Goal: Information Seeking & Learning: Check status

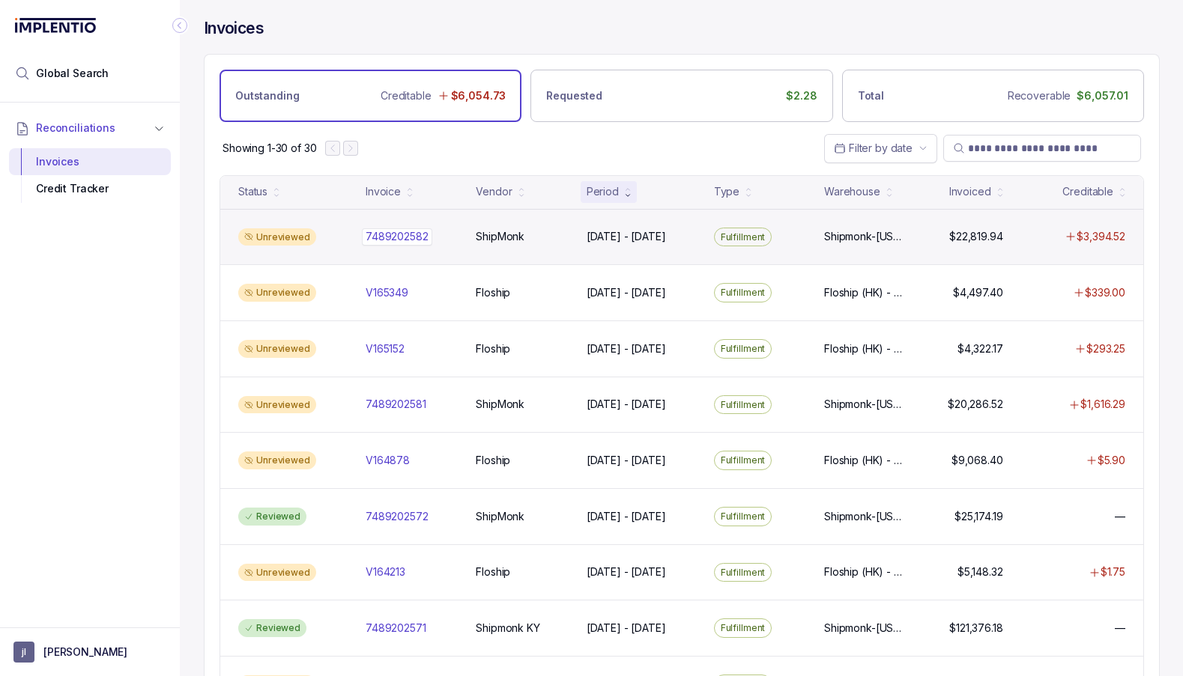
click at [407, 235] on p "7489202582" at bounding box center [397, 236] width 70 height 16
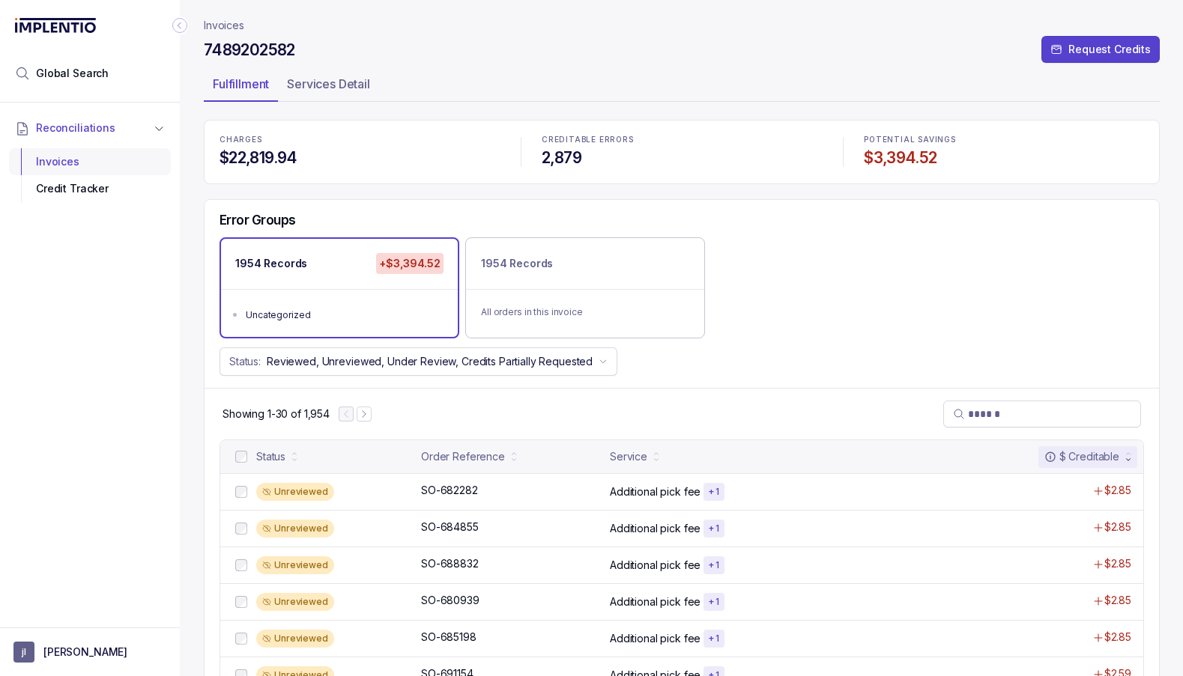
click at [50, 157] on div "Invoices" at bounding box center [90, 161] width 138 height 27
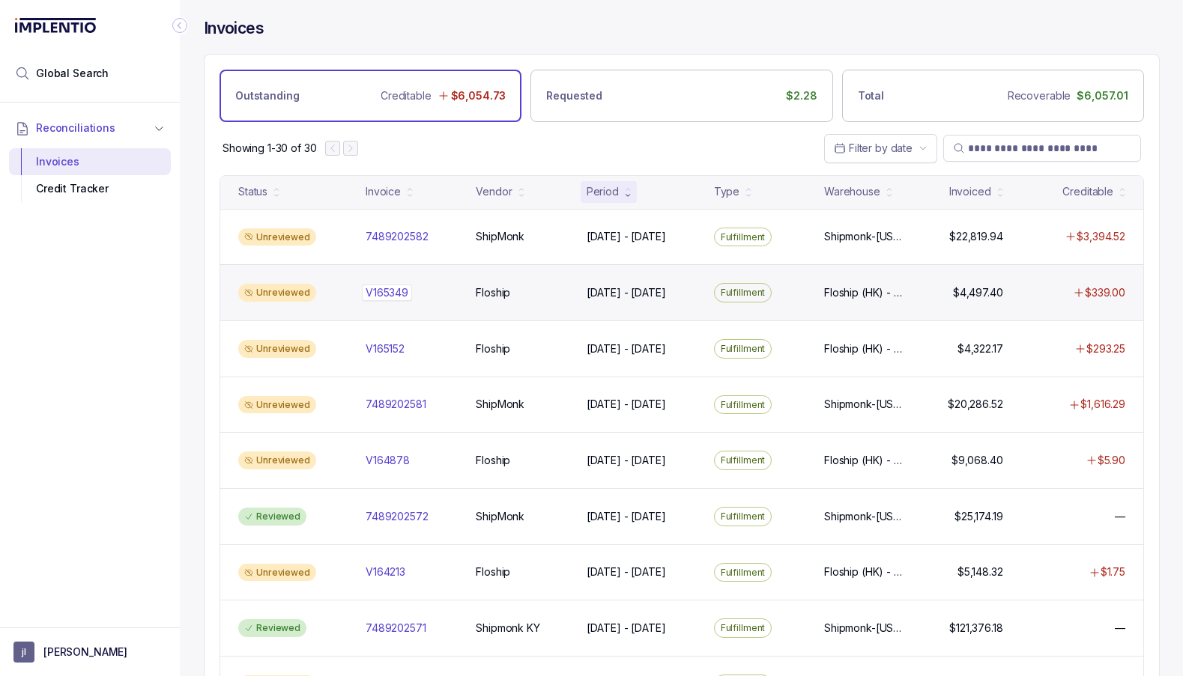
click at [392, 294] on p "V165349" at bounding box center [387, 293] width 50 height 16
click at [379, 286] on p "V165349" at bounding box center [387, 293] width 50 height 16
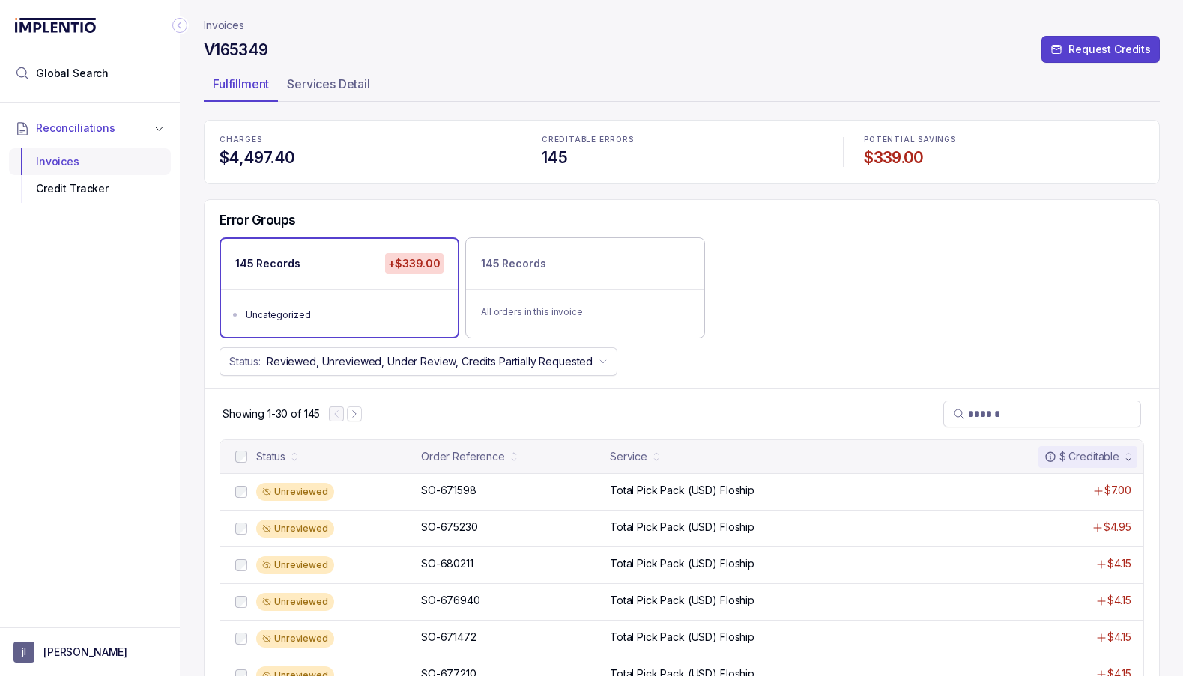
click at [67, 161] on div "Invoices" at bounding box center [90, 161] width 138 height 27
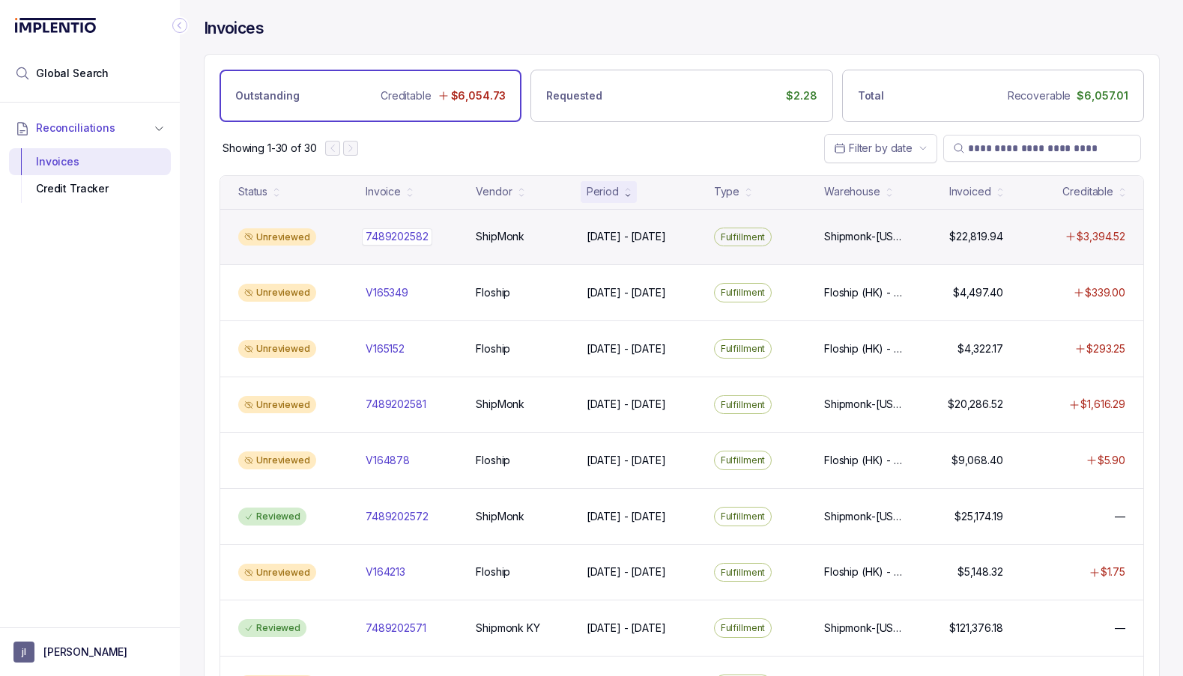
click at [384, 236] on p "7489202582" at bounding box center [397, 236] width 70 height 16
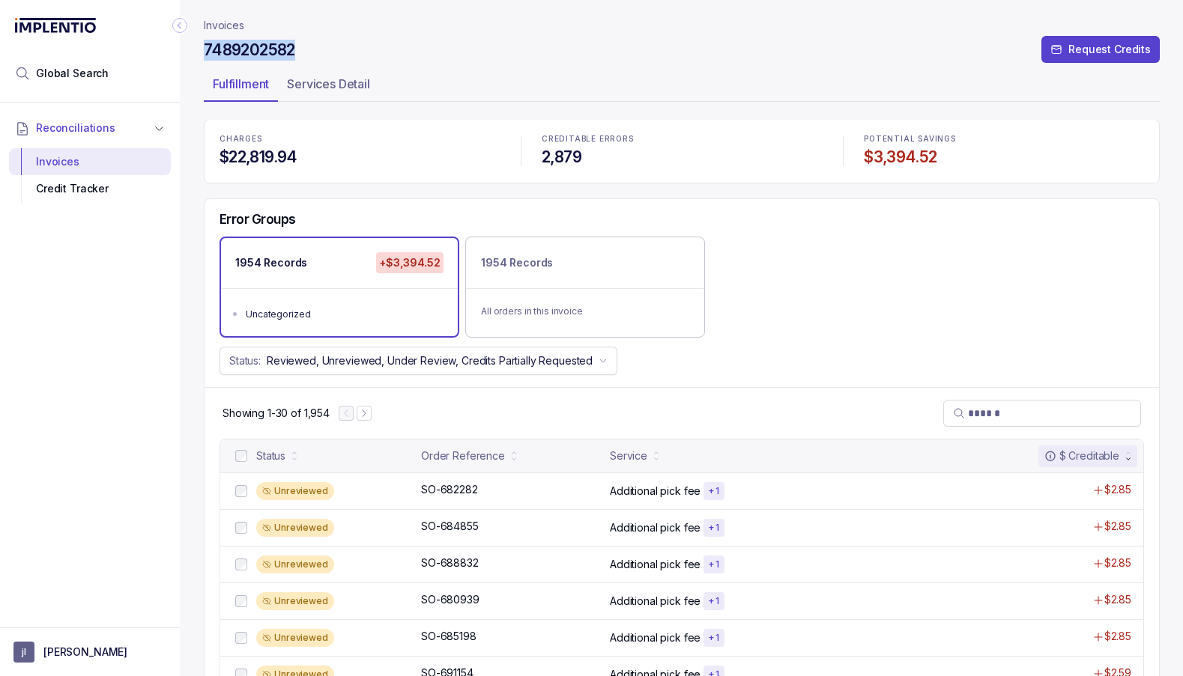
drag, startPoint x: 207, startPoint y: 46, endPoint x: 306, endPoint y: 52, distance: 98.3
click at [306, 52] on div "7489202582 Request Credits" at bounding box center [682, 52] width 956 height 27
copy h4 "7489202582"
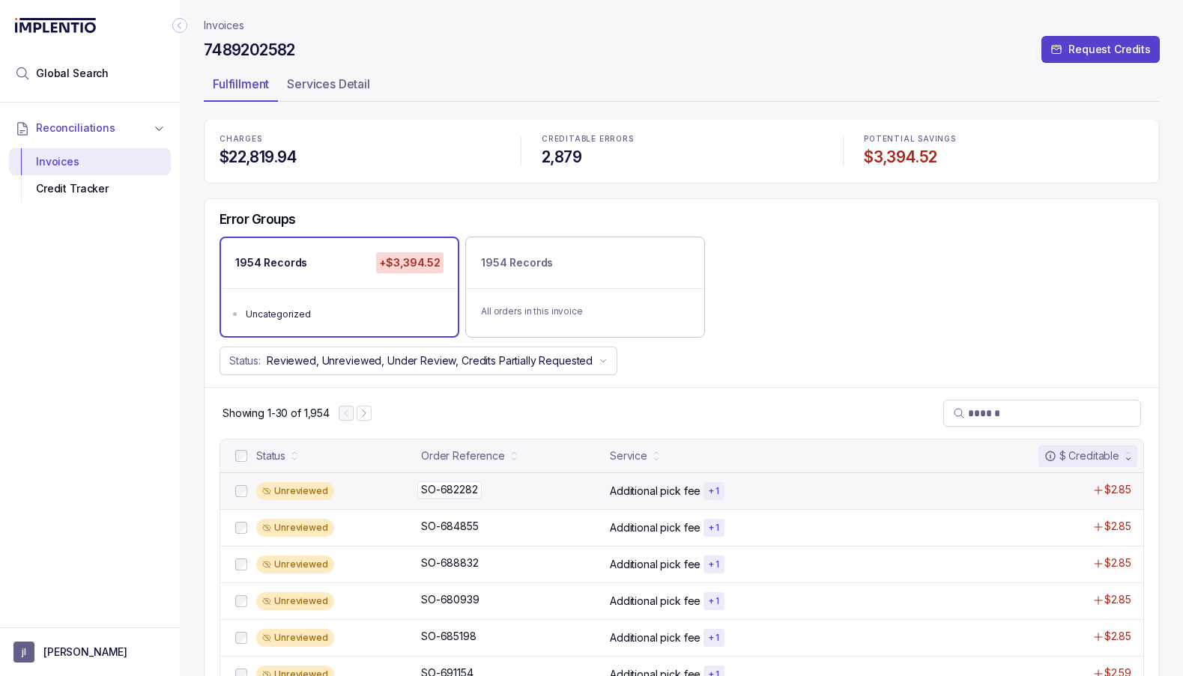
click at [458, 488] on p "SO-682282" at bounding box center [449, 490] width 64 height 16
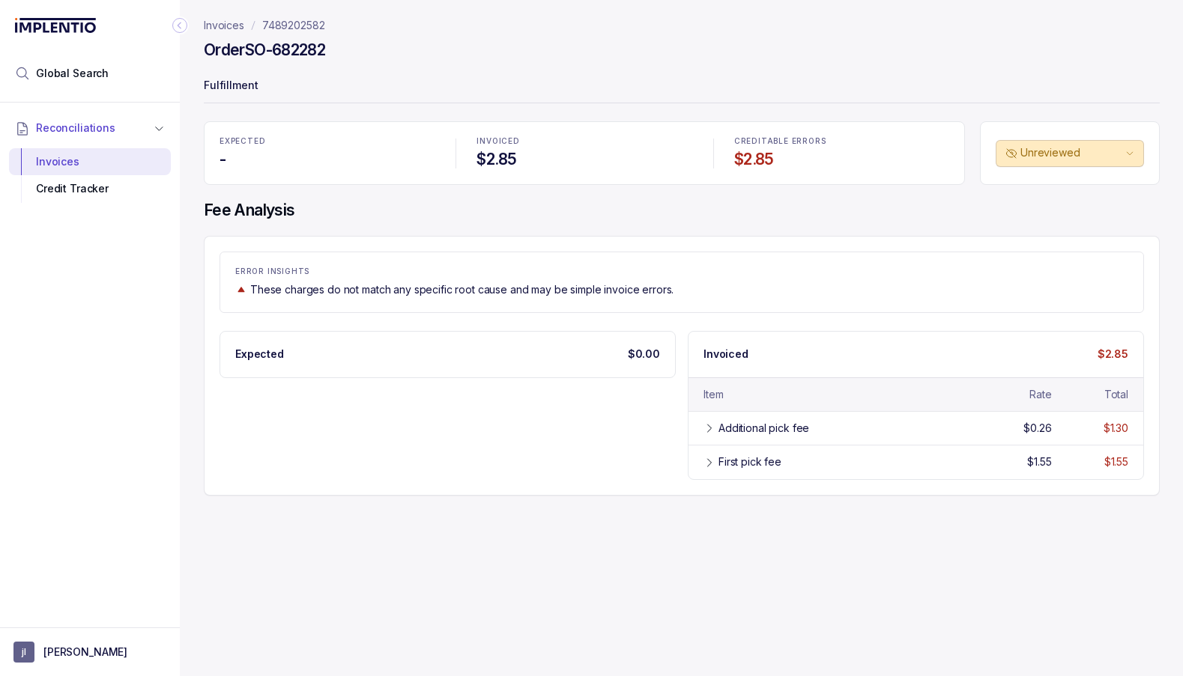
click at [234, 27] on p "Invoices" at bounding box center [224, 25] width 40 height 15
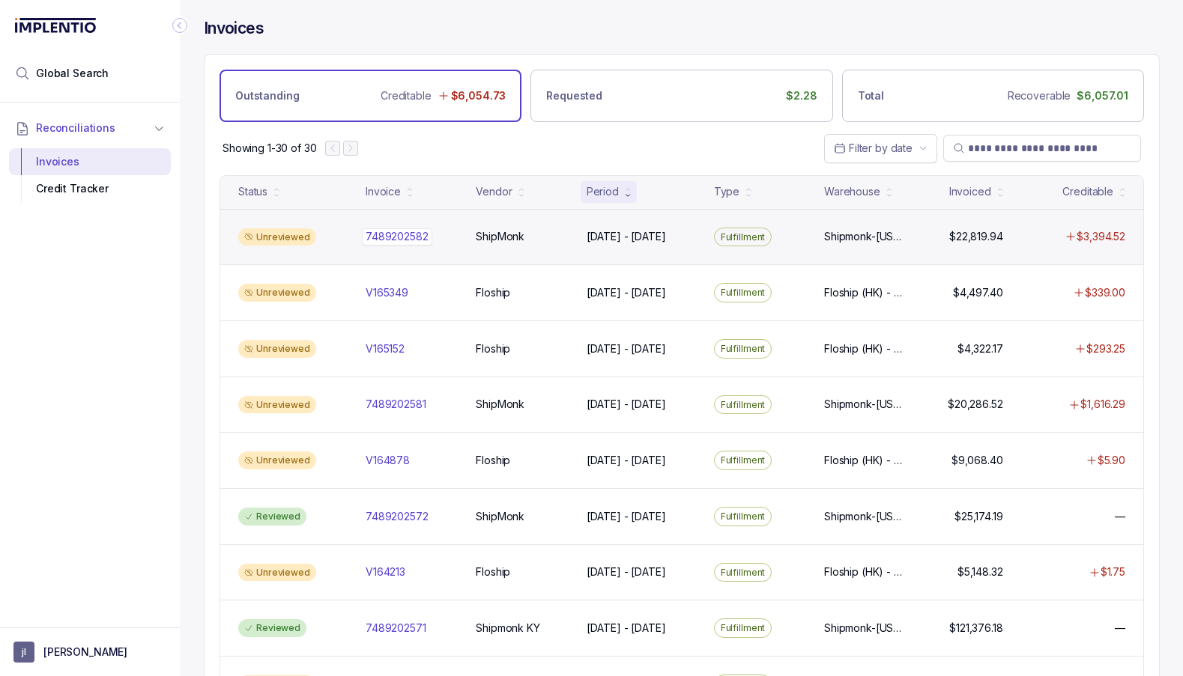
click at [383, 231] on p "7489202582" at bounding box center [397, 236] width 70 height 16
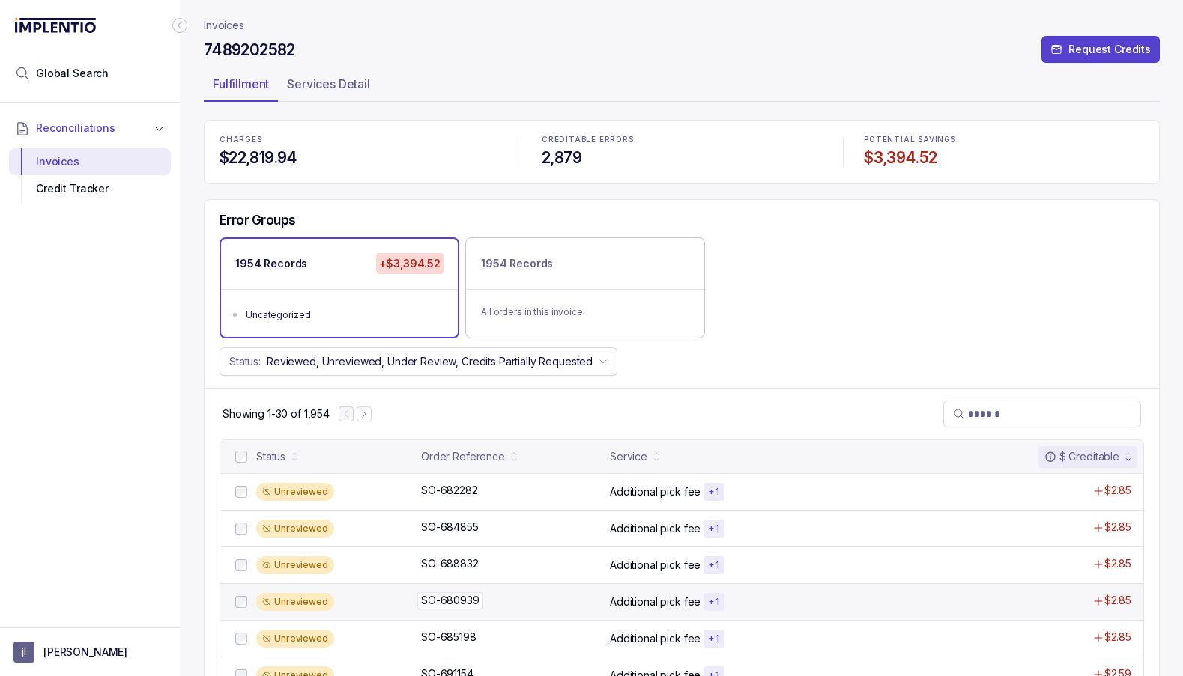
click at [457, 599] on p "SO-680939" at bounding box center [450, 601] width 66 height 16
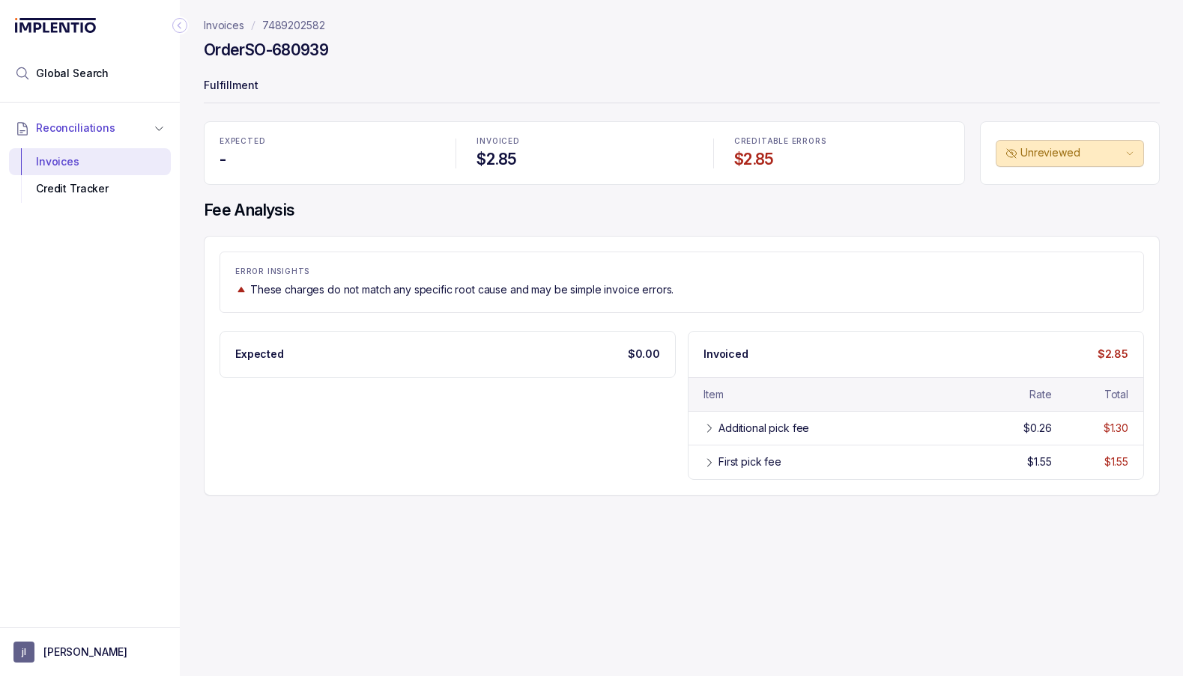
click at [238, 25] on p "Invoices" at bounding box center [224, 25] width 40 height 15
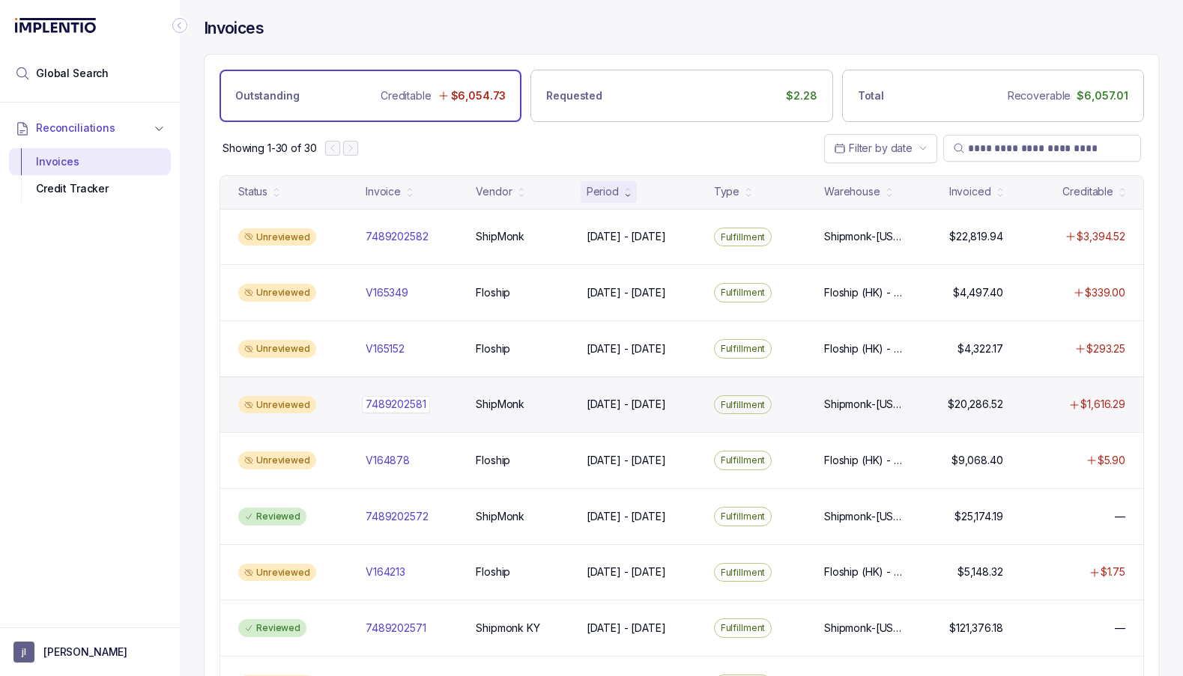
click at [402, 401] on p "7489202581" at bounding box center [396, 404] width 68 height 16
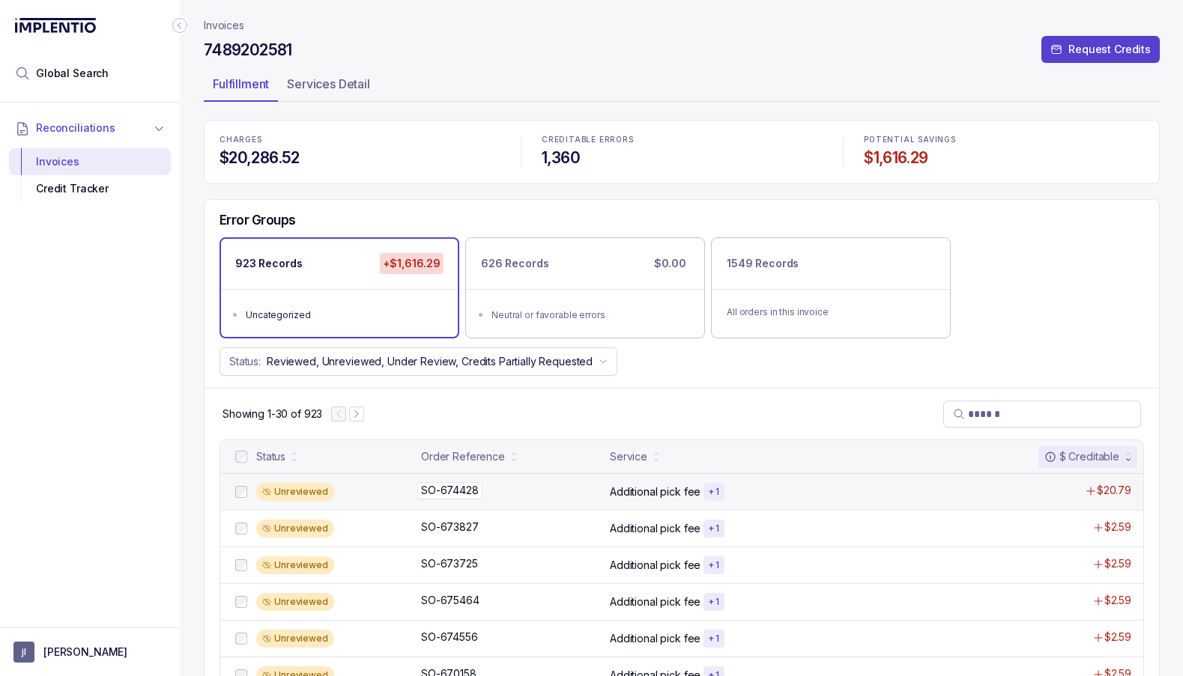
click at [462, 491] on p "SO-674428" at bounding box center [449, 490] width 65 height 16
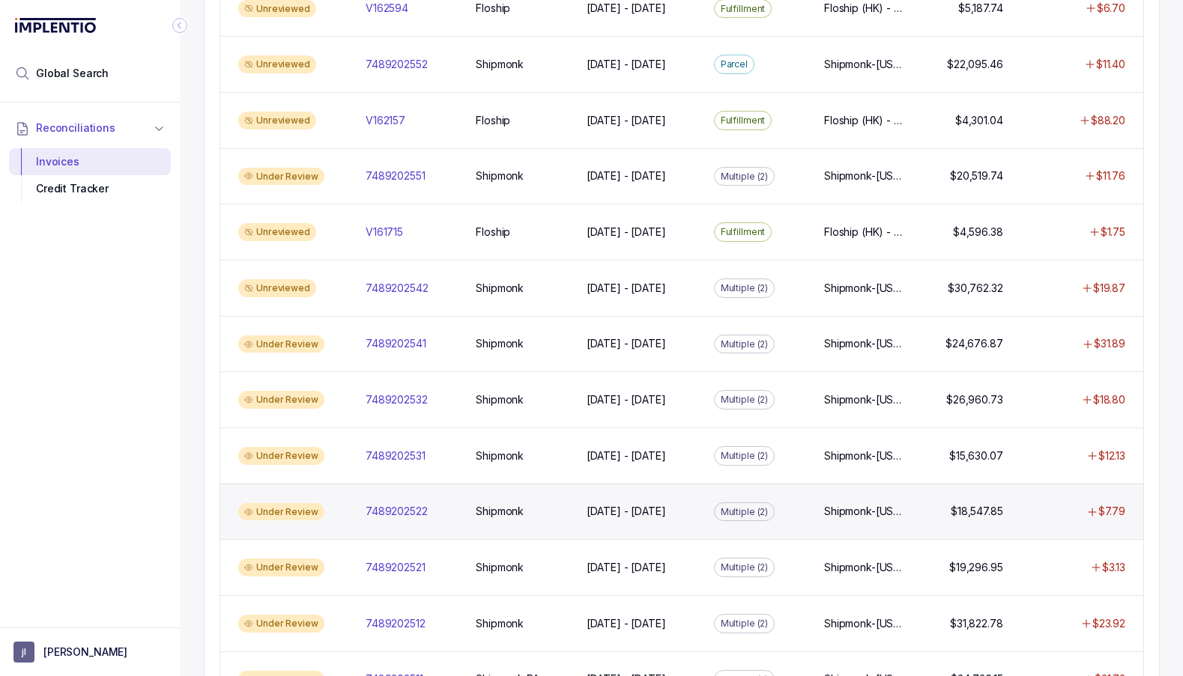
scroll to position [947, 0]
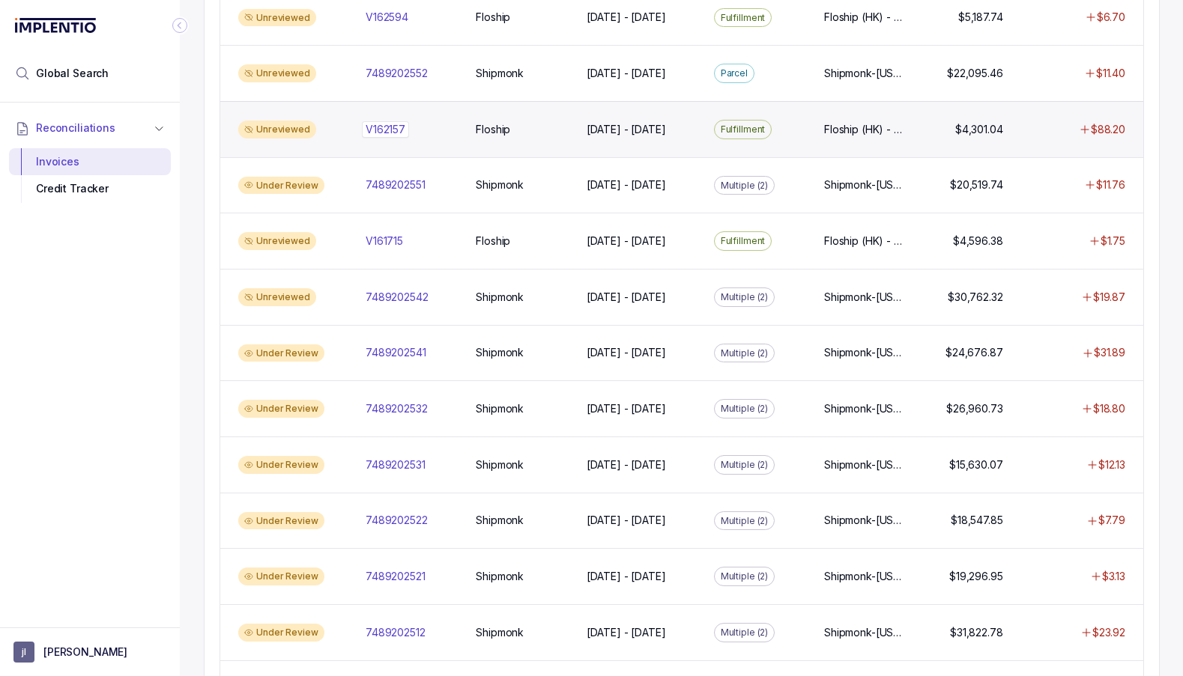
click at [382, 121] on p "V162157" at bounding box center [385, 129] width 47 height 16
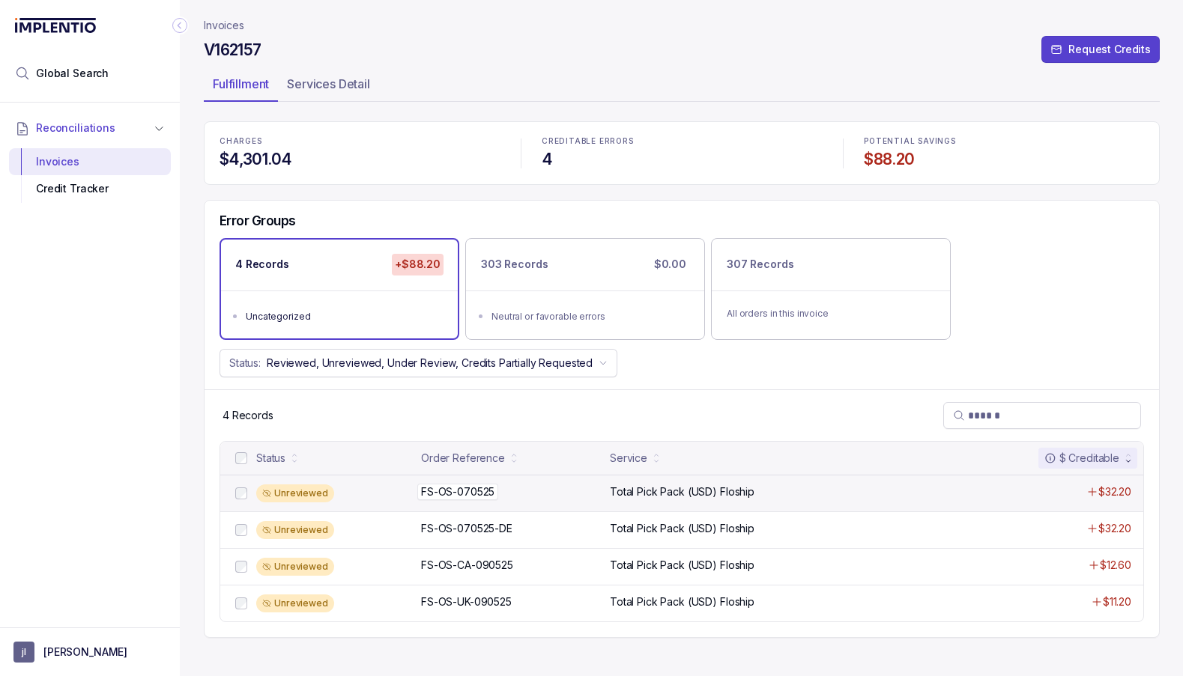
click at [461, 491] on p "FS-OS-070525" at bounding box center [457, 492] width 81 height 16
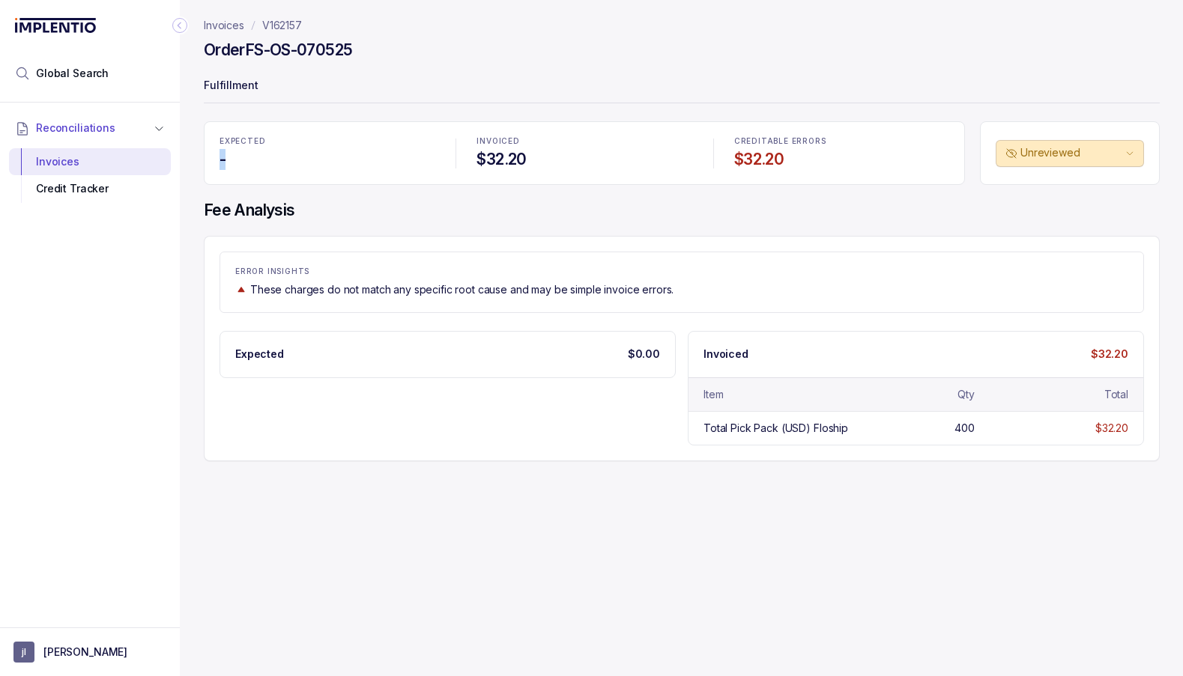
drag, startPoint x: 217, startPoint y: 158, endPoint x: 276, endPoint y: 166, distance: 59.7
click at [267, 165] on div "EXPECTED -" at bounding box center [326, 153] width 233 height 50
click at [268, 23] on p "V162157" at bounding box center [282, 25] width 40 height 15
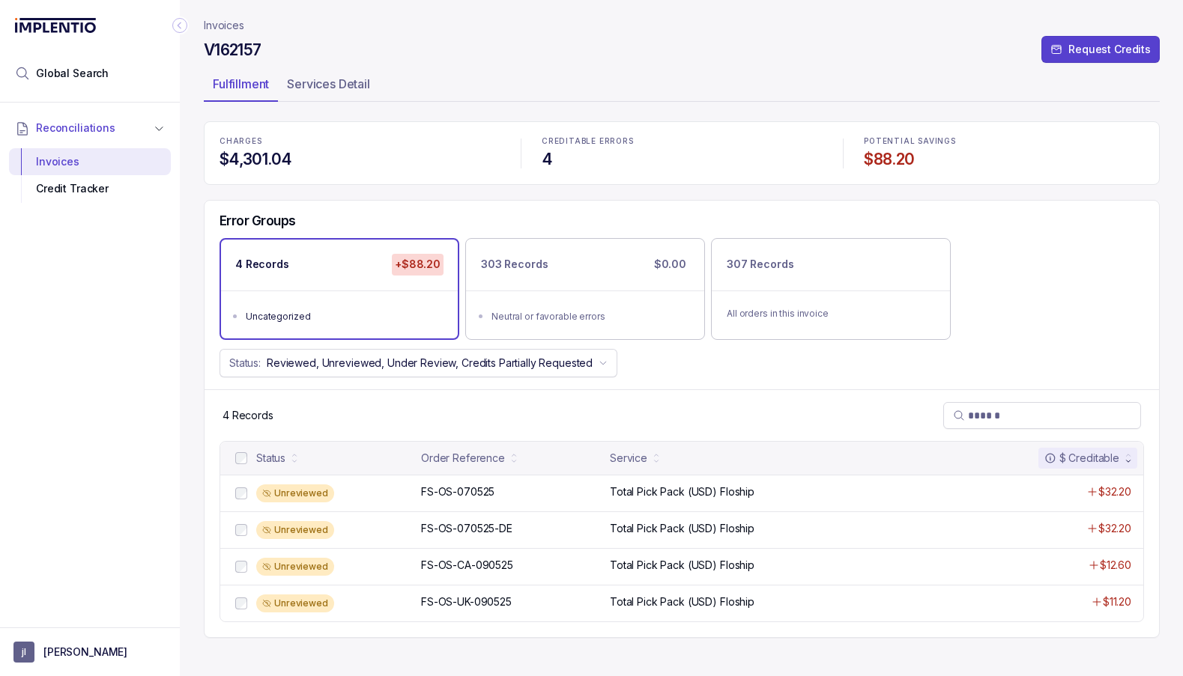
click at [228, 25] on p "Invoices" at bounding box center [224, 25] width 40 height 15
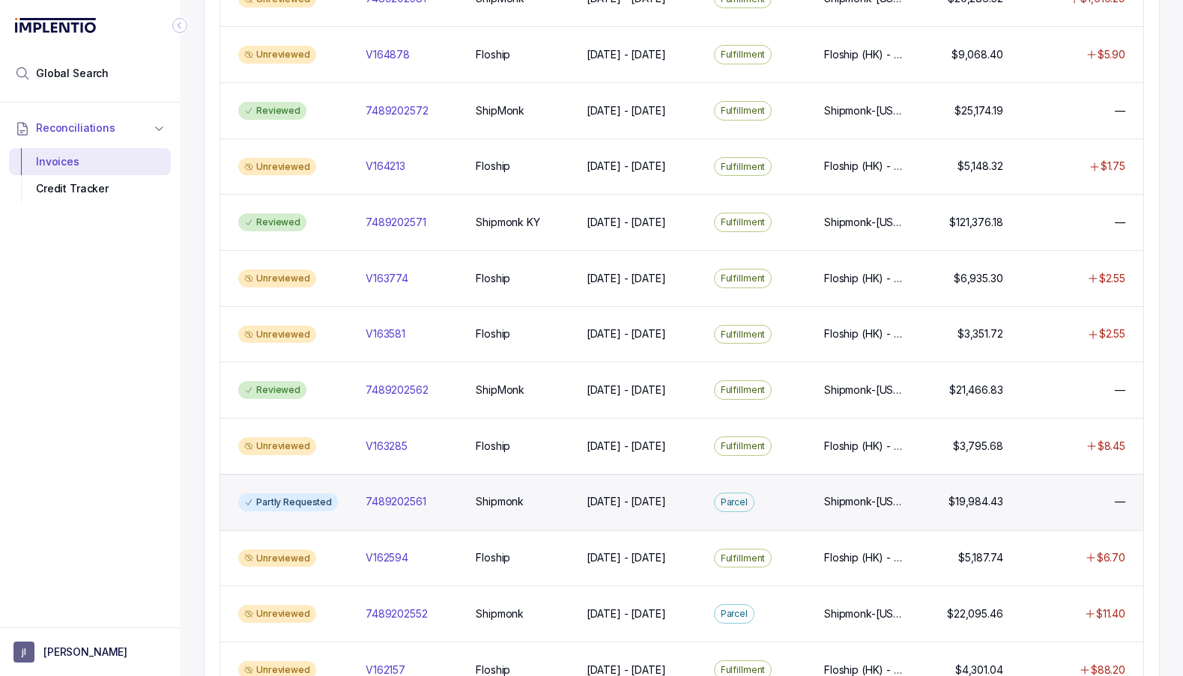
scroll to position [434, 0]
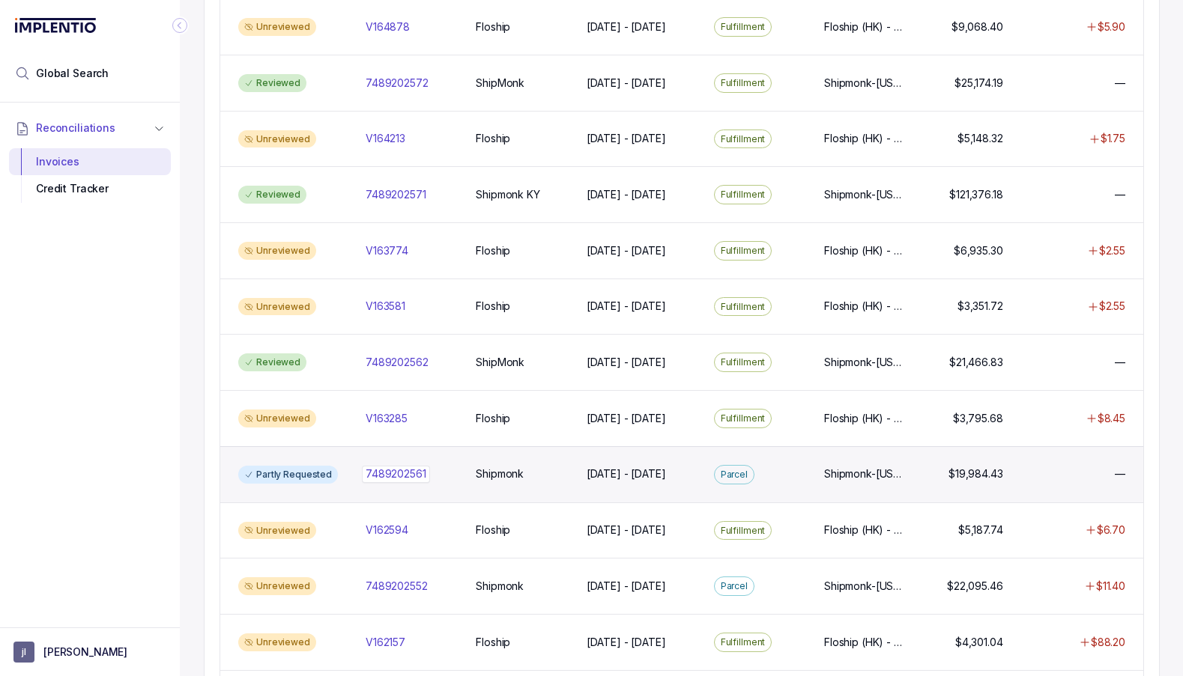
click at [387, 466] on p "7489202561" at bounding box center [396, 474] width 68 height 16
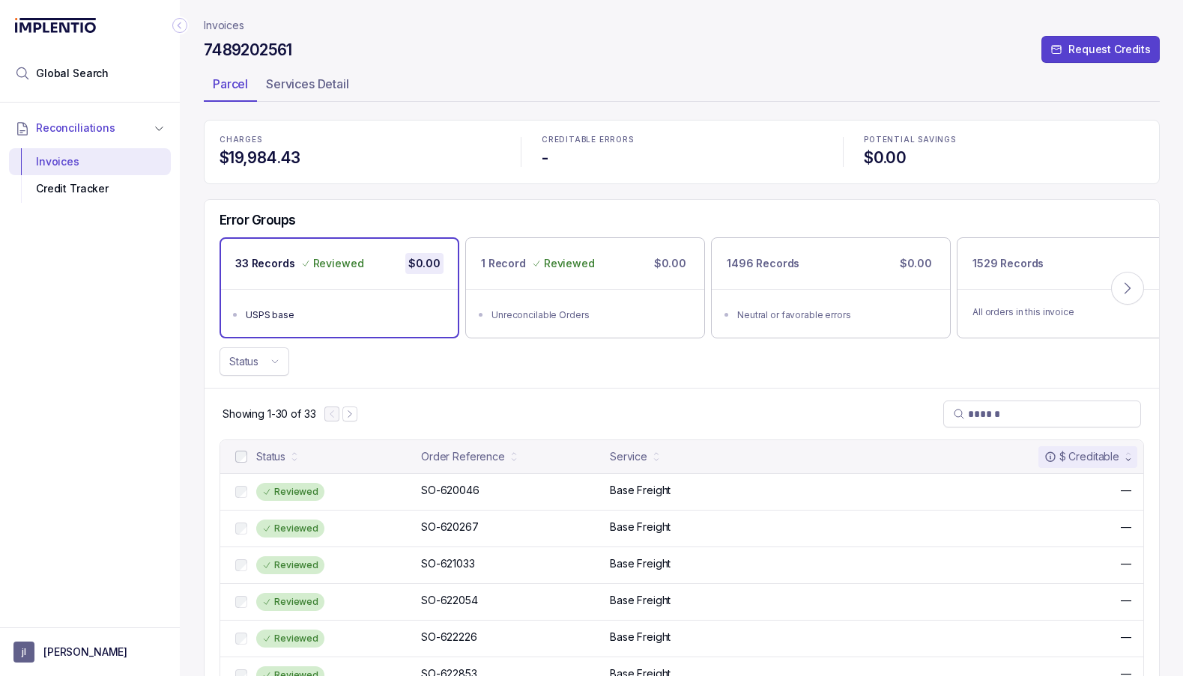
click at [180, 25] on icon "Collapse Icon" at bounding box center [179, 25] width 15 height 15
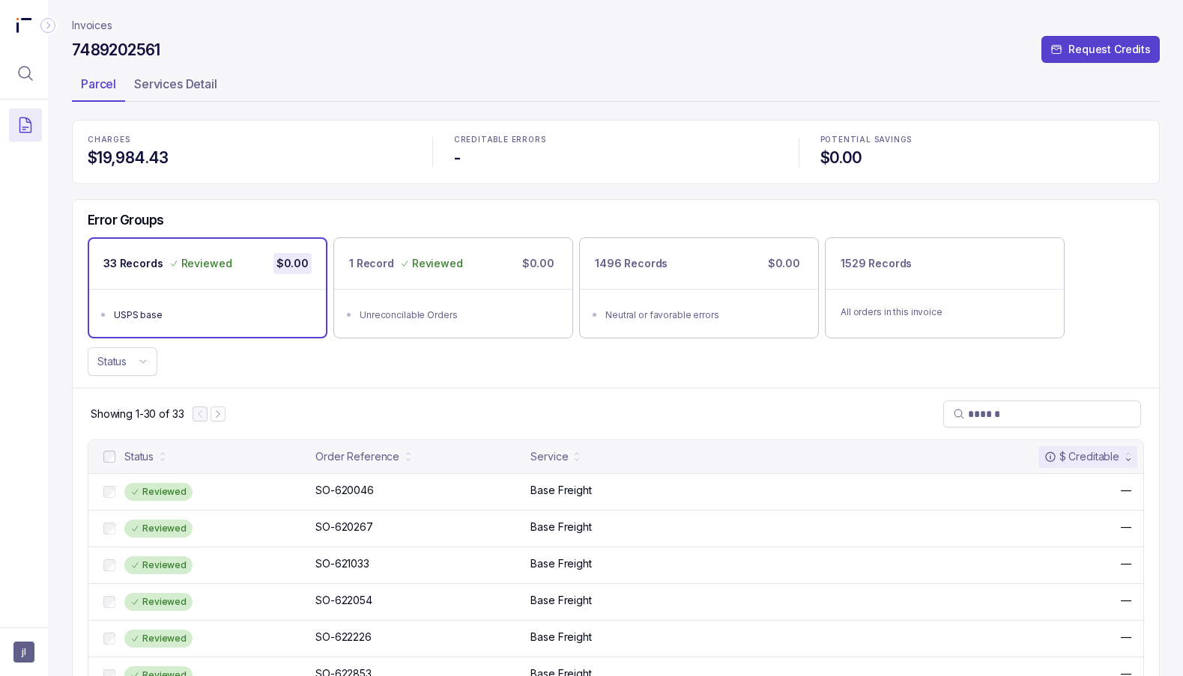
click at [49, 25] on icon "Collapse Icon" at bounding box center [47, 25] width 15 height 15
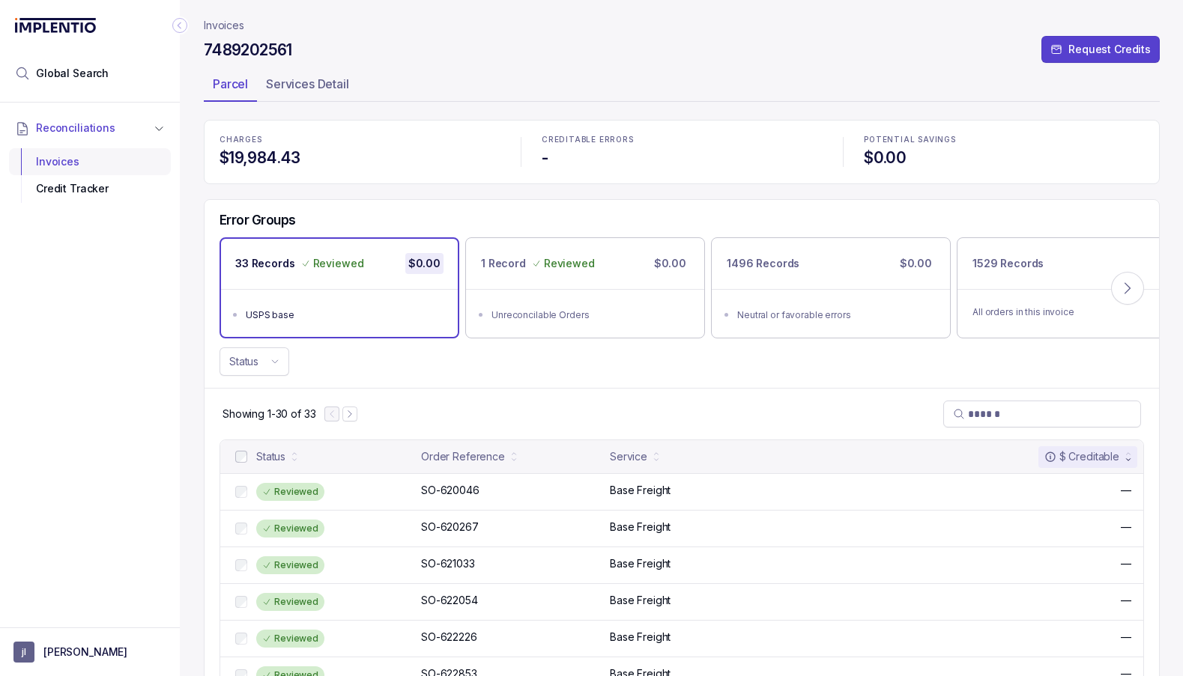
click at [97, 159] on div "Invoices" at bounding box center [90, 161] width 138 height 27
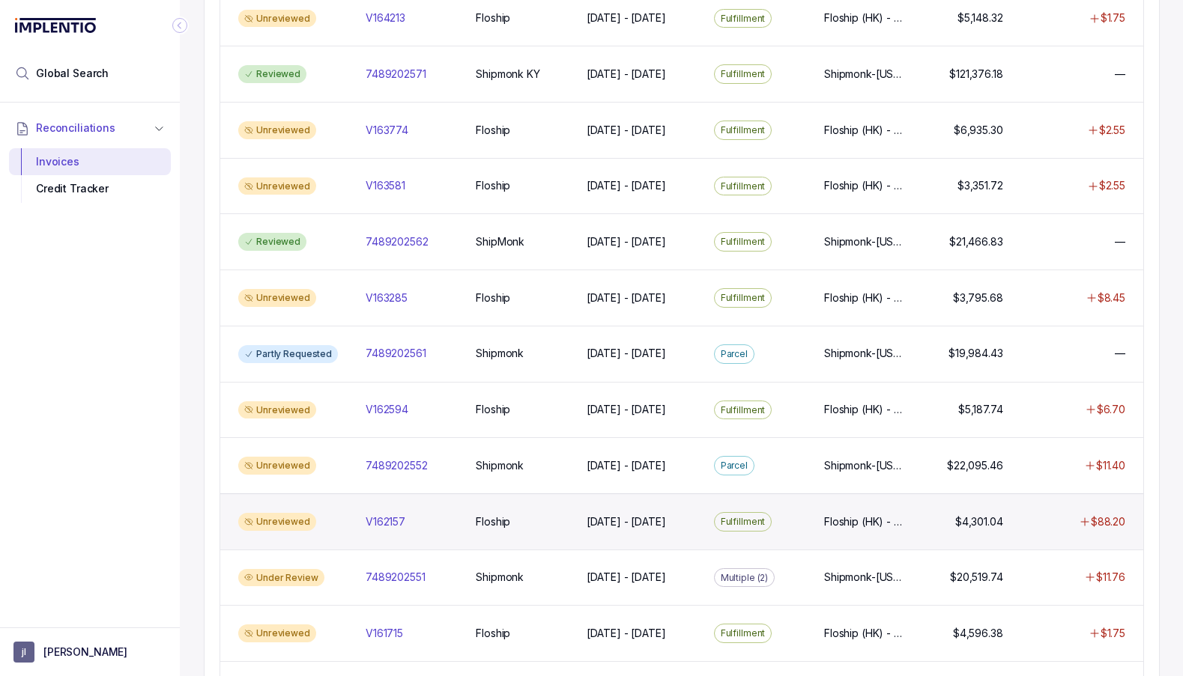
scroll to position [556, 0]
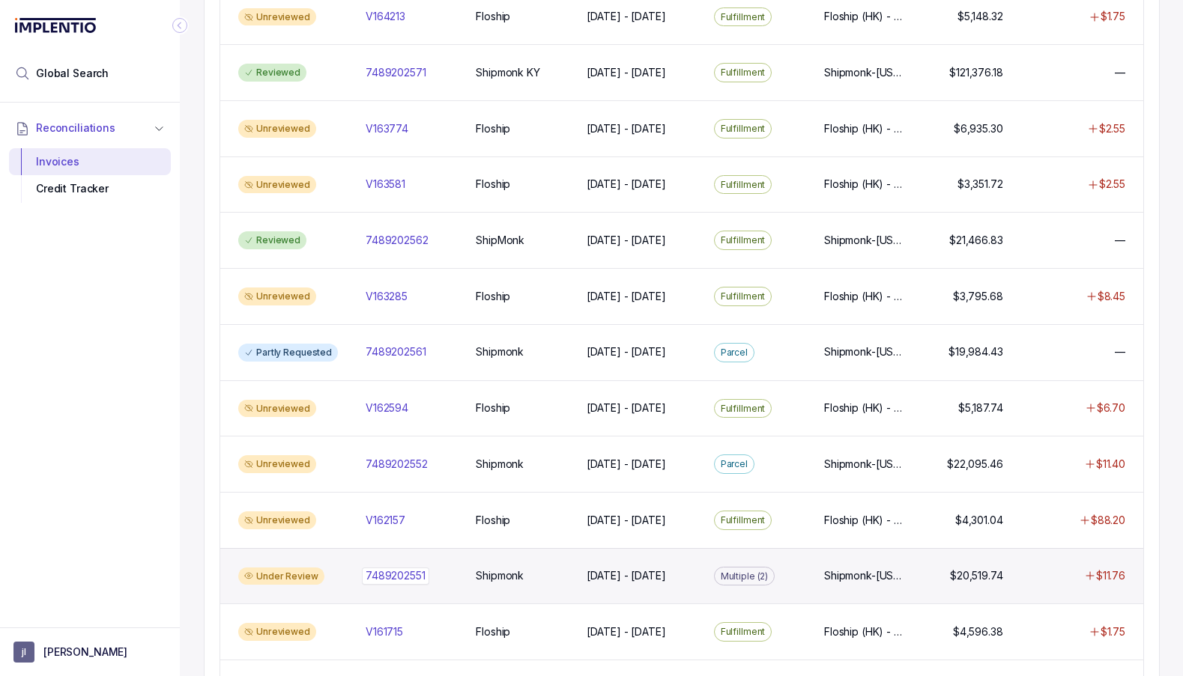
click at [413, 569] on p "7489202551" at bounding box center [395, 576] width 67 height 16
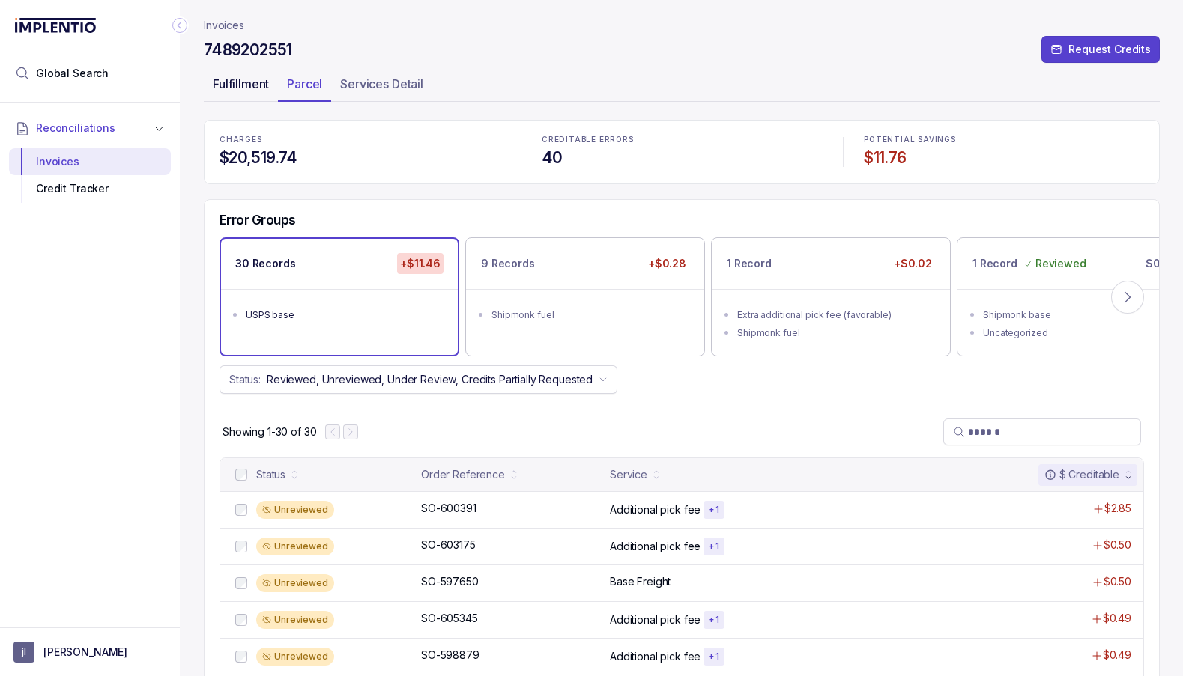
click at [235, 91] on p "Fulfillment" at bounding box center [241, 84] width 56 height 18
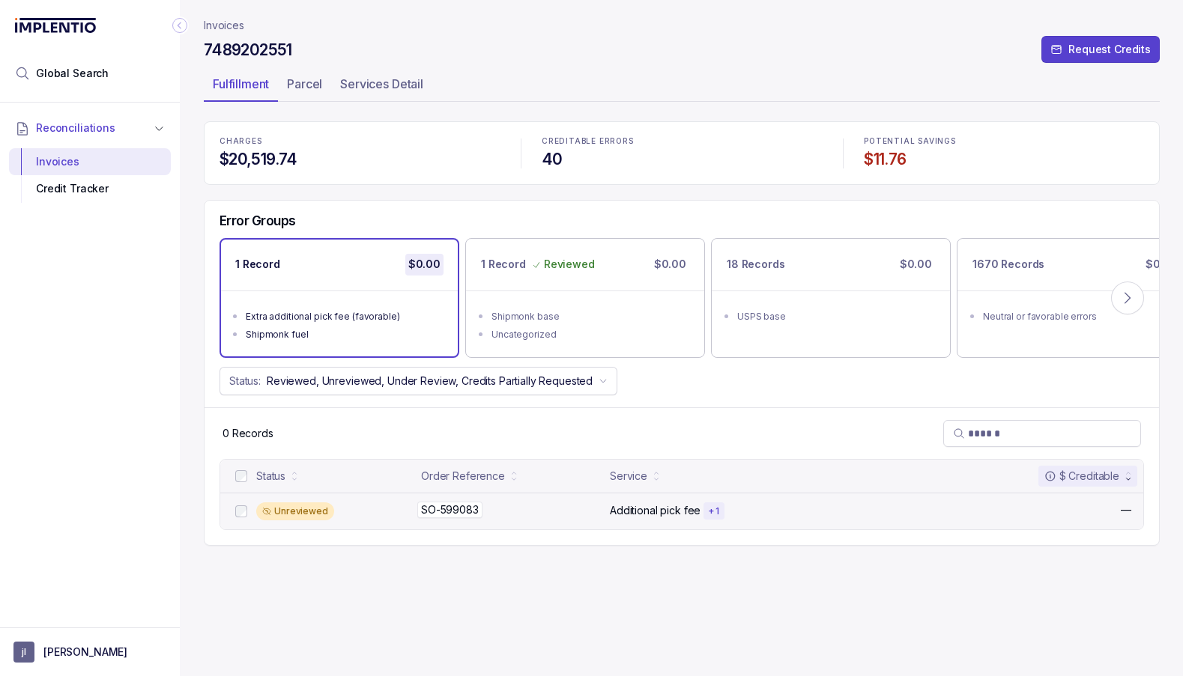
click at [433, 506] on p "SO-599083" at bounding box center [449, 510] width 65 height 16
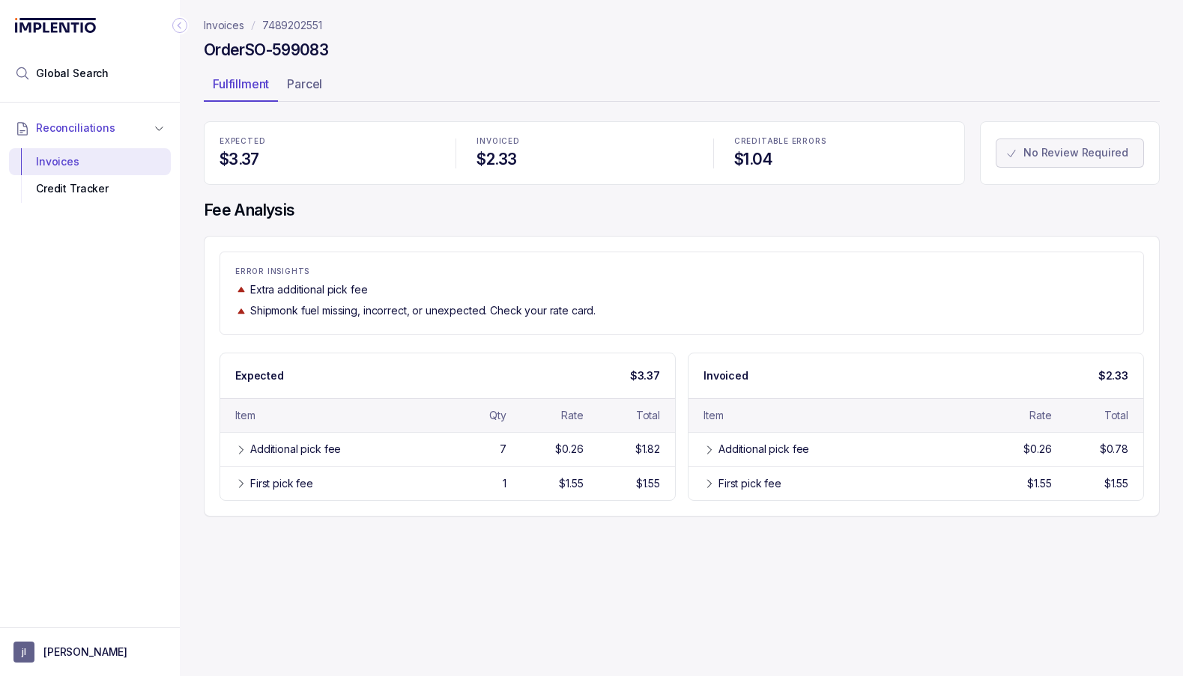
click at [232, 25] on p "Invoices" at bounding box center [224, 25] width 40 height 15
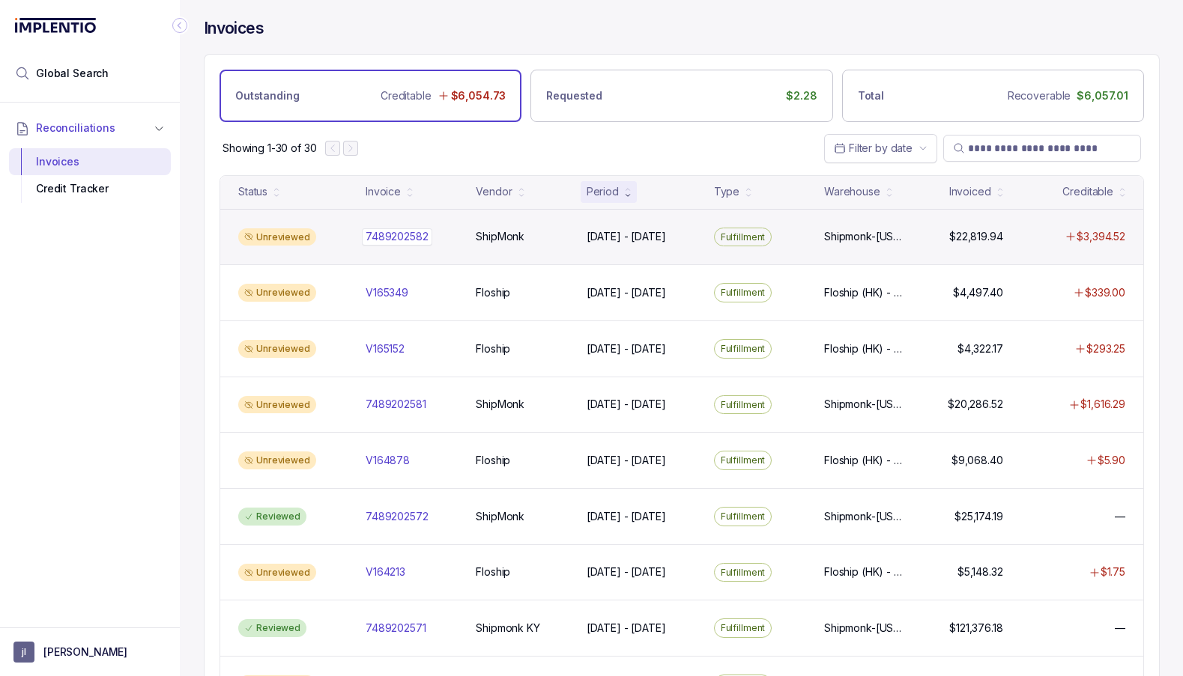
click at [396, 239] on p "7489202582" at bounding box center [397, 236] width 70 height 16
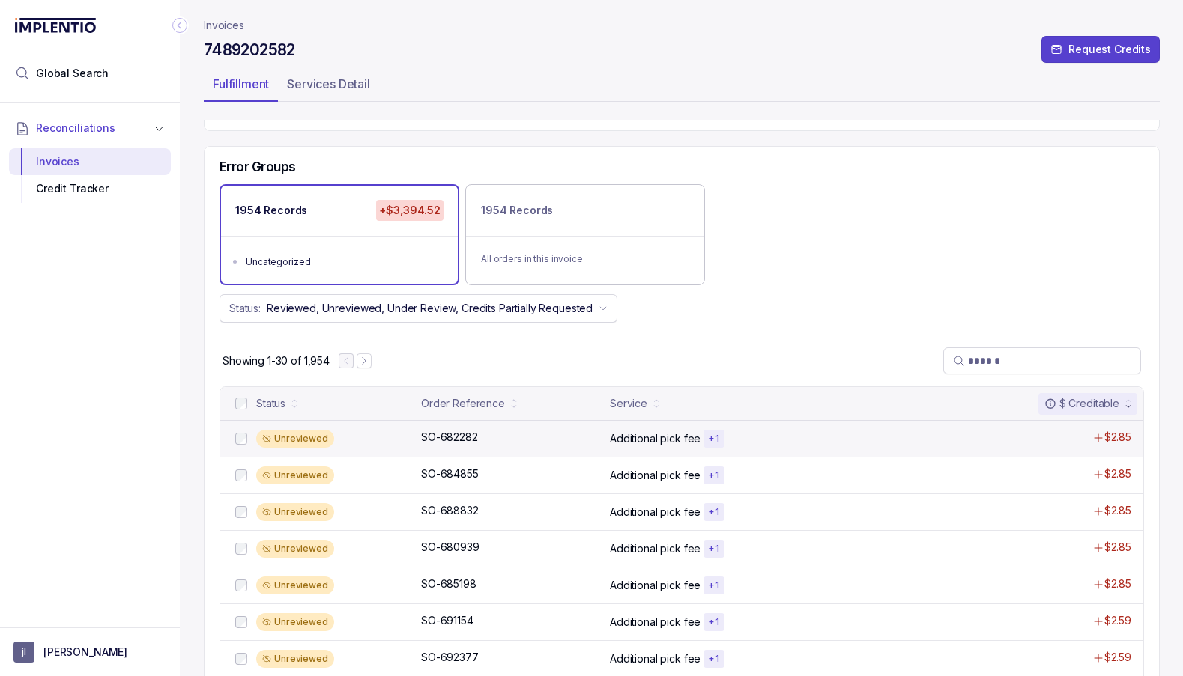
scroll to position [54, 0]
click at [444, 436] on p "SO-682282" at bounding box center [449, 436] width 64 height 16
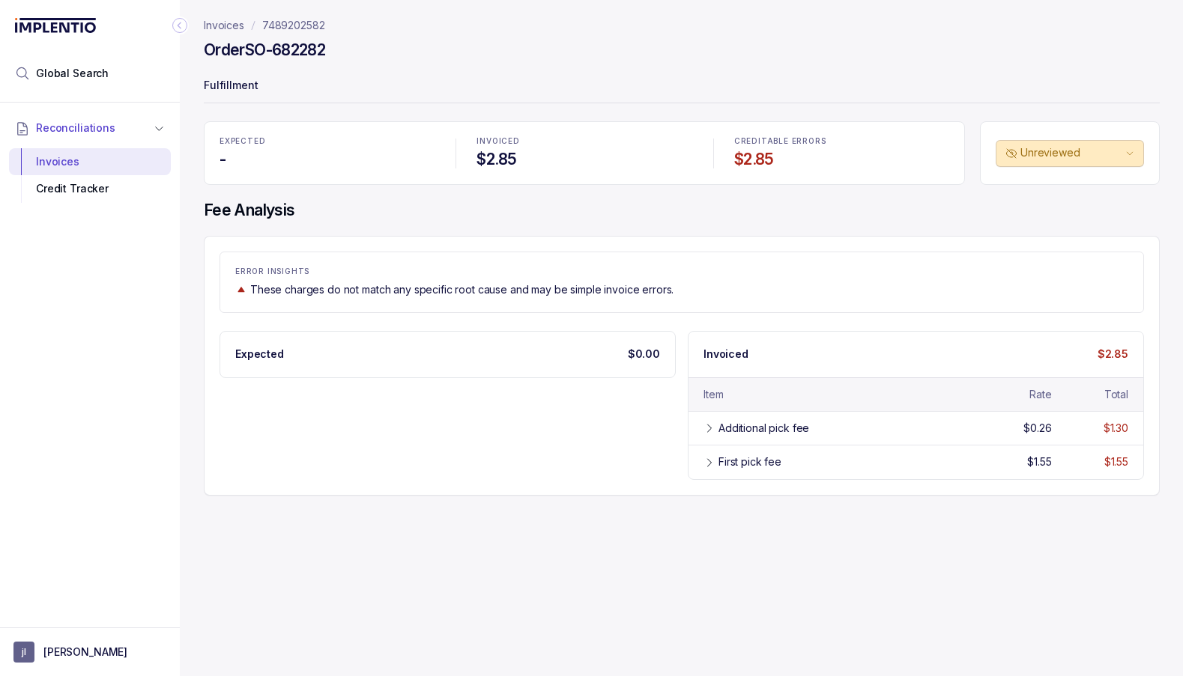
drag, startPoint x: 250, startPoint y: 55, endPoint x: 337, endPoint y: 52, distance: 86.9
click at [337, 52] on div "Order SO-682282" at bounding box center [682, 52] width 956 height 27
copy h4 "SO-682282"
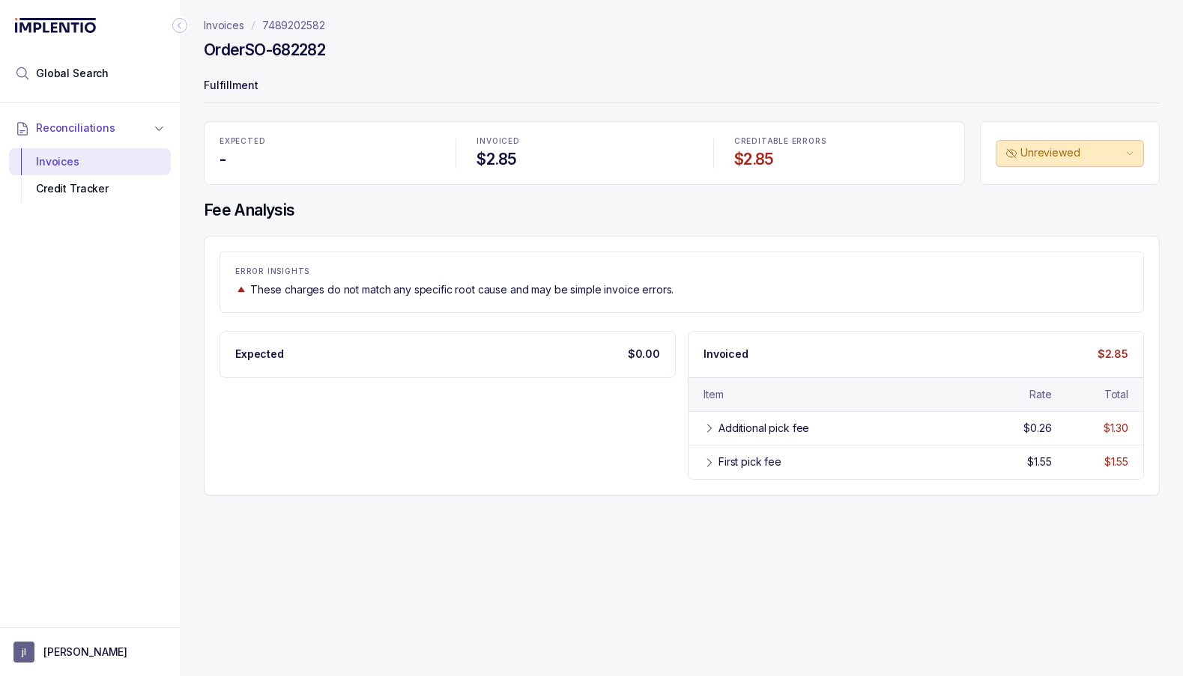
copy h4 "SO-682282"
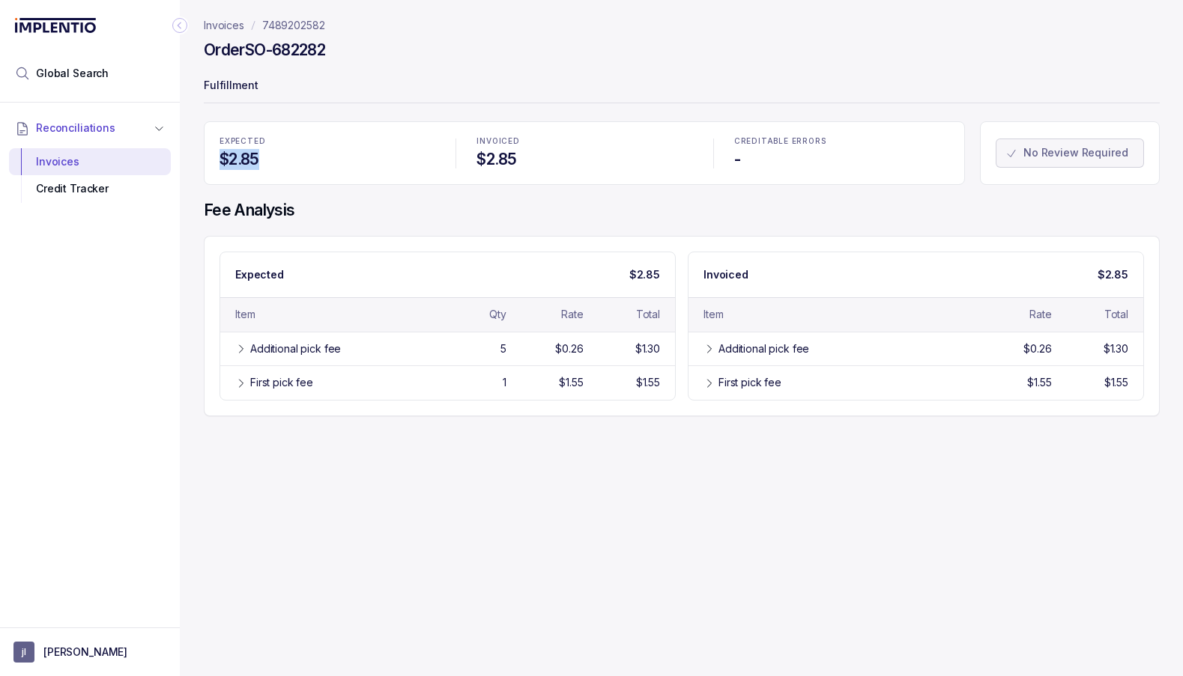
drag, startPoint x: 216, startPoint y: 157, endPoint x: 289, endPoint y: 157, distance: 72.7
click at [288, 157] on div "EXPECTED $2.85" at bounding box center [326, 153] width 233 height 50
click at [294, 25] on p "7489202582" at bounding box center [293, 25] width 63 height 15
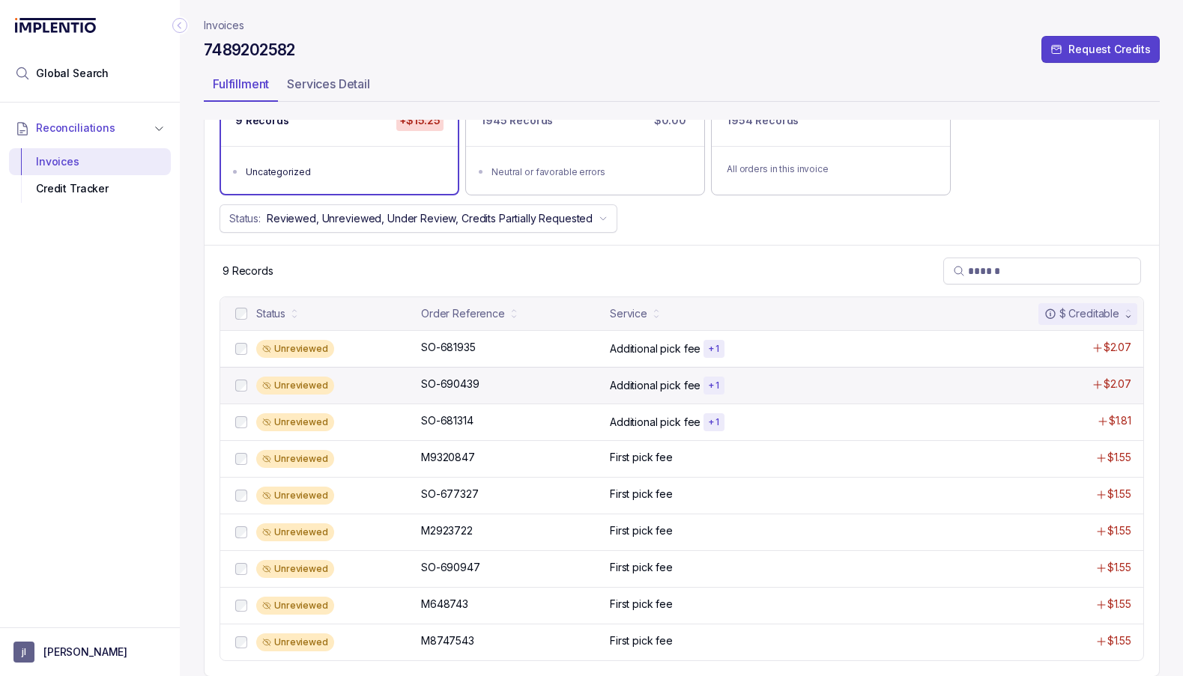
scroll to position [142, 0]
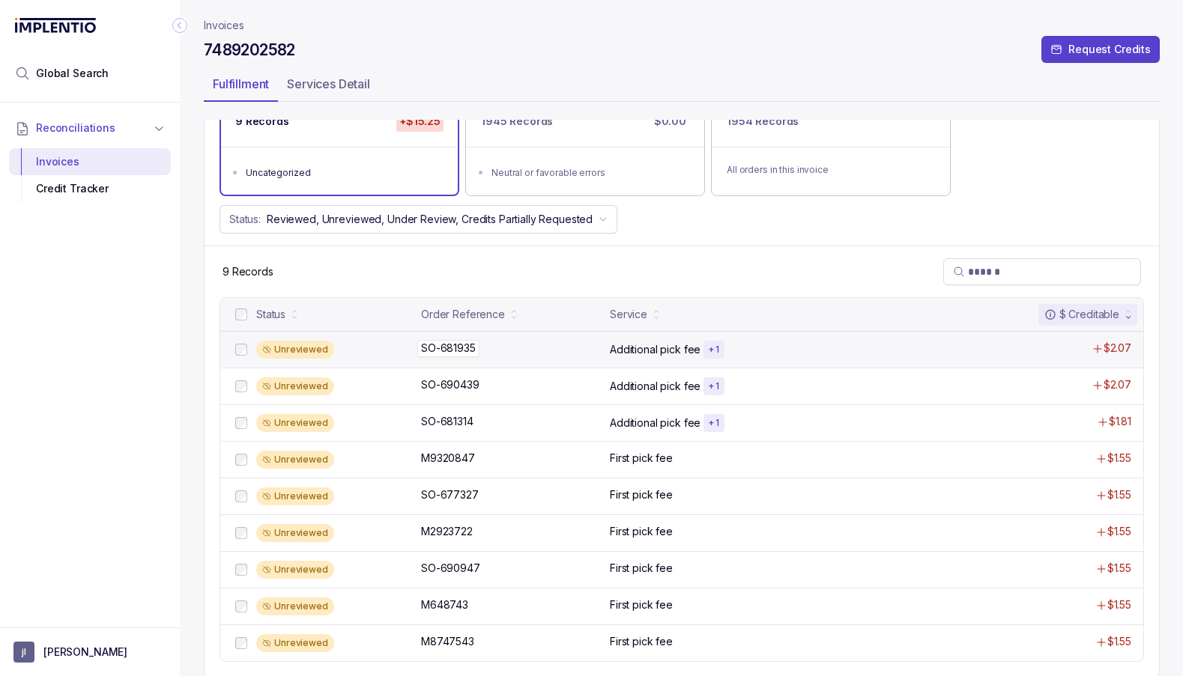
click at [460, 350] on p "SO-681935" at bounding box center [448, 348] width 62 height 16
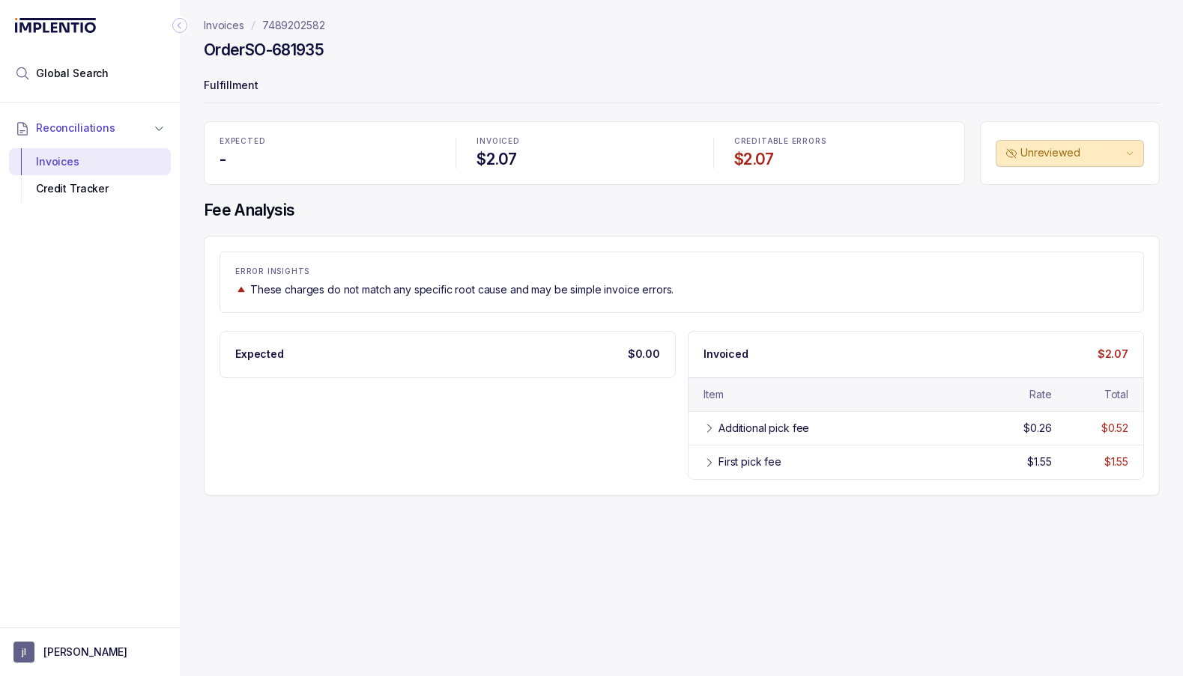
drag, startPoint x: 252, startPoint y: 49, endPoint x: 333, endPoint y: 52, distance: 81.7
click at [333, 52] on div "Order SO-681935" at bounding box center [682, 52] width 956 height 27
copy h4 "SO-681935"
click at [300, 25] on p "7489202582" at bounding box center [293, 25] width 63 height 15
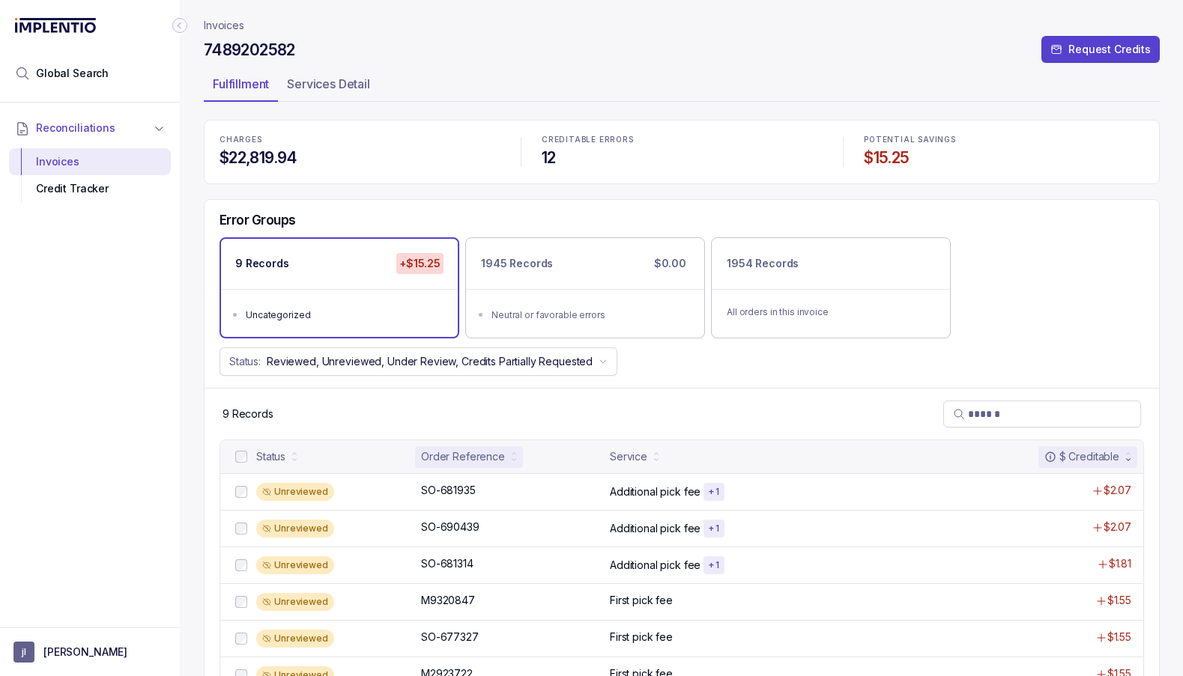
scroll to position [62, 0]
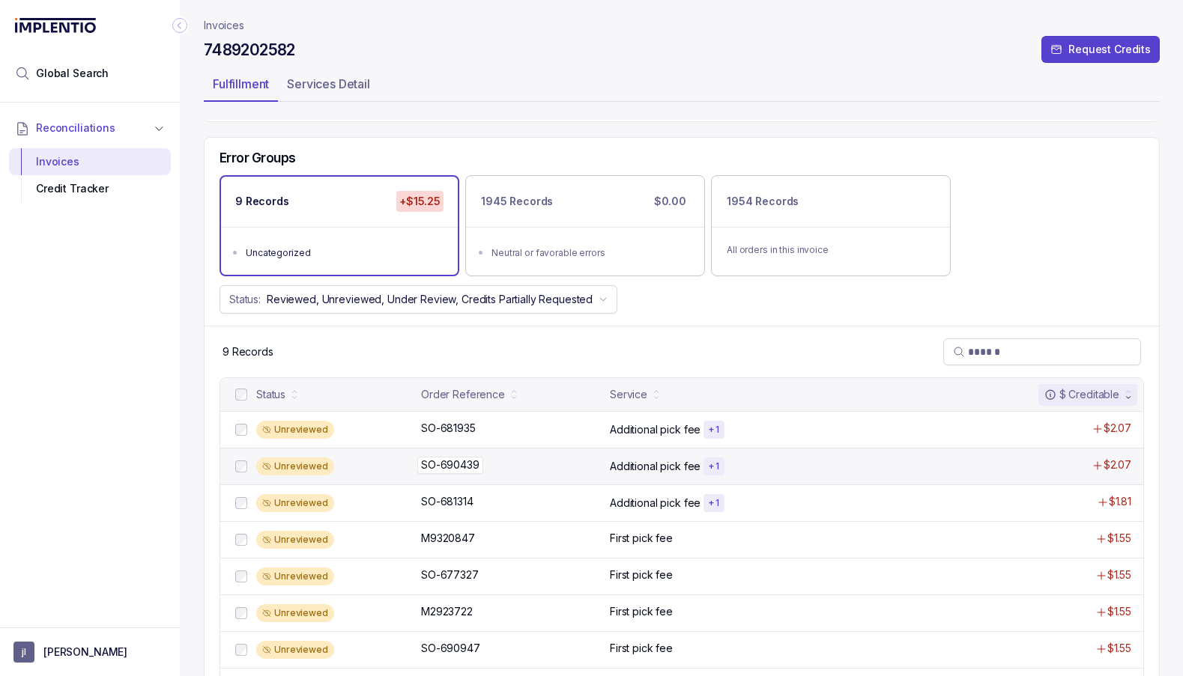
click at [446, 461] on p "SO-690439" at bounding box center [450, 465] width 66 height 16
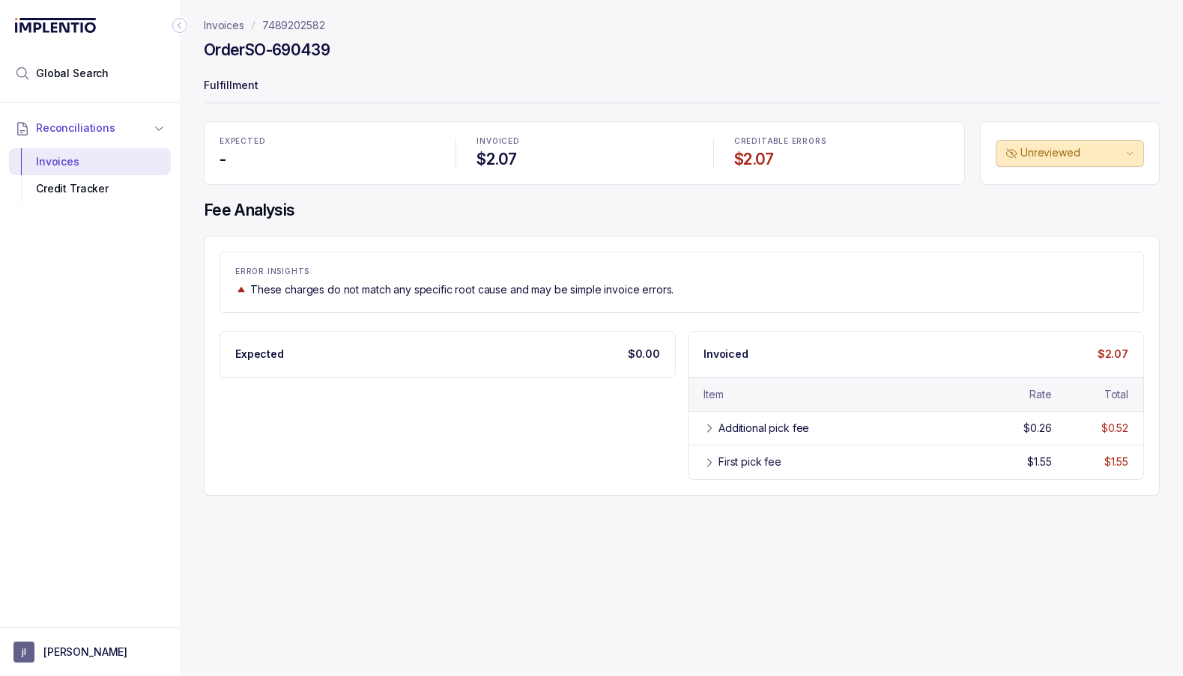
drag, startPoint x: 252, startPoint y: 47, endPoint x: 353, endPoint y: 51, distance: 101.2
click at [353, 51] on div "Order SO-690439" at bounding box center [682, 52] width 956 height 27
copy h4 "SO-690439"
click at [304, 25] on p "7489202582" at bounding box center [293, 25] width 63 height 15
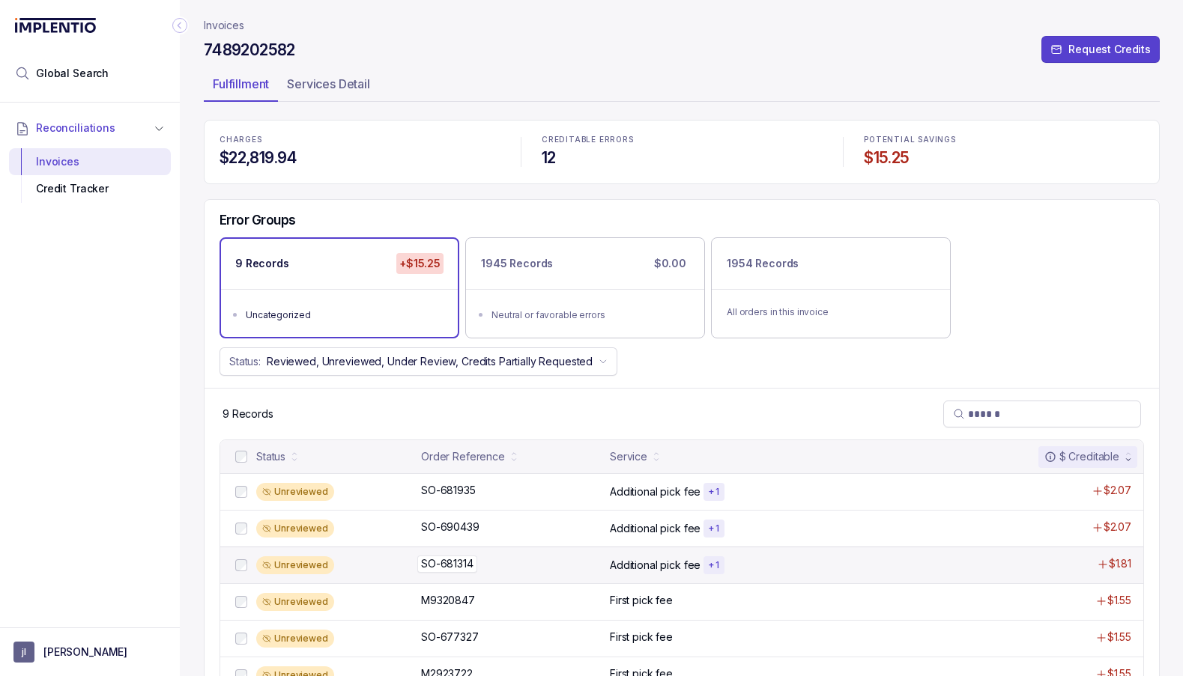
click at [456, 564] on p "SO-681314" at bounding box center [447, 564] width 60 height 16
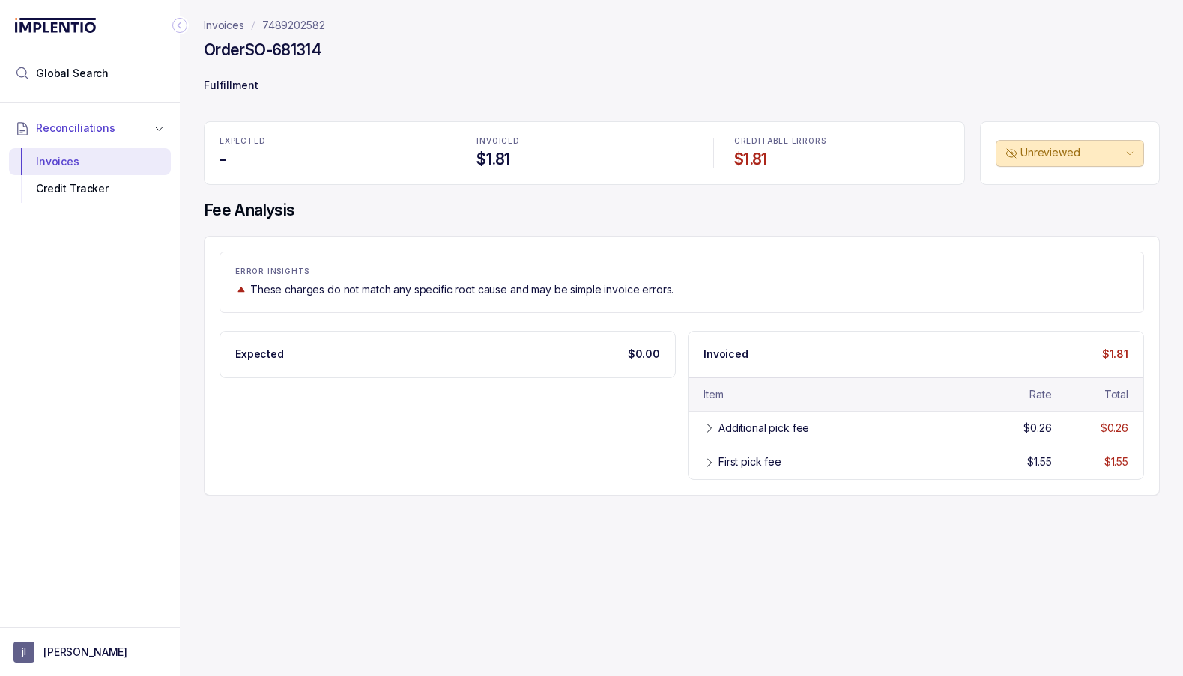
drag, startPoint x: 249, startPoint y: 49, endPoint x: 337, endPoint y: 53, distance: 87.8
click at [337, 53] on div "Order SO-681314" at bounding box center [682, 52] width 956 height 27
copy h4 "SO-681314"
click at [294, 22] on p "7489202582" at bounding box center [293, 25] width 63 height 15
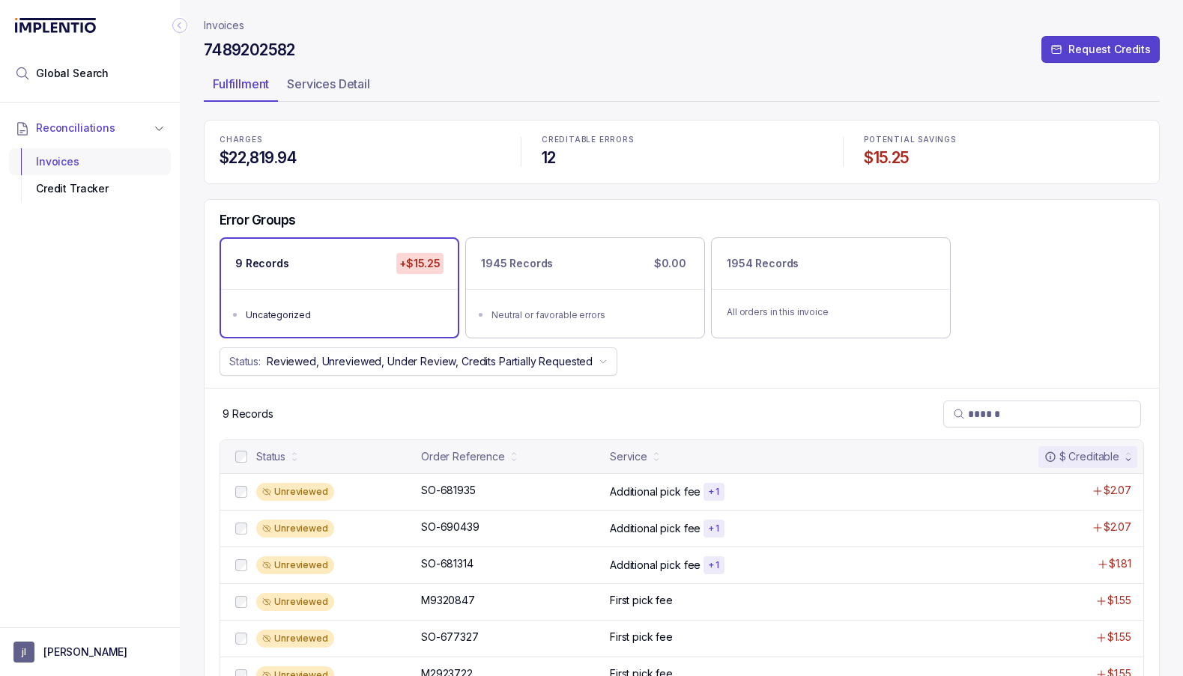
click at [47, 160] on div "Invoices" at bounding box center [90, 161] width 138 height 27
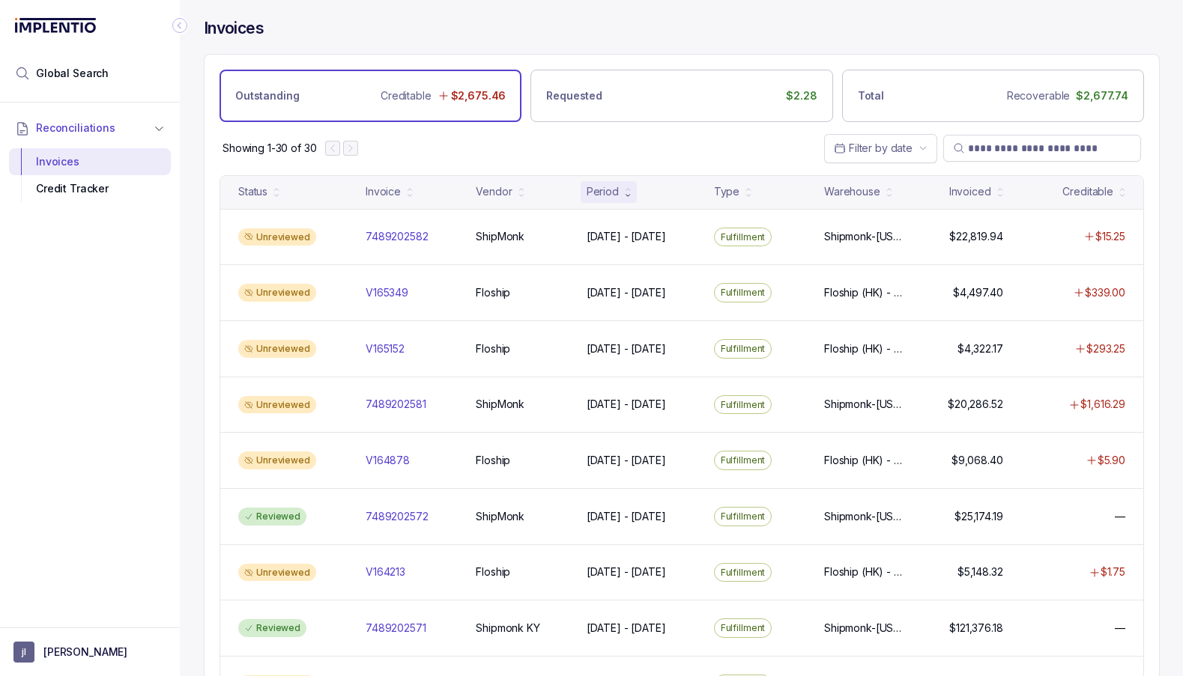
click at [605, 190] on div "Period" at bounding box center [603, 191] width 32 height 15
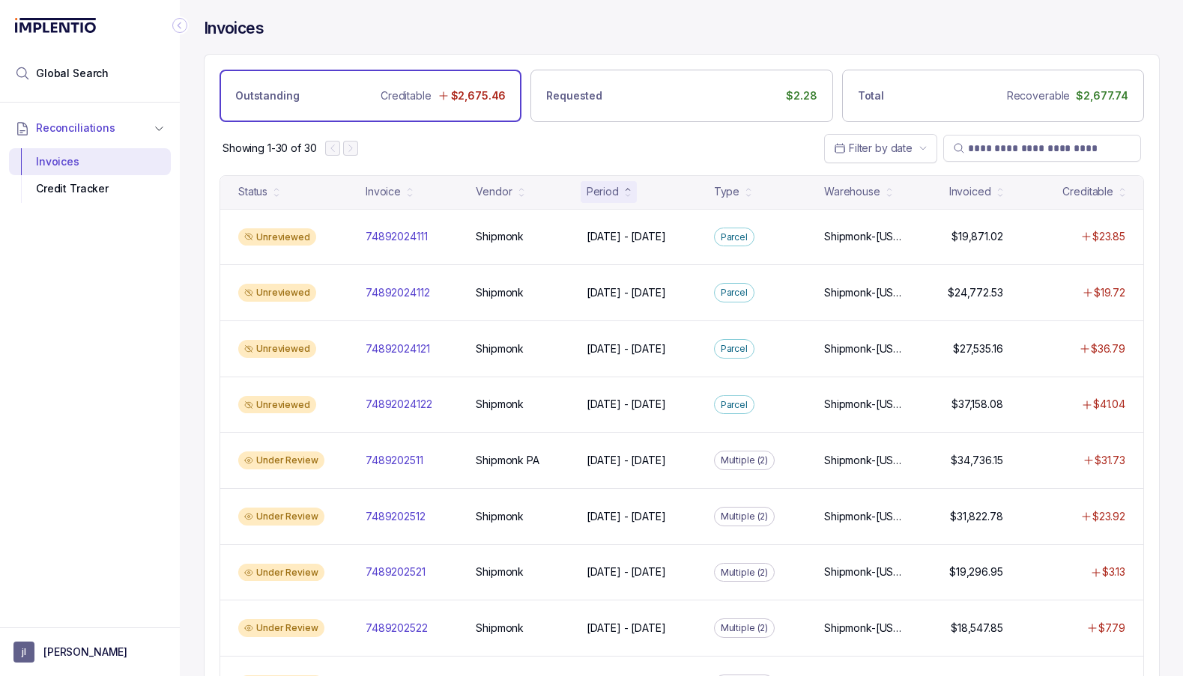
click at [605, 190] on div "Period" at bounding box center [603, 191] width 32 height 15
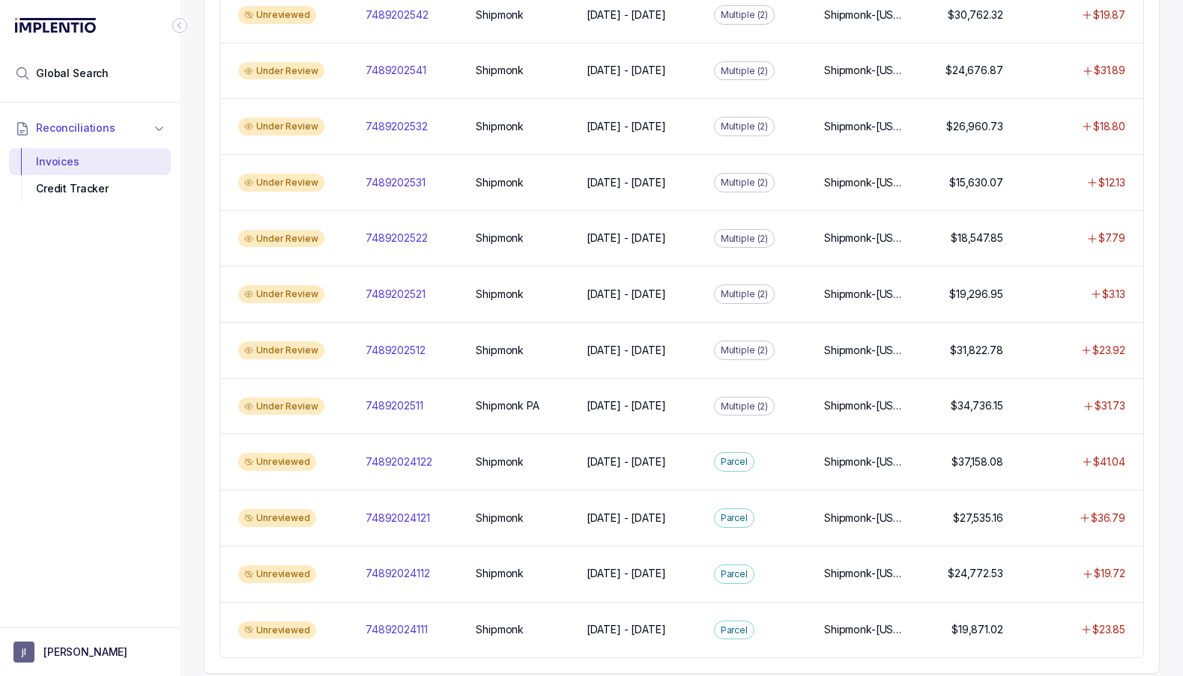
scroll to position [1229, 0]
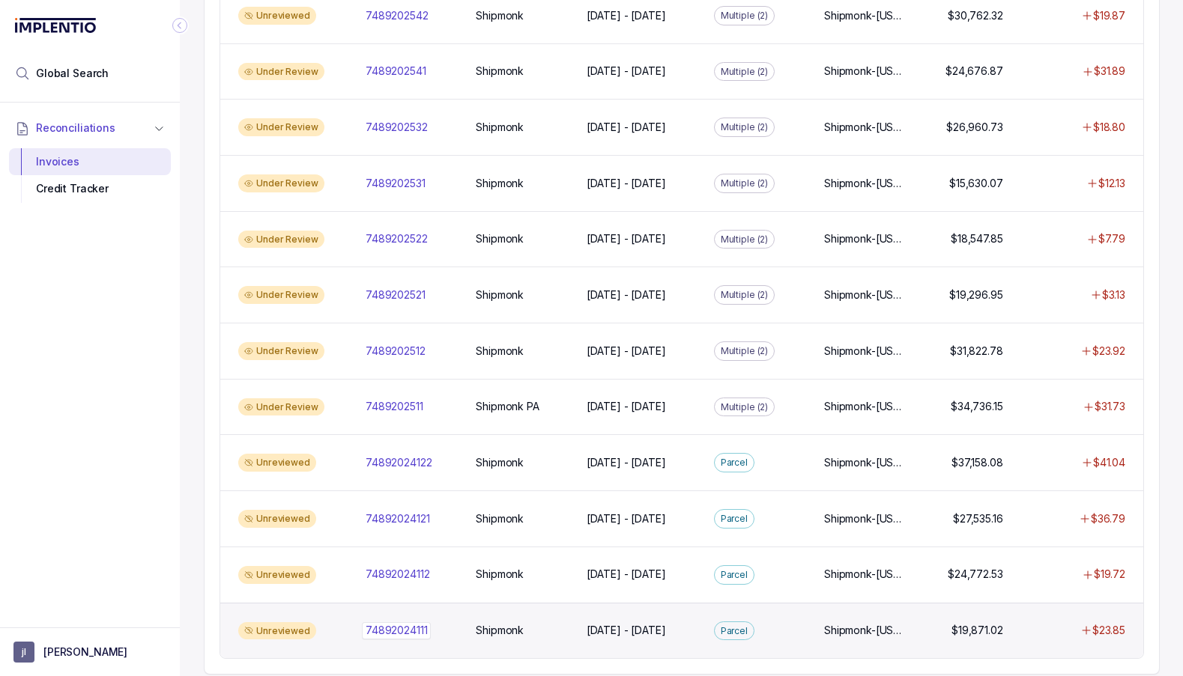
click at [412, 622] on p "74892024111" at bounding box center [396, 630] width 69 height 16
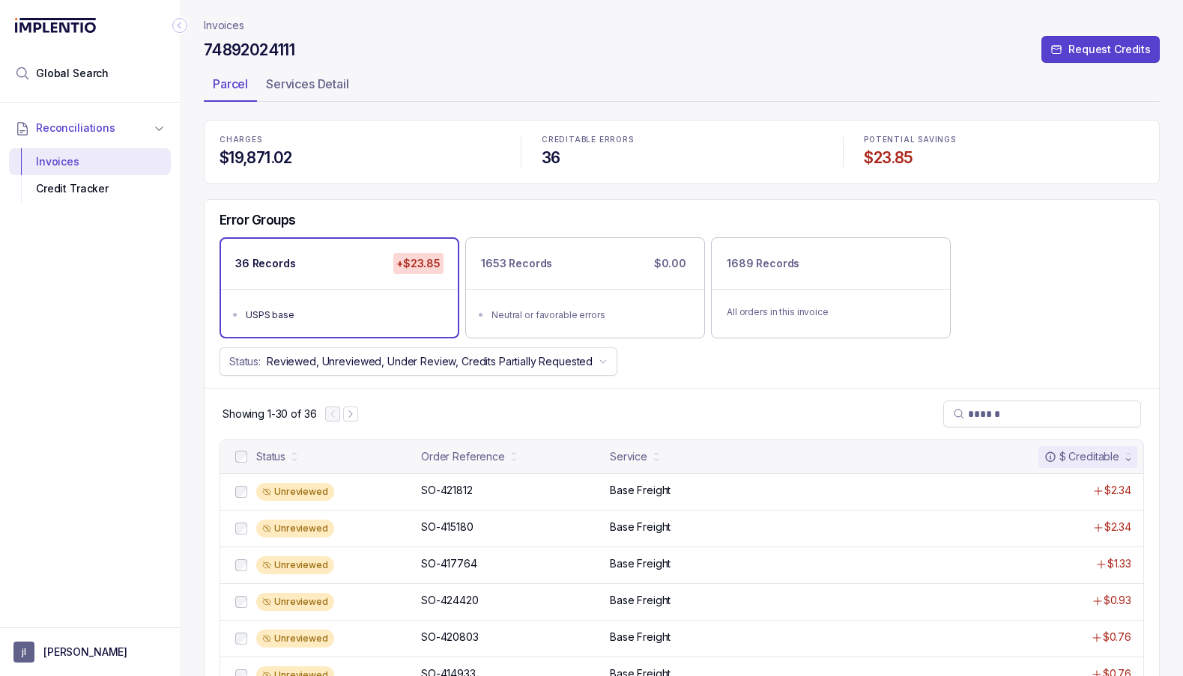
click at [179, 23] on icon "Collapse Icon" at bounding box center [179, 25] width 15 height 15
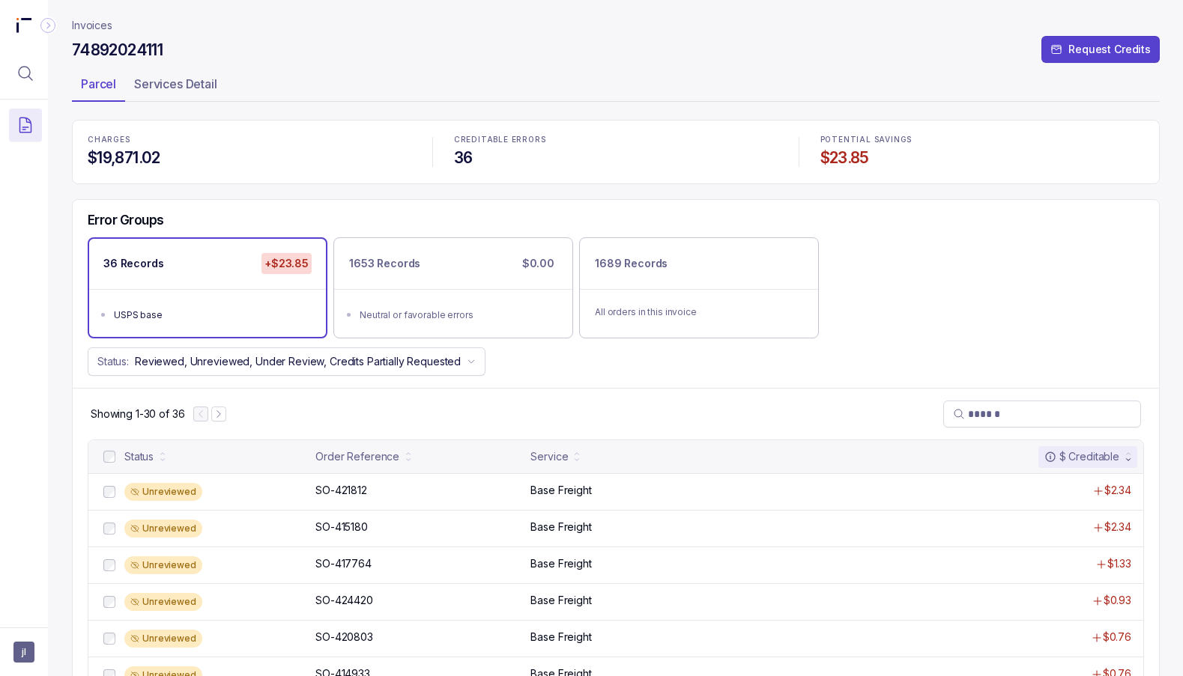
click at [49, 25] on icon "Collapse Icon" at bounding box center [48, 25] width 4 height 7
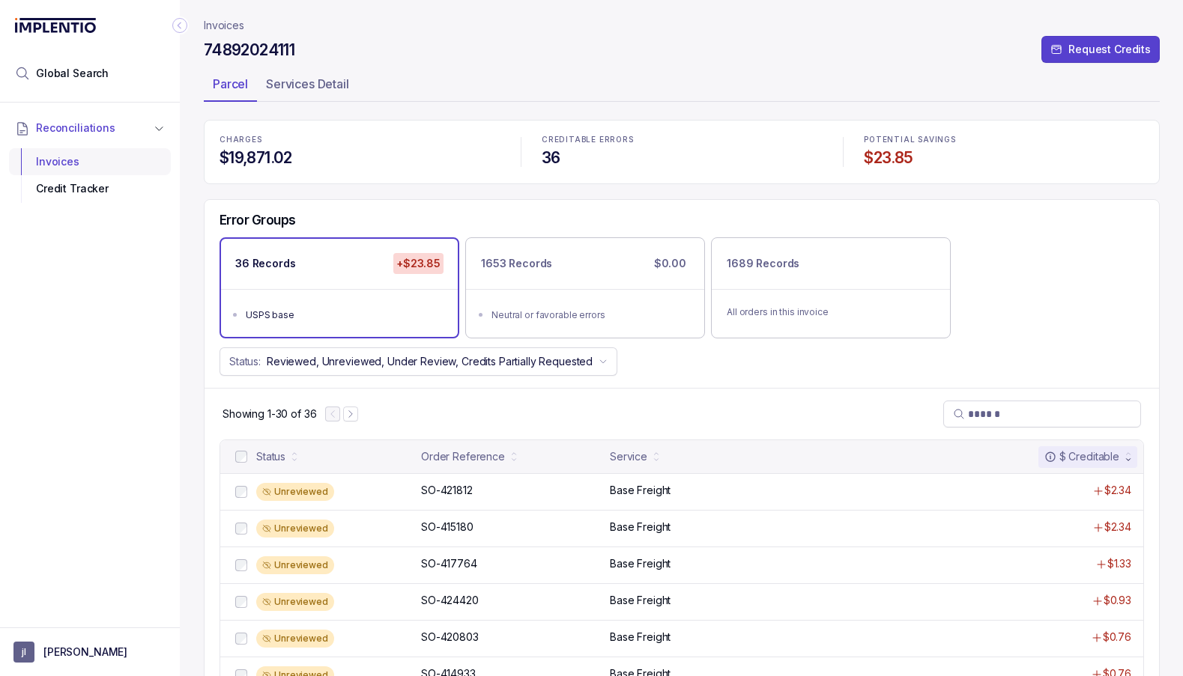
click at [111, 163] on div "Invoices" at bounding box center [90, 161] width 138 height 27
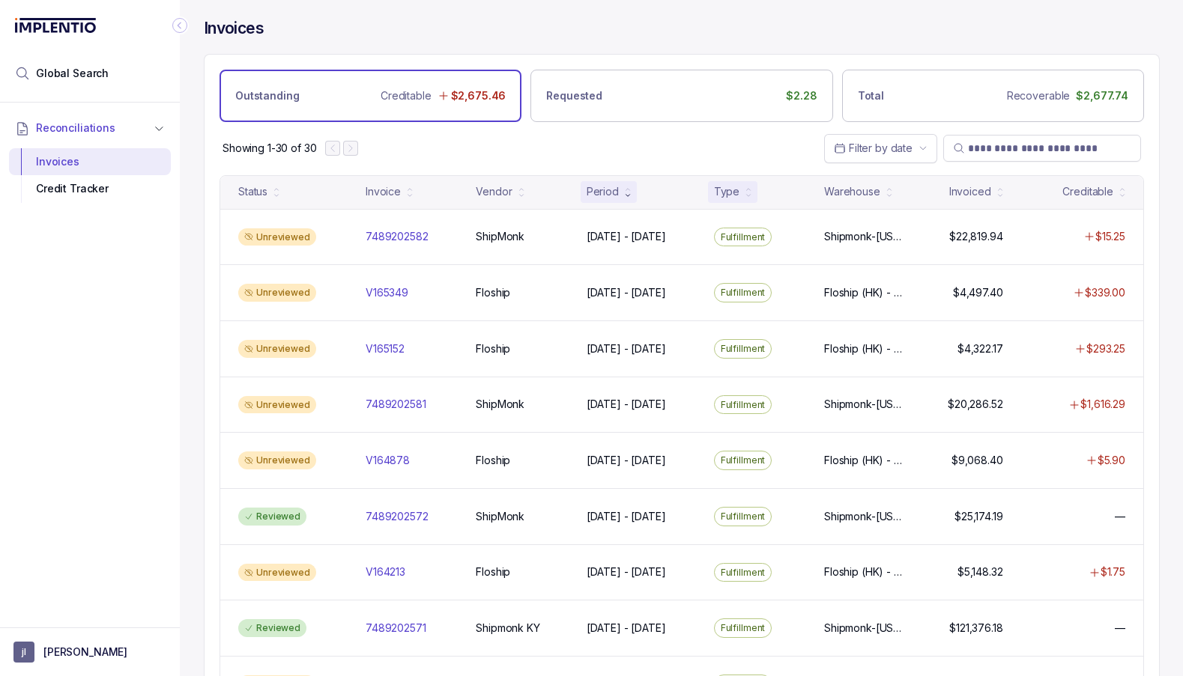
click at [734, 195] on div "Type" at bounding box center [726, 191] width 25 height 15
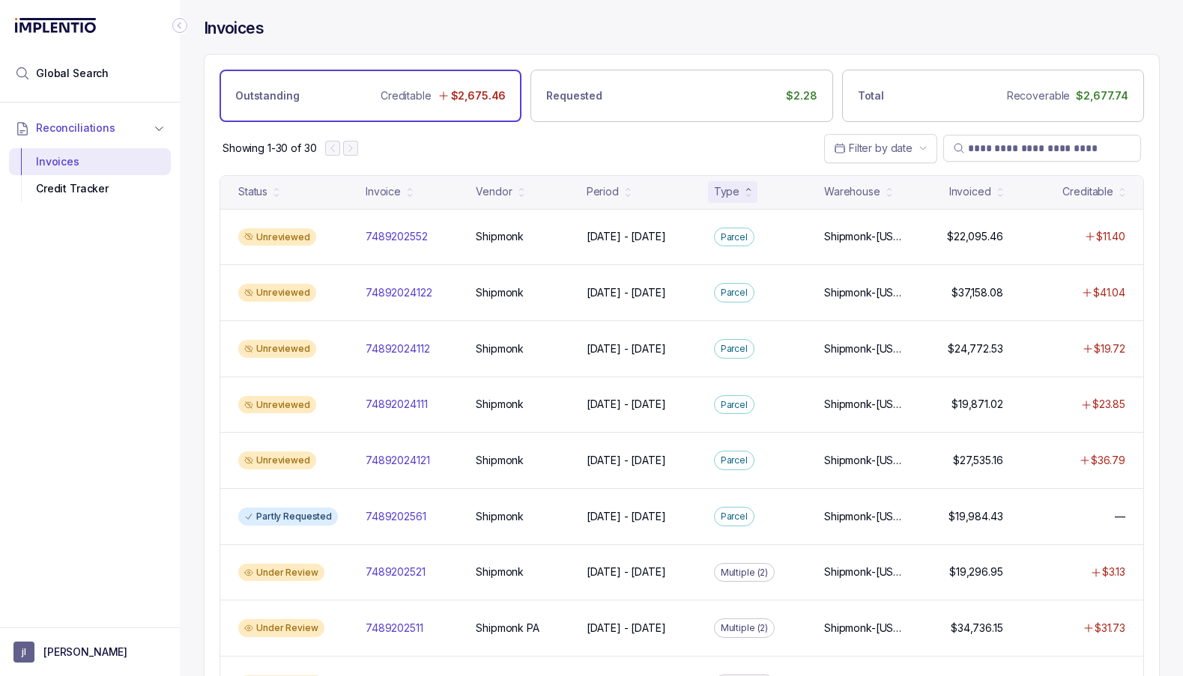
click at [734, 195] on div "Type" at bounding box center [726, 191] width 25 height 15
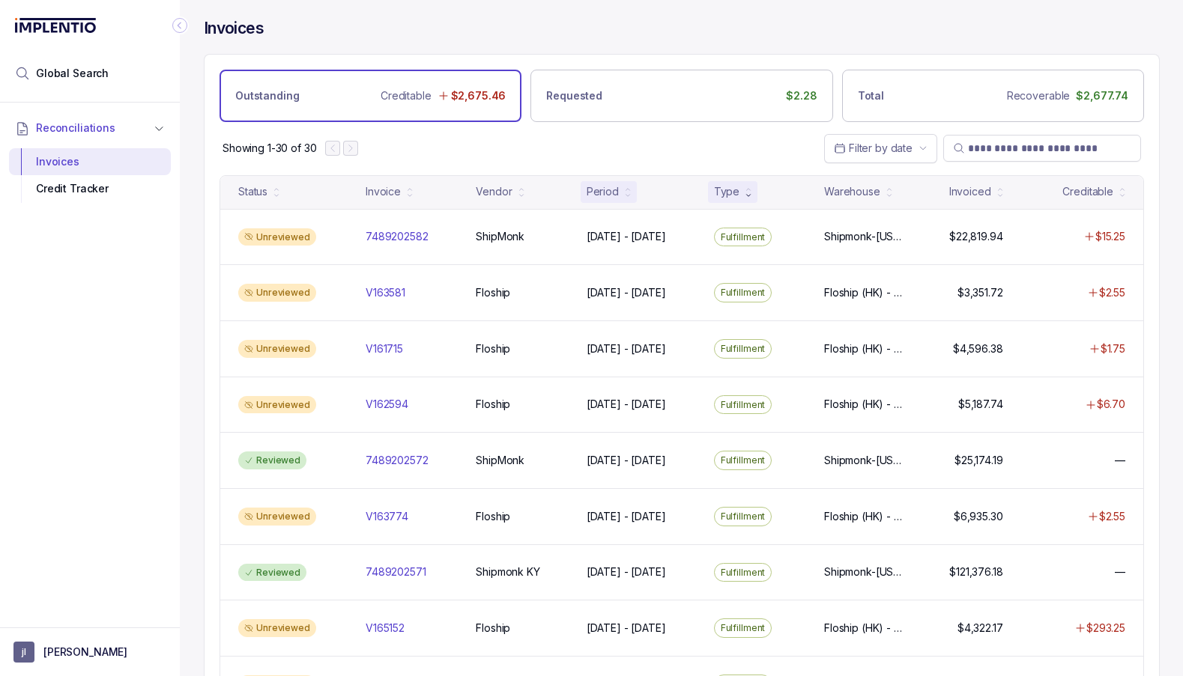
click at [598, 196] on div "Period" at bounding box center [603, 191] width 32 height 15
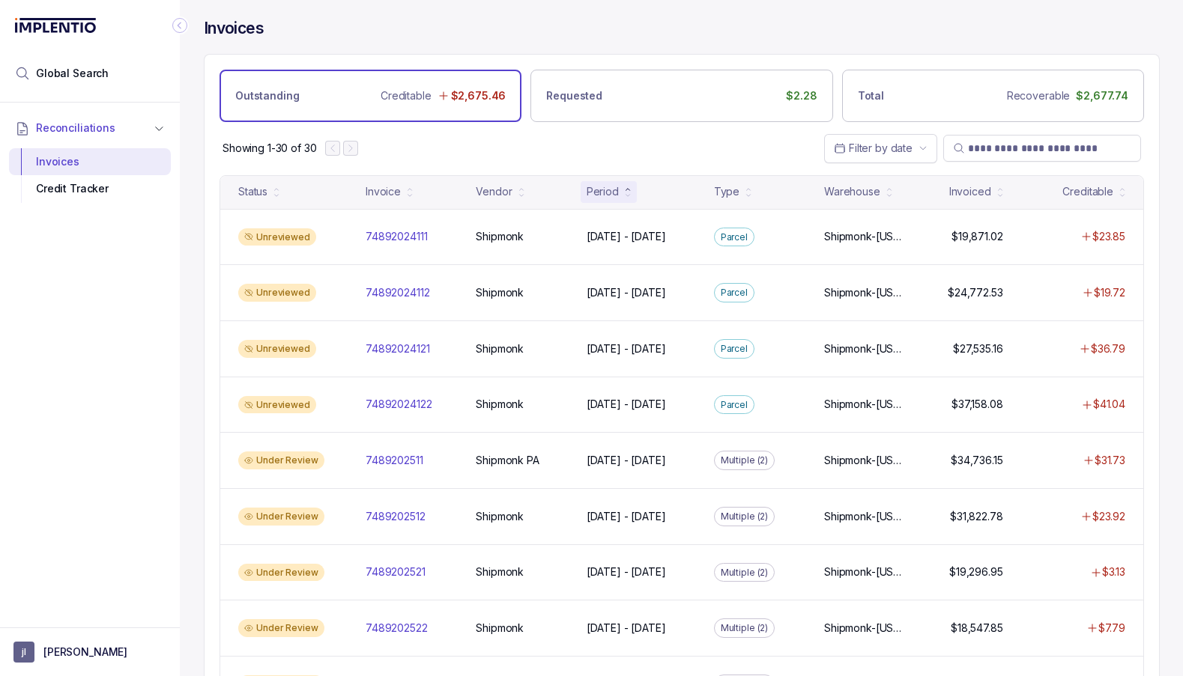
click at [599, 196] on div "Period" at bounding box center [603, 191] width 32 height 15
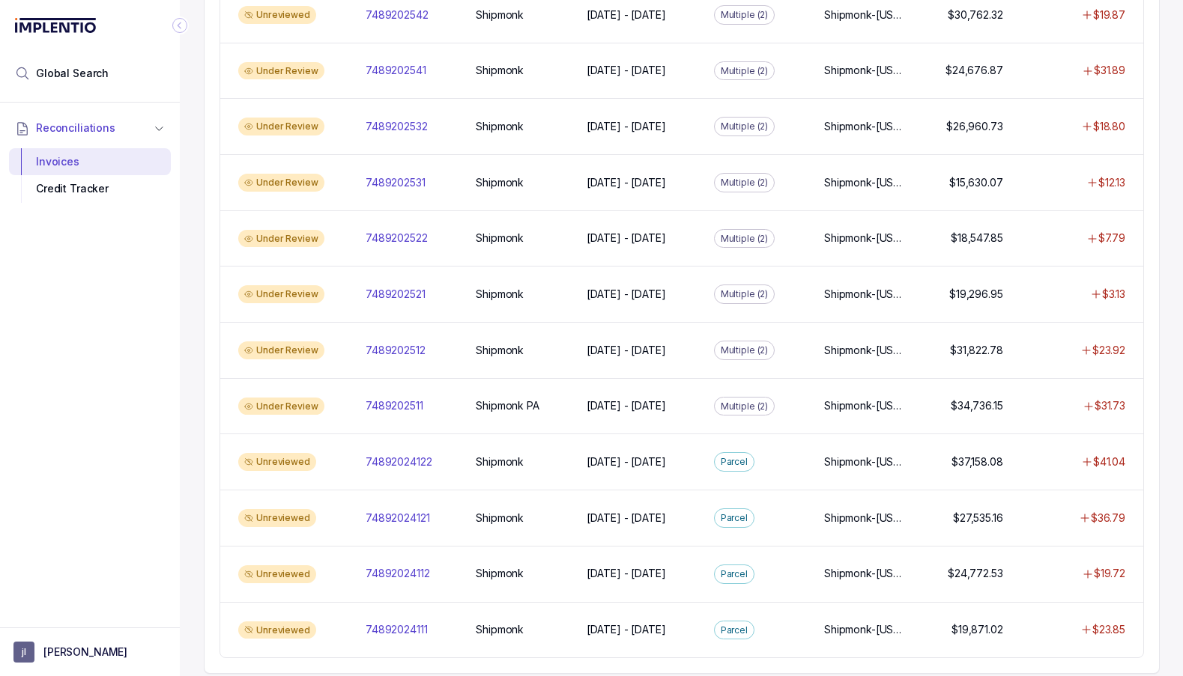
scroll to position [1229, 0]
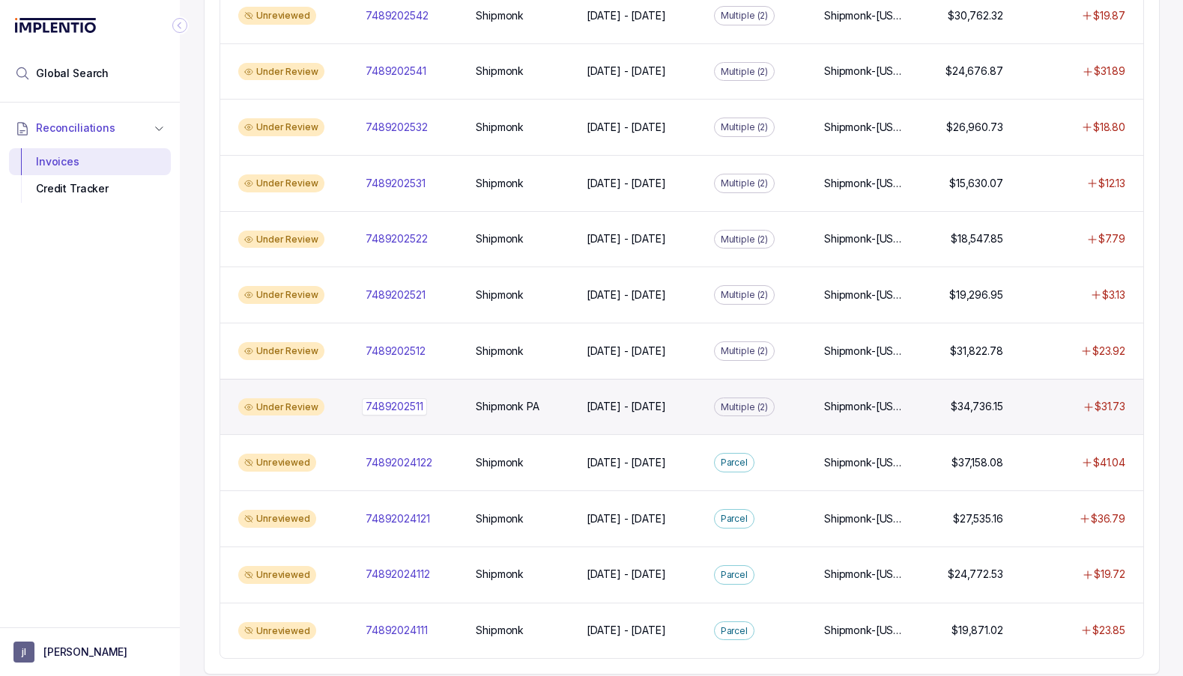
click at [387, 399] on p "7489202511" at bounding box center [394, 407] width 65 height 16
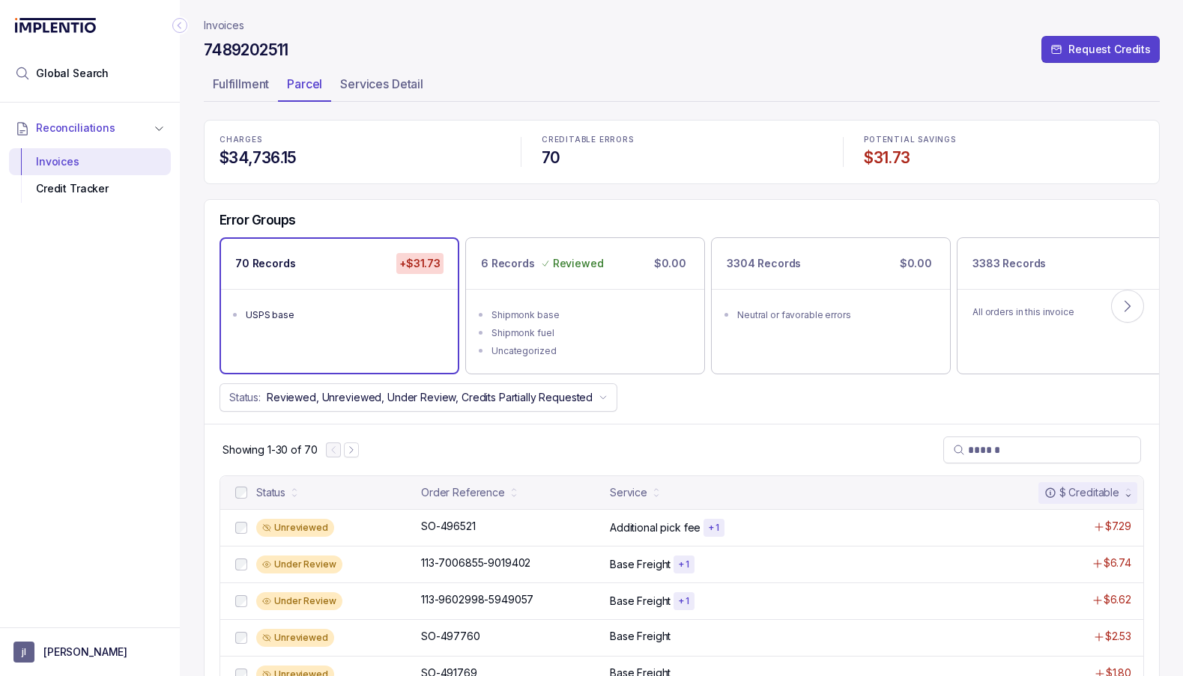
click at [236, 107] on header "Invoices 7489202511 Request Credits Fulfillment Parcel Services Detail" at bounding box center [682, 60] width 956 height 120
click at [237, 76] on p "Fulfillment" at bounding box center [241, 84] width 56 height 18
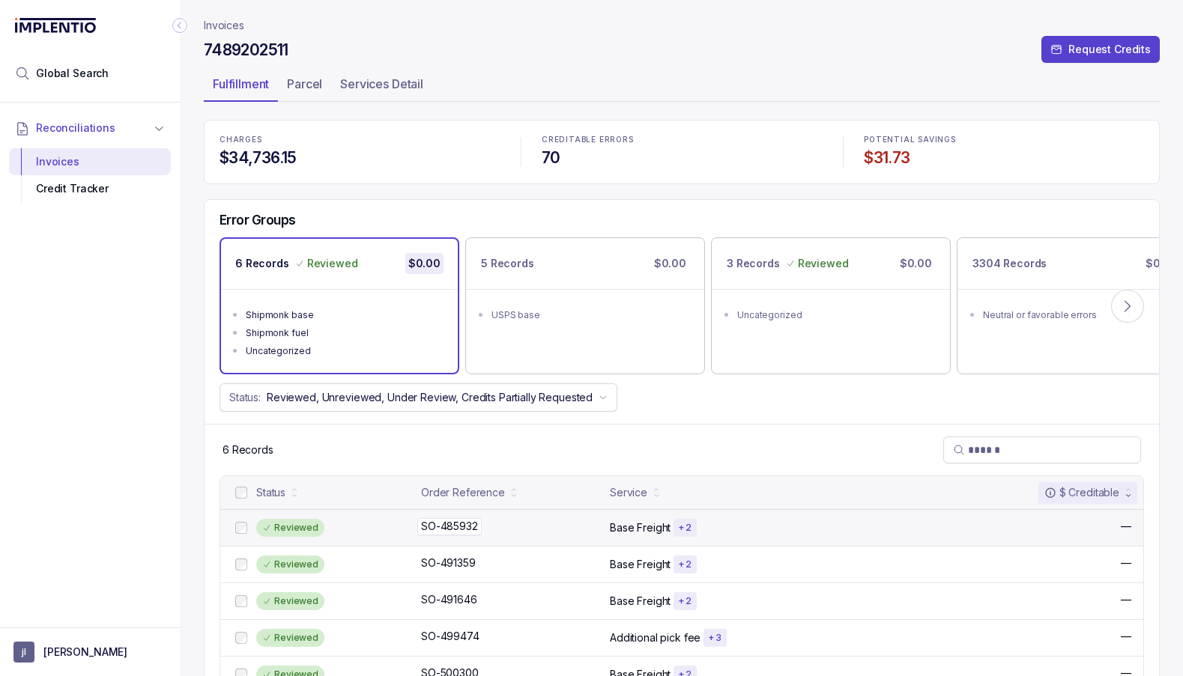
click at [456, 528] on p "SO-485932" at bounding box center [449, 526] width 64 height 16
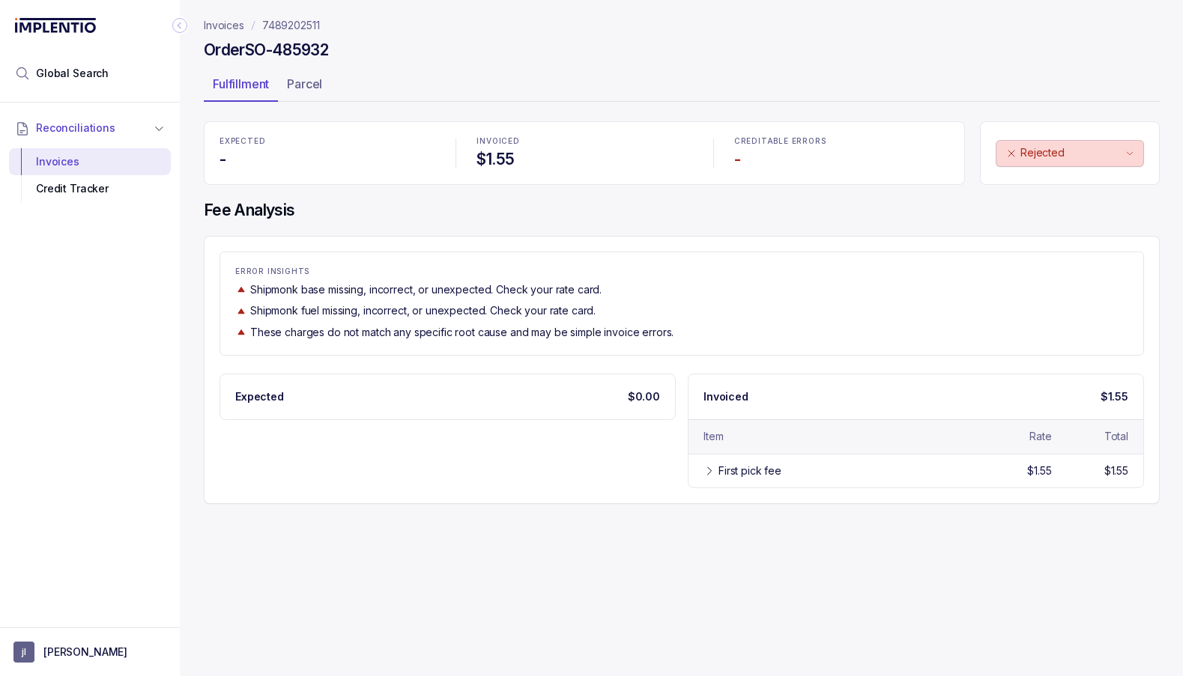
click at [296, 31] on p "7489202511" at bounding box center [291, 25] width 58 height 15
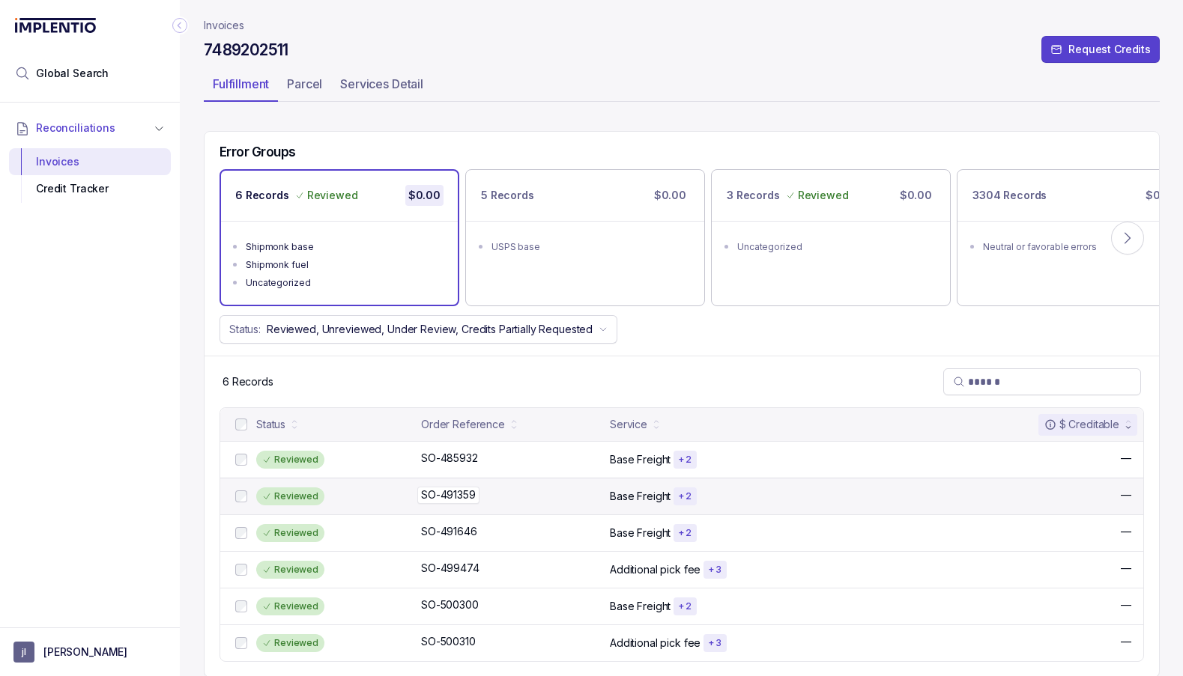
click at [435, 494] on p "SO-491359" at bounding box center [448, 495] width 62 height 16
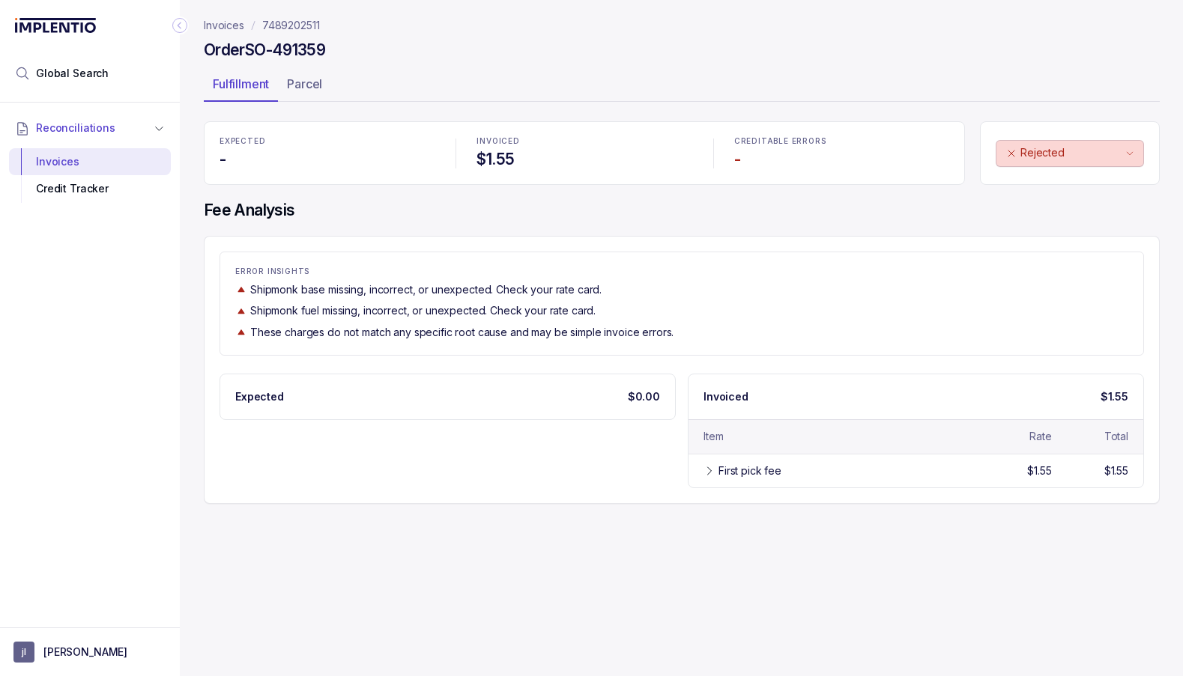
click at [309, 25] on p "7489202511" at bounding box center [291, 25] width 58 height 15
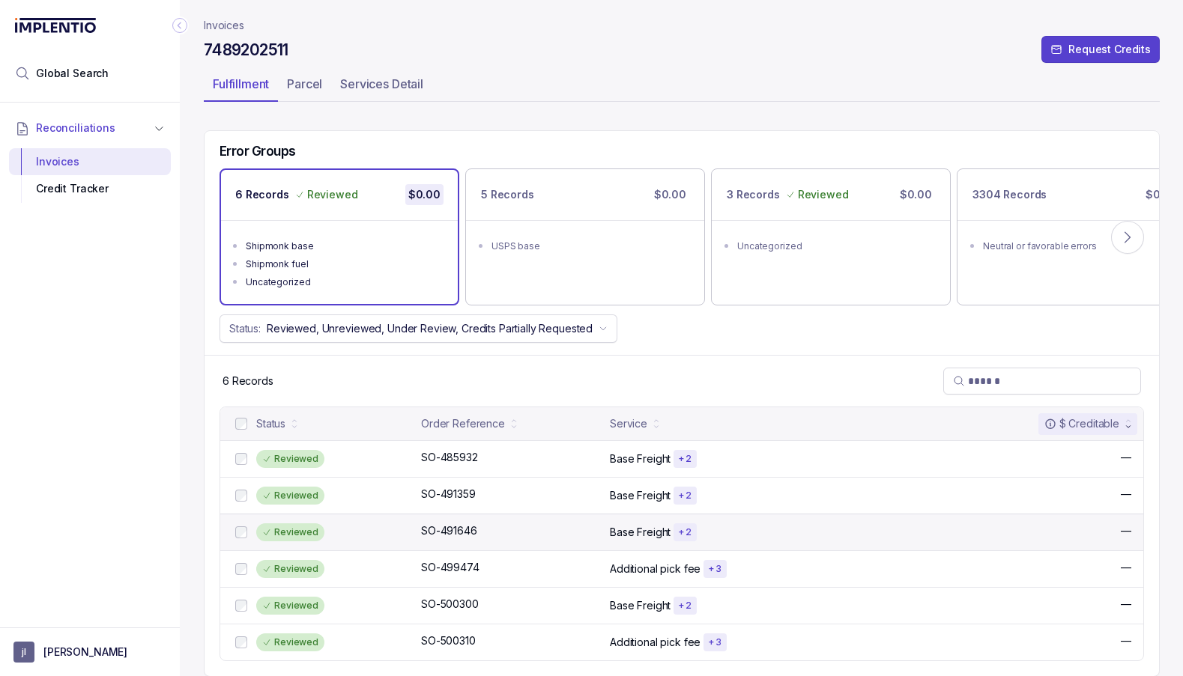
scroll to position [68, 0]
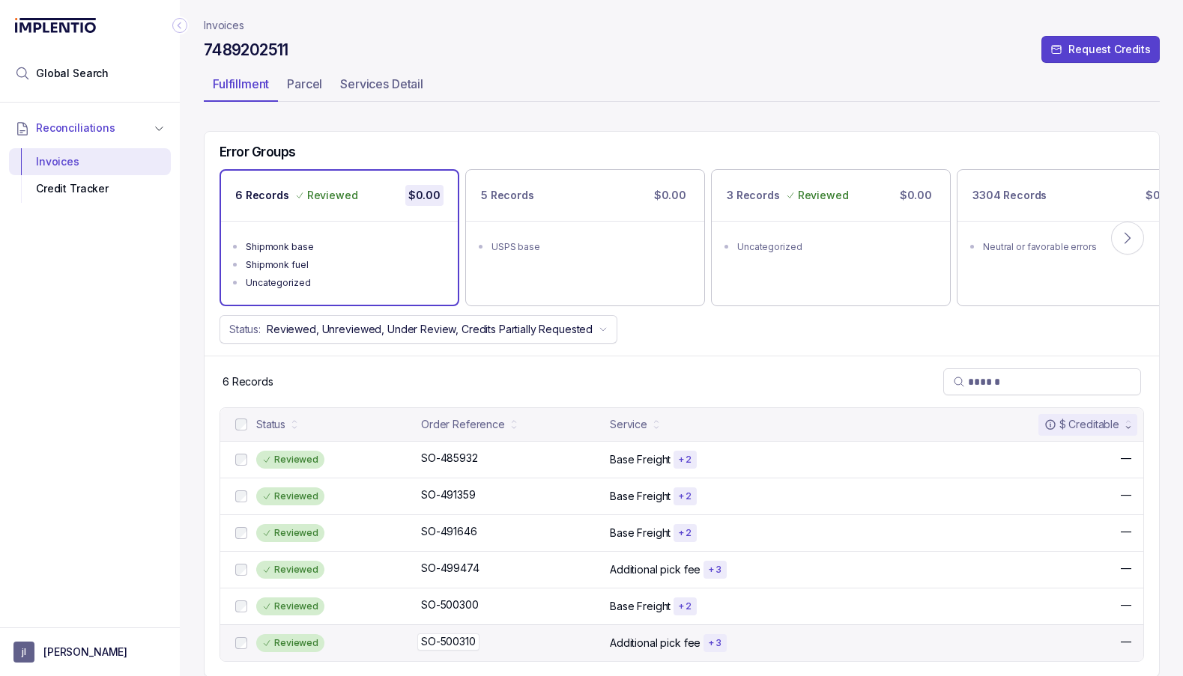
click at [464, 640] on p "SO-500310" at bounding box center [448, 642] width 62 height 16
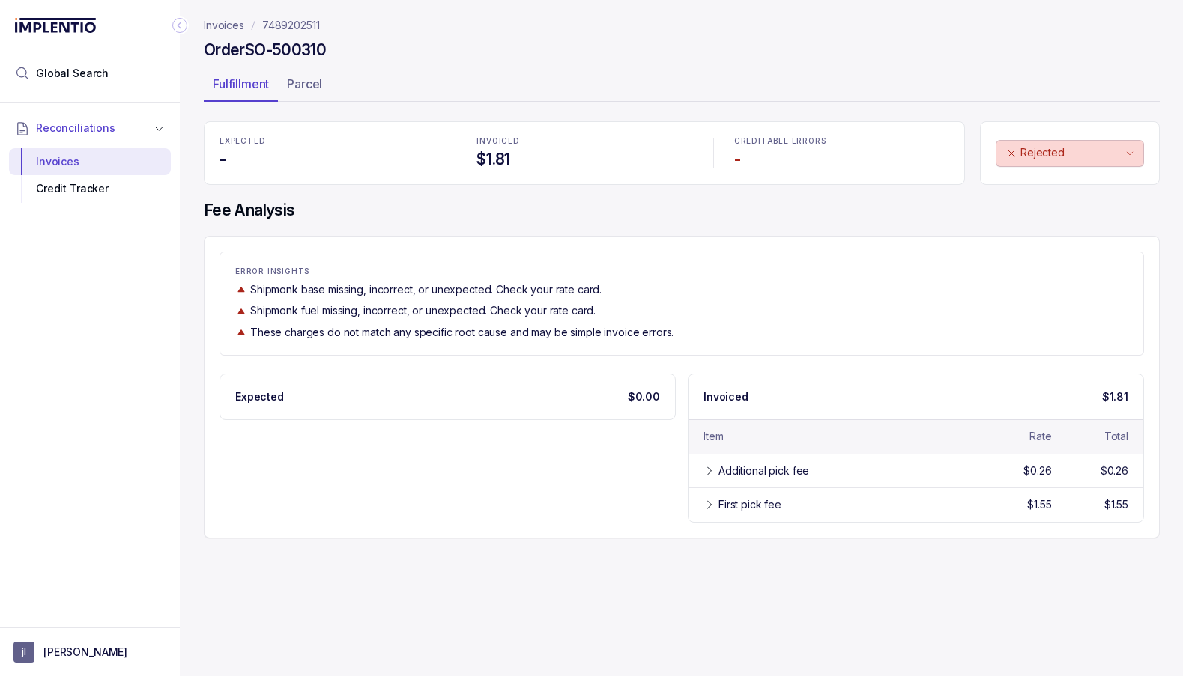
click at [307, 19] on p "7489202511" at bounding box center [291, 25] width 58 height 15
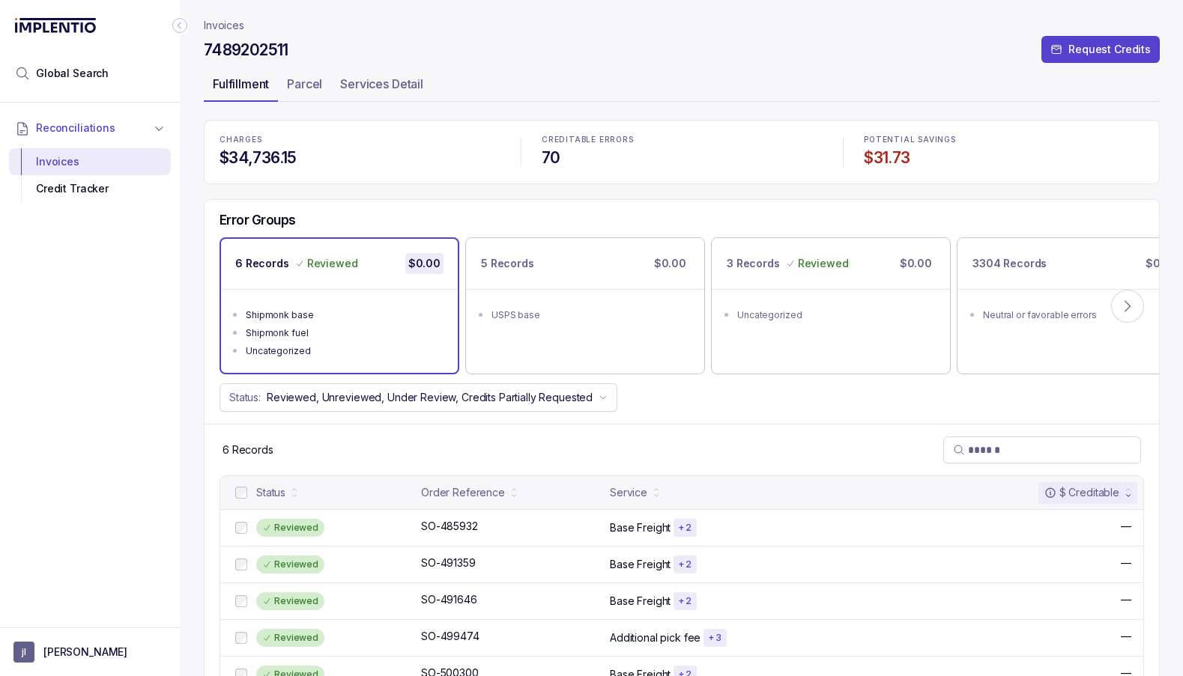
click at [234, 88] on p "Fulfillment" at bounding box center [241, 84] width 56 height 18
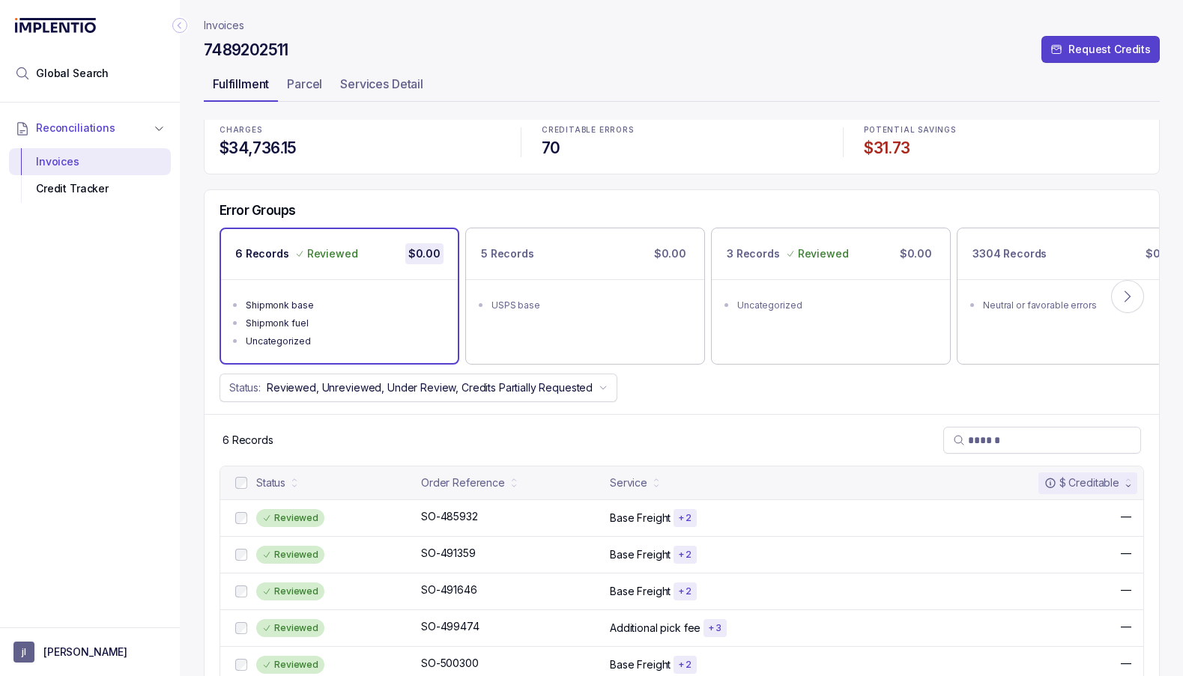
scroll to position [11, 0]
click at [94, 154] on div "Invoices" at bounding box center [90, 161] width 138 height 27
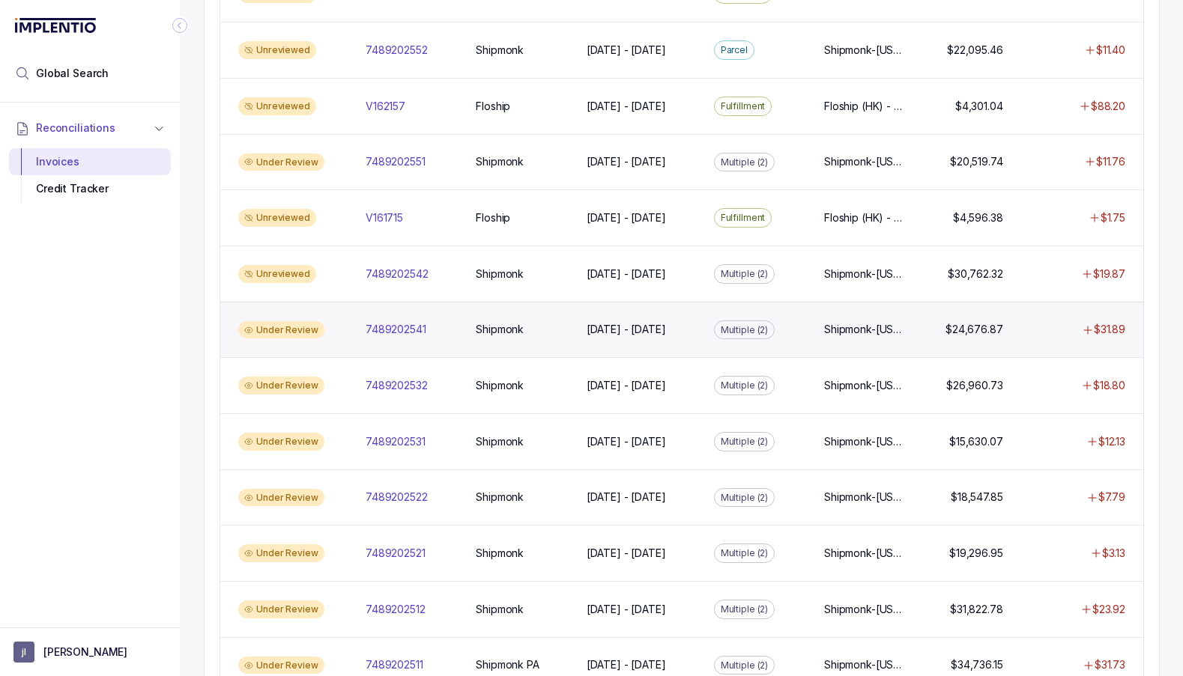
scroll to position [930, 0]
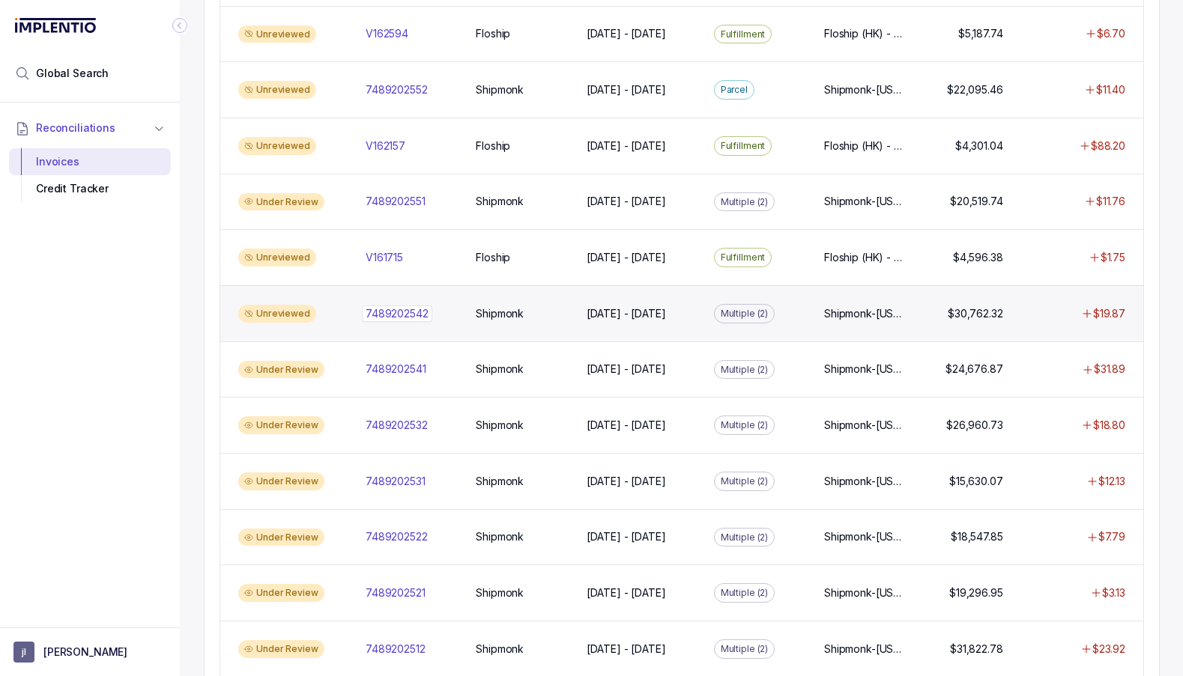
click at [390, 306] on p "7489202542" at bounding box center [397, 314] width 70 height 16
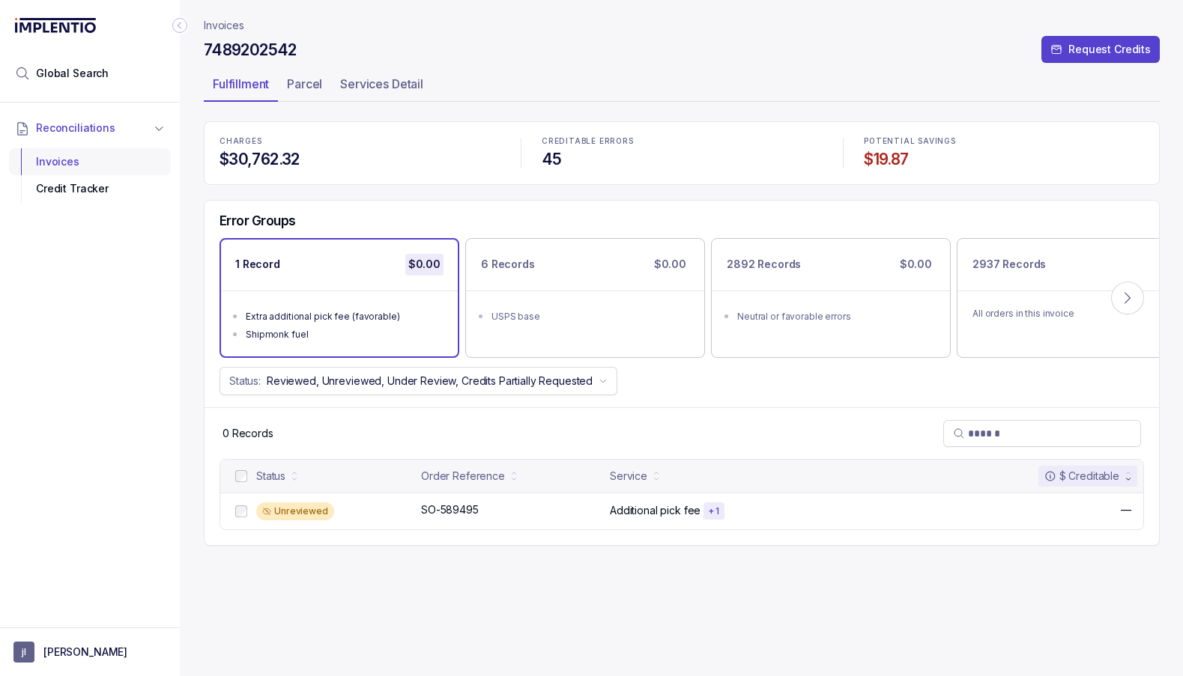
click at [55, 161] on div "Invoices" at bounding box center [90, 161] width 138 height 27
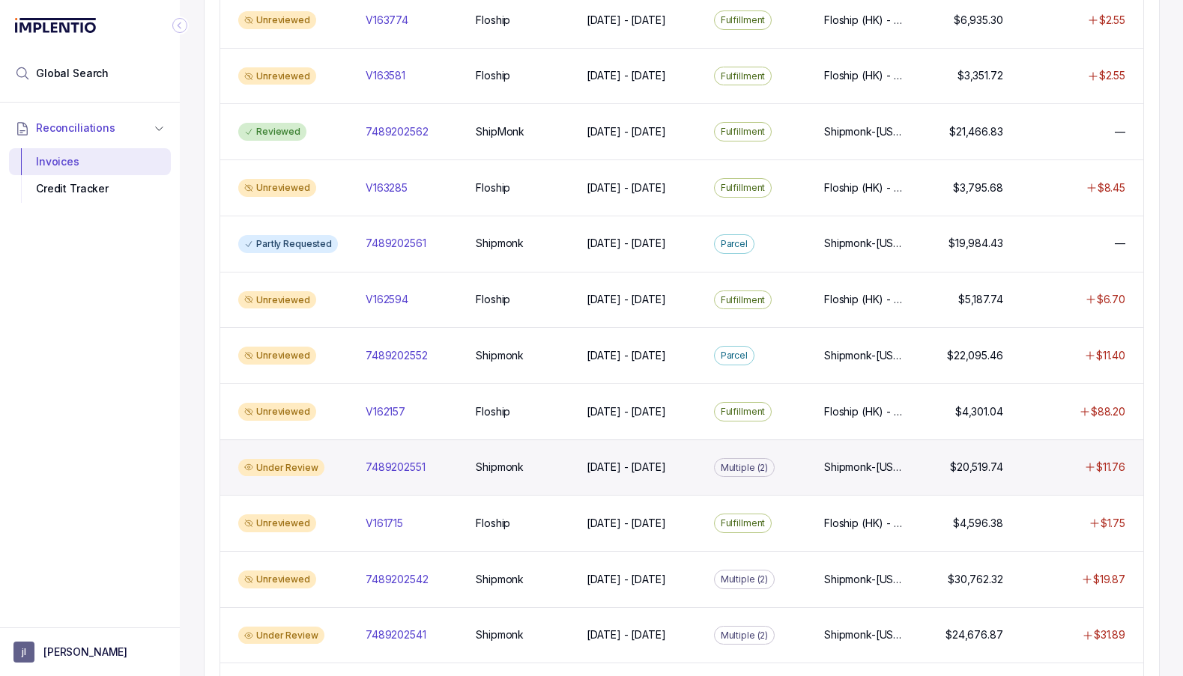
scroll to position [667, 0]
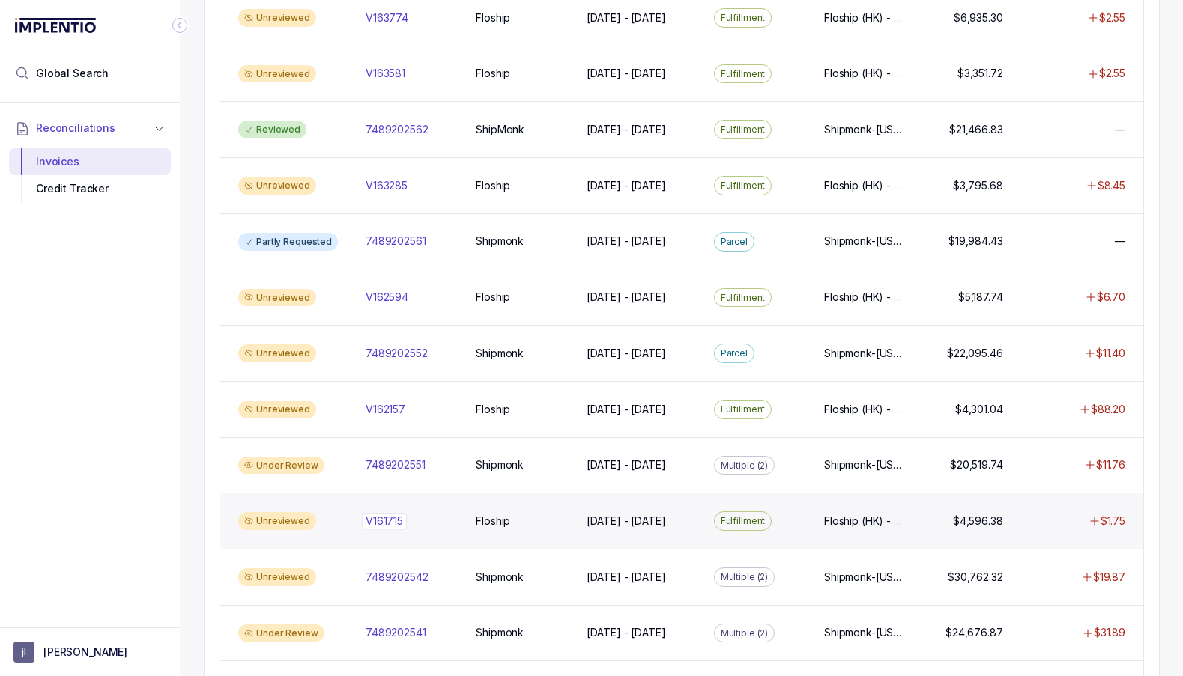
click at [399, 513] on p "V161715" at bounding box center [384, 521] width 45 height 16
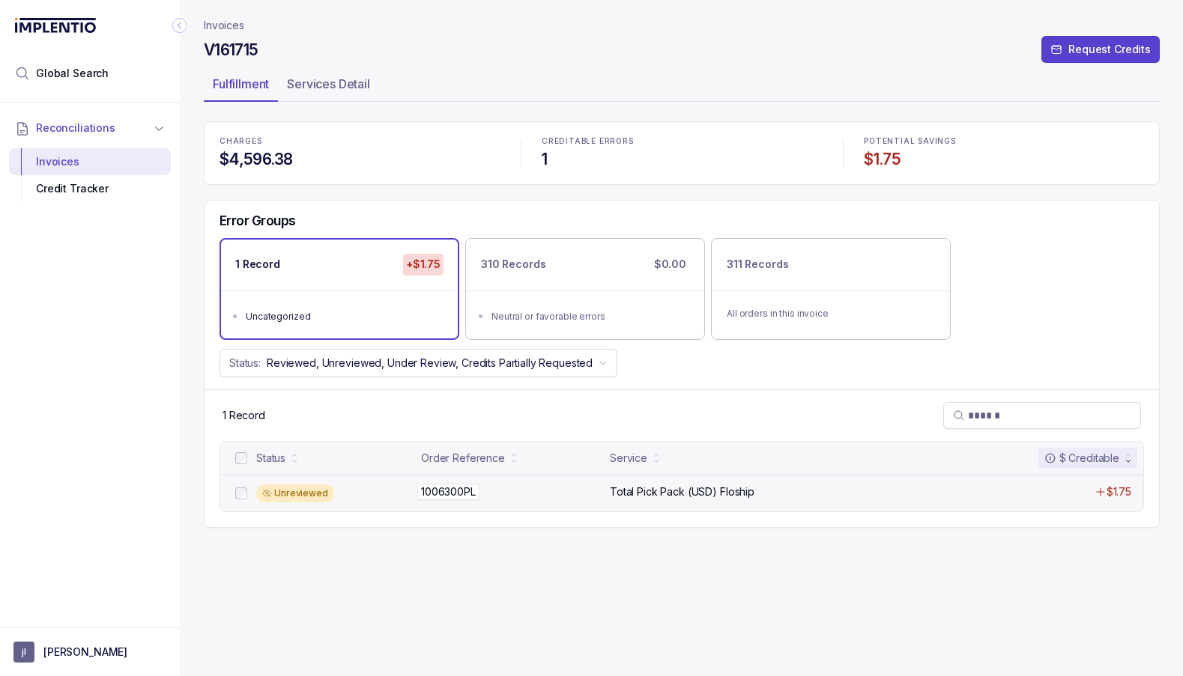
click at [460, 493] on p "1006300PL" at bounding box center [448, 492] width 62 height 16
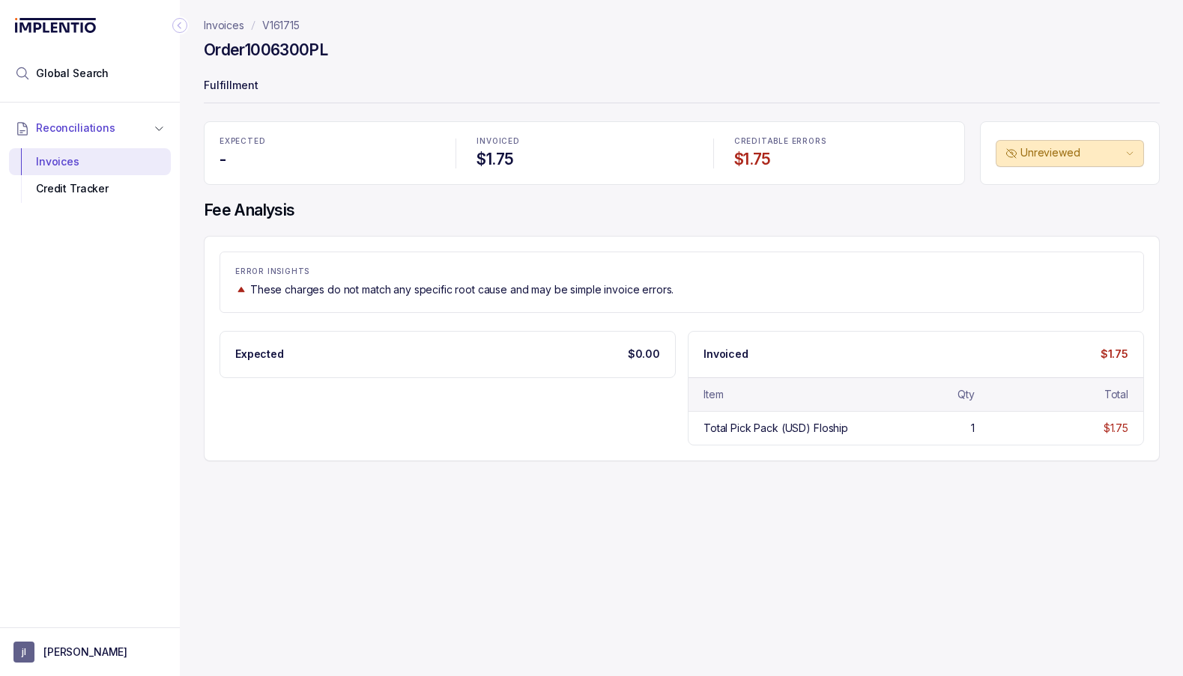
click at [234, 31] on p "Invoices" at bounding box center [224, 25] width 40 height 15
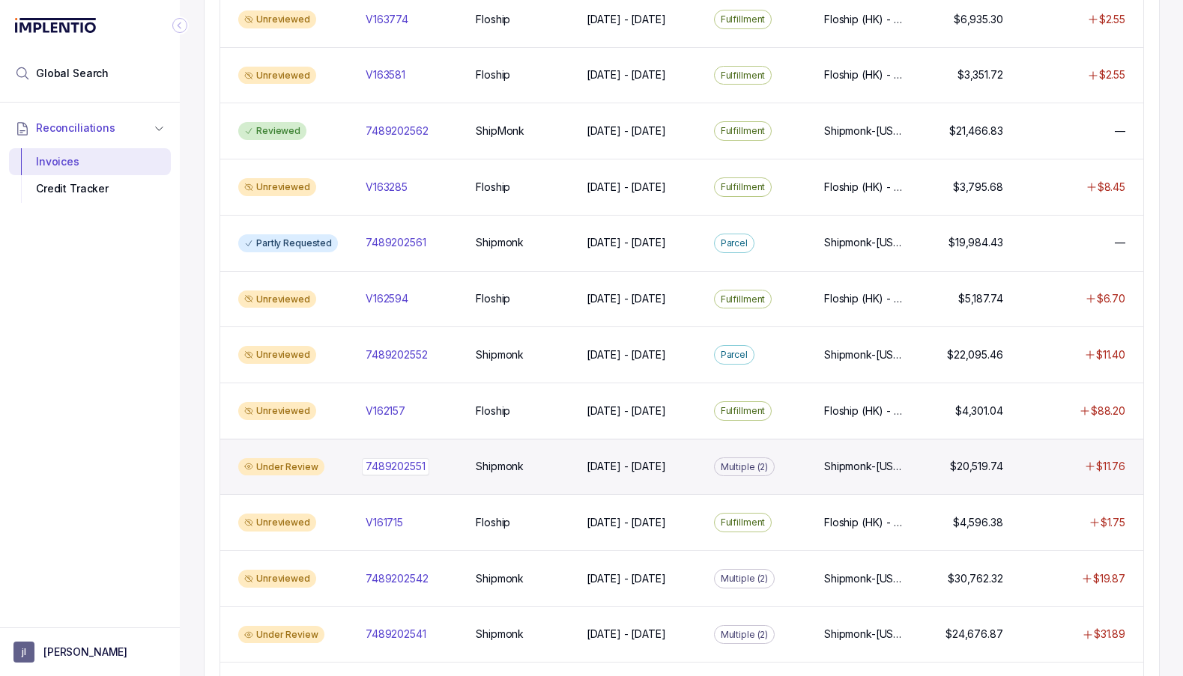
scroll to position [669, 0]
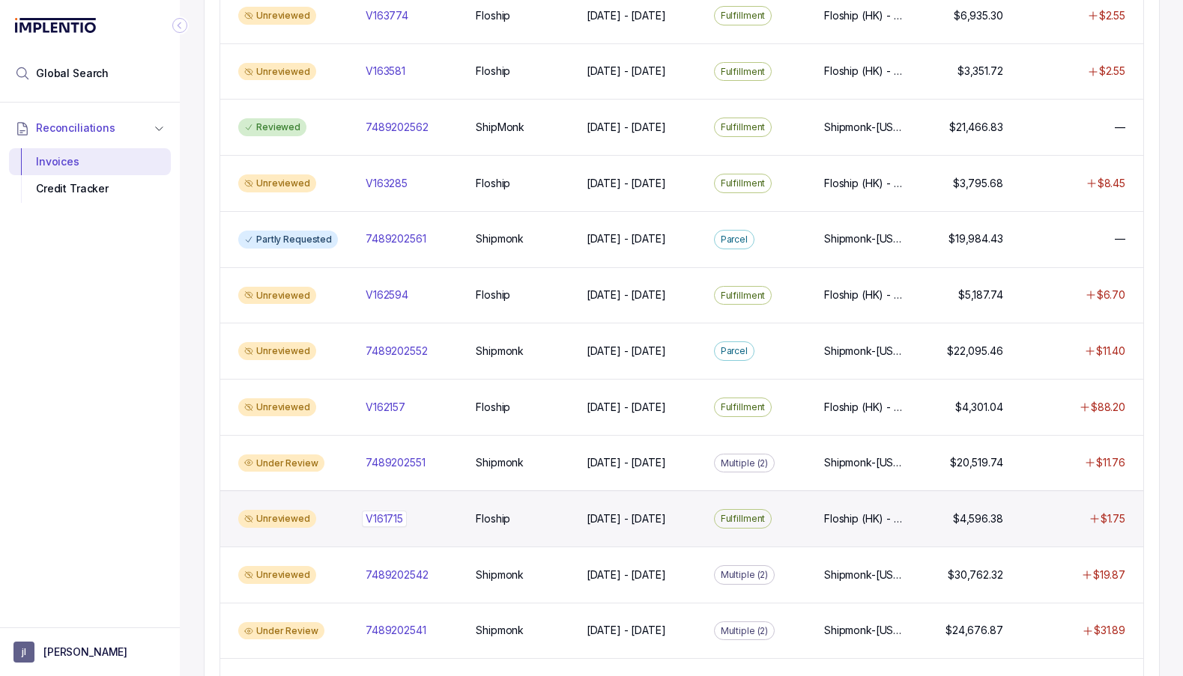
click at [390, 511] on p "V161715" at bounding box center [384, 519] width 45 height 16
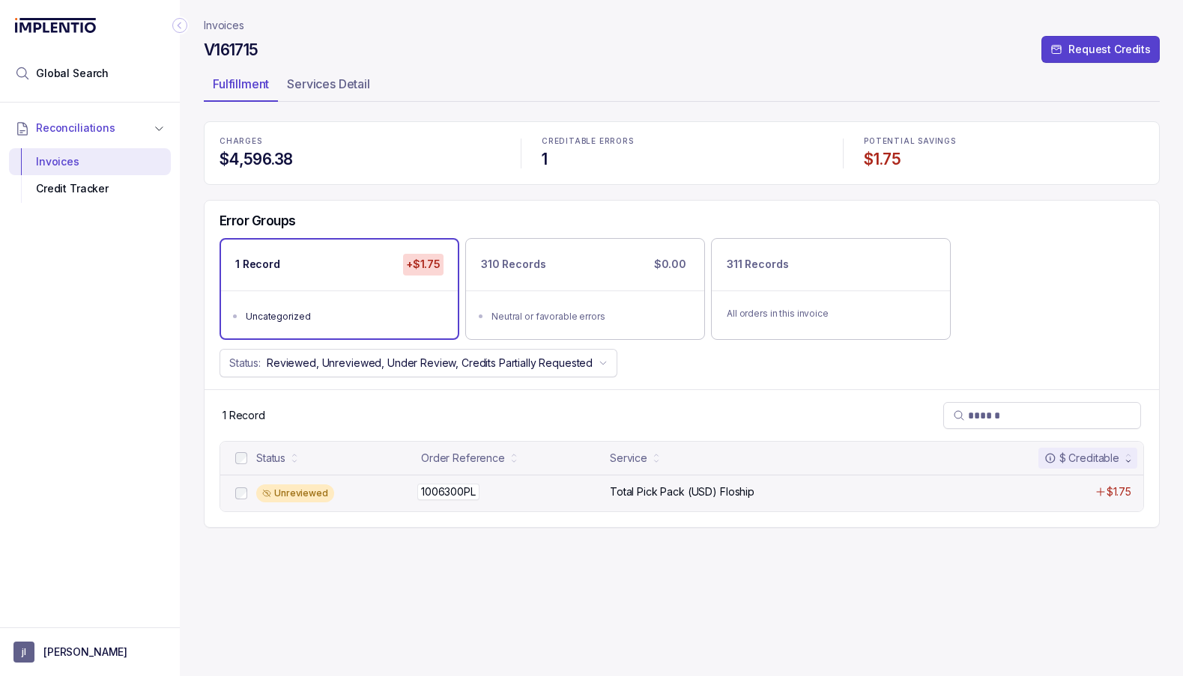
click at [456, 492] on p "1006300PL" at bounding box center [448, 492] width 62 height 16
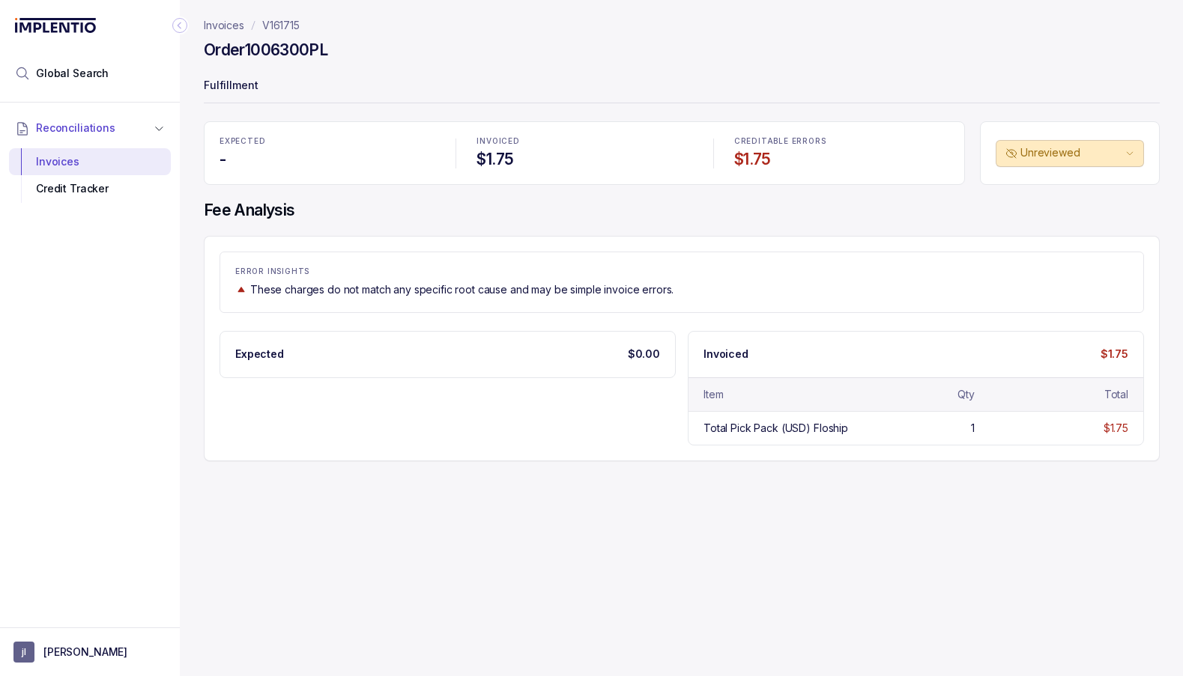
click at [299, 30] on p "V161715" at bounding box center [280, 25] width 37 height 15
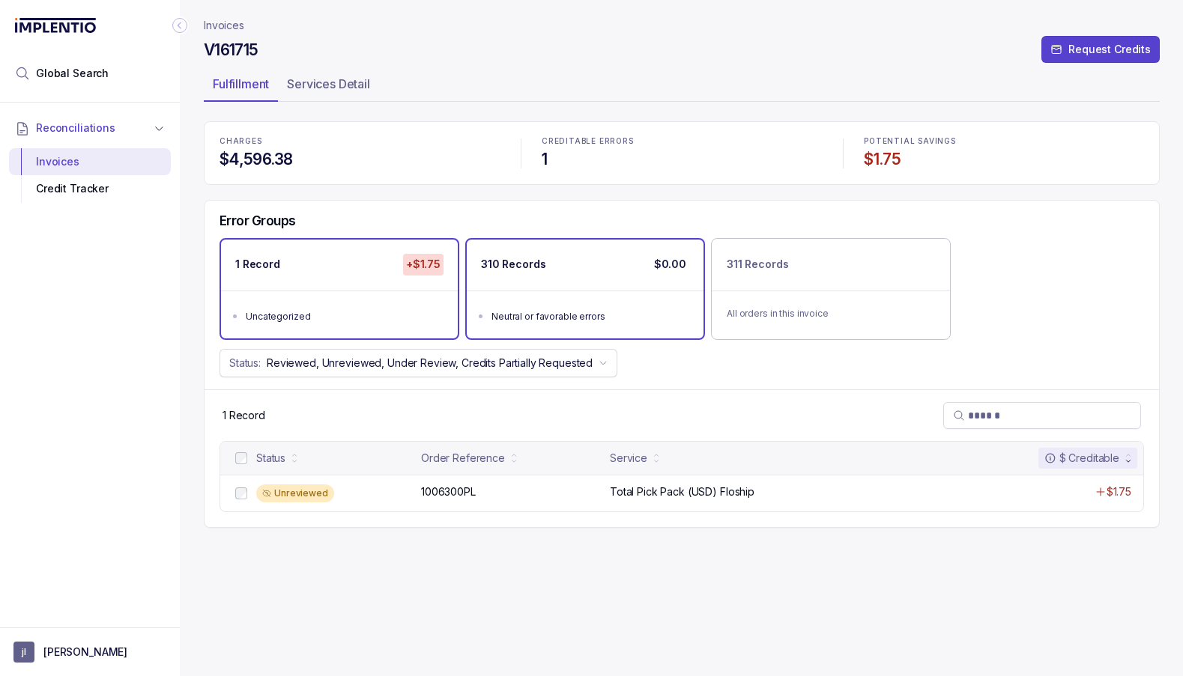
click at [512, 322] on div "Neutral or favorable errors" at bounding box center [589, 316] width 196 height 15
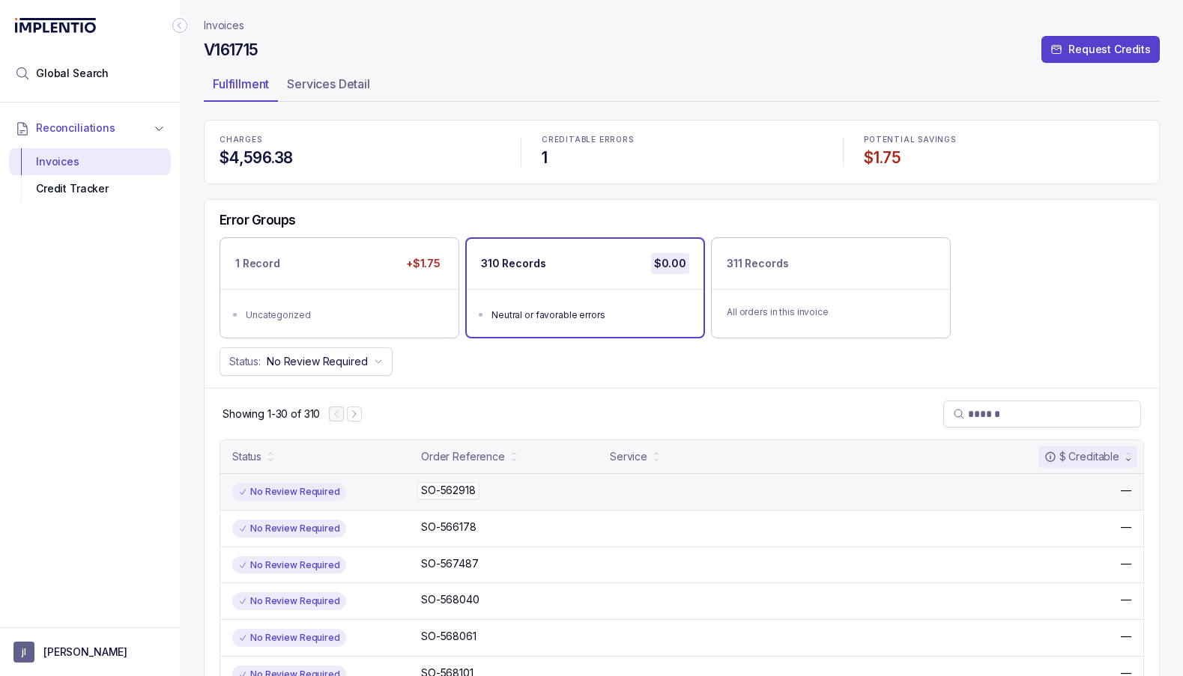
click at [440, 488] on p "SO-562918" at bounding box center [448, 490] width 62 height 16
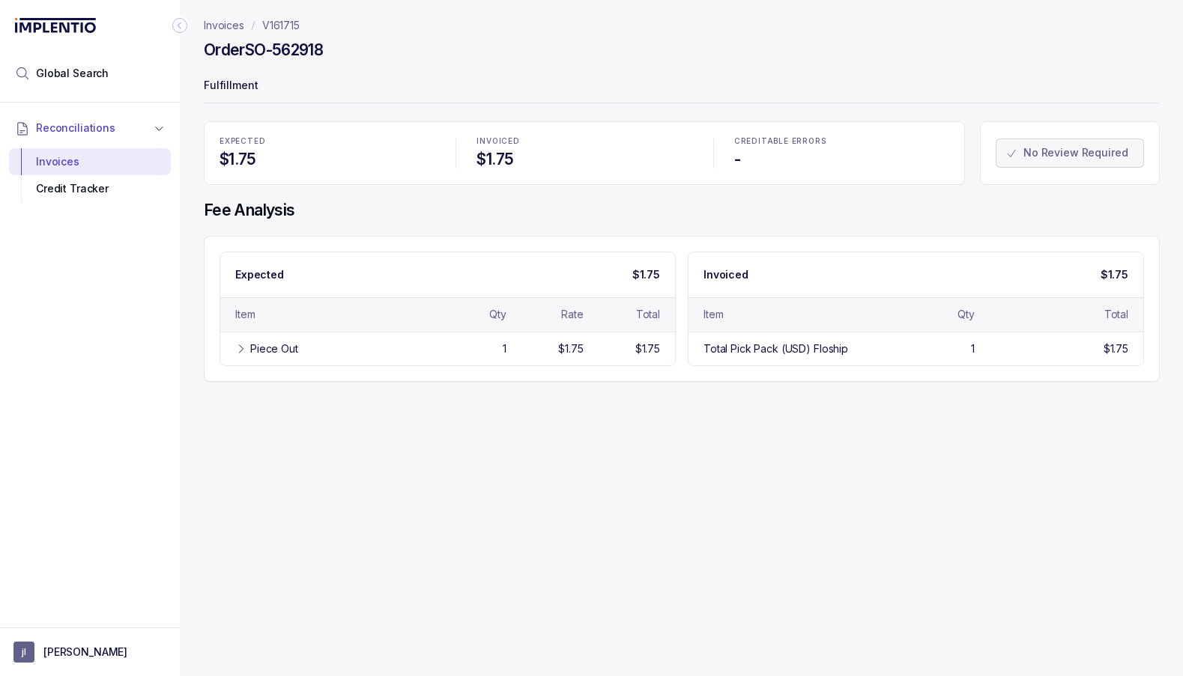
click at [271, 22] on p "V161715" at bounding box center [280, 25] width 37 height 15
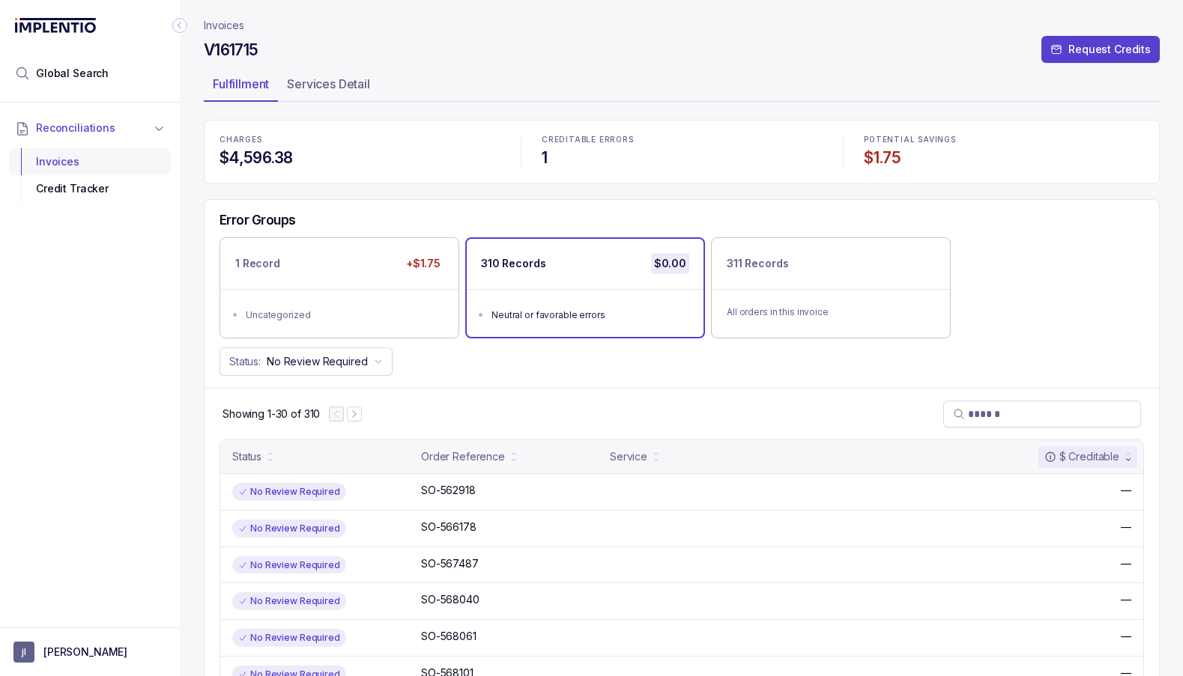
click at [106, 156] on div "Invoices" at bounding box center [90, 161] width 138 height 27
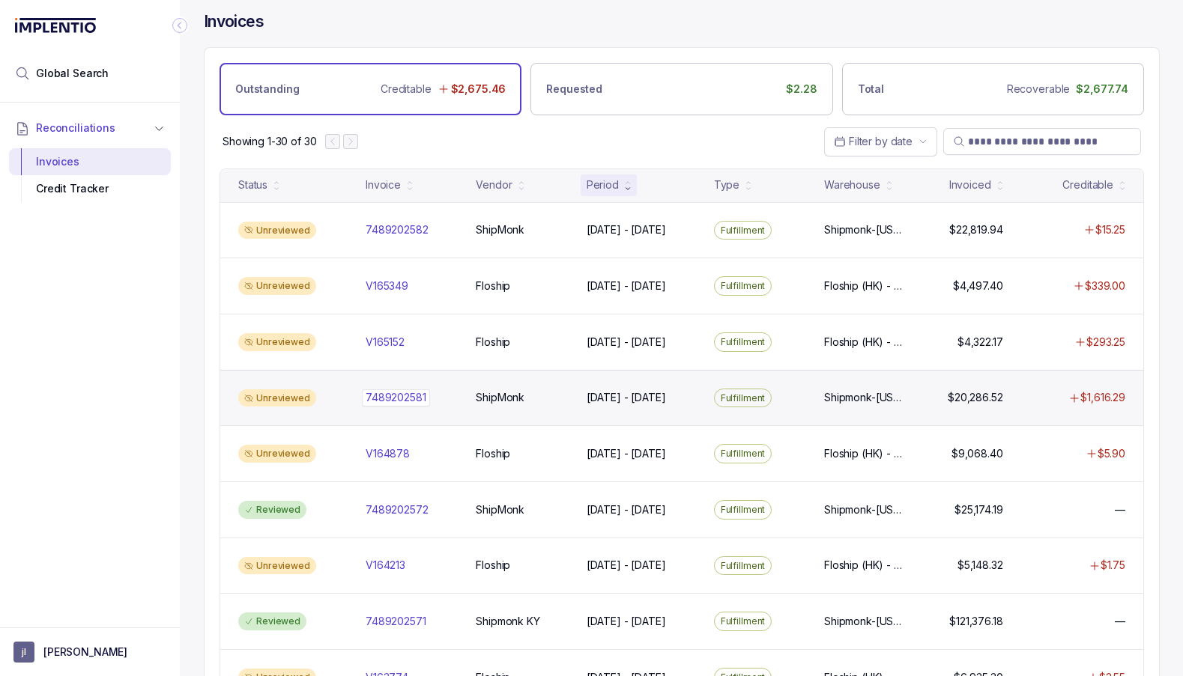
click at [396, 390] on p "7489202581" at bounding box center [396, 398] width 68 height 16
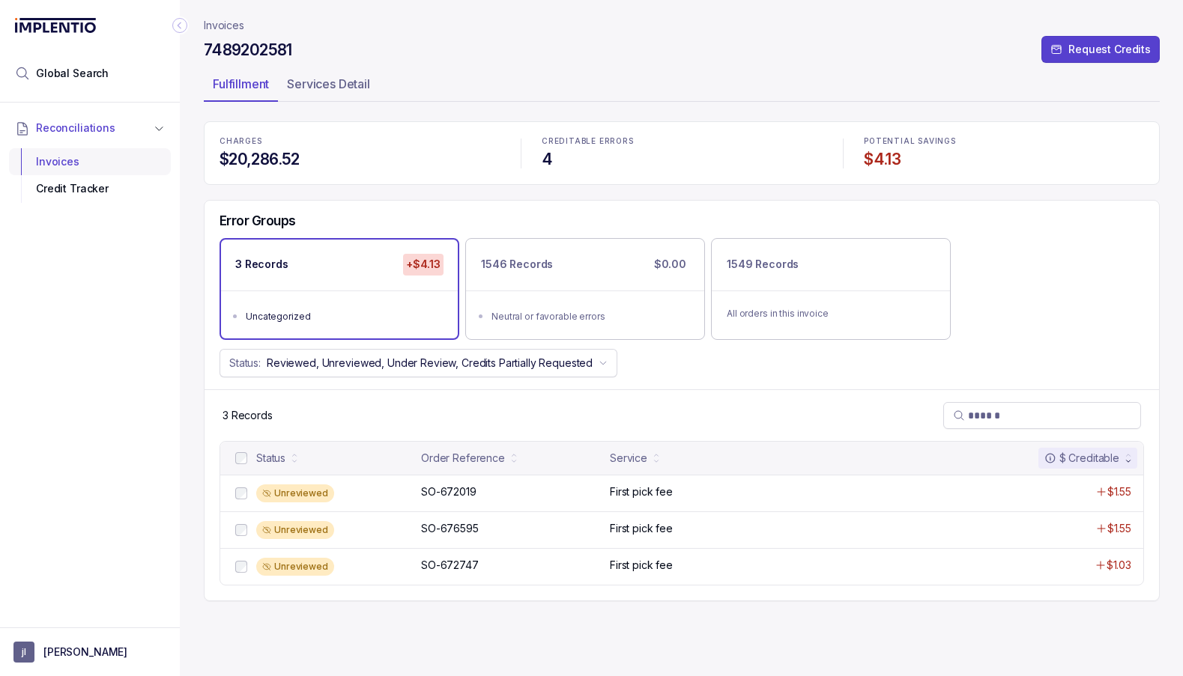
click at [74, 157] on div "Invoices" at bounding box center [90, 161] width 138 height 27
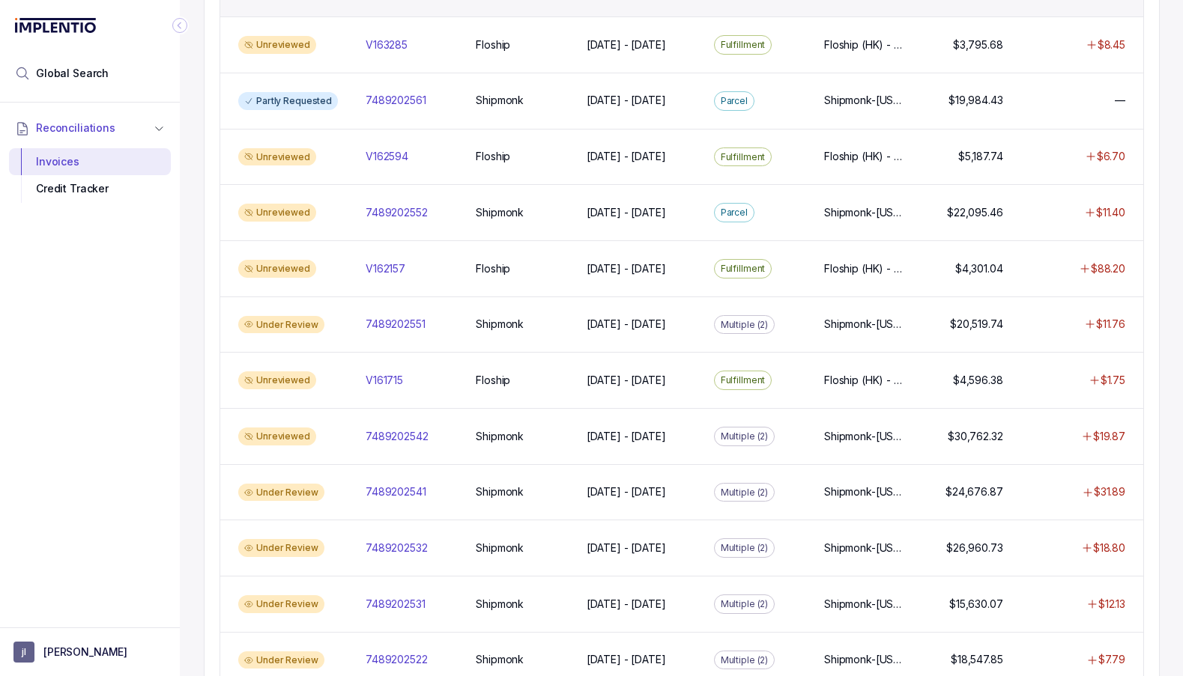
scroll to position [812, 0]
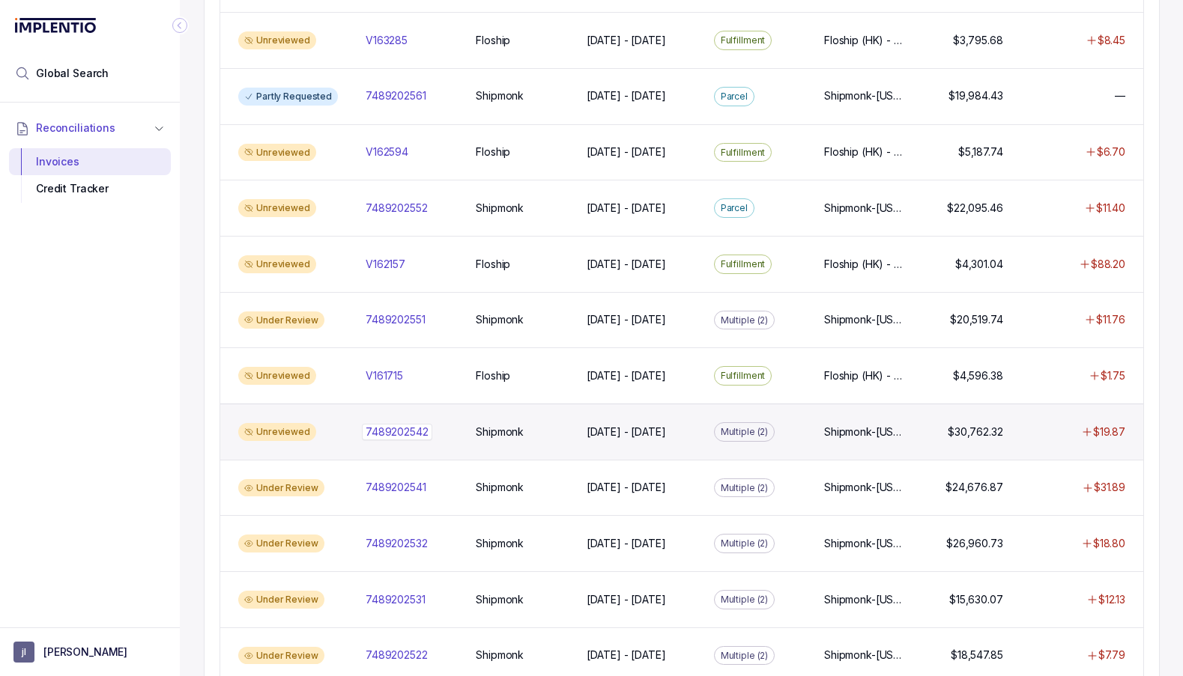
click at [418, 425] on p "7489202542" at bounding box center [397, 432] width 70 height 16
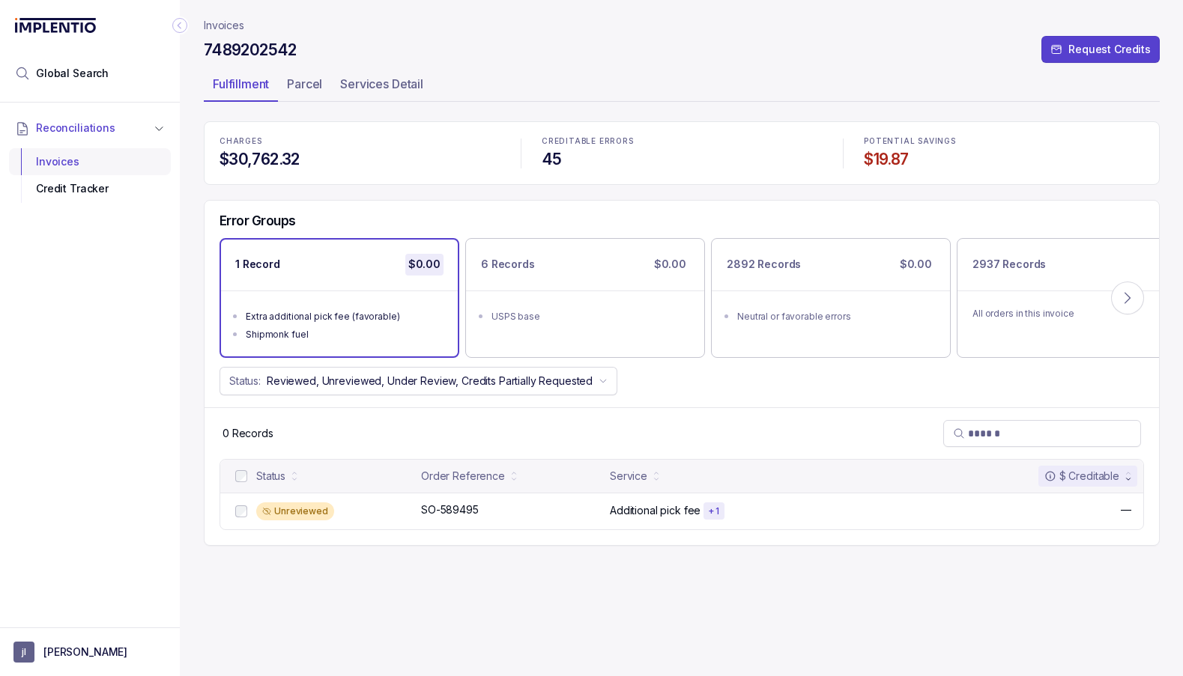
click at [50, 159] on div "Invoices" at bounding box center [90, 161] width 138 height 27
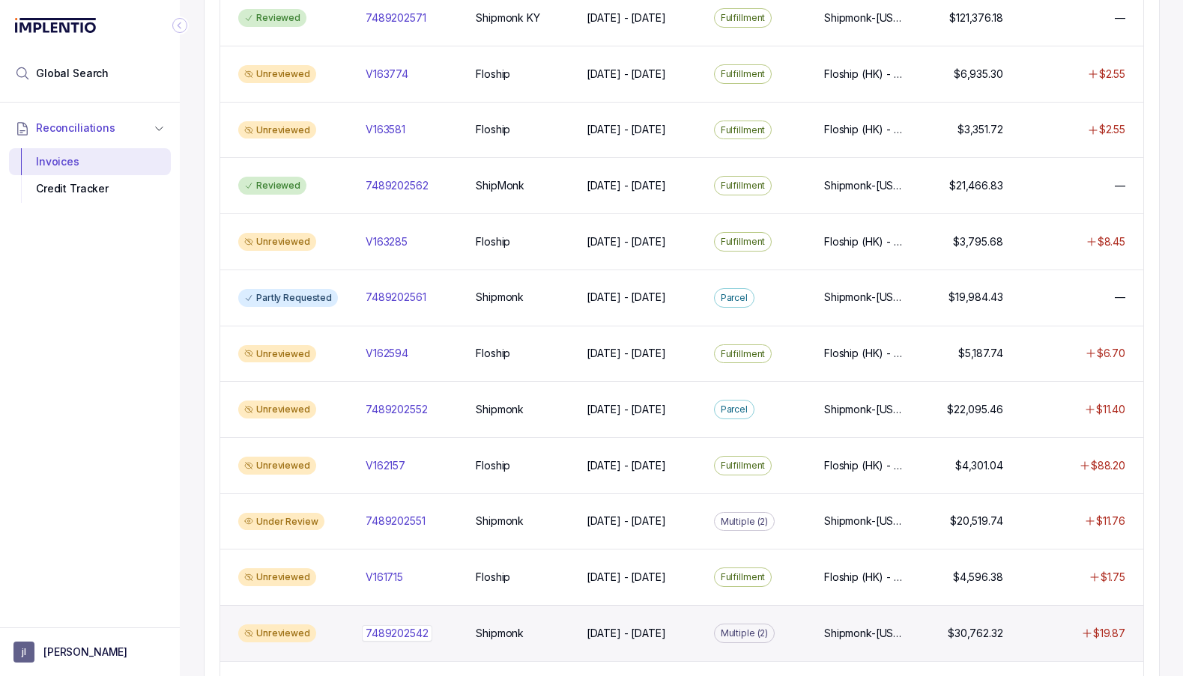
scroll to position [608, 0]
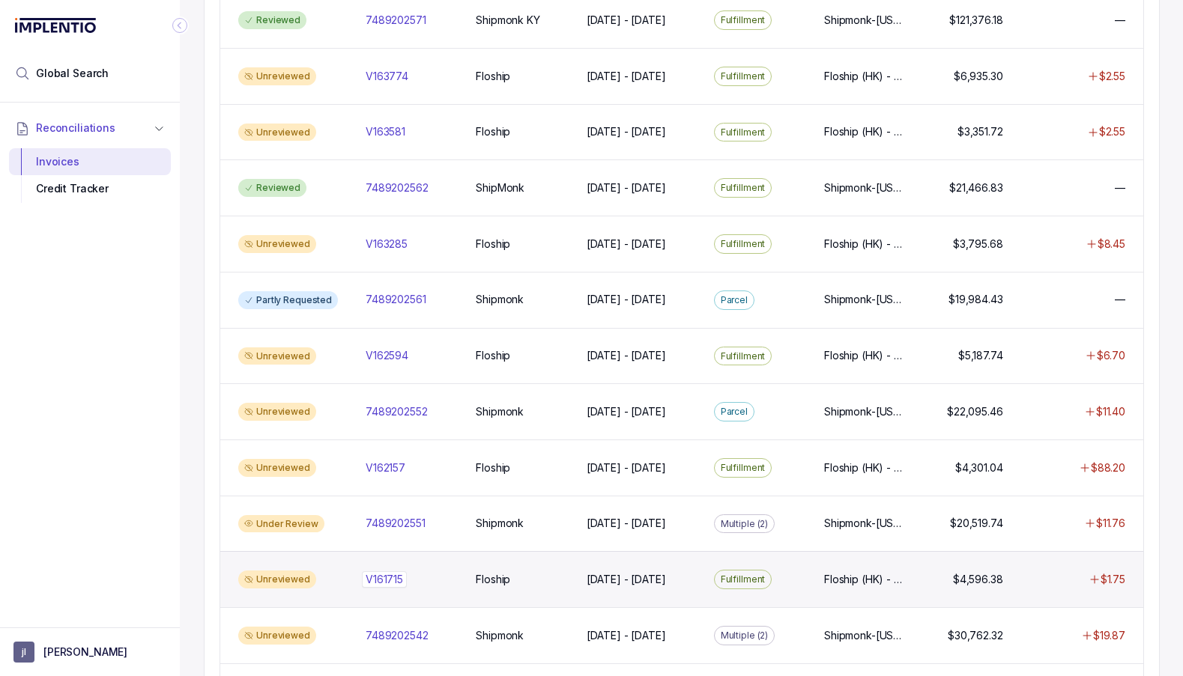
click at [379, 572] on p "V161715" at bounding box center [384, 580] width 45 height 16
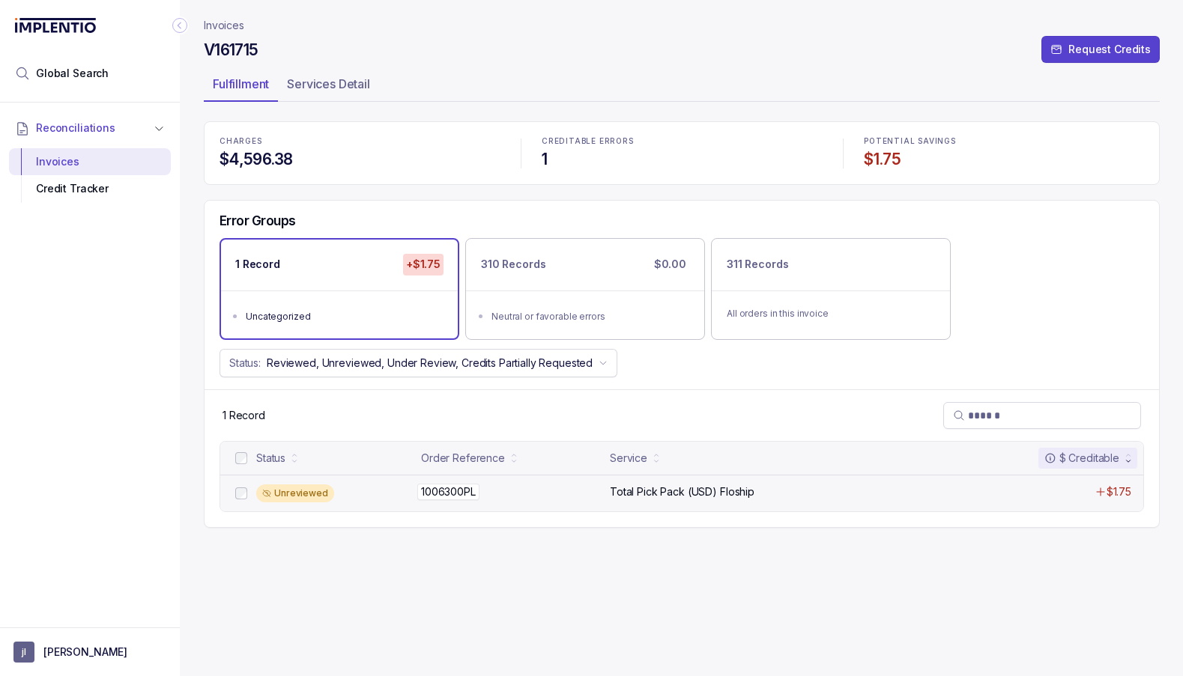
drag, startPoint x: 429, startPoint y: 488, endPoint x: 474, endPoint y: 489, distance: 45.0
click at [475, 489] on div "Unreviewed 1006300PL 1006300PL Total Pick Pack (USD) Floship $1.75" at bounding box center [681, 493] width 923 height 37
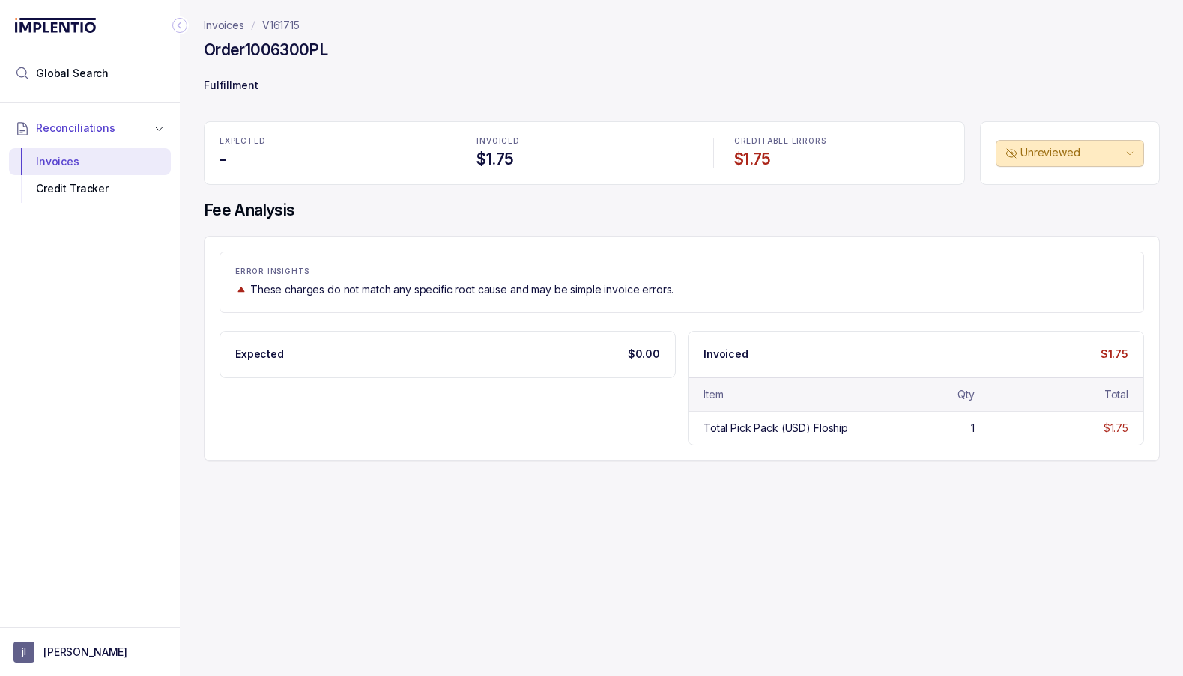
drag, startPoint x: 249, startPoint y: 46, endPoint x: 372, endPoint y: 50, distance: 122.2
click at [372, 50] on div "Order 1006300PL" at bounding box center [682, 52] width 956 height 27
copy h4 "1006300PL"
click at [87, 157] on div "Invoices" at bounding box center [90, 161] width 138 height 27
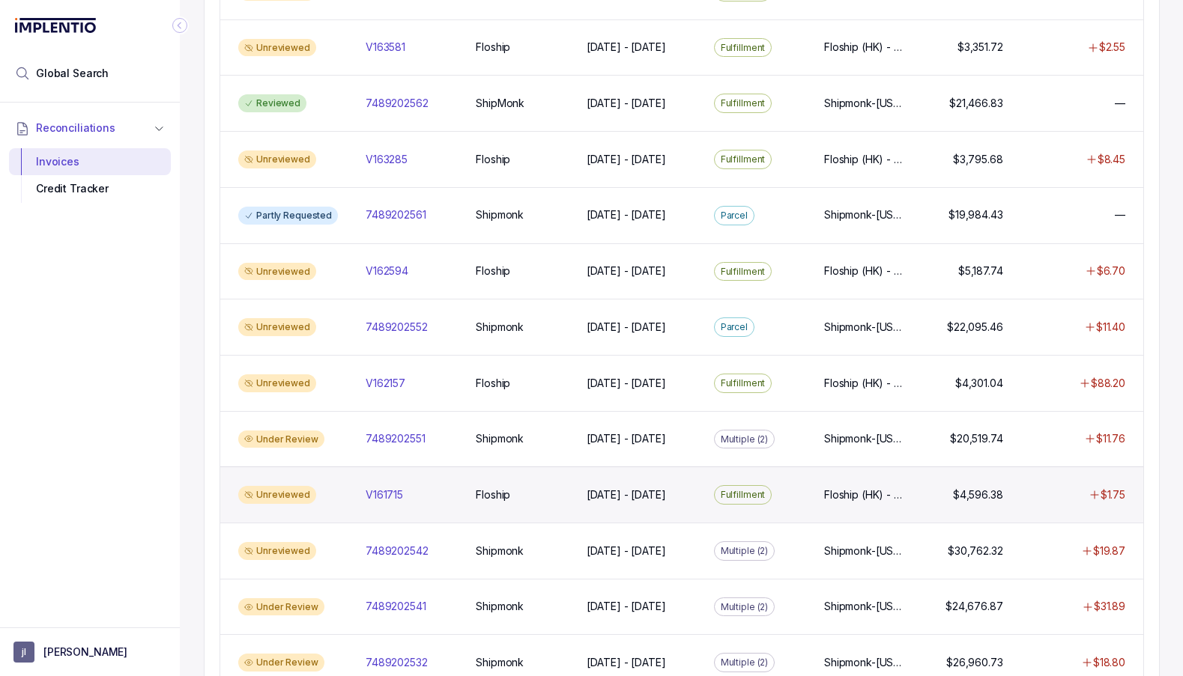
scroll to position [694, 0]
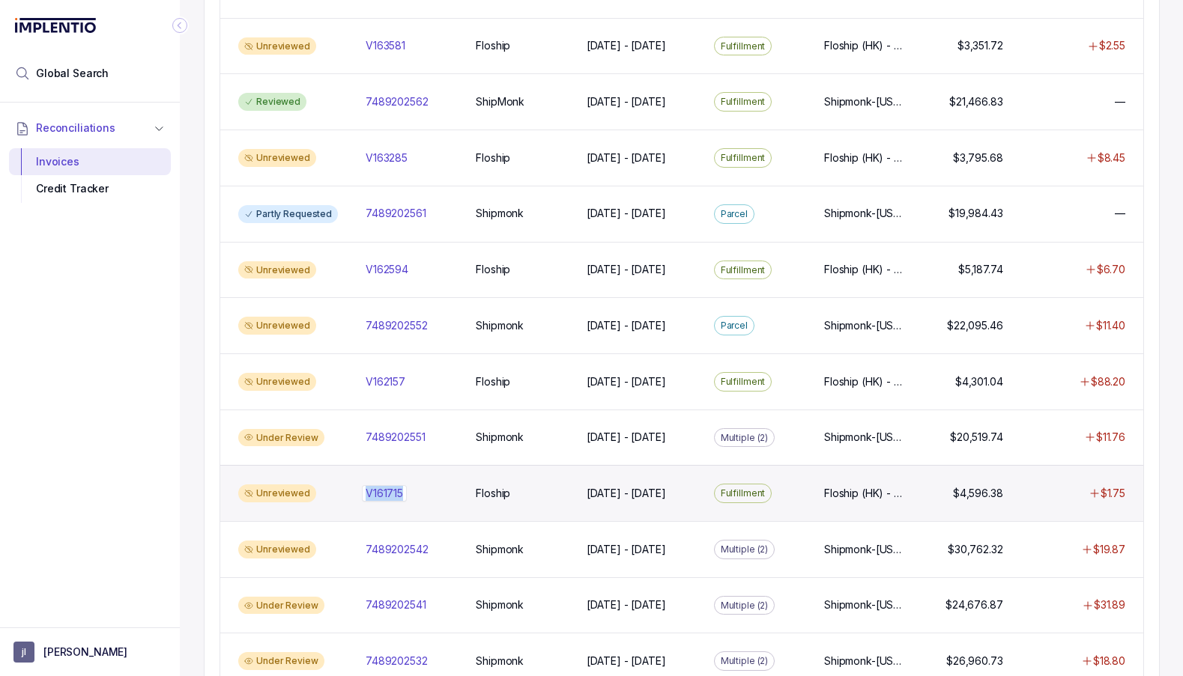
drag, startPoint x: 413, startPoint y: 485, endPoint x: 403, endPoint y: 489, distance: 10.7
click at [403, 489] on div "V161715 V161715" at bounding box center [412, 493] width 92 height 15
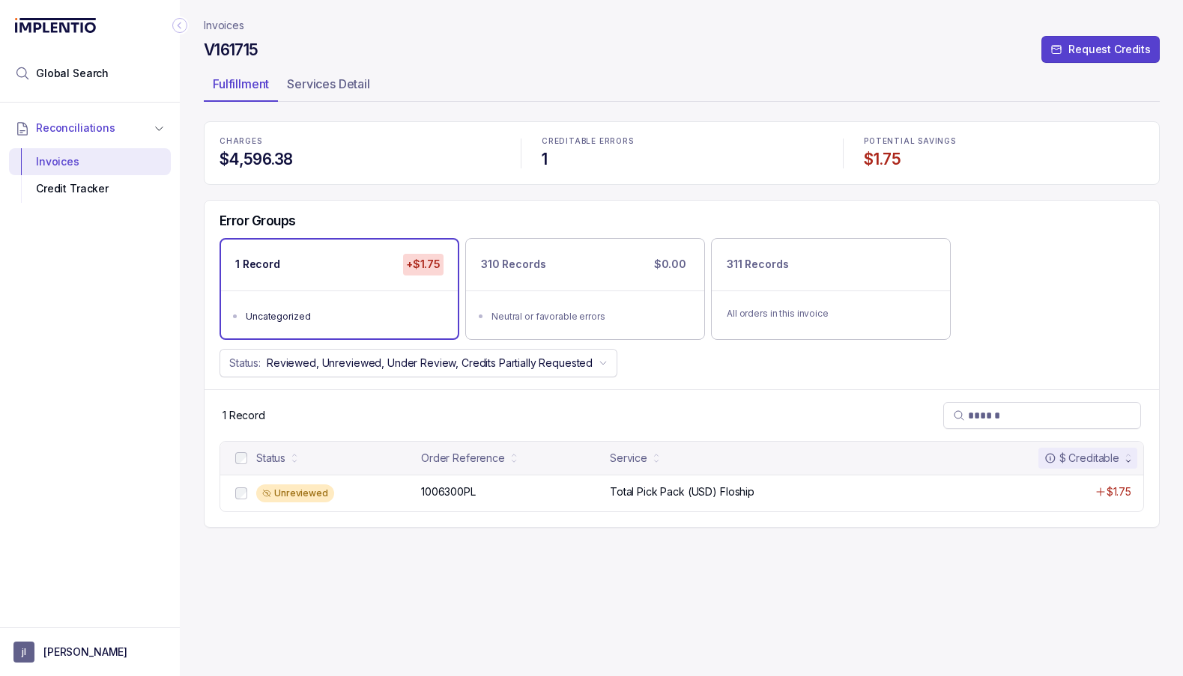
click at [240, 52] on h4 "V161715" at bounding box center [231, 50] width 55 height 21
copy h4 "V161715"
click at [70, 157] on div "Invoices" at bounding box center [90, 161] width 138 height 27
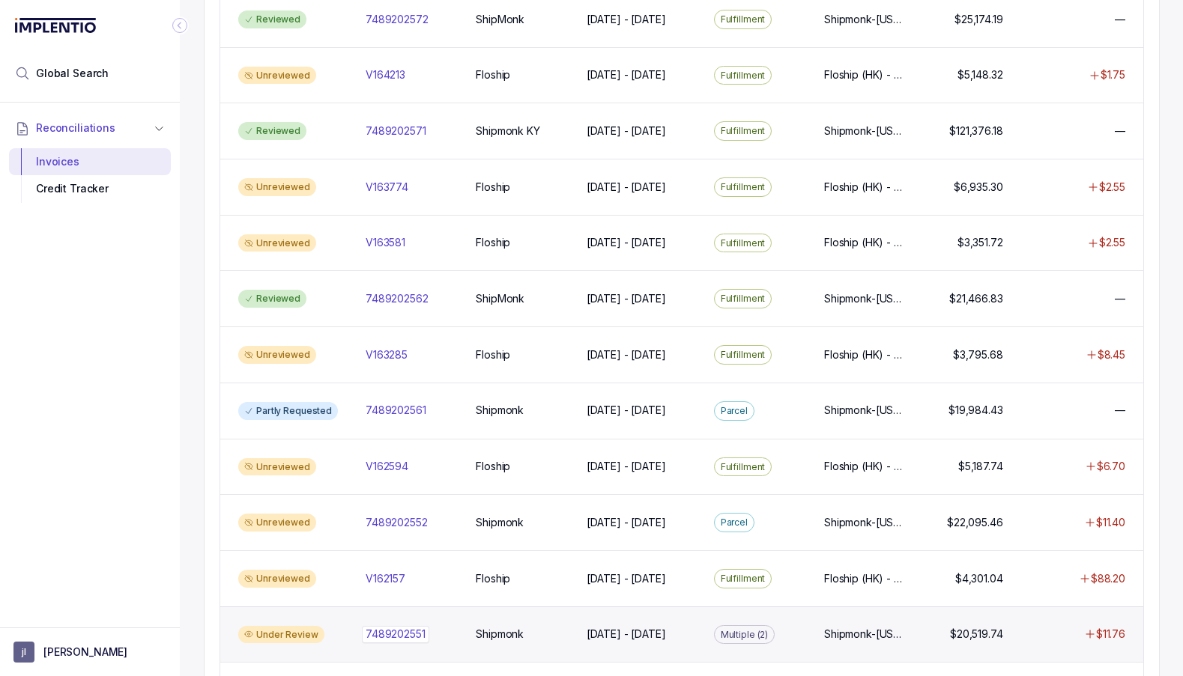
scroll to position [480, 0]
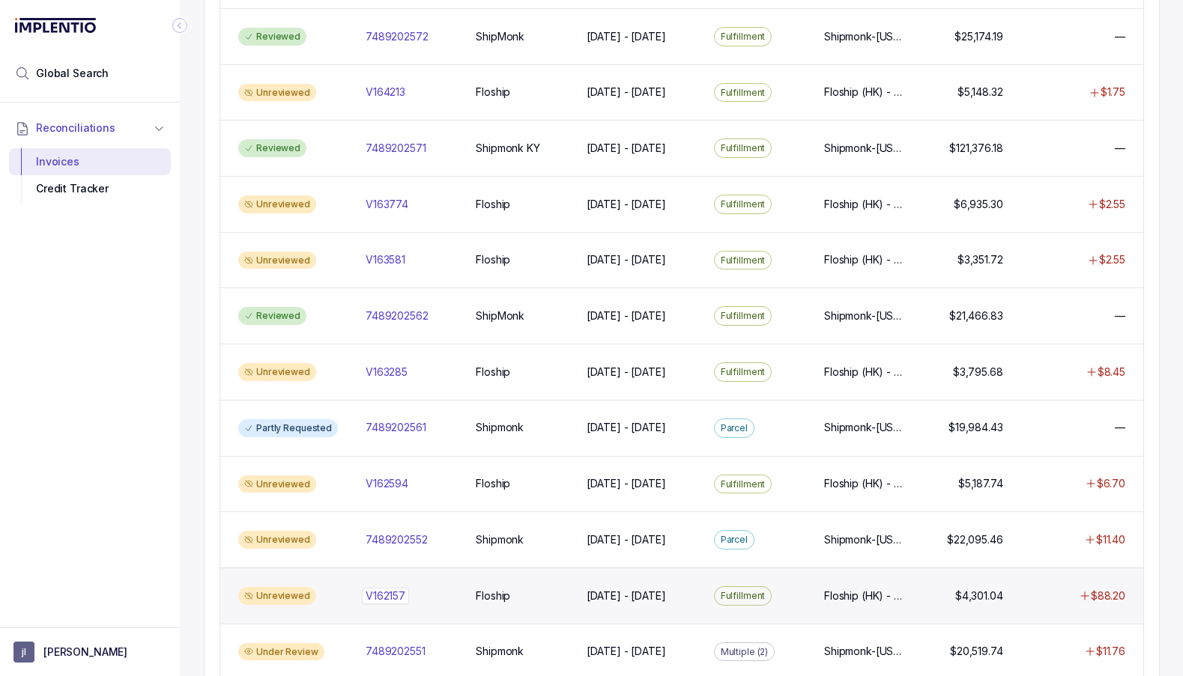
click at [384, 589] on p "V162157" at bounding box center [385, 596] width 47 height 16
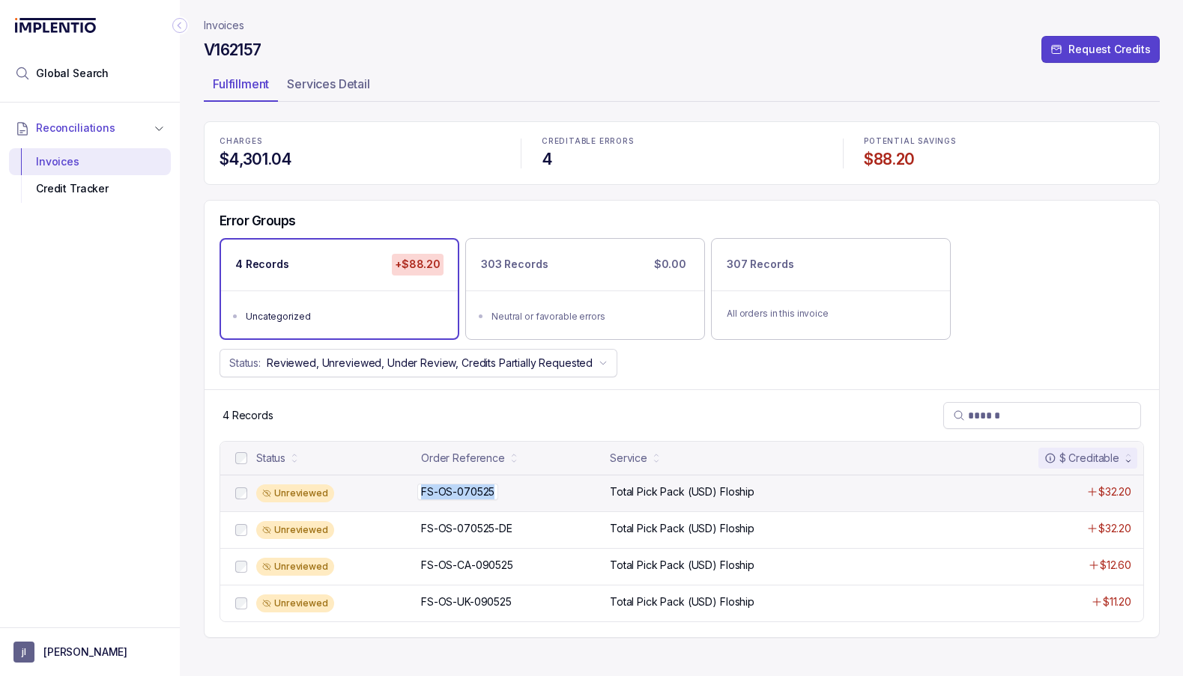
drag, startPoint x: 509, startPoint y: 491, endPoint x: 494, endPoint y: 488, distance: 14.5
click at [494, 488] on div "FS-OS-070525 FS-OS-070525" at bounding box center [511, 492] width 180 height 15
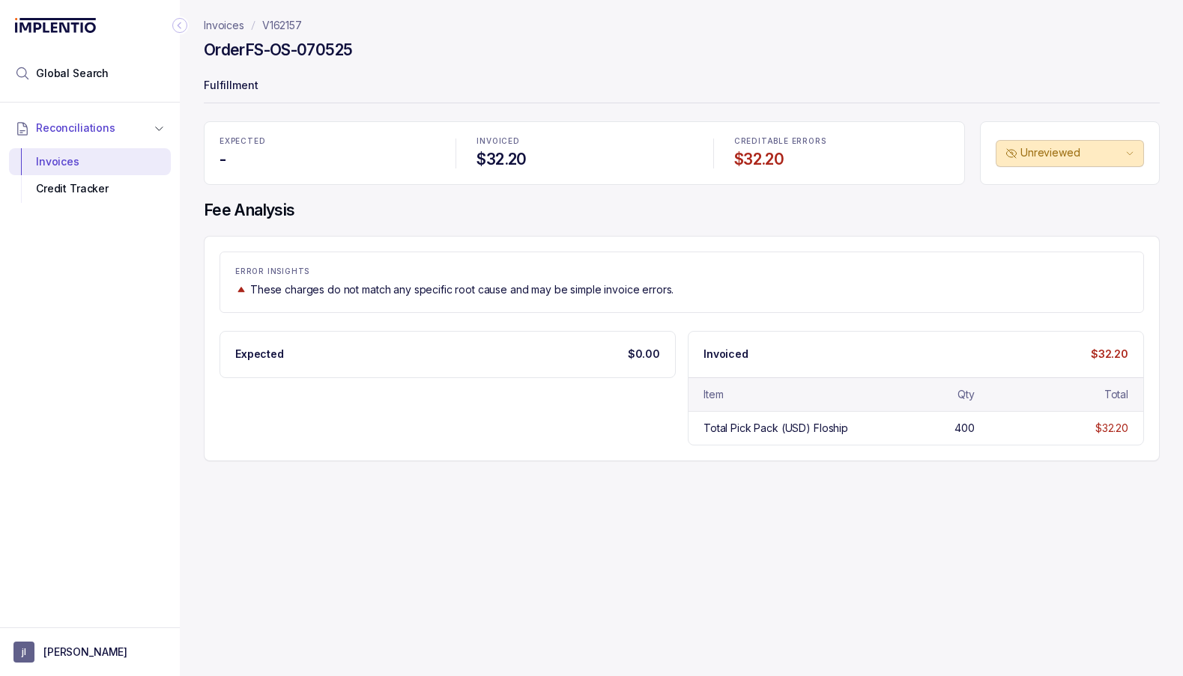
click at [278, 27] on p "V162157" at bounding box center [282, 25] width 40 height 15
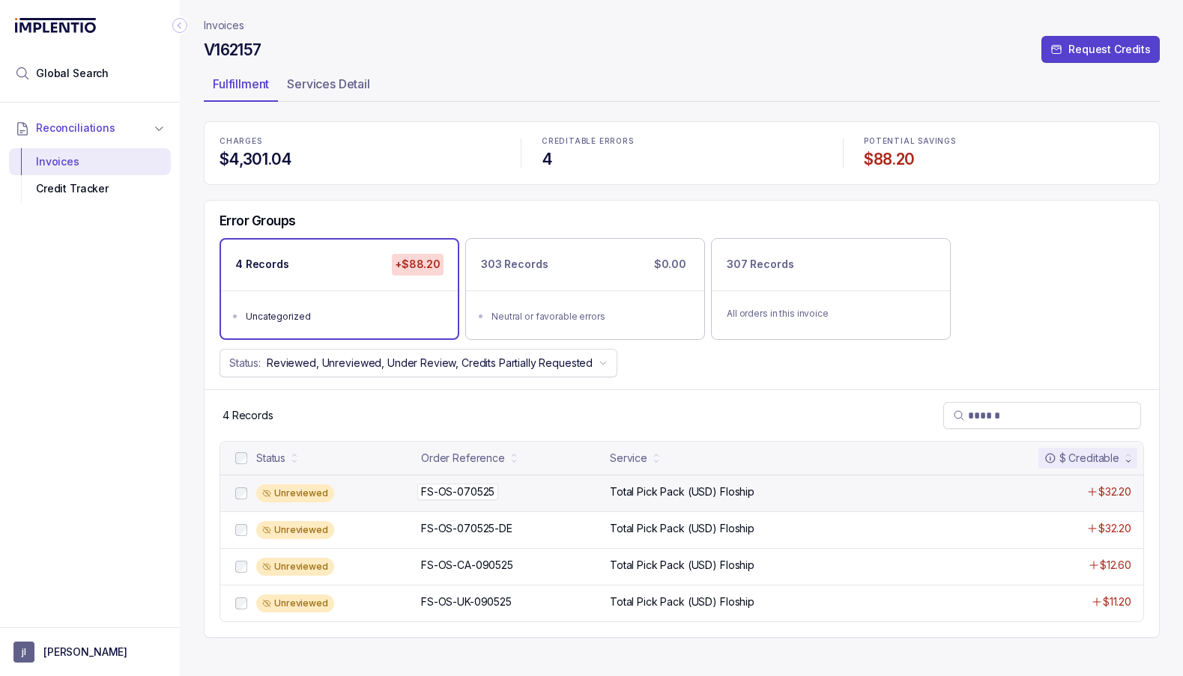
drag, startPoint x: 434, startPoint y: 487, endPoint x: 503, endPoint y: 489, distance: 69.0
click at [503, 489] on div "Unreviewed FS-OS-070525 FS-OS-070525 Total Pick Pack (USD) Floship $32.20" at bounding box center [681, 493] width 923 height 37
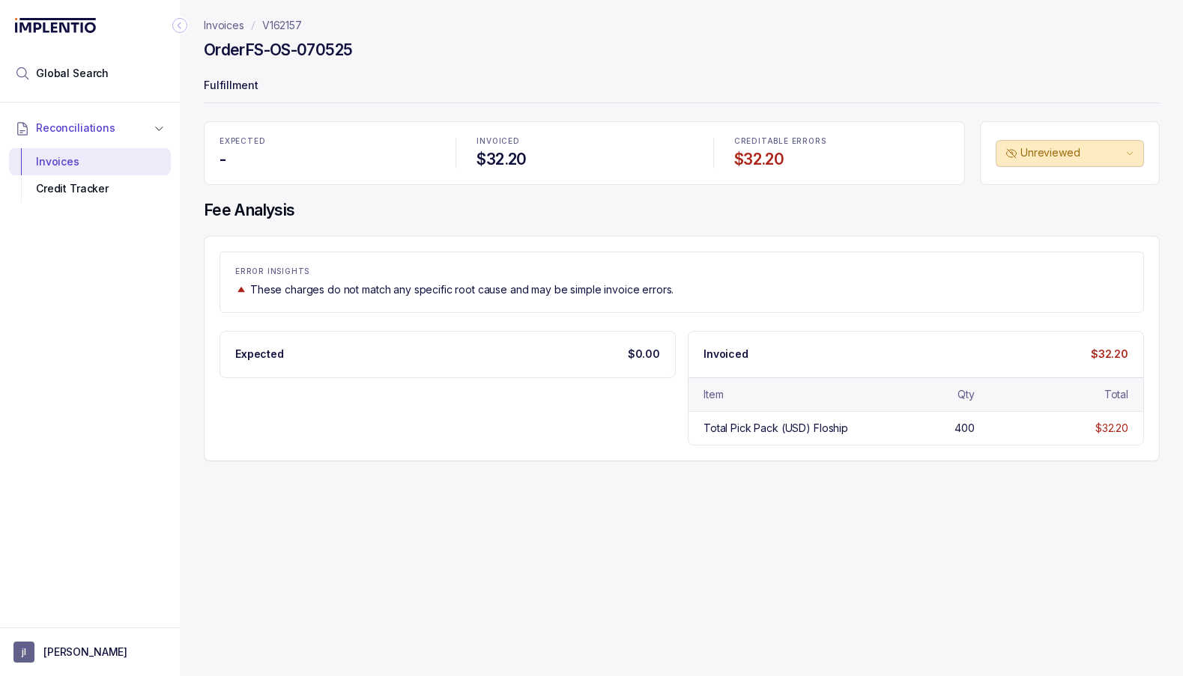
click at [317, 49] on h4 "Order FS-OS-070525" at bounding box center [278, 50] width 148 height 21
click at [318, 49] on h4 "Order FS-OS-070525" at bounding box center [278, 50] width 148 height 21
click at [299, 49] on h4 "Order FS-OS-070525" at bounding box center [278, 50] width 148 height 21
click at [252, 49] on h4 "Order FS-OS-070525" at bounding box center [278, 50] width 148 height 21
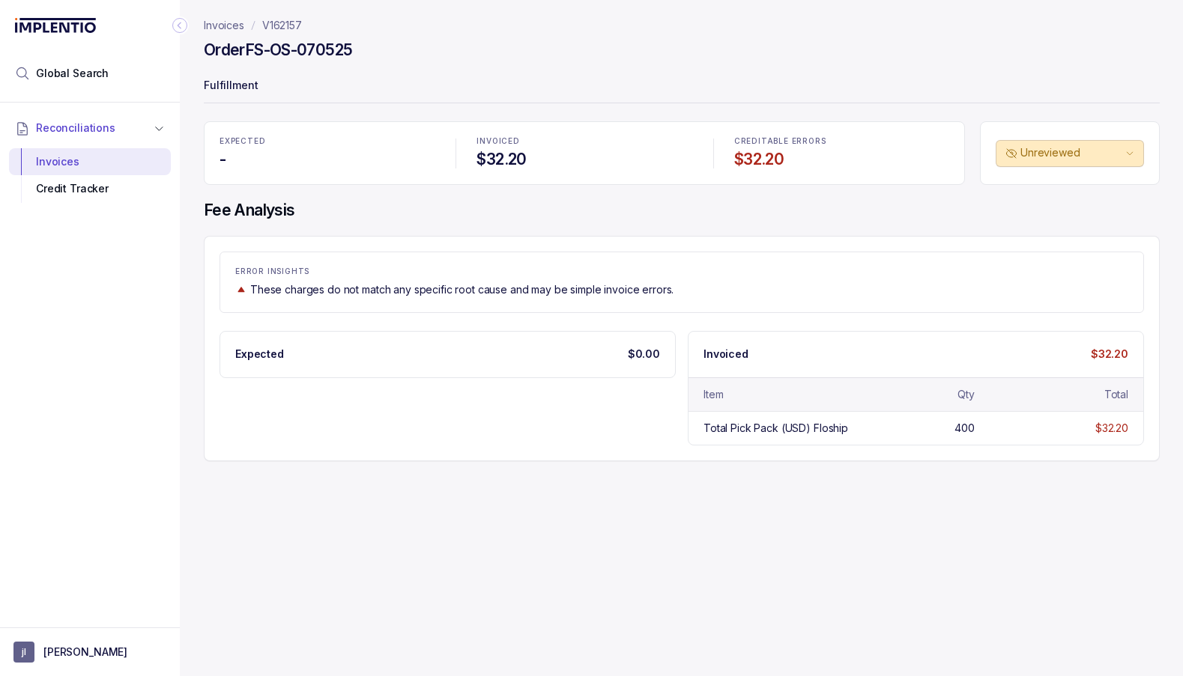
drag, startPoint x: 252, startPoint y: 49, endPoint x: 376, endPoint y: 54, distance: 124.4
click at [376, 54] on div "Order FS-OS-070525" at bounding box center [682, 52] width 956 height 27
copy h4 "FS-OS-070525"
click at [287, 27] on p "V162157" at bounding box center [282, 25] width 40 height 15
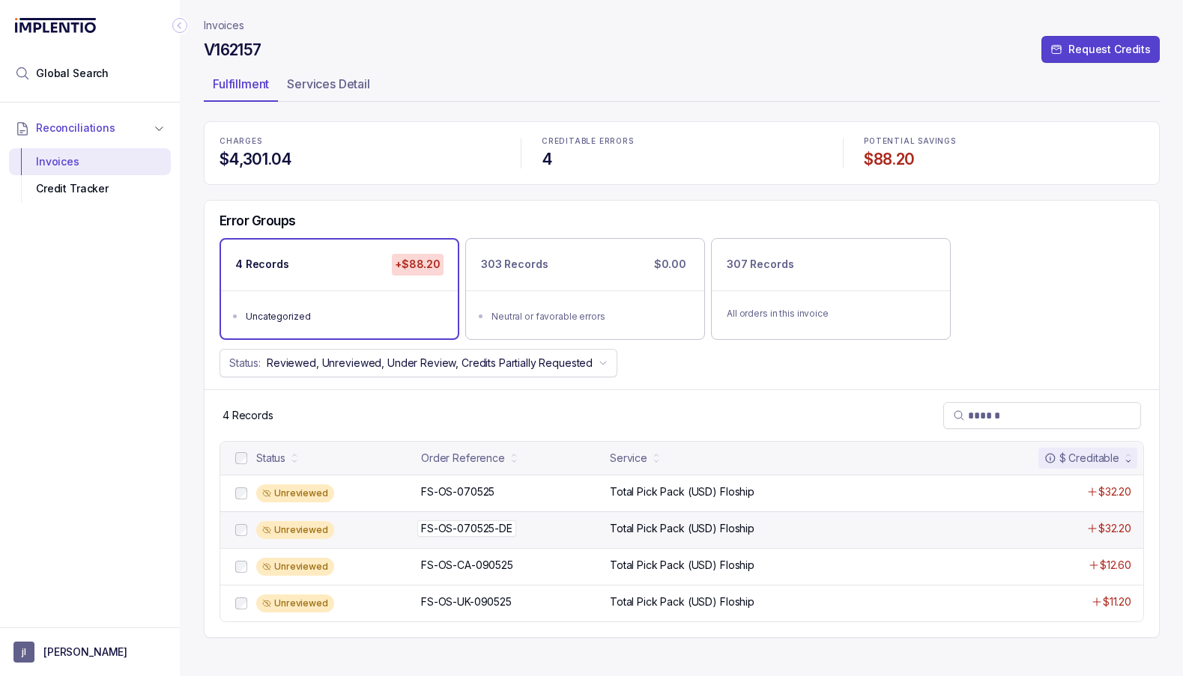
drag, startPoint x: 414, startPoint y: 527, endPoint x: 512, endPoint y: 524, distance: 98.2
click at [512, 524] on div "Unreviewed FS-OS-070525-DE FS-OS-070525-DE Total Pick Pack (USD) Floship $32.20" at bounding box center [681, 530] width 923 height 37
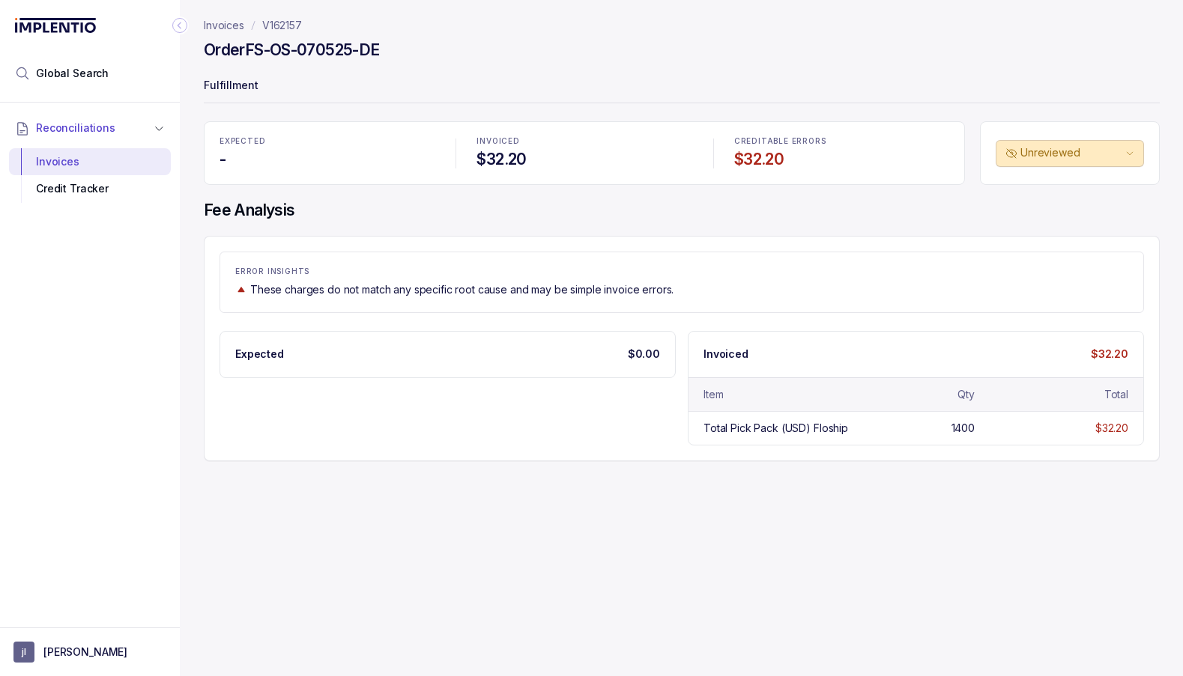
drag, startPoint x: 391, startPoint y: 44, endPoint x: 251, endPoint y: 47, distance: 140.1
click at [251, 47] on div "Order FS-OS-070525-DE" at bounding box center [682, 52] width 956 height 27
copy h4 "FS-OS-070525-DE"
click at [291, 26] on p "V162157" at bounding box center [282, 25] width 40 height 15
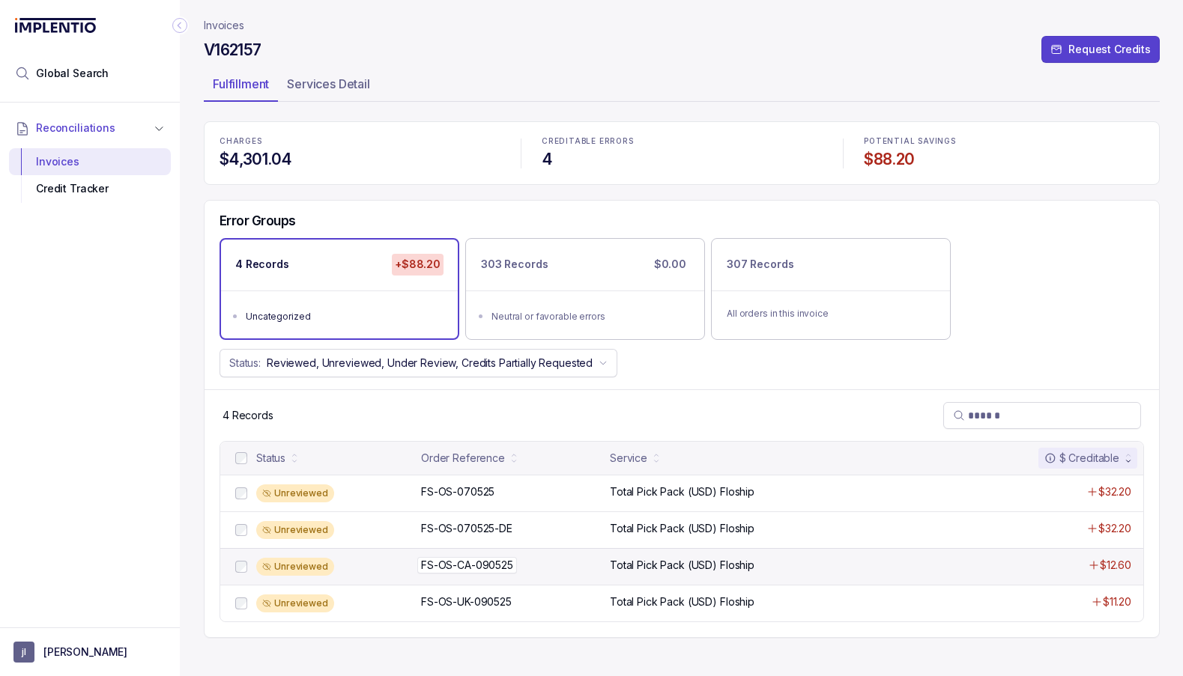
click at [475, 560] on p "FS-OS-CA-090525" at bounding box center [467, 565] width 100 height 16
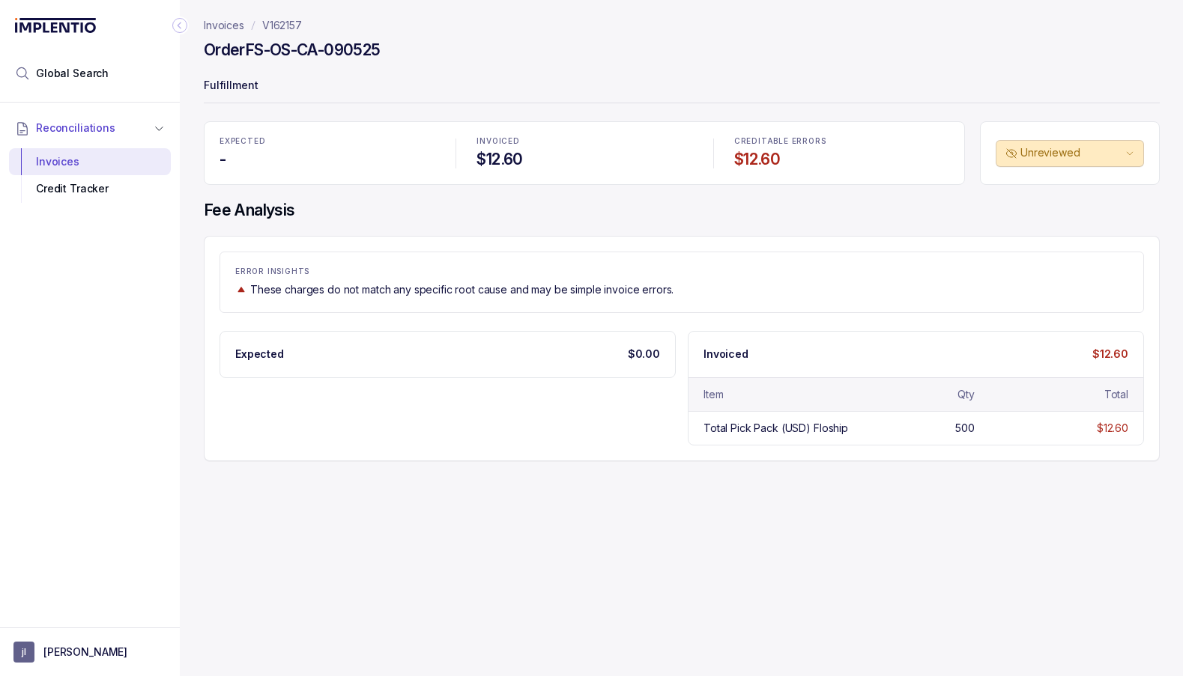
drag, startPoint x: 392, startPoint y: 52, endPoint x: 249, endPoint y: 45, distance: 142.5
click at [249, 45] on div "Order FS-OS-CA-090525" at bounding box center [682, 52] width 956 height 27
copy h4 "FS-OS-CA-090525"
click at [283, 22] on p "V162157" at bounding box center [282, 25] width 40 height 15
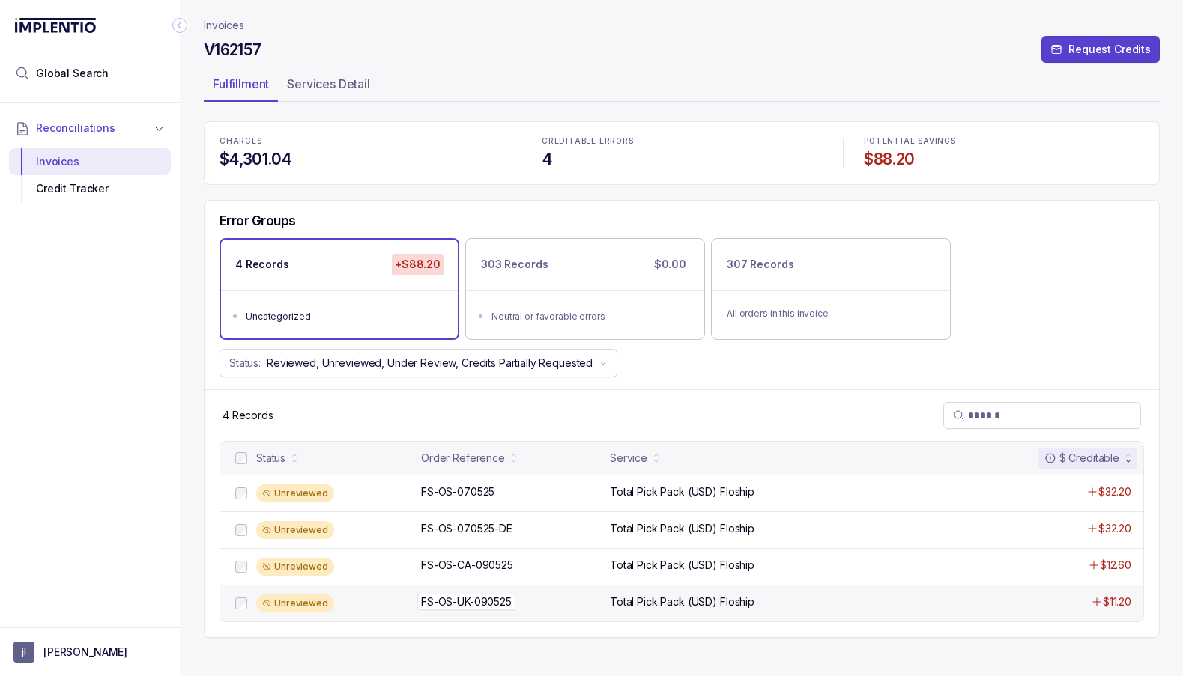
click at [482, 596] on p "FS-OS-UK-090525" at bounding box center [466, 602] width 98 height 16
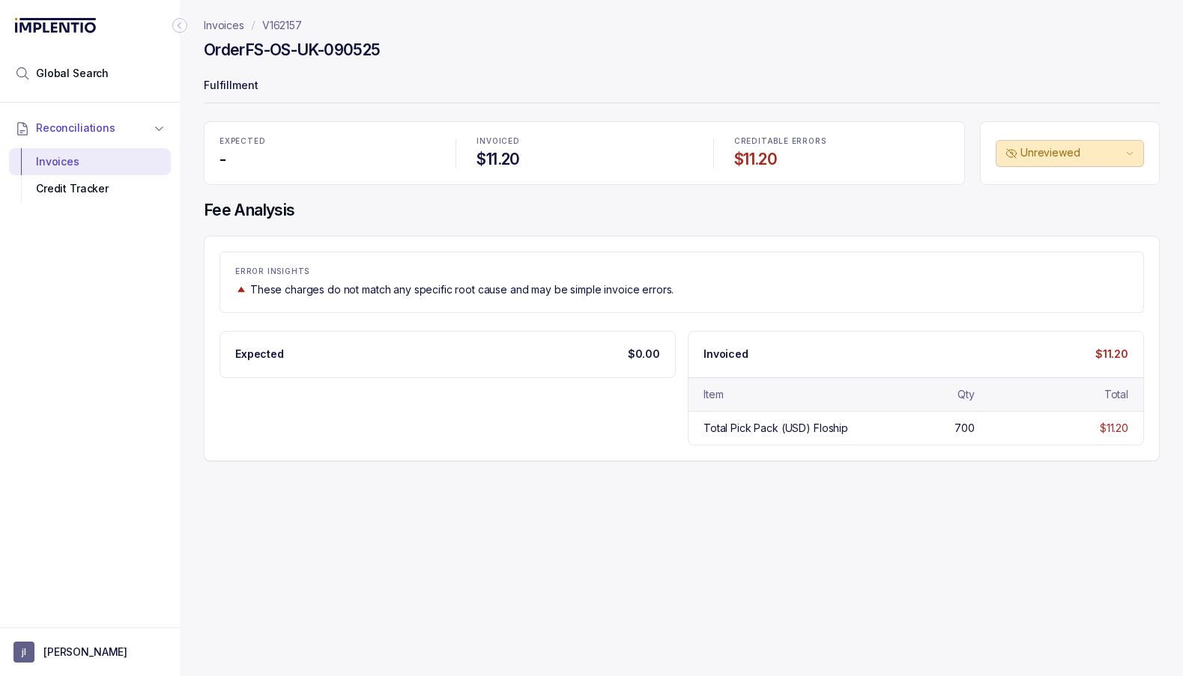
drag, startPoint x: 249, startPoint y: 50, endPoint x: 397, endPoint y: 51, distance: 147.6
click at [397, 52] on div "Order FS-OS-UK-090525" at bounding box center [682, 52] width 956 height 27
copy h4 "FS-OS-UK-090525"
click at [279, 25] on p "V162157" at bounding box center [282, 25] width 40 height 15
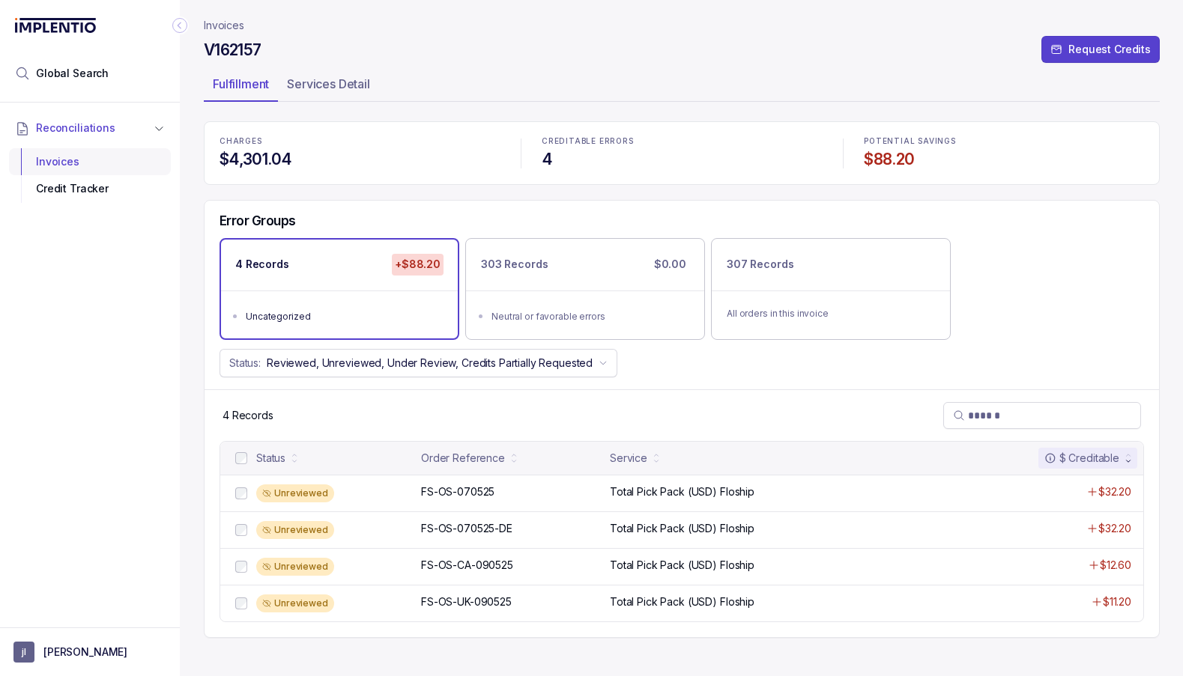
click at [78, 160] on div "Invoices" at bounding box center [90, 161] width 138 height 27
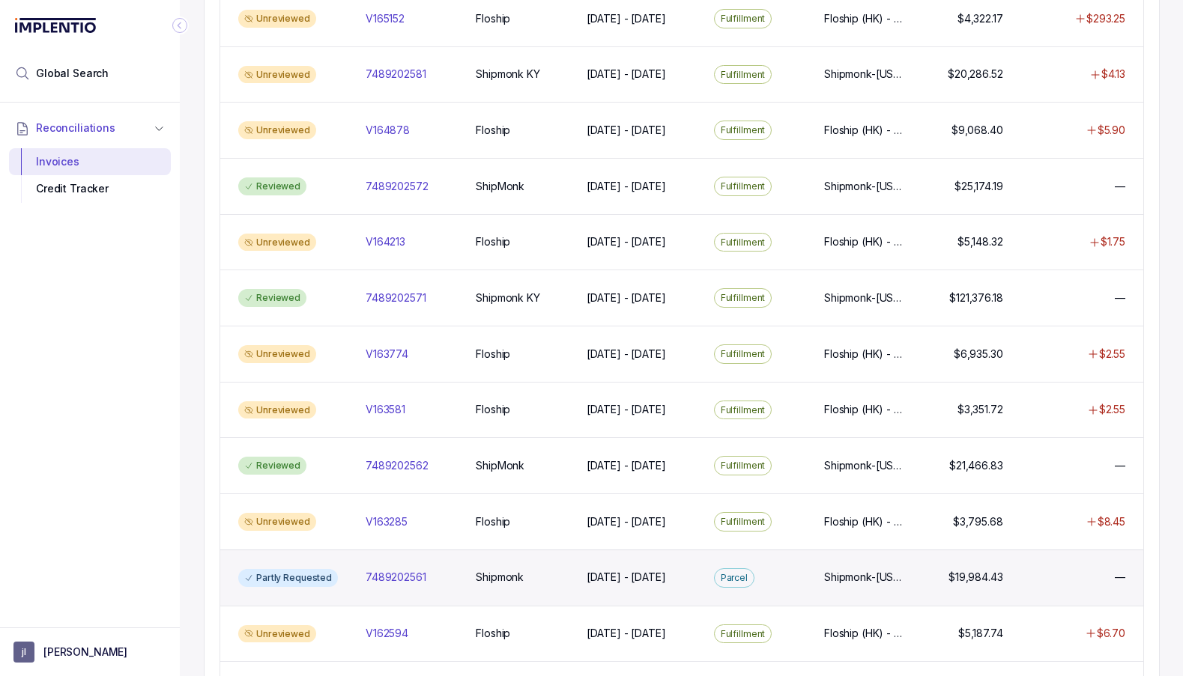
scroll to position [327, 0]
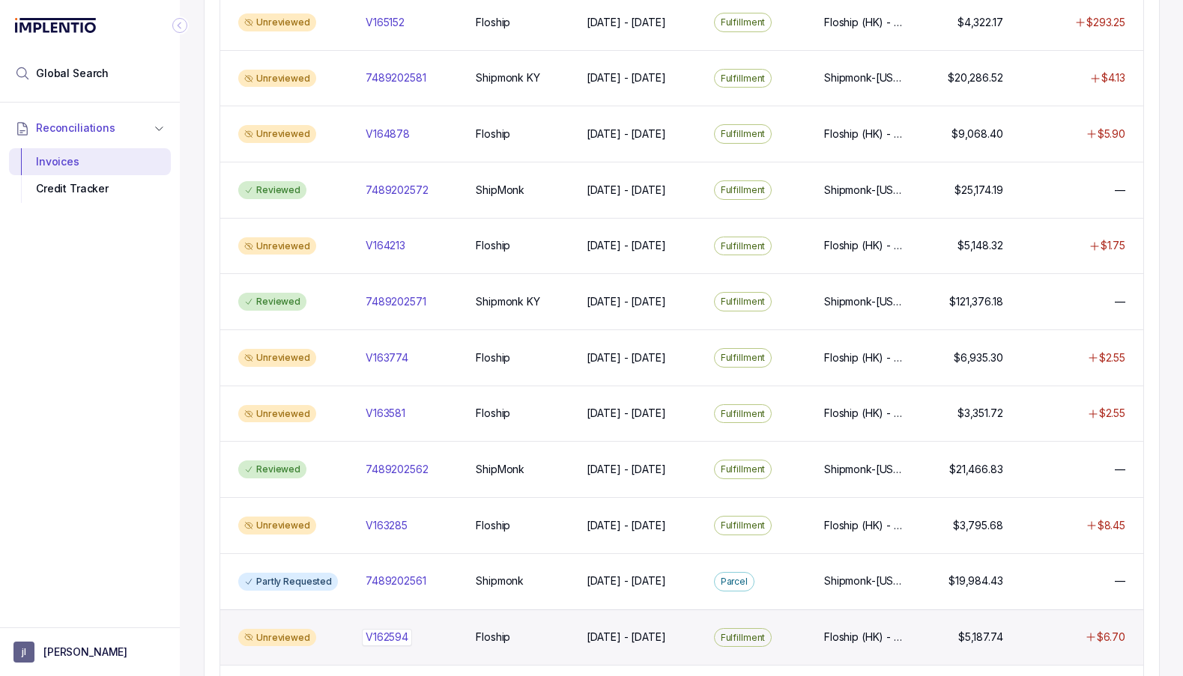
click at [392, 629] on p "V162594" at bounding box center [387, 637] width 50 height 16
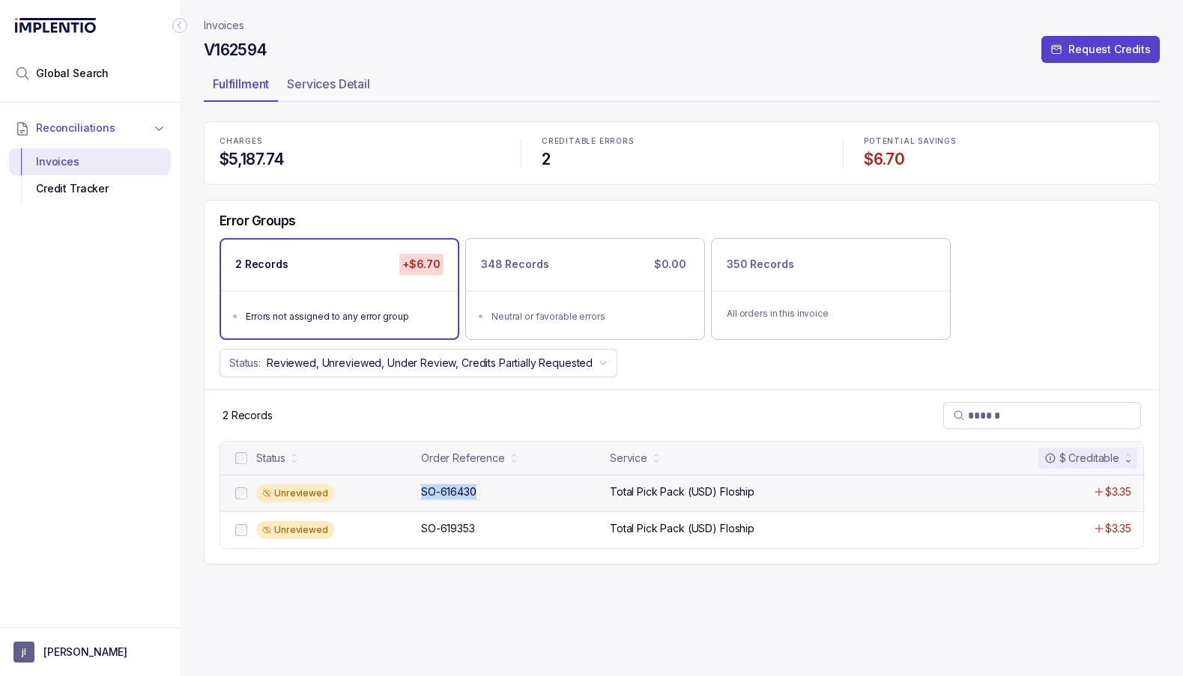
drag, startPoint x: 421, startPoint y: 491, endPoint x: 478, endPoint y: 489, distance: 57.0
click at [478, 489] on p "SO-616430" at bounding box center [448, 492] width 63 height 16
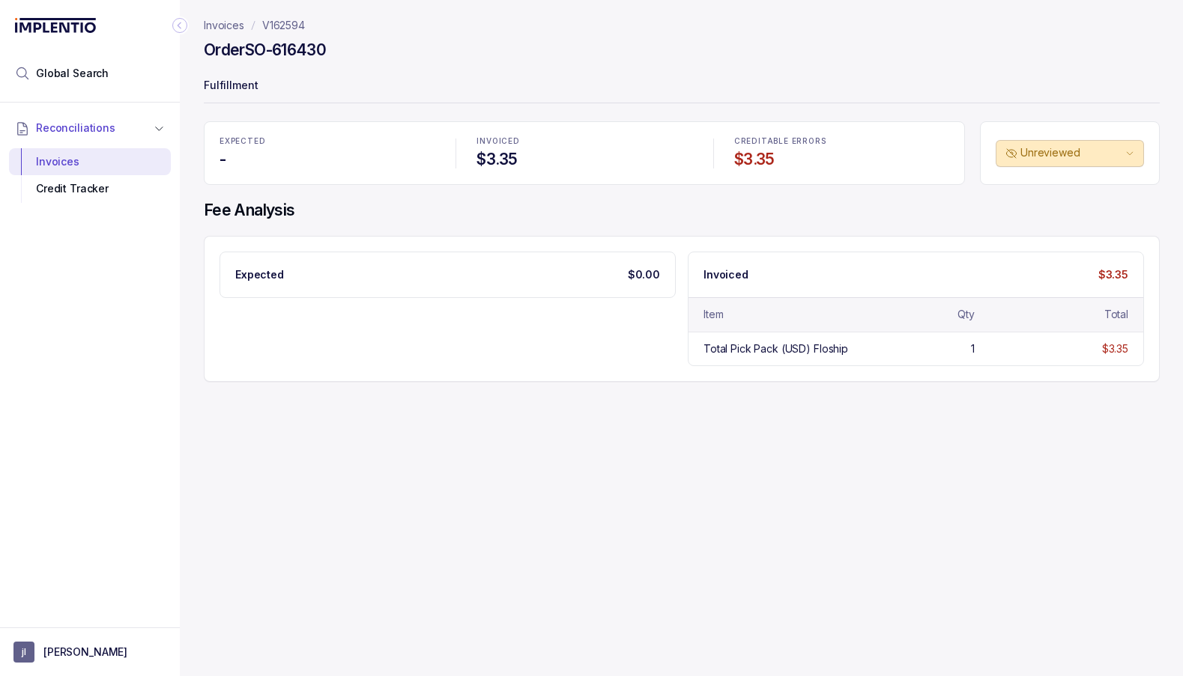
drag, startPoint x: 331, startPoint y: 49, endPoint x: 250, endPoint y: 49, distance: 80.9
click at [250, 49] on h4 "Order SO-616430" at bounding box center [265, 50] width 122 height 21
copy h4 "SO-616430"
click at [285, 25] on p "V162594" at bounding box center [283, 25] width 43 height 15
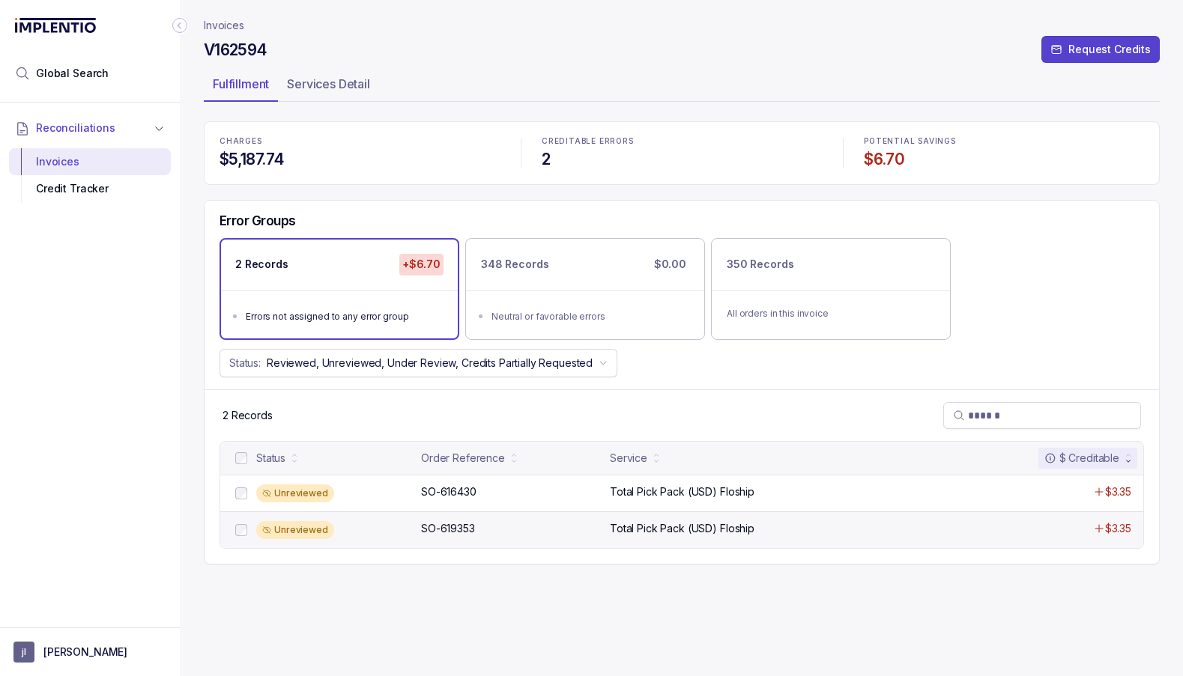
click at [456, 518] on div "Unreviewed SO-619353 SO-619353 Total Pick Pack (USD) Floship $3.35" at bounding box center [681, 530] width 923 height 37
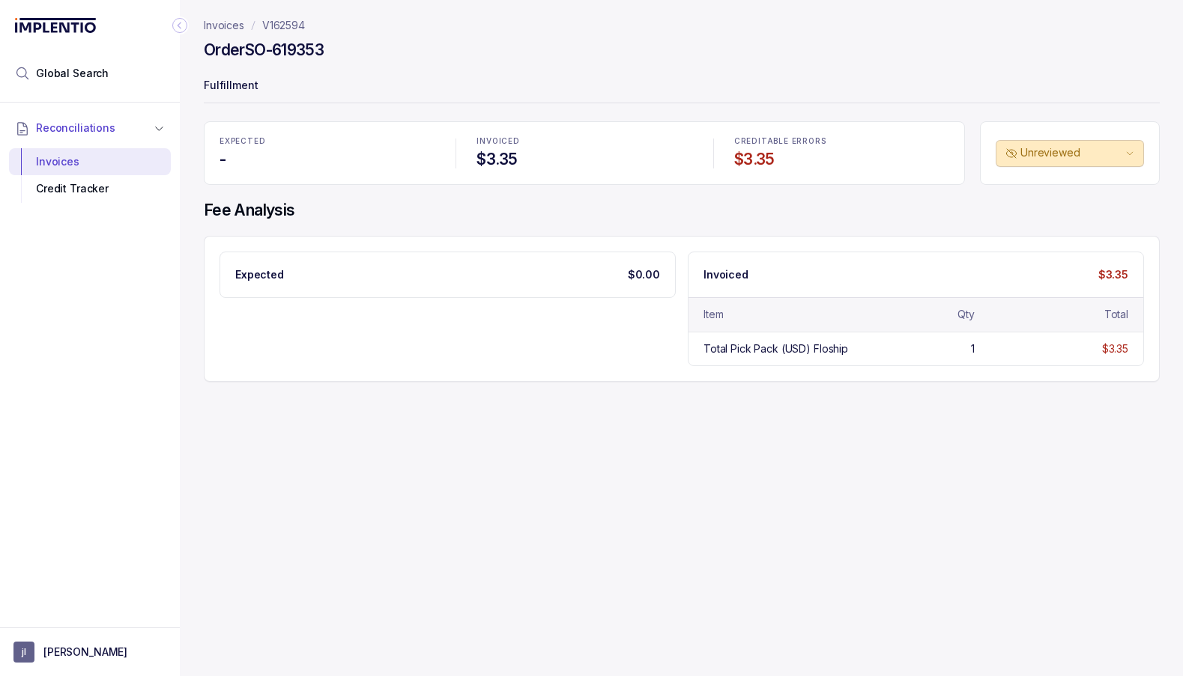
drag, startPoint x: 249, startPoint y: 49, endPoint x: 347, endPoint y: 49, distance: 97.4
click at [347, 49] on div "Order SO-619353" at bounding box center [682, 52] width 956 height 27
copy h4 "SO-619353"
click at [231, 23] on p "Invoices" at bounding box center [224, 25] width 40 height 15
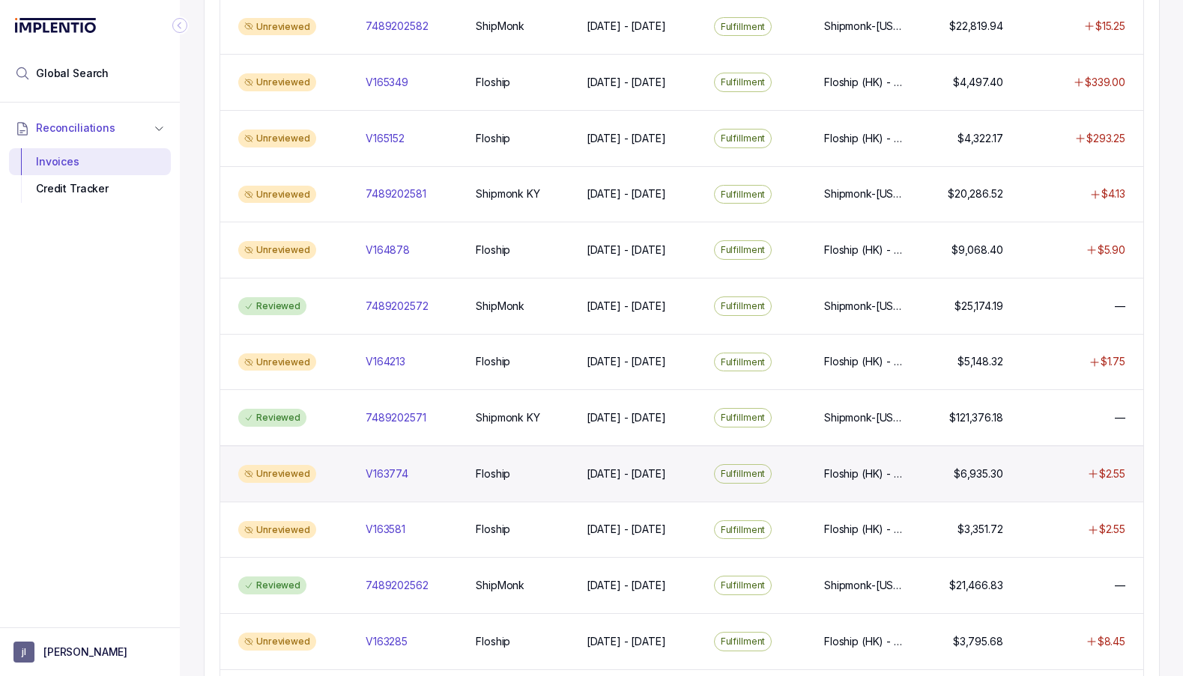
scroll to position [207, 0]
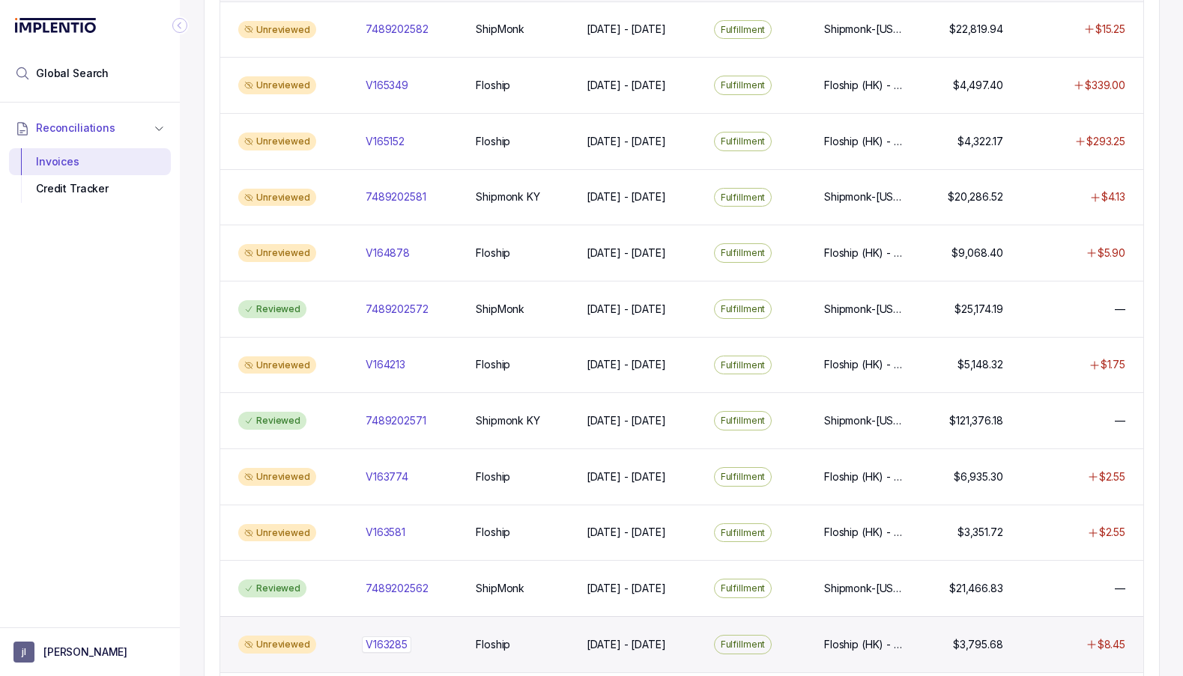
click at [403, 640] on p "V163285" at bounding box center [386, 645] width 49 height 16
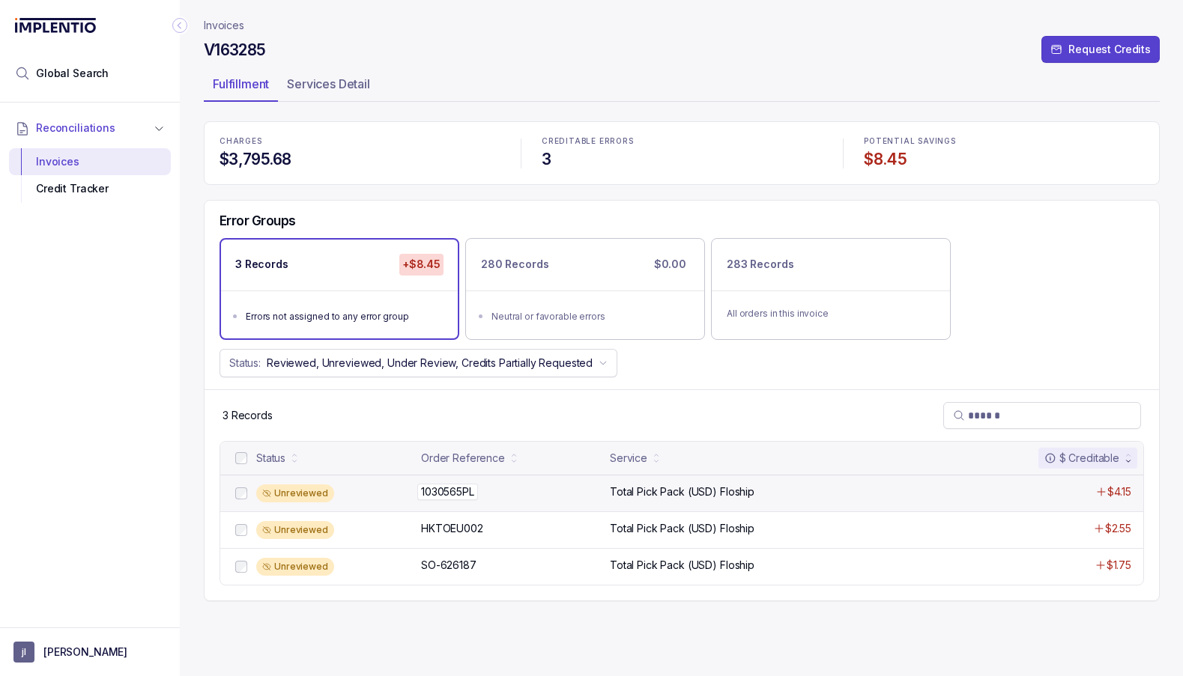
drag, startPoint x: 416, startPoint y: 488, endPoint x: 485, endPoint y: 491, distance: 68.2
click at [485, 491] on div "Unreviewed 1030565PL 1030565PL Total Pick Pack (USD) Floship $4.15" at bounding box center [681, 493] width 923 height 37
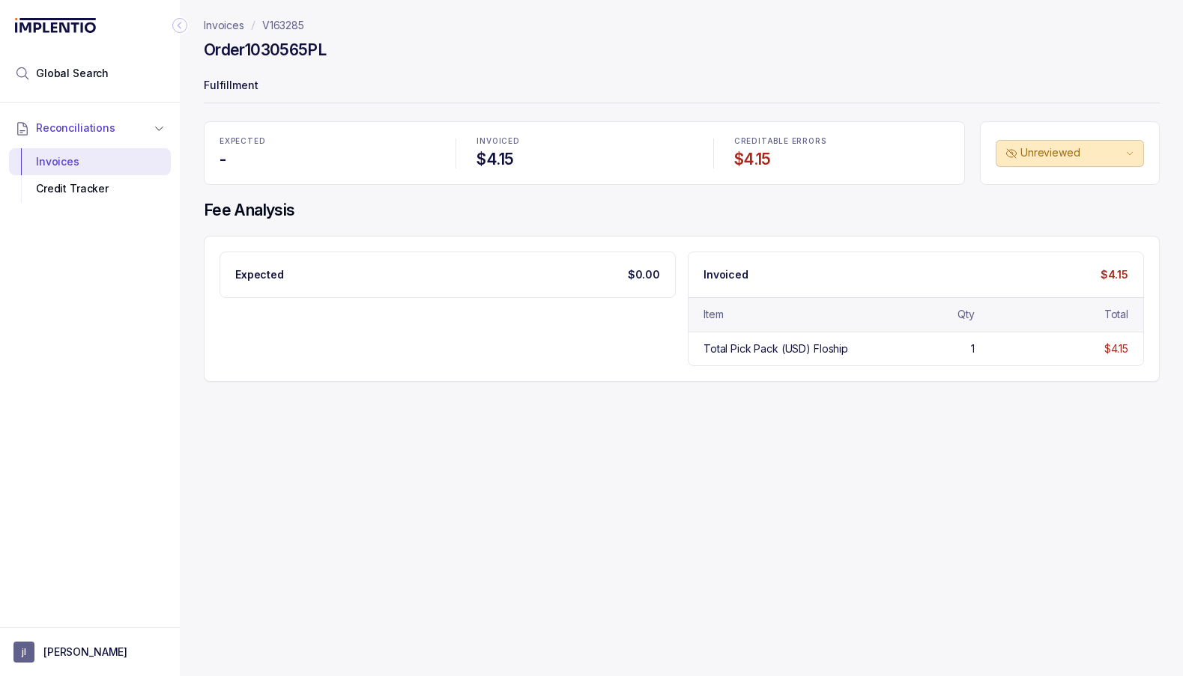
click at [289, 30] on p "V163285" at bounding box center [283, 25] width 42 height 15
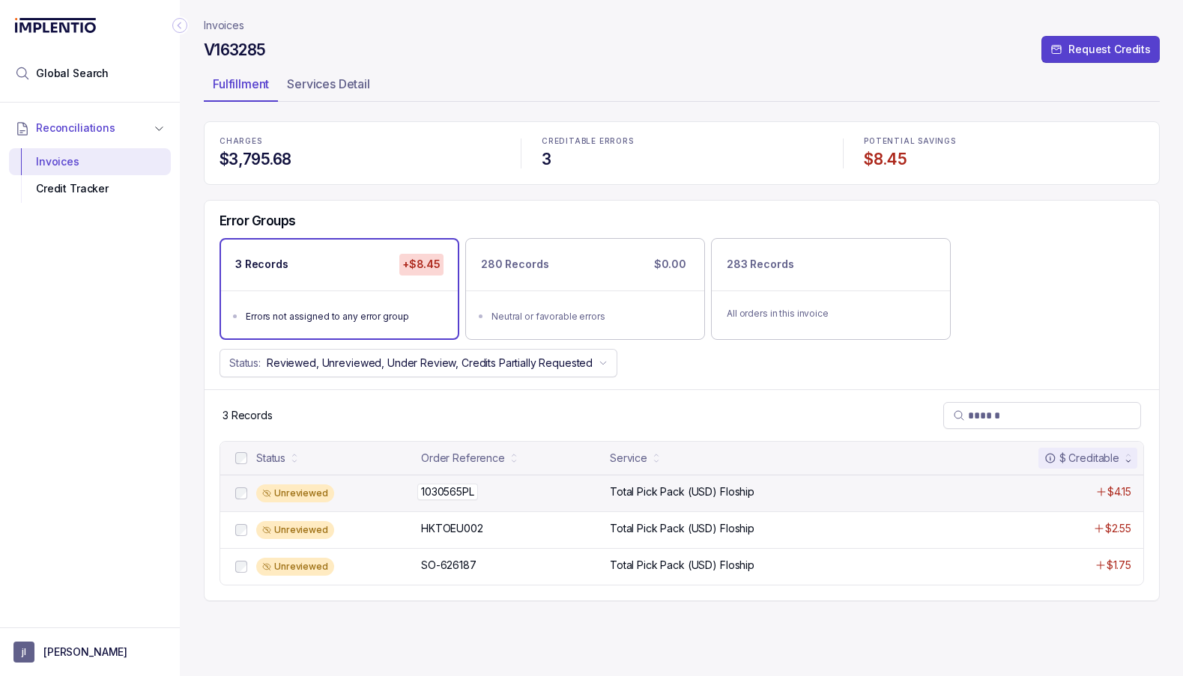
click at [458, 489] on p "1030565PL" at bounding box center [447, 492] width 61 height 16
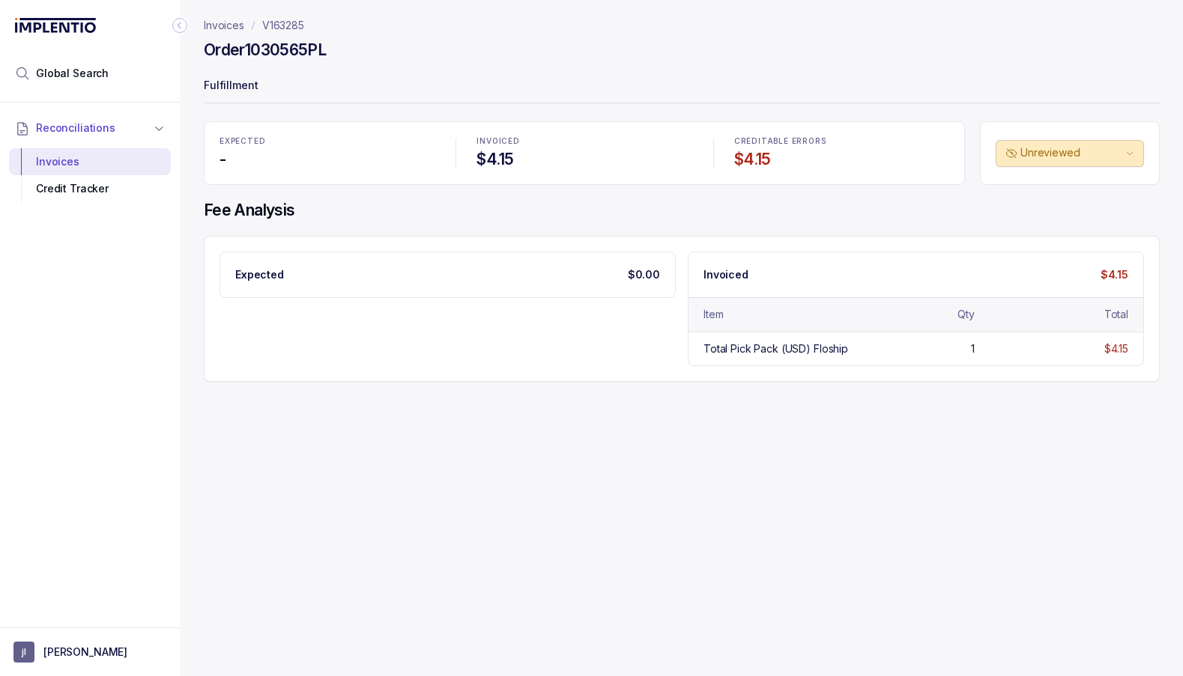
click at [279, 50] on h4 "Order 1030565PL" at bounding box center [265, 50] width 122 height 21
copy h4 "1030565PL"
click at [279, 23] on p "V163285" at bounding box center [283, 25] width 42 height 15
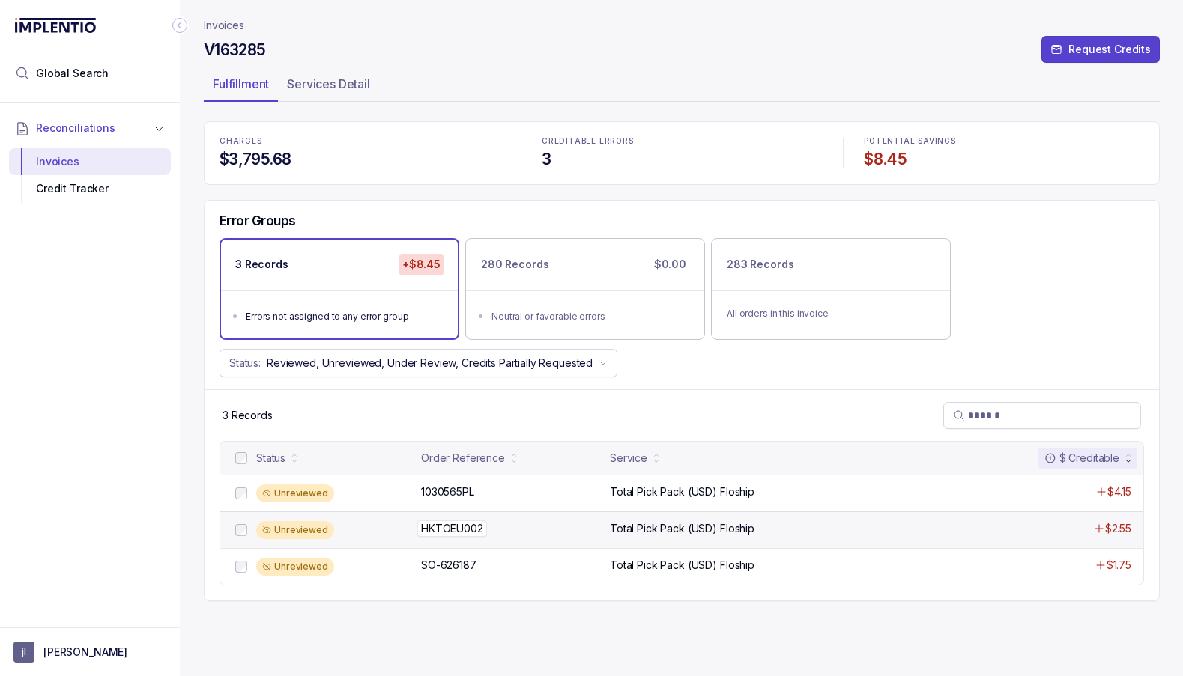
click at [461, 527] on p "HKTOEU002" at bounding box center [452, 529] width 70 height 16
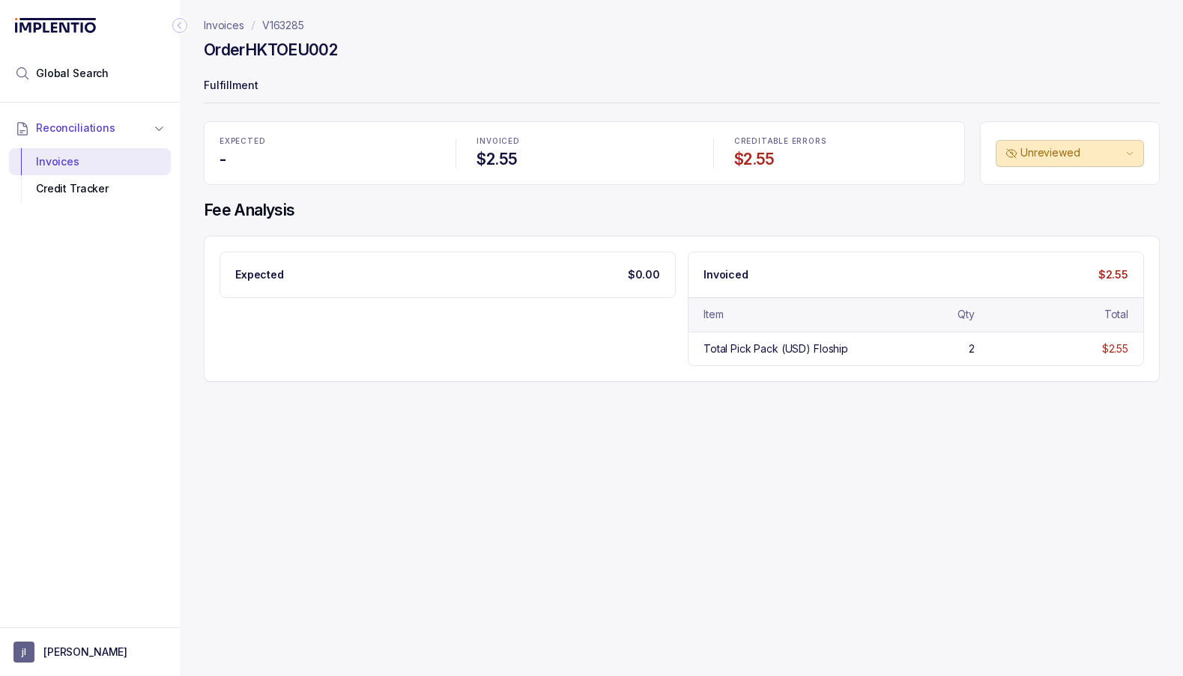
click at [279, 47] on h4 "Order HKTOEU002" at bounding box center [270, 50] width 133 height 21
copy h4 "HKTOEU002"
click at [282, 24] on p "V163285" at bounding box center [283, 25] width 42 height 15
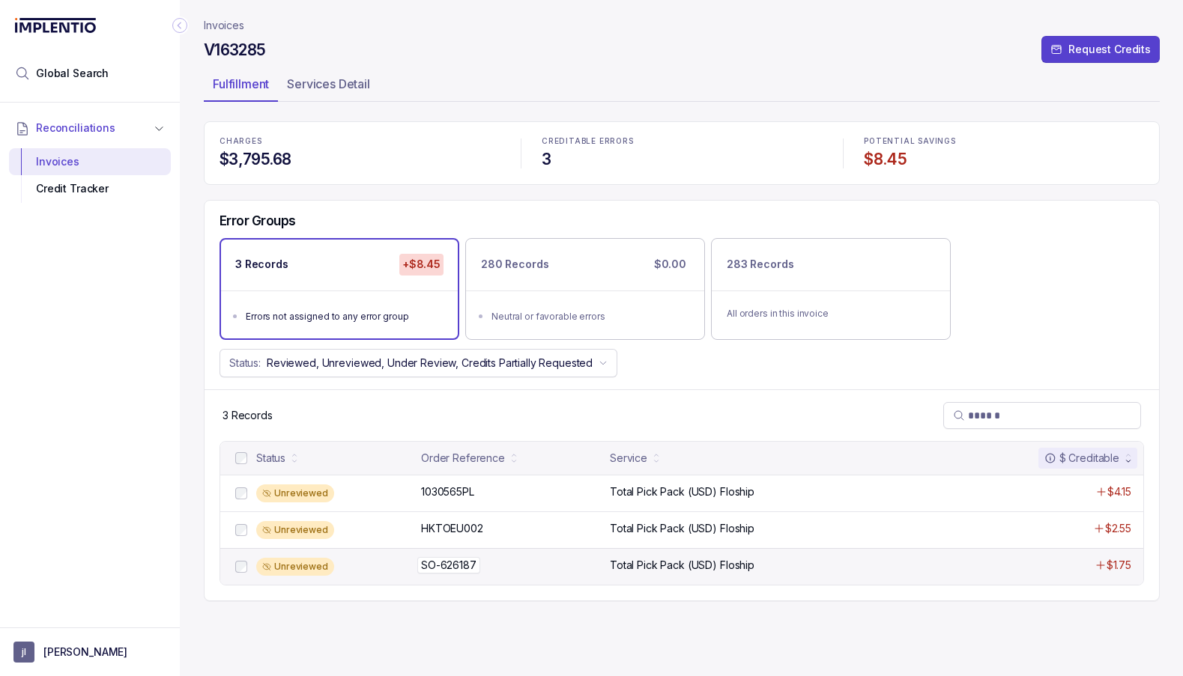
click at [458, 559] on p "SO-626187" at bounding box center [448, 565] width 63 height 16
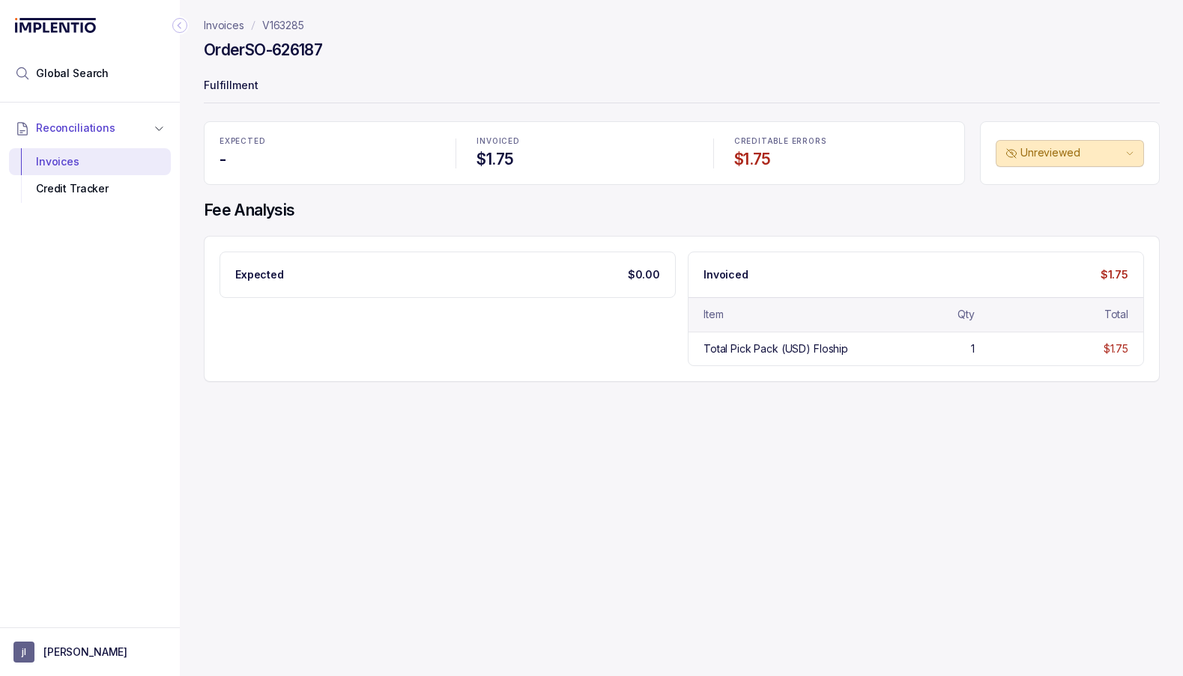
drag, startPoint x: 252, startPoint y: 52, endPoint x: 336, endPoint y: 56, distance: 84.7
click at [336, 56] on div "Order SO-626187" at bounding box center [682, 52] width 956 height 27
click at [276, 26] on p "V163285" at bounding box center [283, 25] width 42 height 15
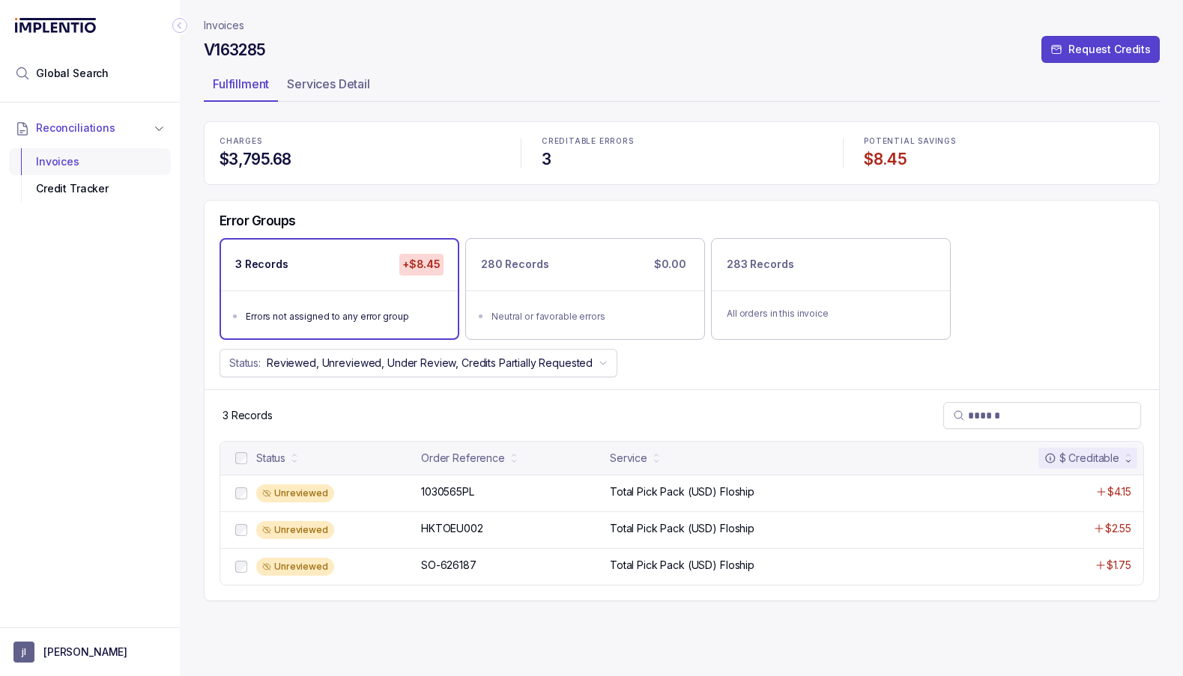
click at [93, 154] on div "Invoices" at bounding box center [90, 161] width 138 height 27
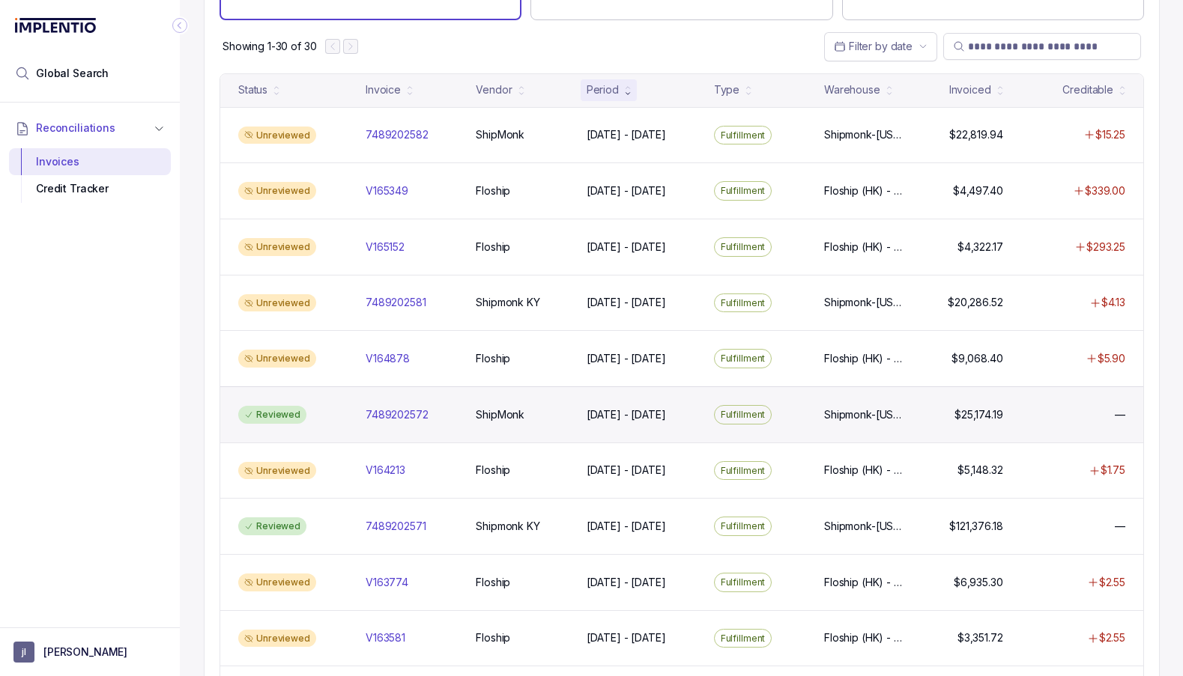
scroll to position [100, 0]
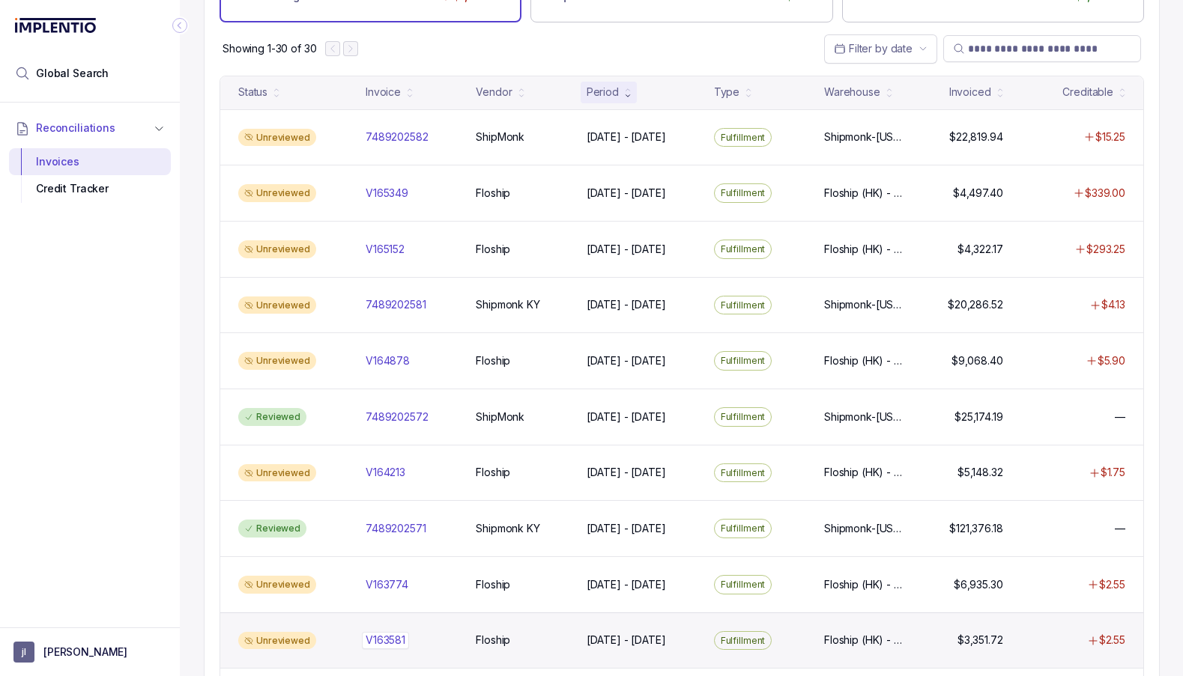
click at [380, 632] on p "V163581" at bounding box center [385, 640] width 47 height 16
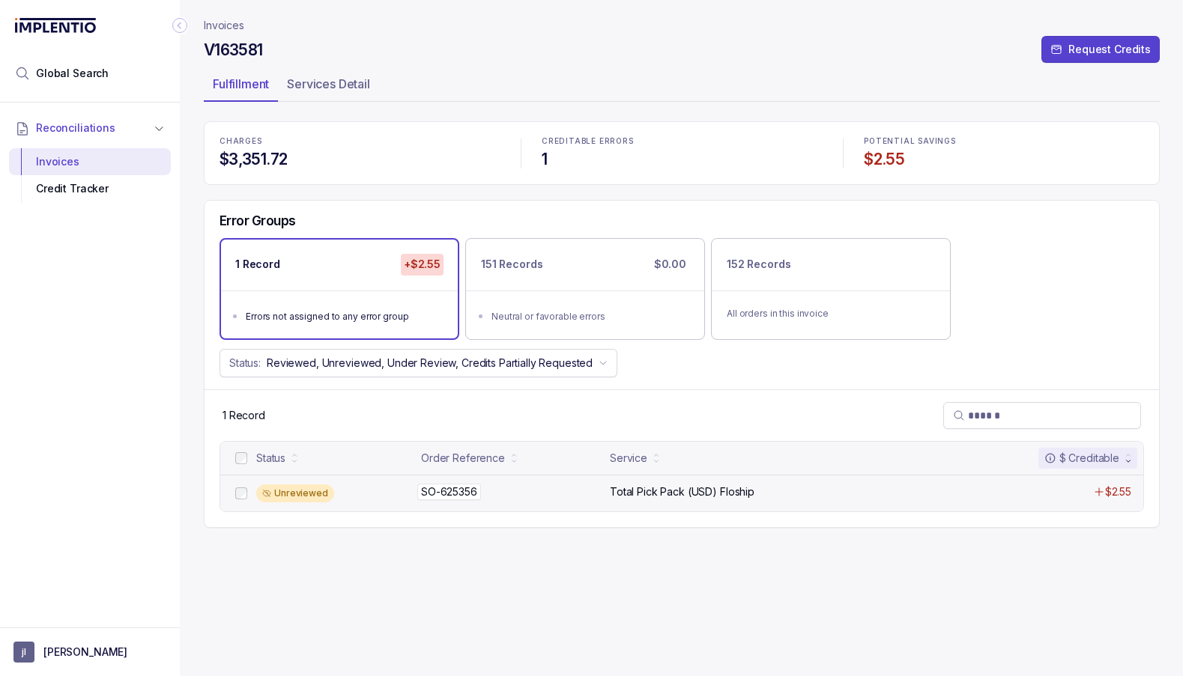
click at [421, 491] on p "SO-625356" at bounding box center [449, 492] width 64 height 16
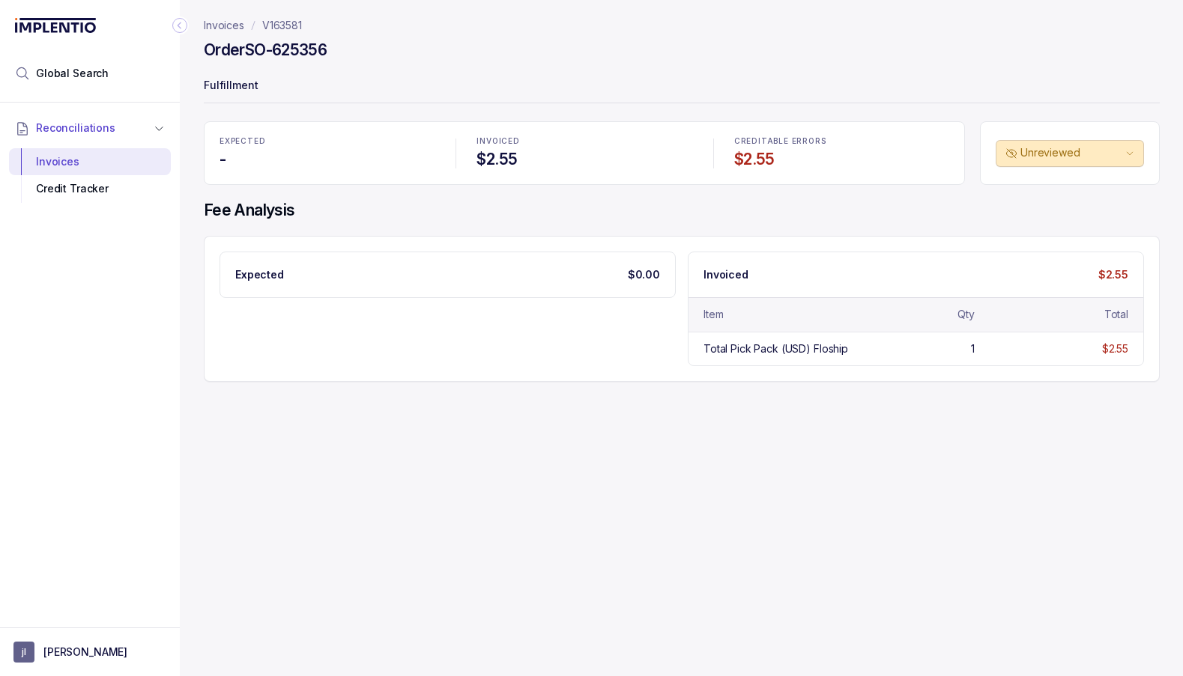
drag, startPoint x: 249, startPoint y: 51, endPoint x: 366, endPoint y: 53, distance: 116.9
click at [366, 53] on div "Order SO-625356" at bounding box center [682, 52] width 956 height 27
click at [288, 23] on p "V163581" at bounding box center [282, 25] width 40 height 15
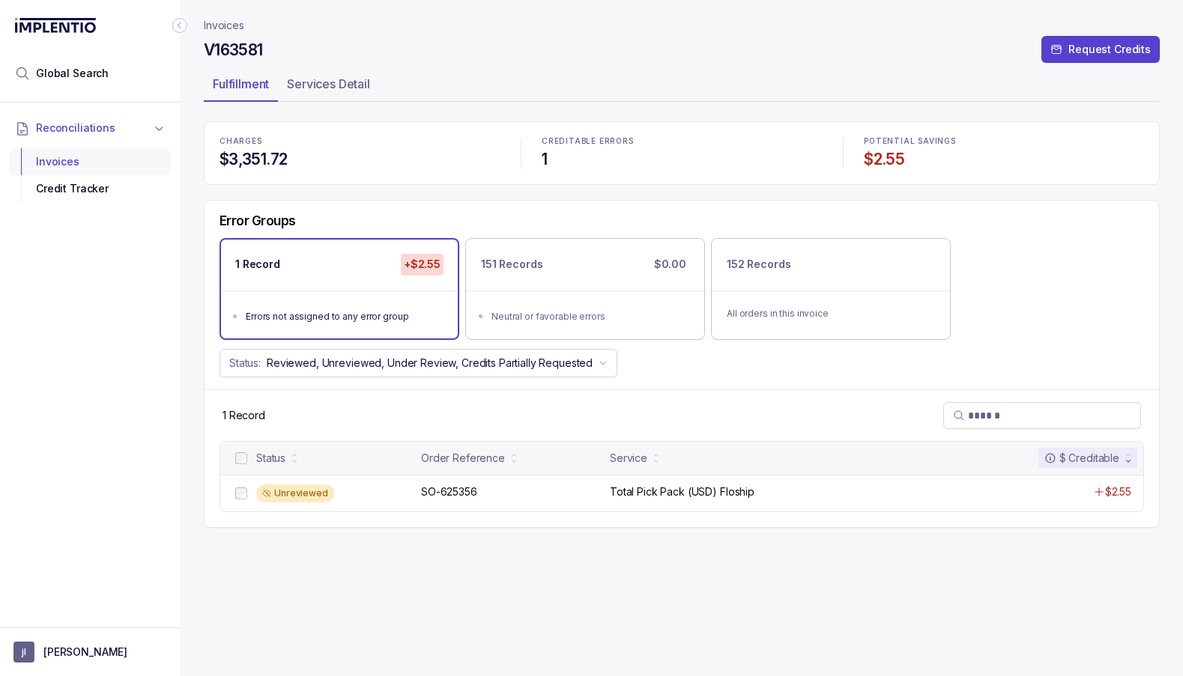
click at [65, 154] on div "Invoices" at bounding box center [90, 161] width 138 height 27
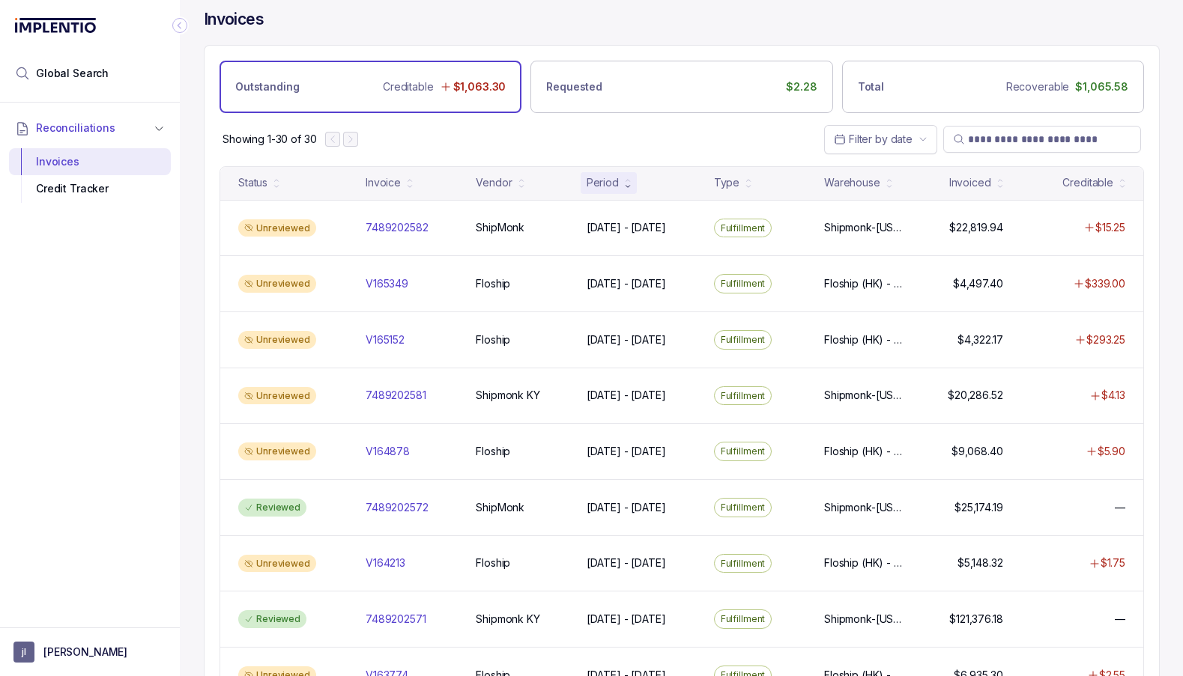
scroll to position [37, 0]
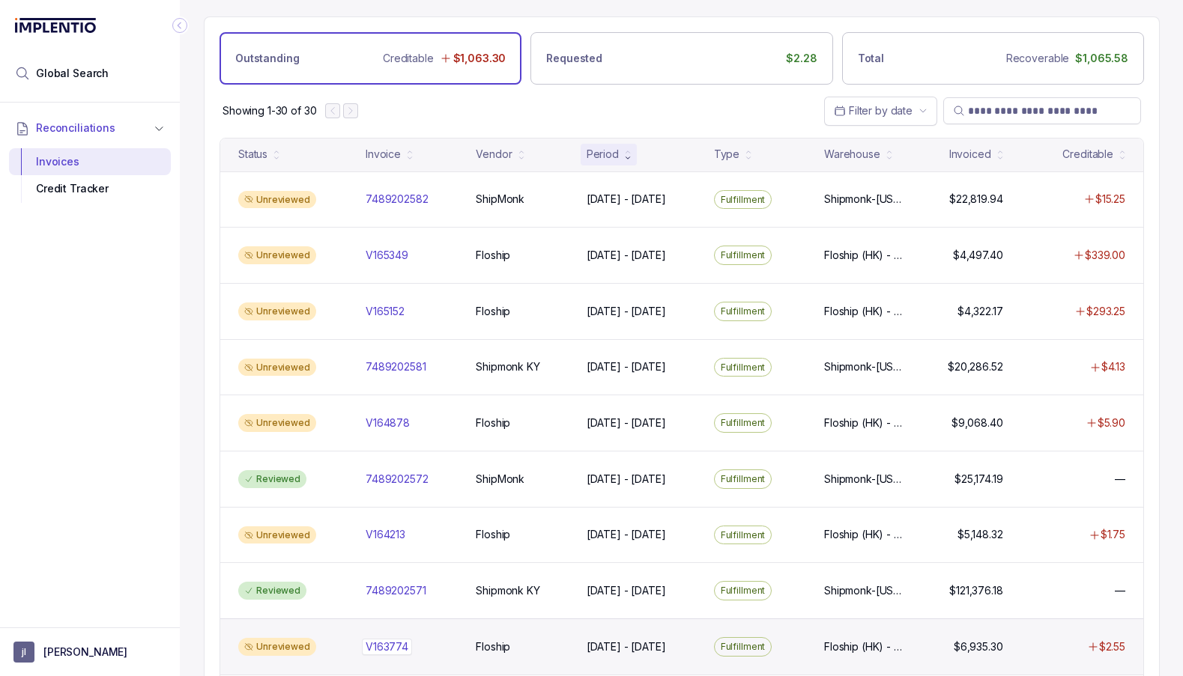
click at [396, 639] on p "V163774" at bounding box center [387, 647] width 50 height 16
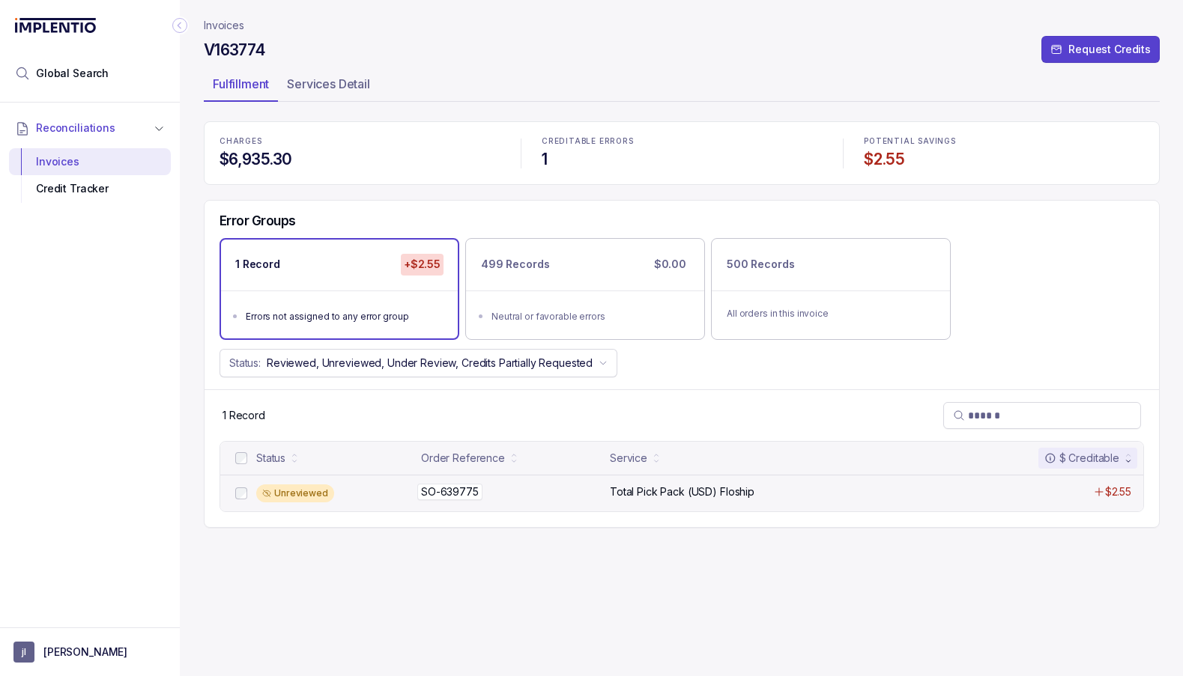
click at [440, 486] on p "SO-639775" at bounding box center [449, 492] width 65 height 16
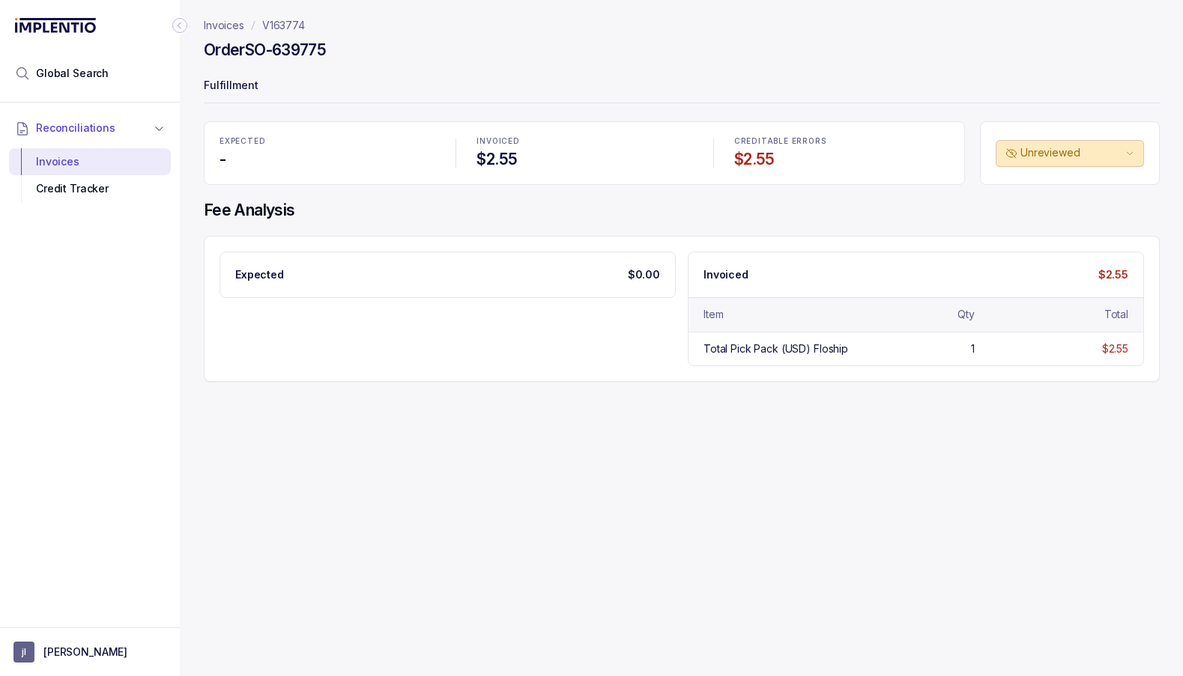
drag, startPoint x: 249, startPoint y: 51, endPoint x: 349, endPoint y: 47, distance: 100.4
click at [349, 47] on div "Order SO-639775" at bounding box center [682, 52] width 956 height 27
click at [226, 24] on p "Invoices" at bounding box center [224, 25] width 40 height 15
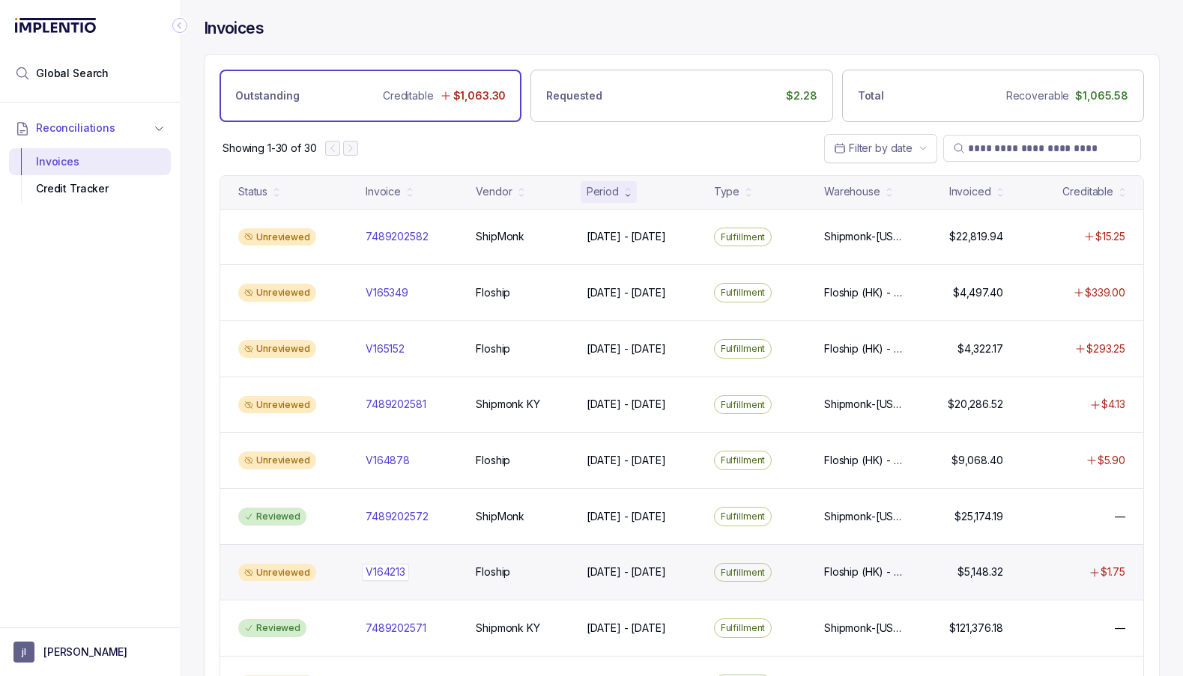
click at [400, 568] on p "V164213" at bounding box center [385, 572] width 47 height 16
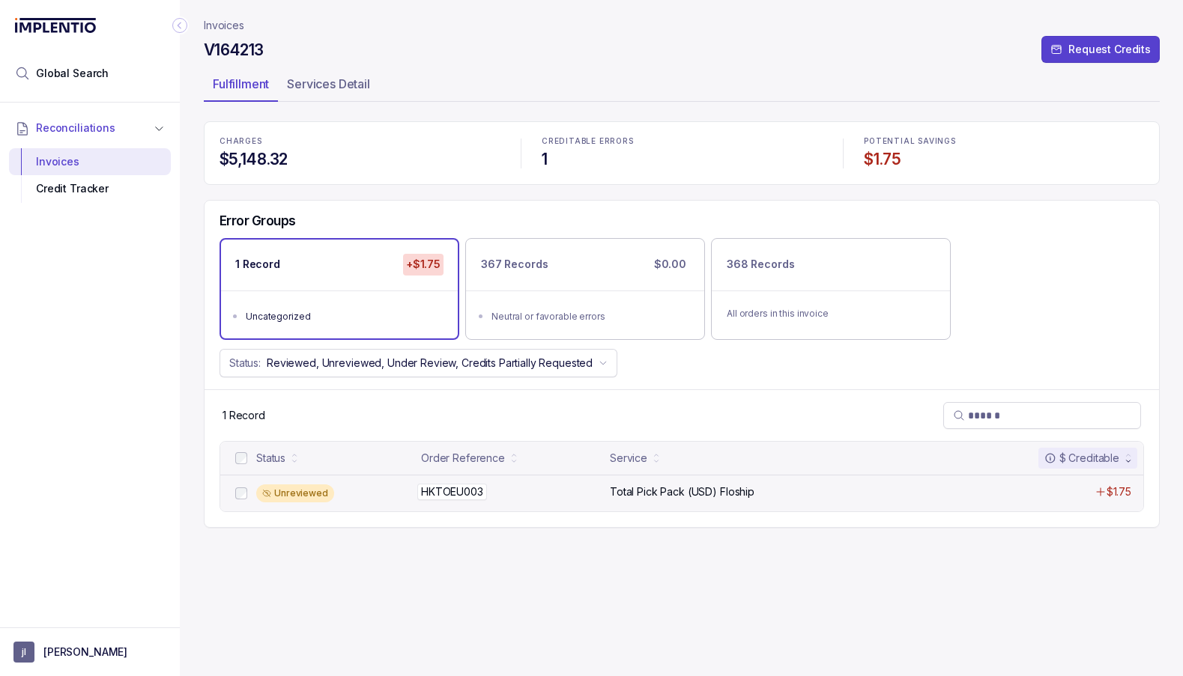
click at [463, 488] on p "HKTOEU003" at bounding box center [452, 492] width 70 height 16
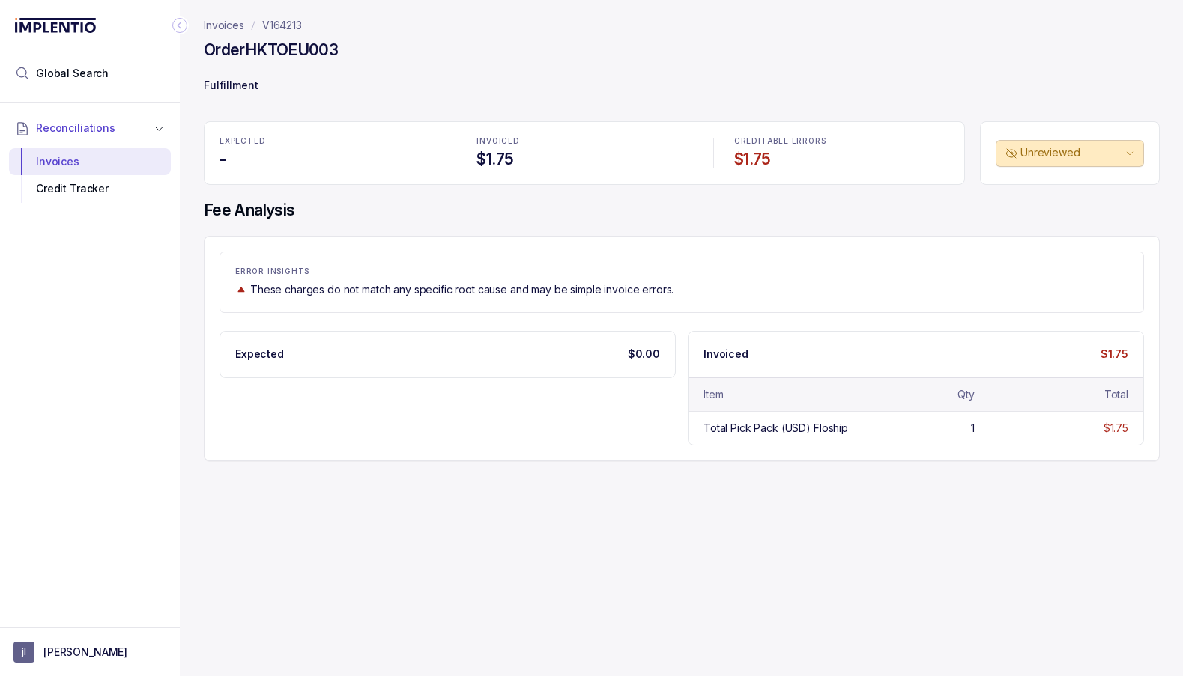
click at [265, 52] on h4 "Order HKTOEU003" at bounding box center [271, 50] width 134 height 21
click at [234, 28] on p "Invoices" at bounding box center [224, 25] width 40 height 15
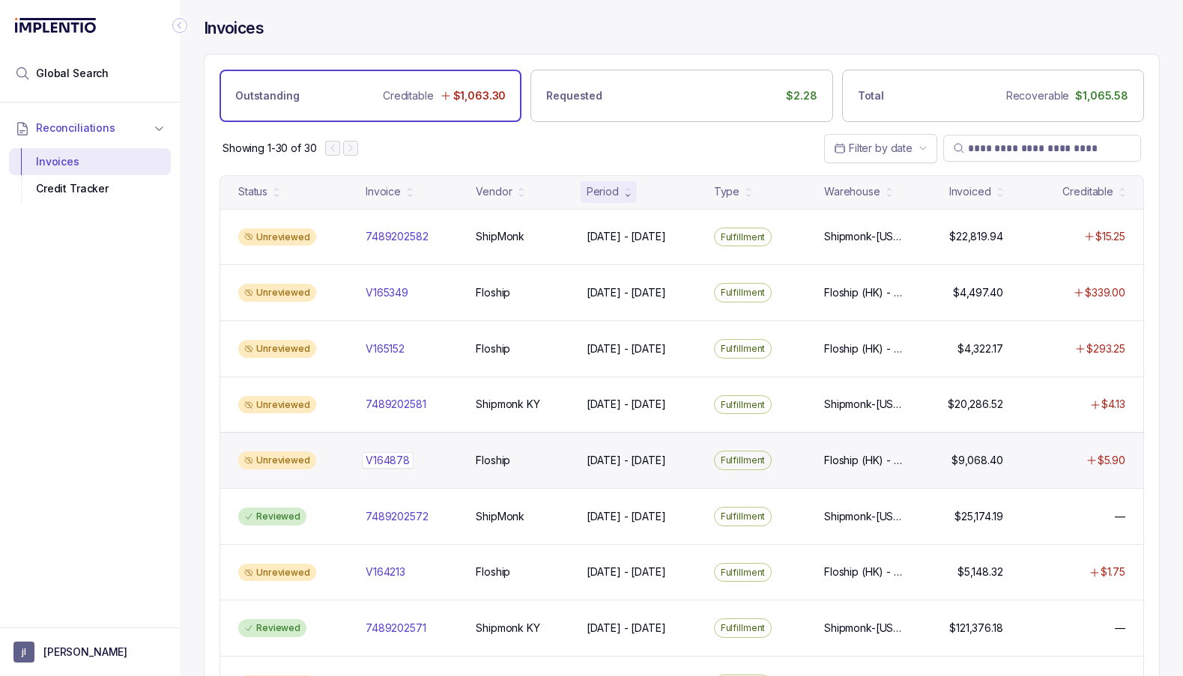
click at [393, 456] on p "V164878" at bounding box center [388, 460] width 52 height 16
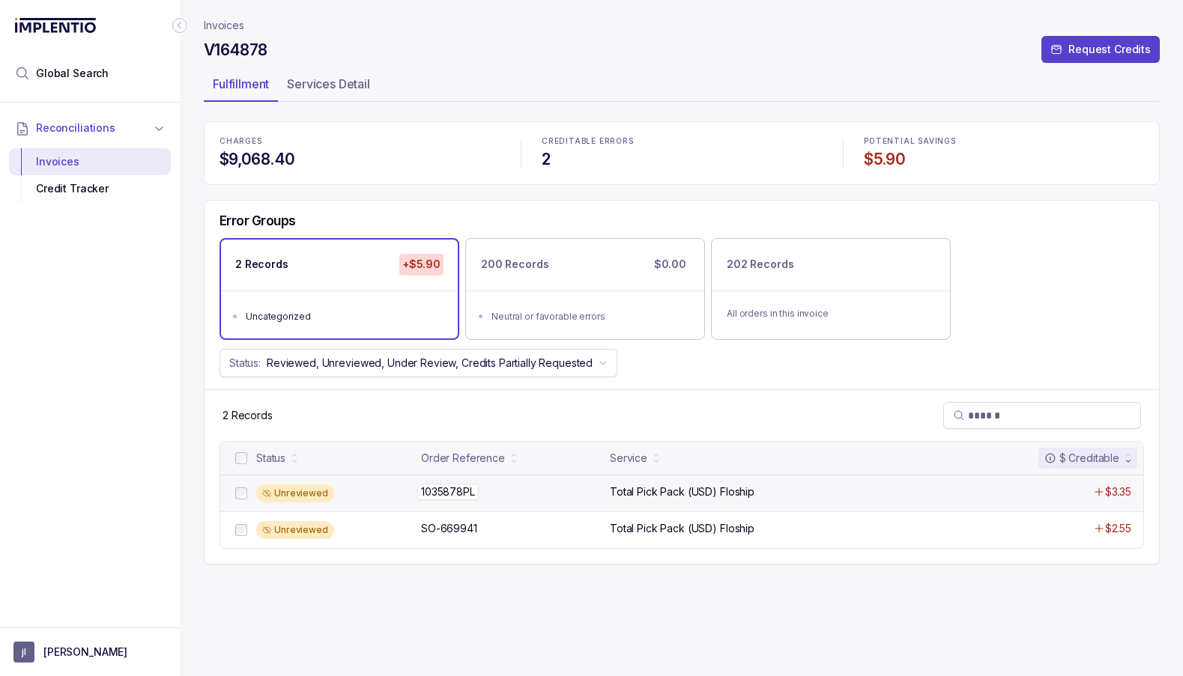
click at [438, 488] on p "1035878PL" at bounding box center [447, 492] width 61 height 16
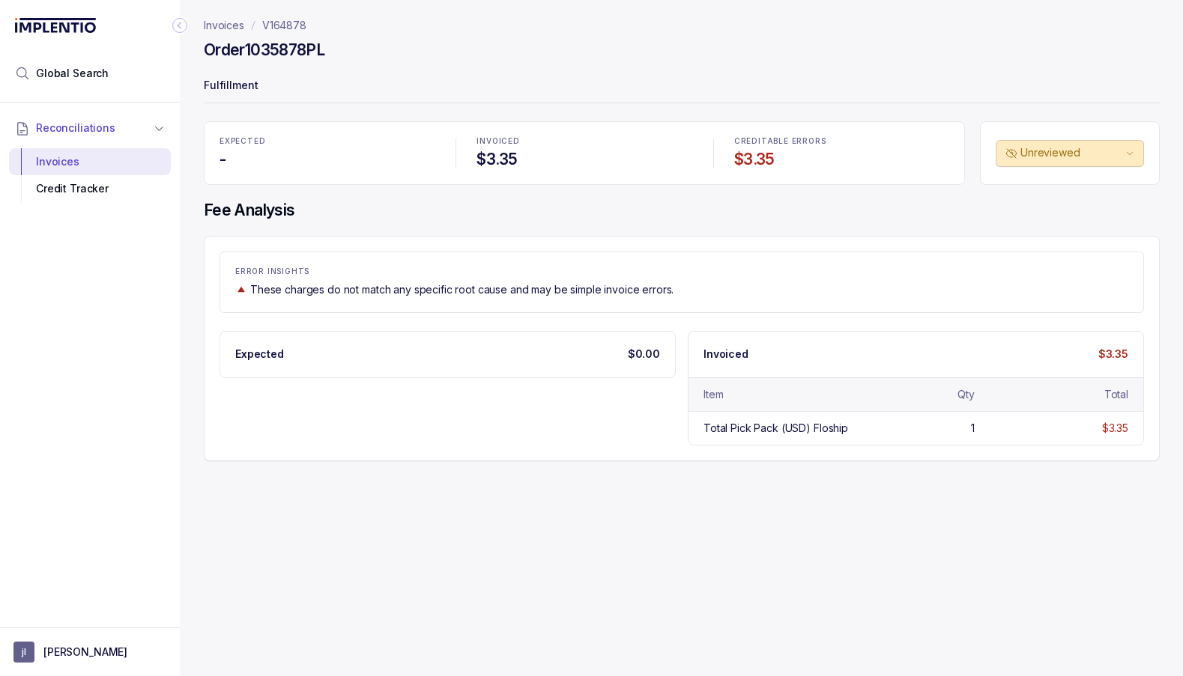
drag, startPoint x: 251, startPoint y: 51, endPoint x: 363, endPoint y: 52, distance: 112.4
click at [363, 52] on div "Order 1035878PL" at bounding box center [682, 52] width 956 height 27
click at [289, 24] on p "V164878" at bounding box center [284, 25] width 44 height 15
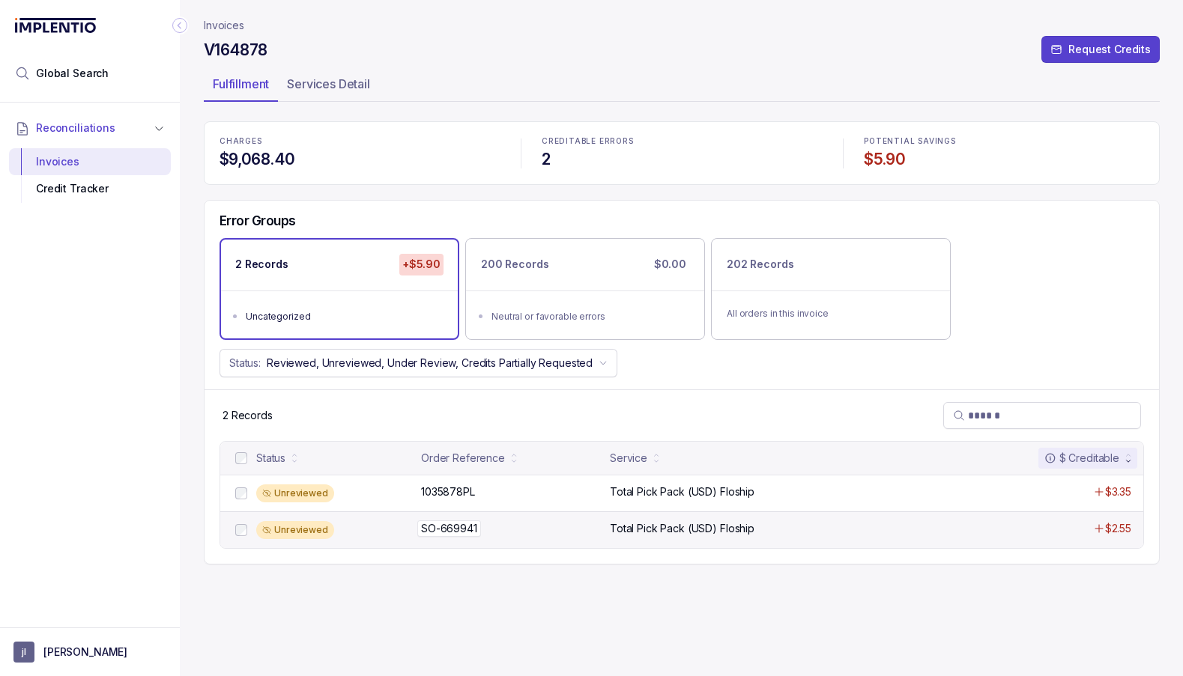
click at [456, 529] on p "SO-669941" at bounding box center [449, 529] width 64 height 16
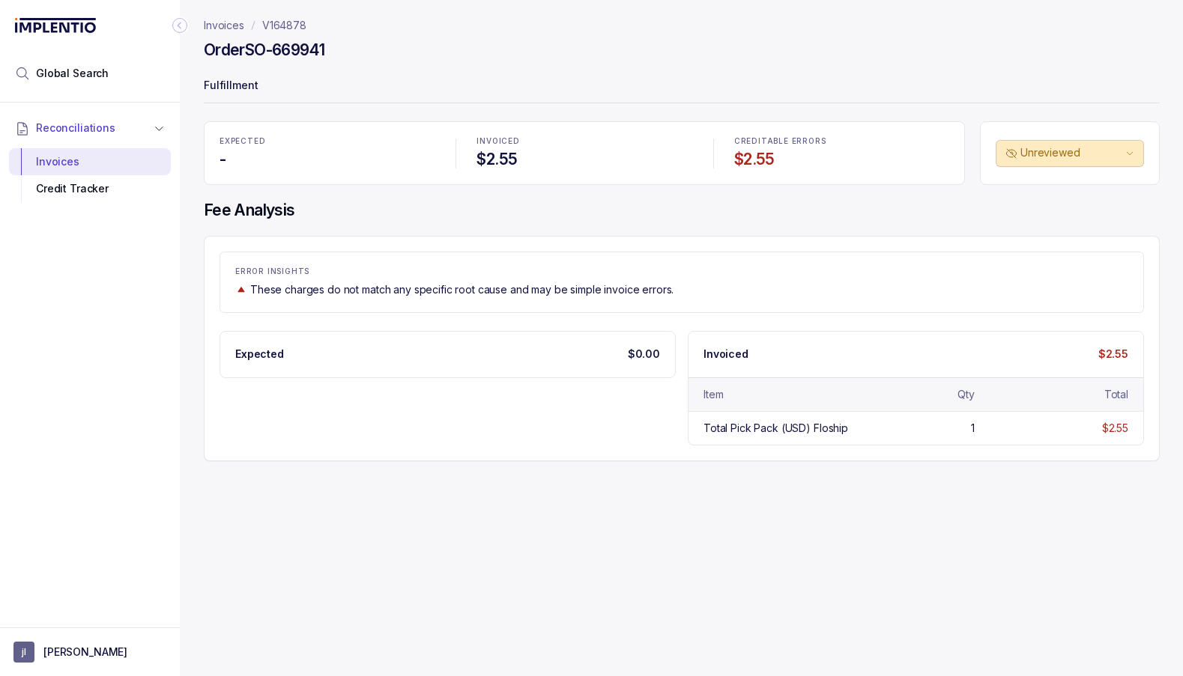
drag, startPoint x: 249, startPoint y: 54, endPoint x: 473, endPoint y: 53, distance: 223.2
click at [473, 53] on div "Order SO-669941" at bounding box center [682, 52] width 956 height 27
click at [297, 28] on p "V164878" at bounding box center [284, 25] width 44 height 15
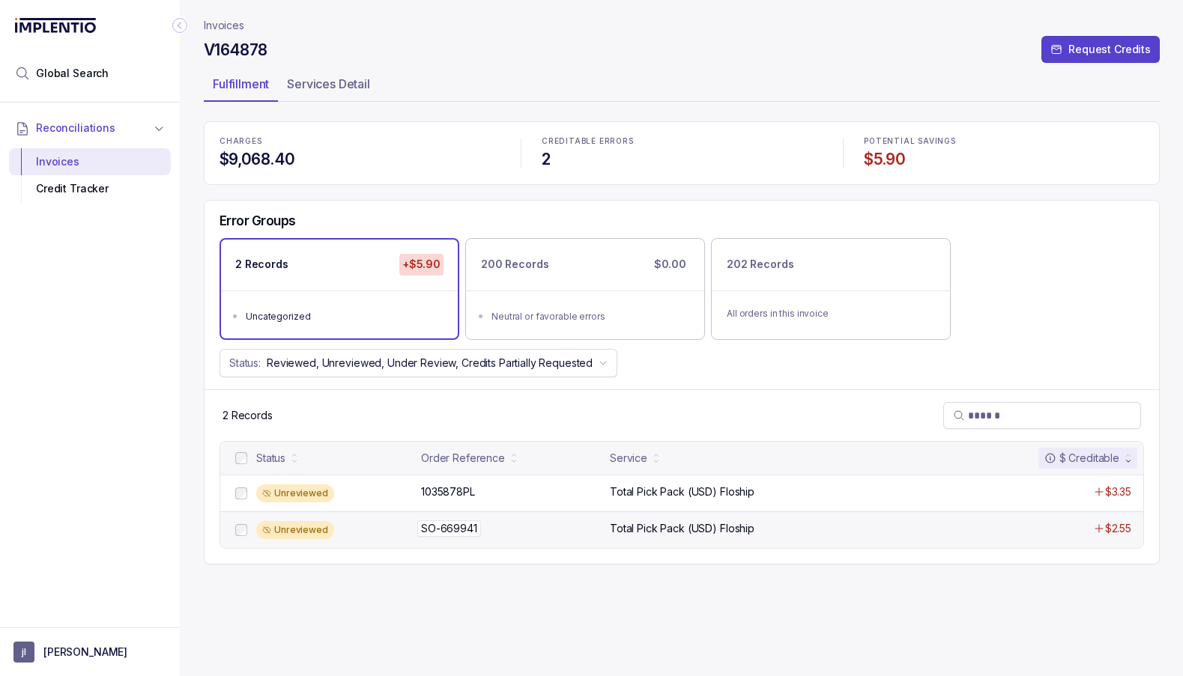
click at [452, 526] on p "SO-669941" at bounding box center [449, 529] width 64 height 16
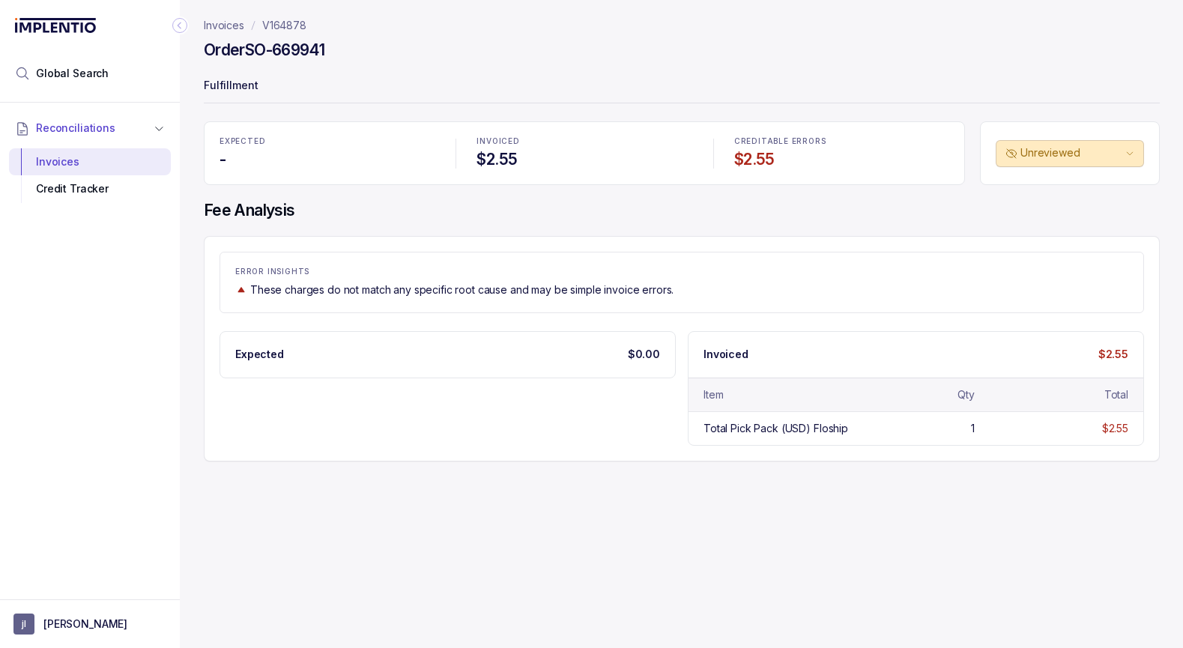
click at [664, 73] on p "Fulfillment" at bounding box center [682, 87] width 956 height 30
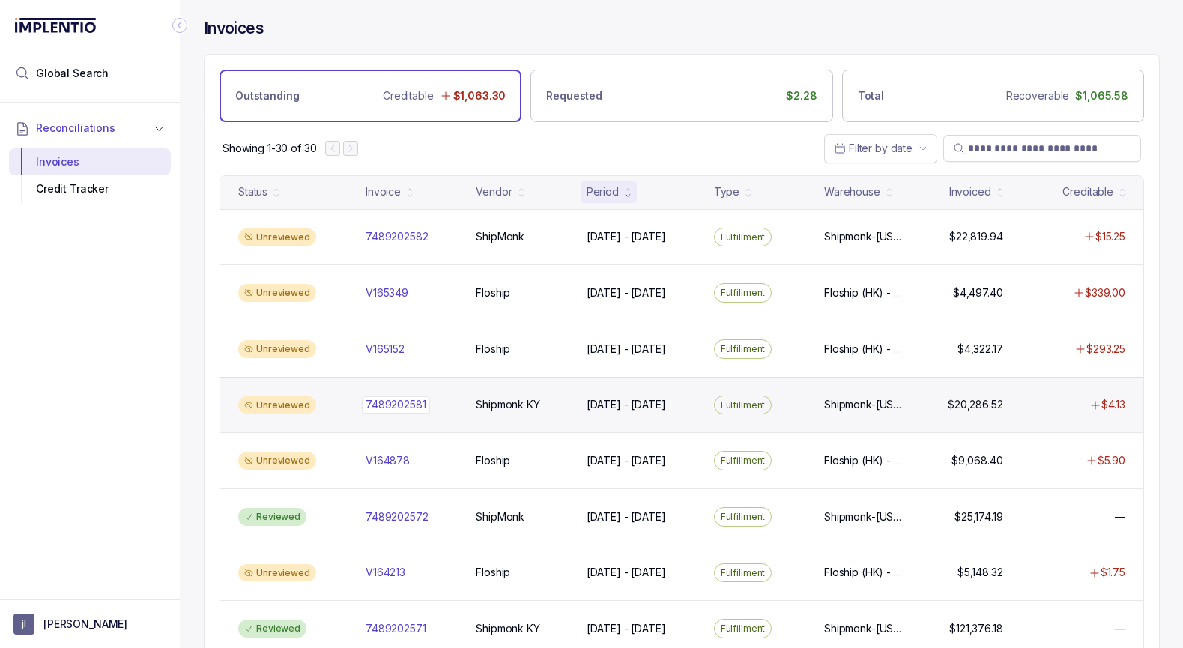
click at [408, 404] on p "7489202581" at bounding box center [396, 404] width 68 height 16
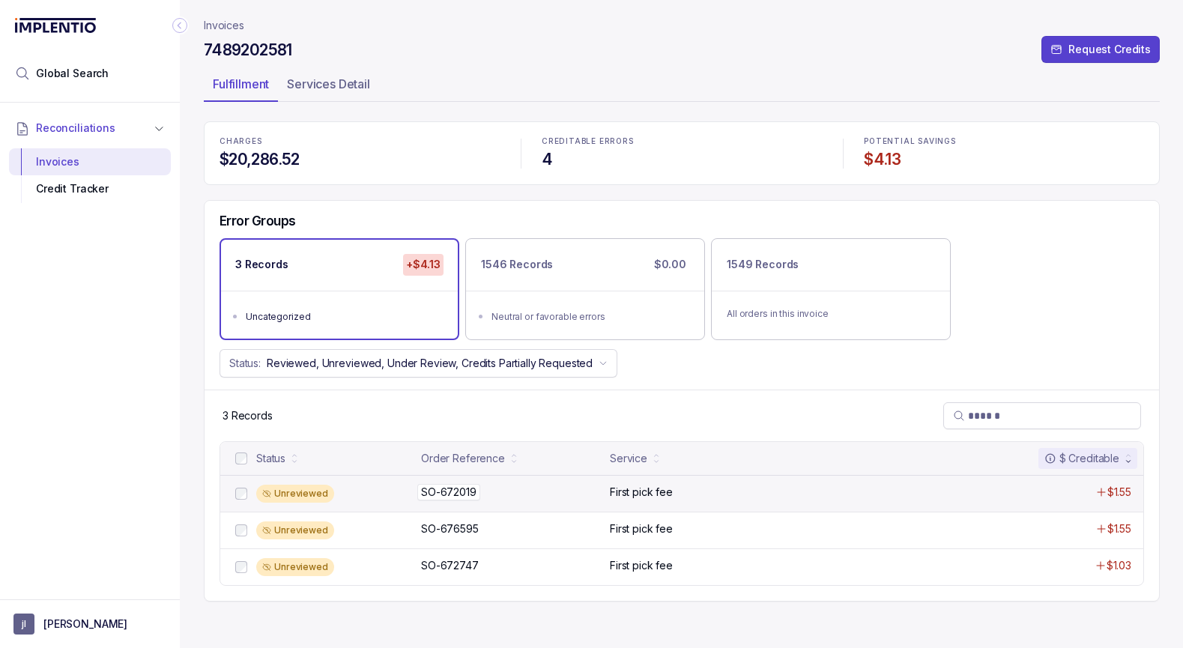
click at [443, 488] on p "SO-672019" at bounding box center [448, 492] width 63 height 16
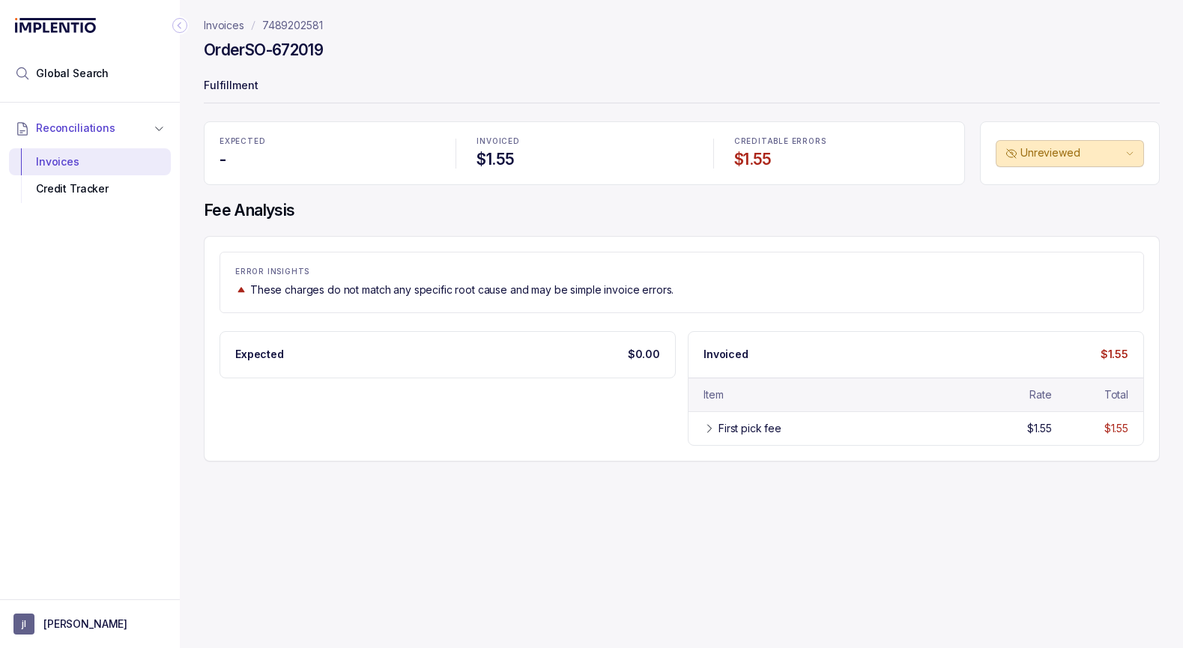
drag, startPoint x: 251, startPoint y: 51, endPoint x: 339, endPoint y: 53, distance: 88.4
click at [339, 53] on div "Order SO-672019" at bounding box center [682, 52] width 956 height 27
copy h4 "SO-672019"
click at [304, 23] on p "7489202581" at bounding box center [292, 25] width 61 height 15
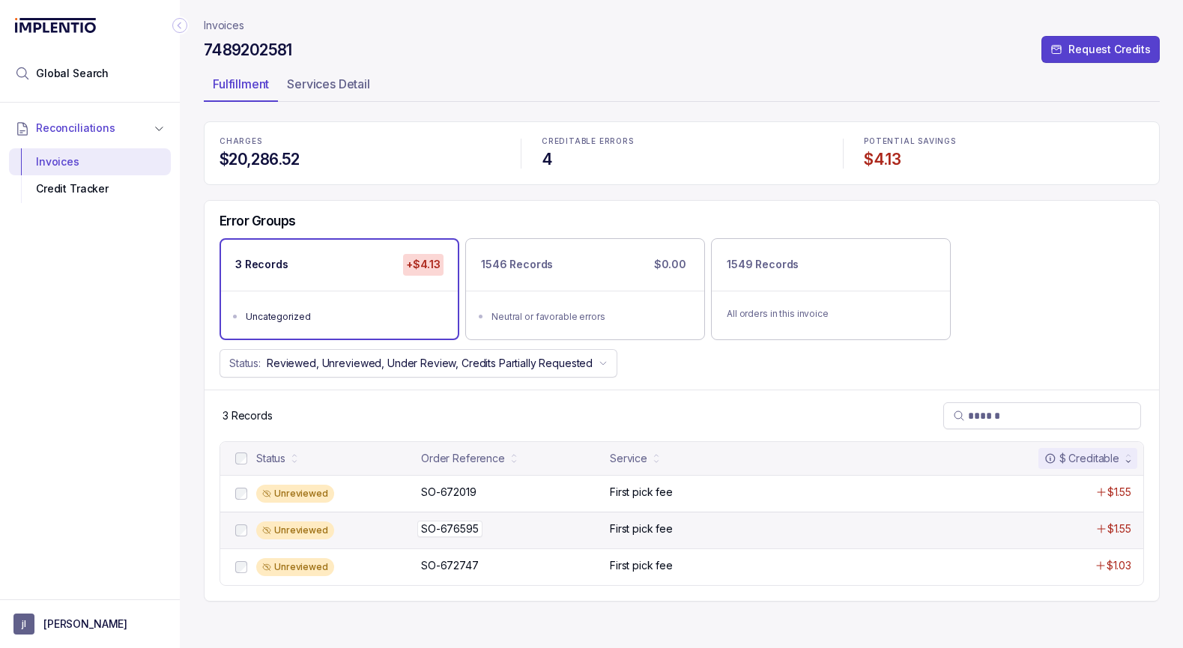
click at [440, 521] on p "SO-676595" at bounding box center [449, 529] width 65 height 16
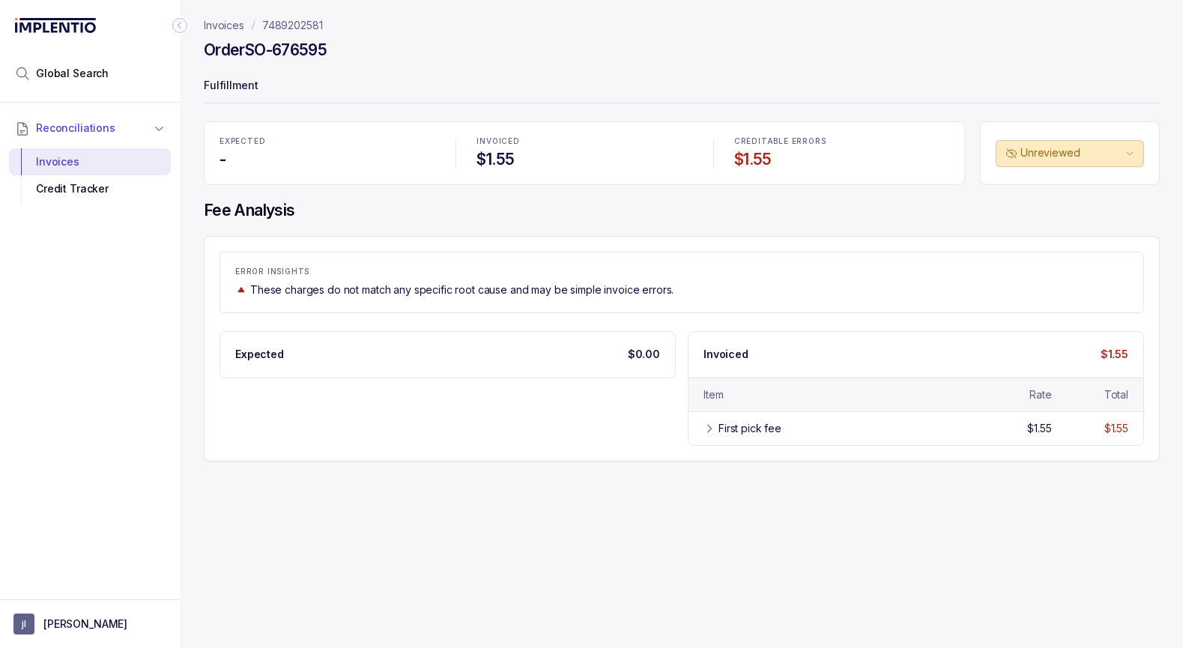
drag, startPoint x: 251, startPoint y: 52, endPoint x: 348, endPoint y: 55, distance: 97.5
click at [348, 55] on div "Order SO-676595" at bounding box center [682, 52] width 956 height 27
copy h4 "SO-676595"
click at [291, 27] on p "7489202581" at bounding box center [292, 25] width 61 height 15
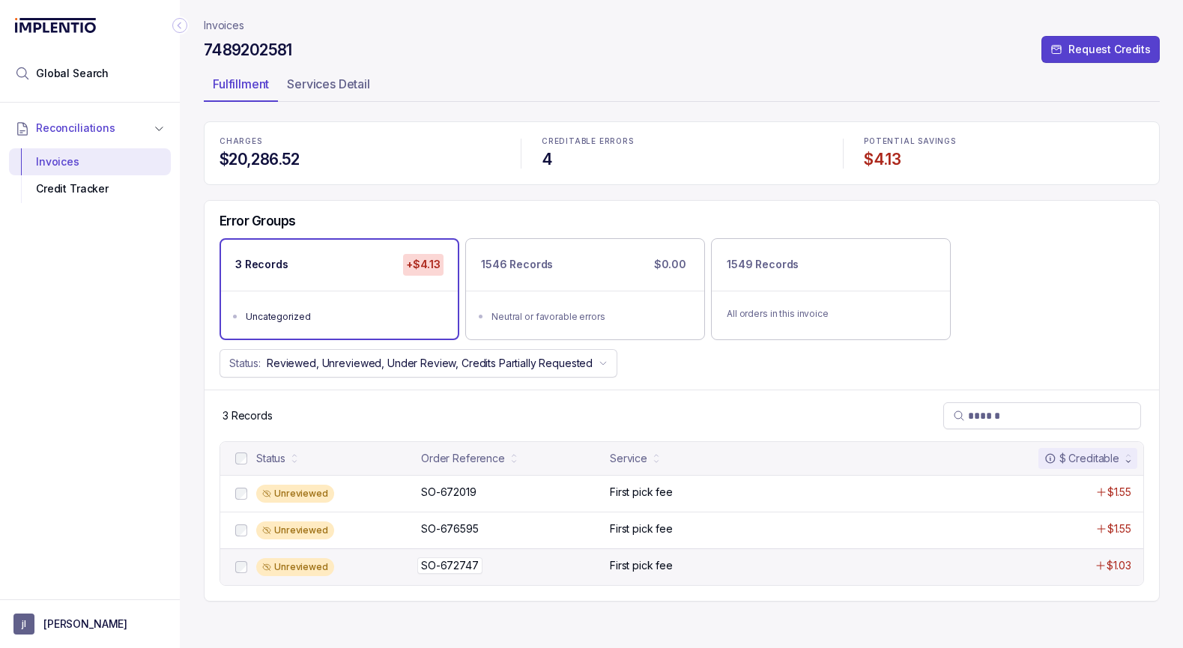
click at [457, 561] on p "SO-672747" at bounding box center [449, 565] width 65 height 16
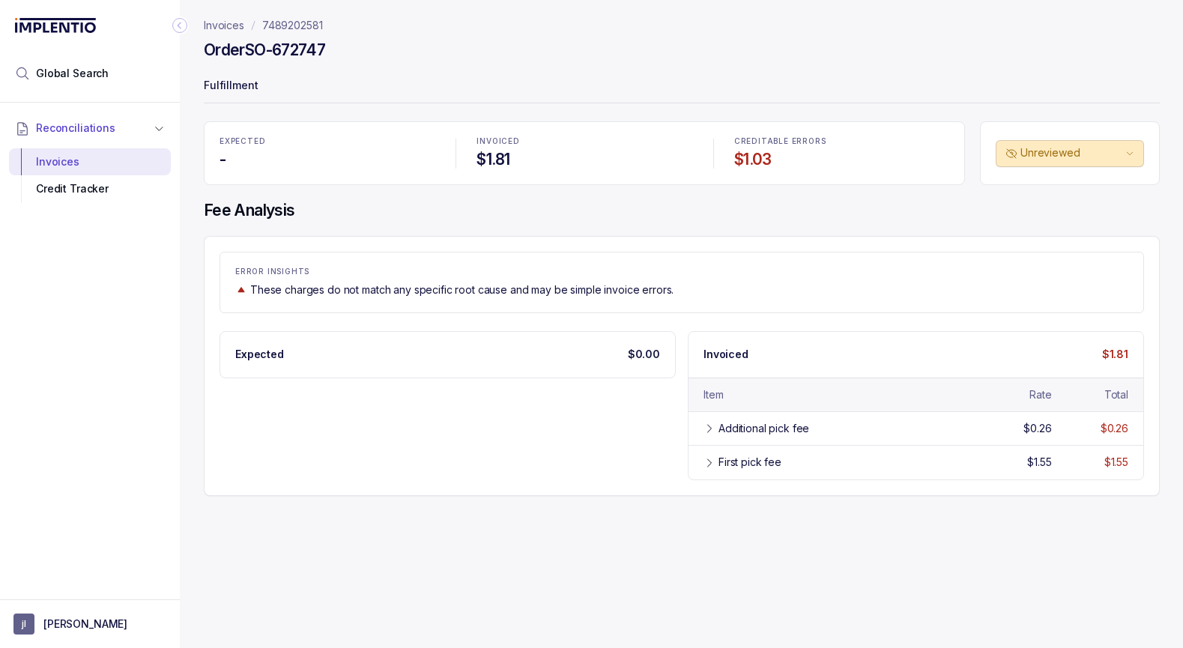
drag, startPoint x: 249, startPoint y: 50, endPoint x: 400, endPoint y: 42, distance: 151.5
click at [391, 48] on div "Order SO-672747" at bounding box center [682, 52] width 956 height 27
copy h4 "SO-672747"
click at [234, 24] on p "Invoices" at bounding box center [224, 25] width 40 height 15
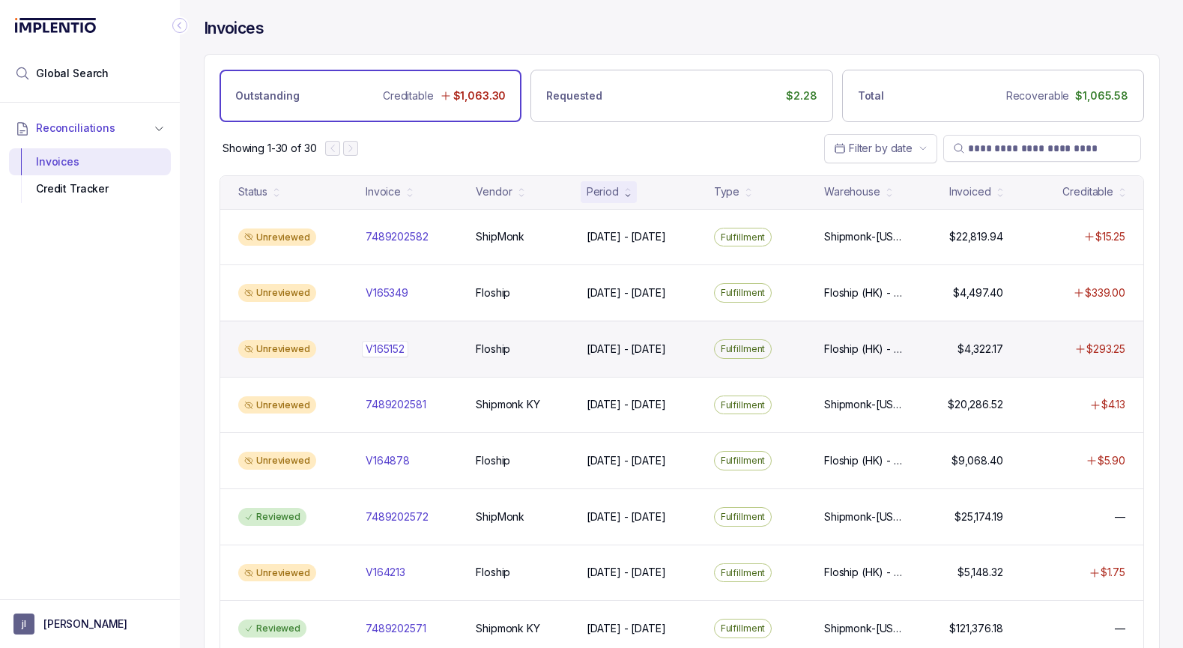
click at [394, 343] on p "V165152" at bounding box center [385, 349] width 46 height 16
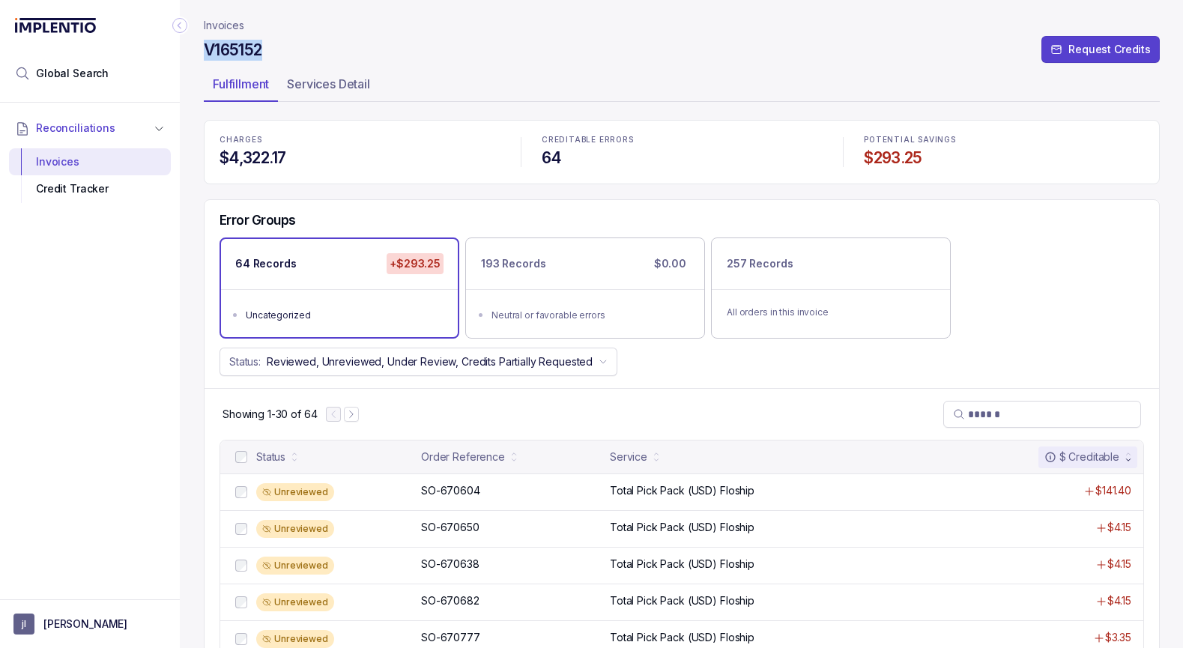
drag, startPoint x: 205, startPoint y: 51, endPoint x: 272, endPoint y: 46, distance: 66.8
click at [272, 46] on div "V165152 Request Credits" at bounding box center [682, 52] width 956 height 27
copy h4 "V165152"
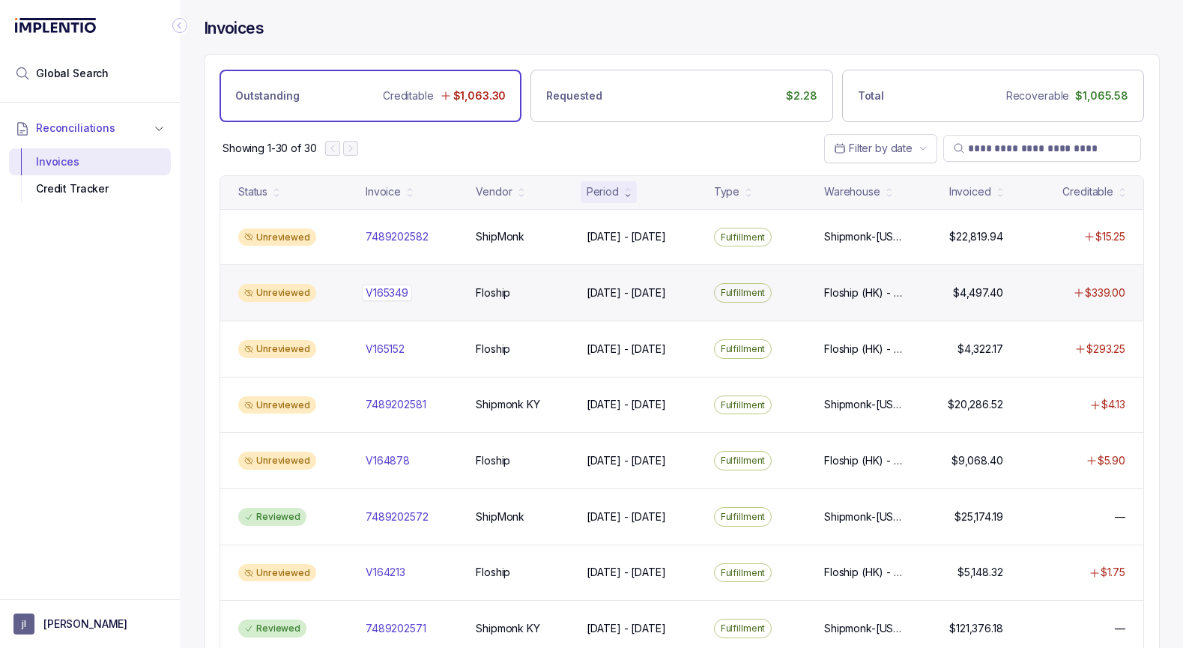
click at [386, 291] on p "V165349" at bounding box center [387, 293] width 50 height 16
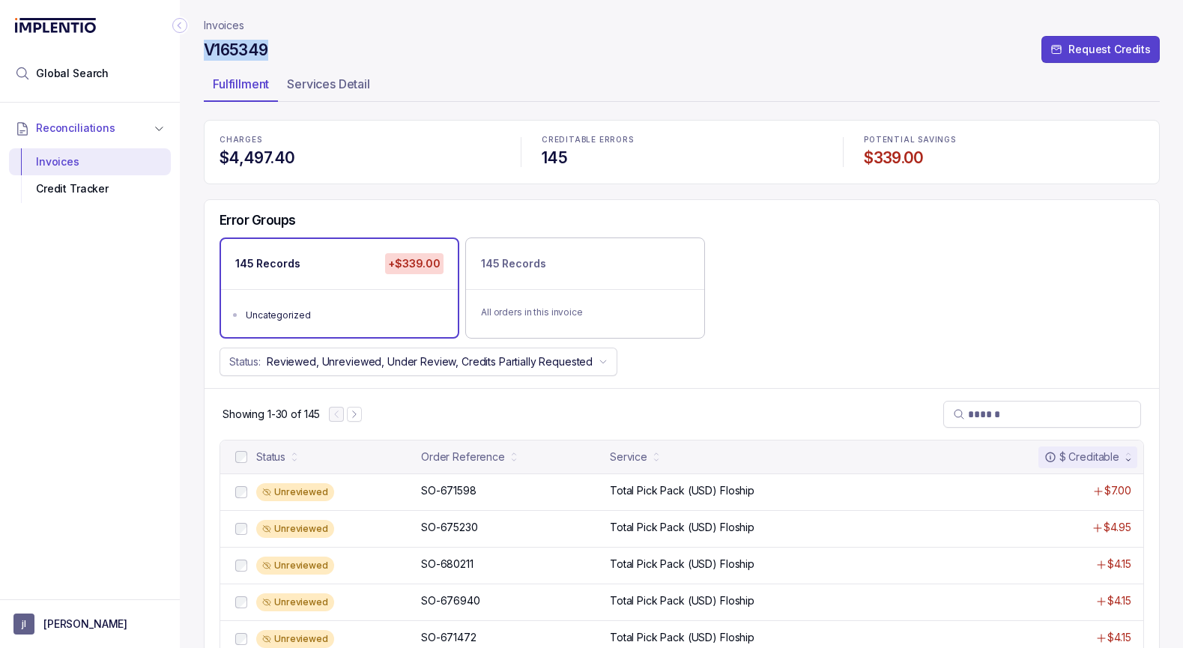
drag, startPoint x: 207, startPoint y: 45, endPoint x: 322, endPoint y: 55, distance: 115.8
click at [322, 55] on div "V165349 Request Credits" at bounding box center [682, 52] width 956 height 27
copy h4 "V165349"
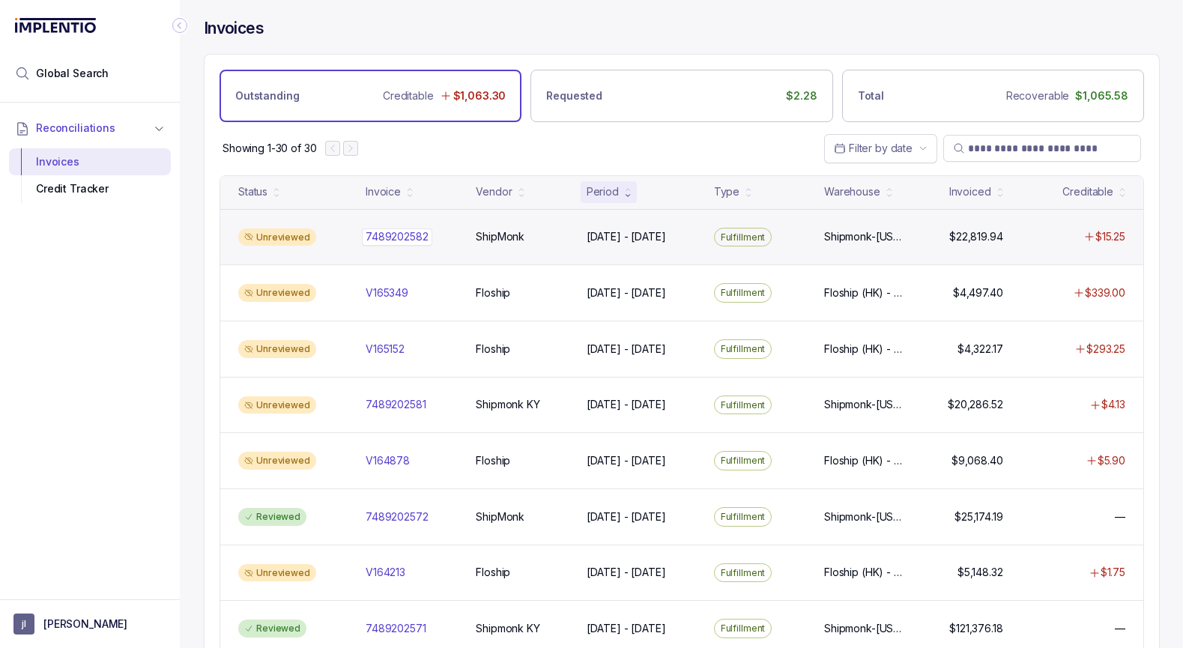
click at [408, 240] on p "7489202582" at bounding box center [397, 236] width 70 height 16
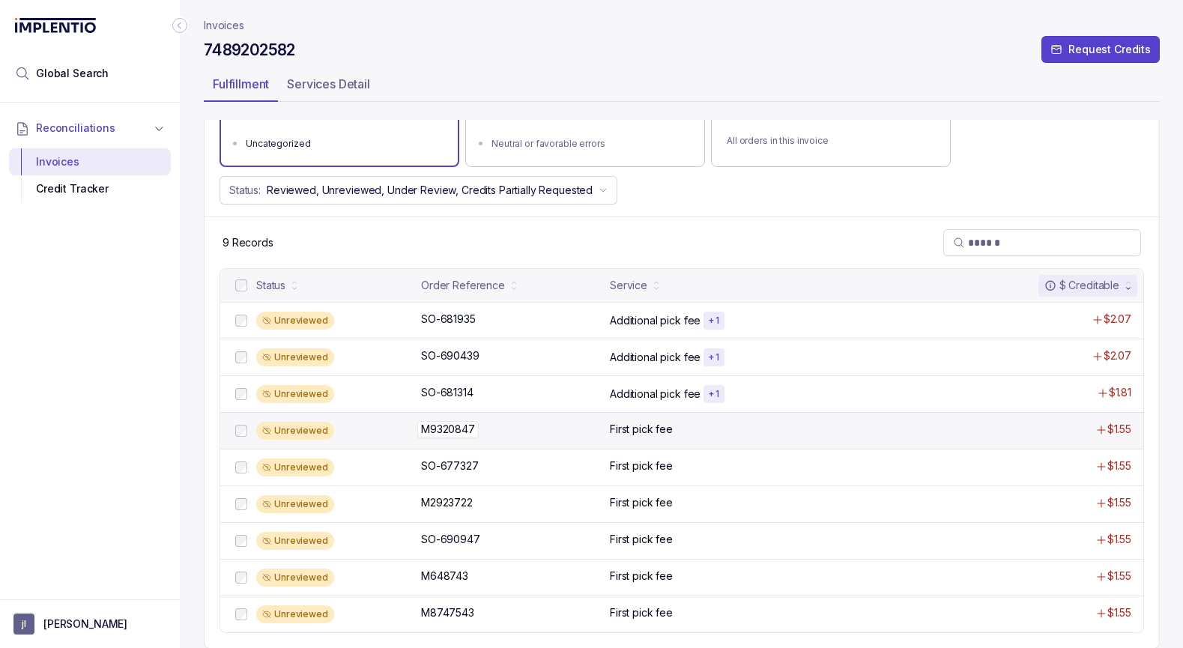
scroll to position [171, 0]
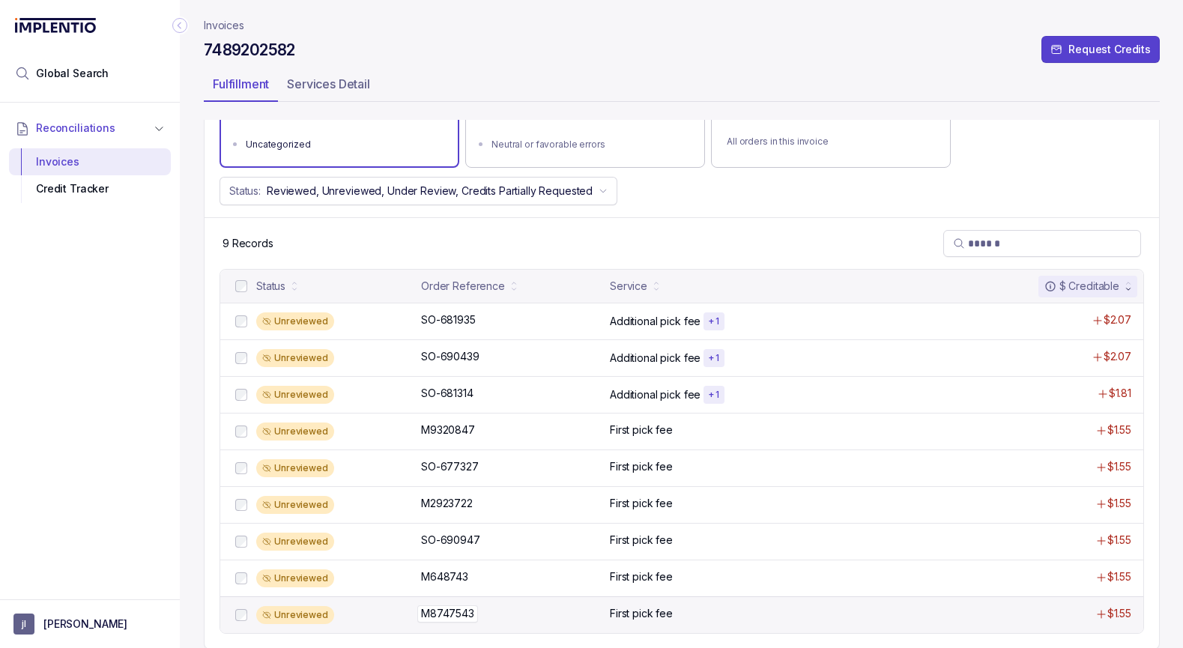
click at [452, 610] on p "M8747543" at bounding box center [447, 613] width 61 height 16
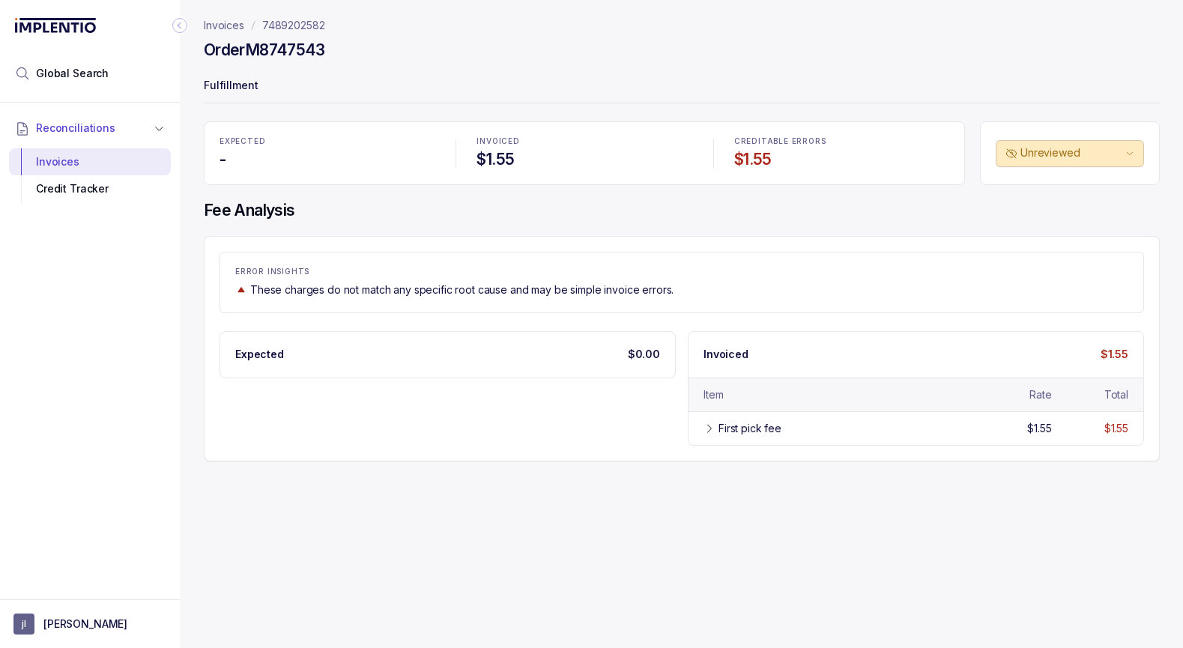
click at [264, 48] on h4 "Order M8747543" at bounding box center [264, 50] width 121 height 21
copy h4 "M8747543"
click at [306, 25] on p "7489202582" at bounding box center [293, 25] width 63 height 15
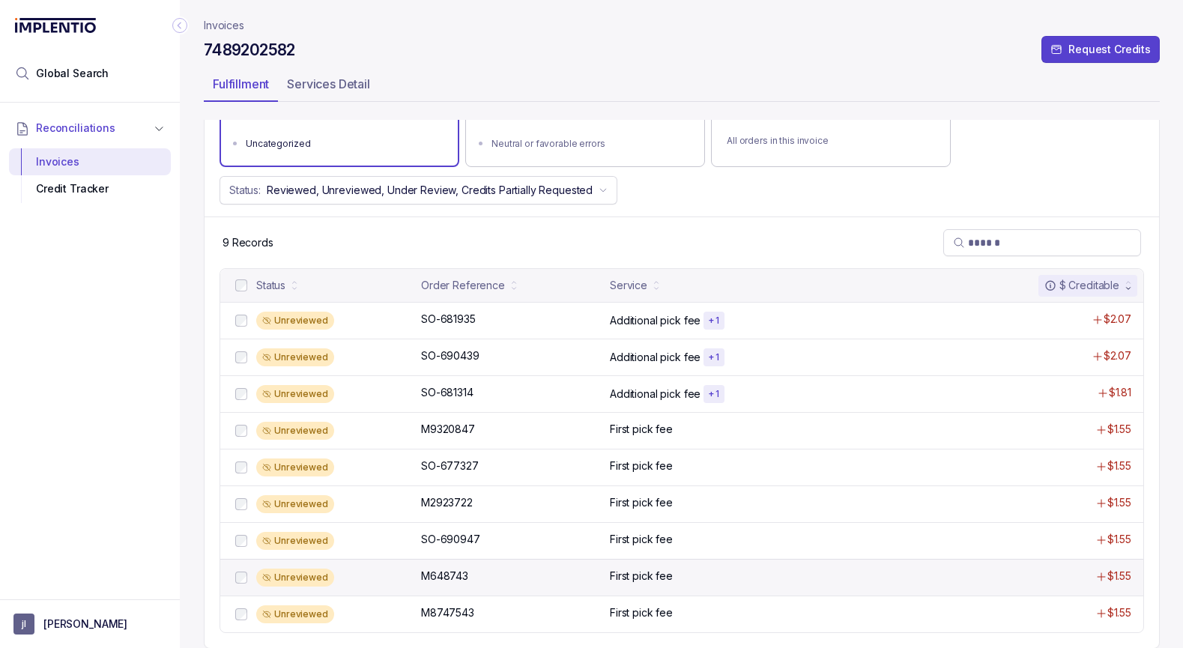
scroll to position [171, 0]
click at [447, 571] on p "M648743" at bounding box center [444, 577] width 55 height 16
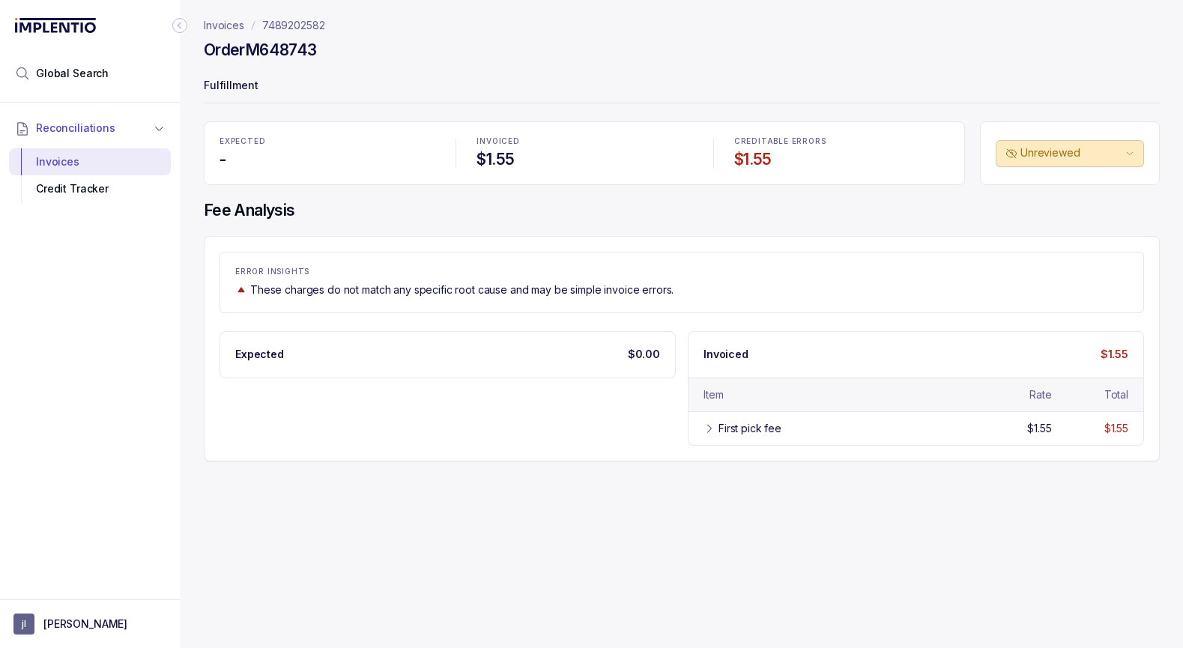
click at [278, 52] on h4 "Order M648743" at bounding box center [260, 50] width 112 height 21
copy h4 "M648743"
click at [294, 27] on p "7489202582" at bounding box center [293, 25] width 63 height 15
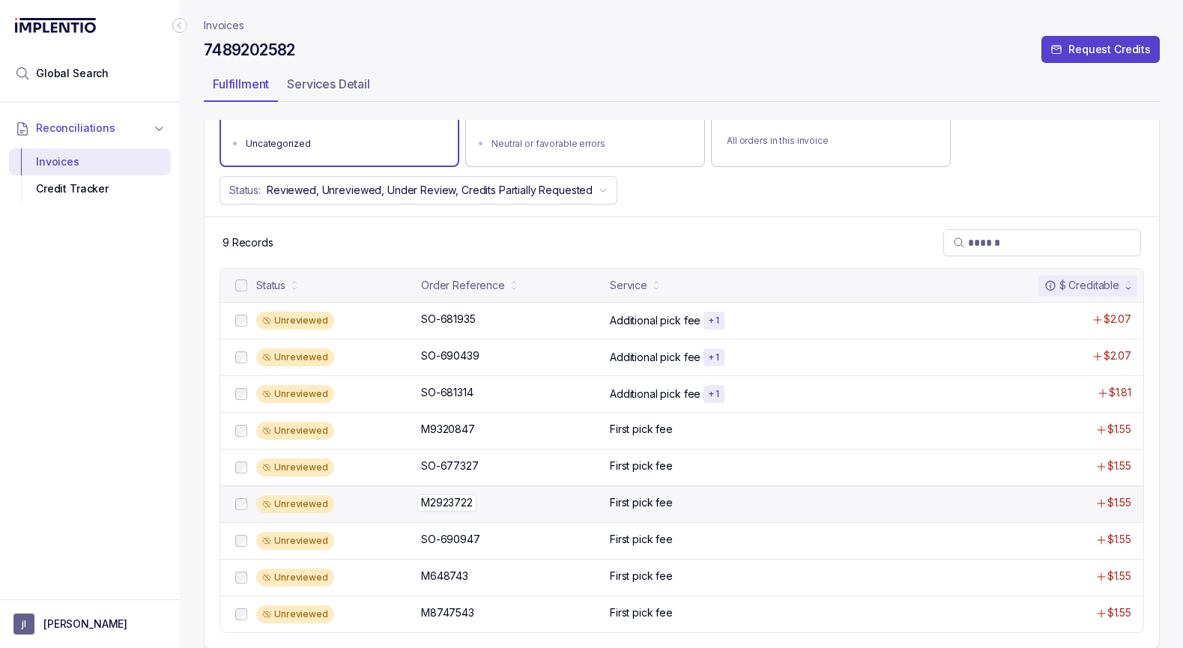
scroll to position [171, 0]
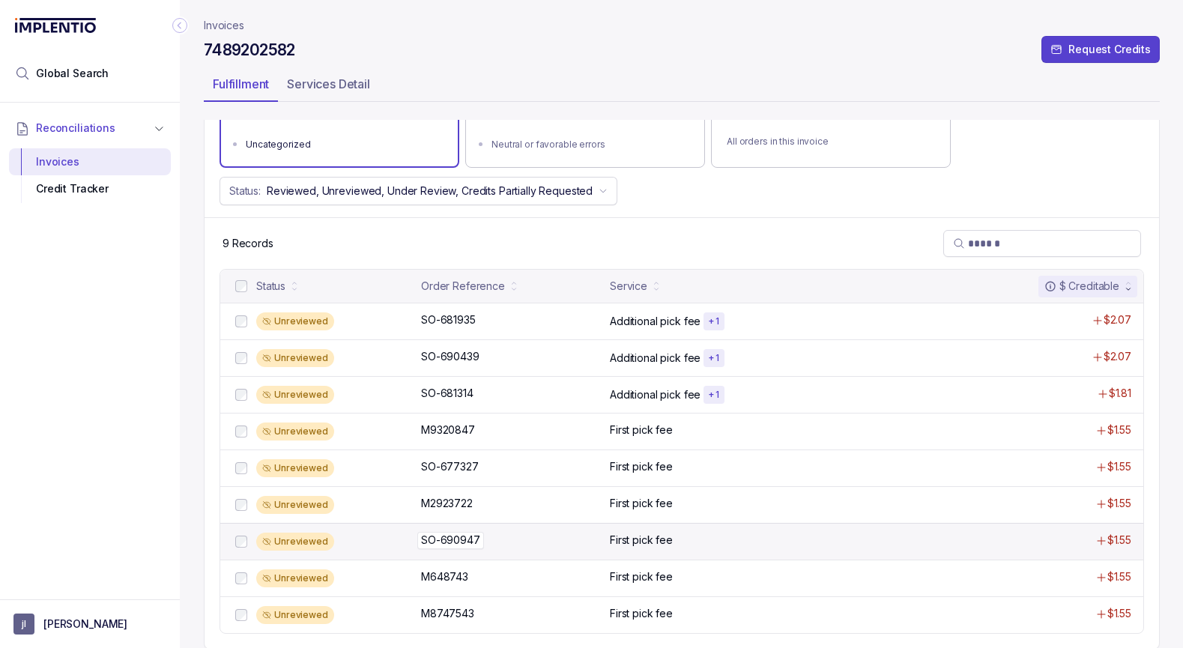
click at [445, 539] on p "SO-690947" at bounding box center [450, 540] width 67 height 16
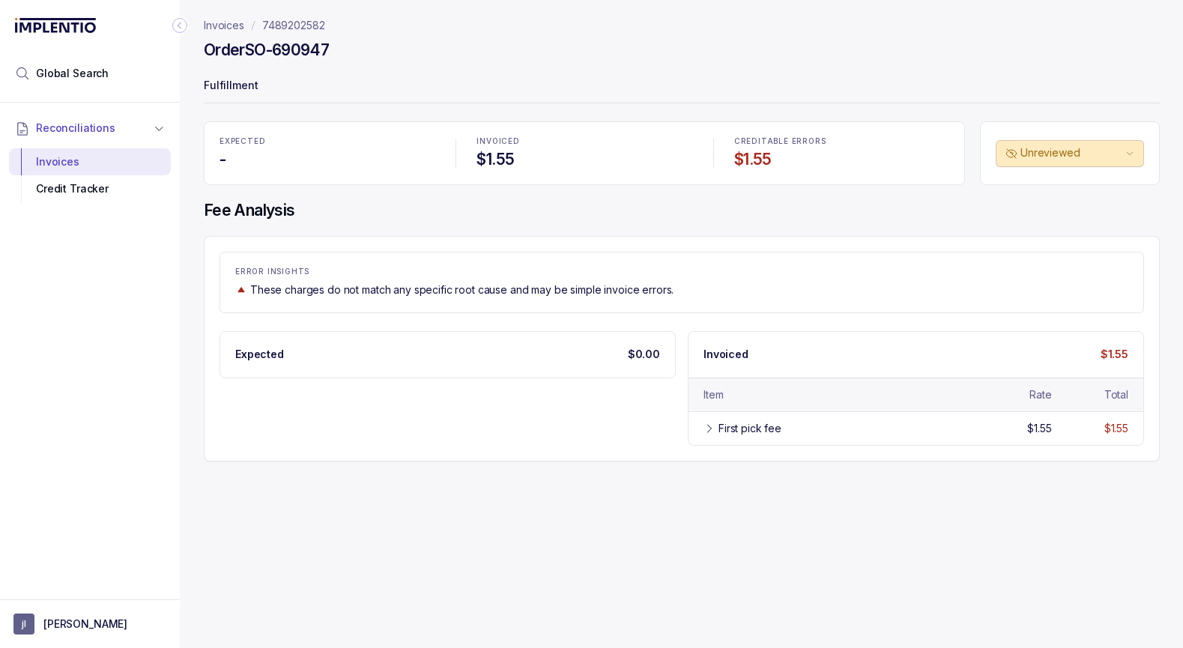
drag, startPoint x: 251, startPoint y: 52, endPoint x: 372, endPoint y: 50, distance: 121.4
click at [372, 50] on div "Order SO-690947" at bounding box center [682, 52] width 956 height 27
copy h4 "SO-690947"
click at [288, 25] on p "7489202582" at bounding box center [293, 25] width 63 height 15
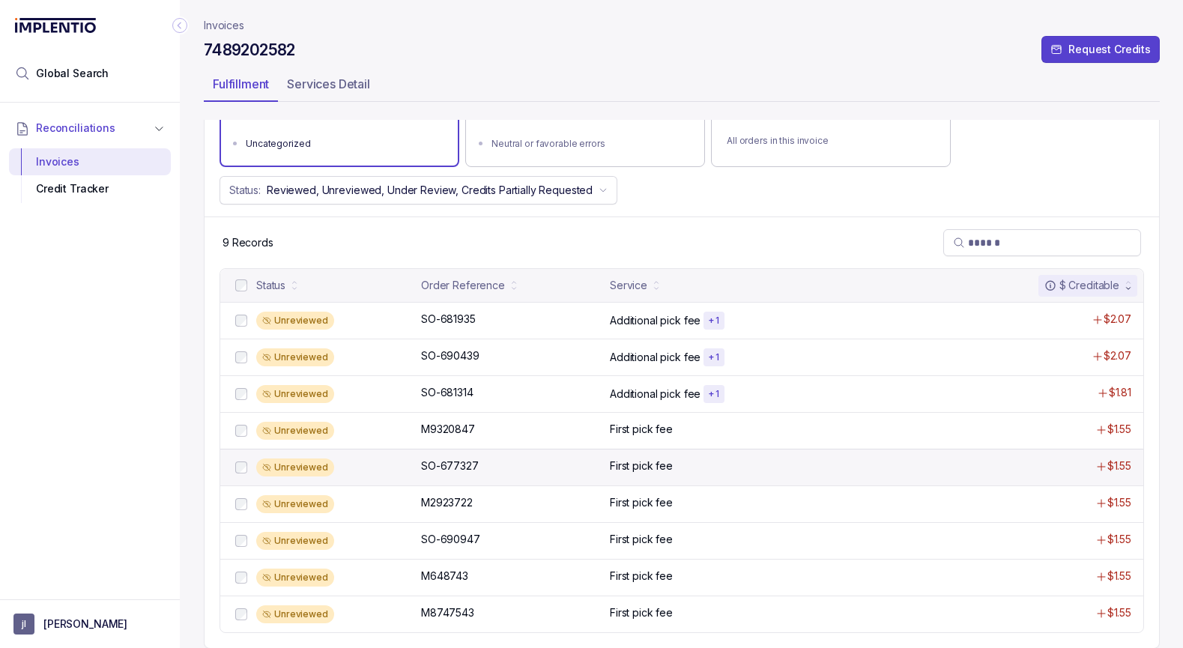
scroll to position [171, 0]
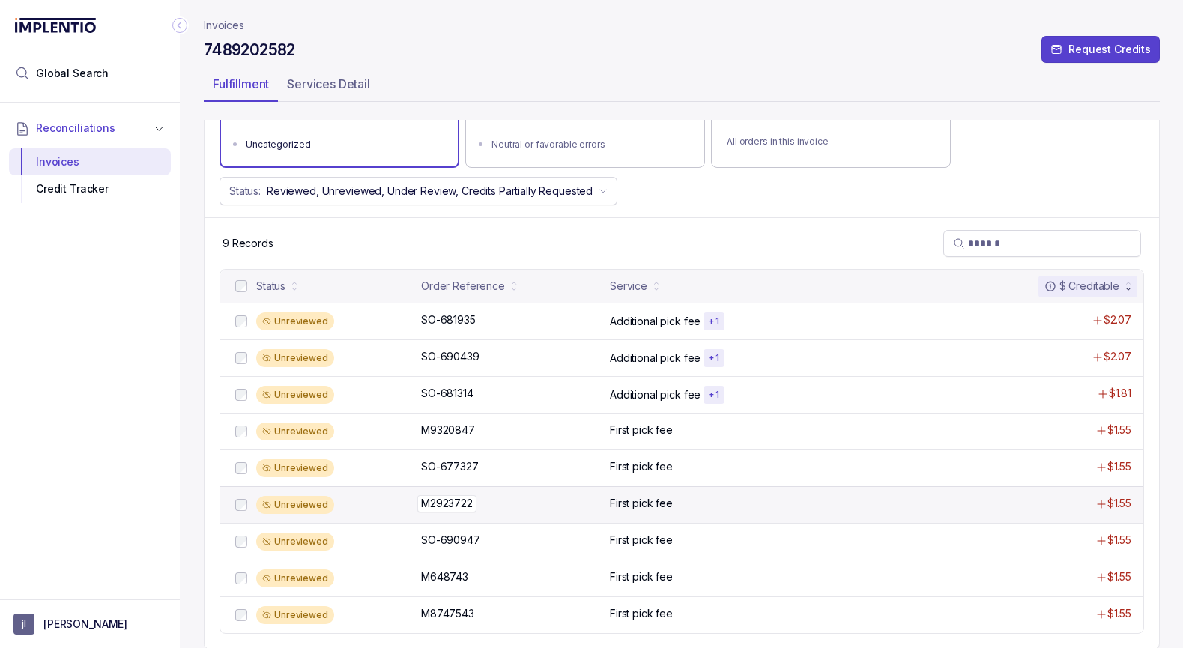
click at [450, 497] on p "M2923722" at bounding box center [446, 503] width 59 height 16
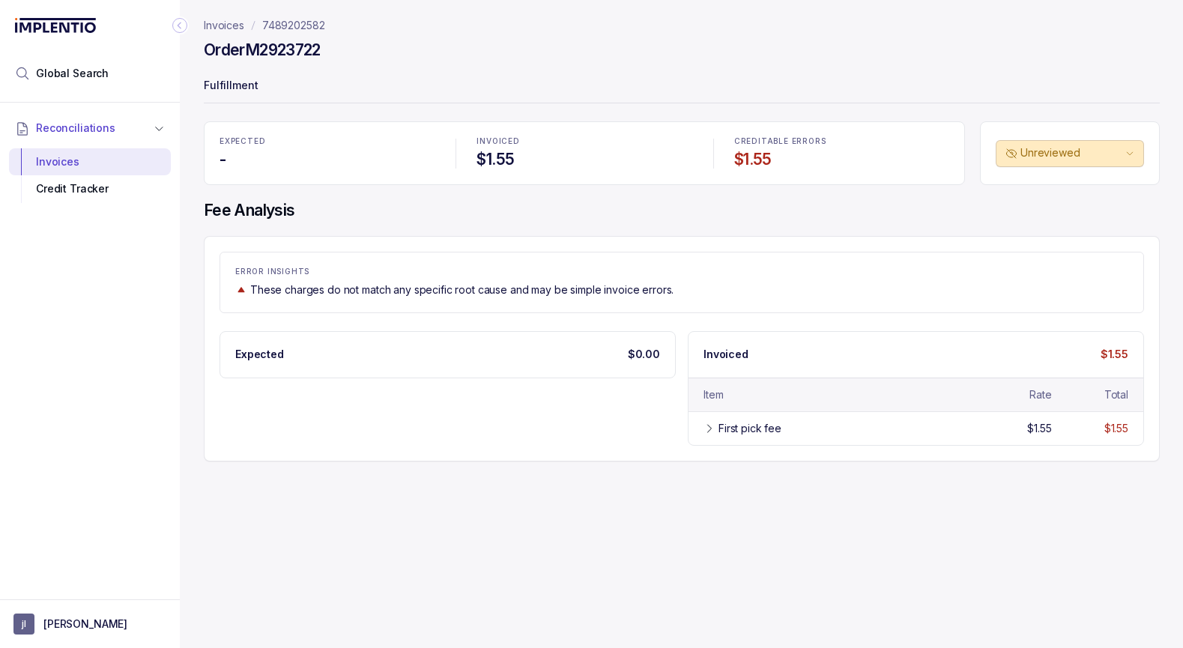
click at [264, 49] on h4 "Order M2923722" at bounding box center [262, 50] width 117 height 21
copy h4 "M2923722"
click at [301, 24] on p "7489202582" at bounding box center [293, 25] width 63 height 15
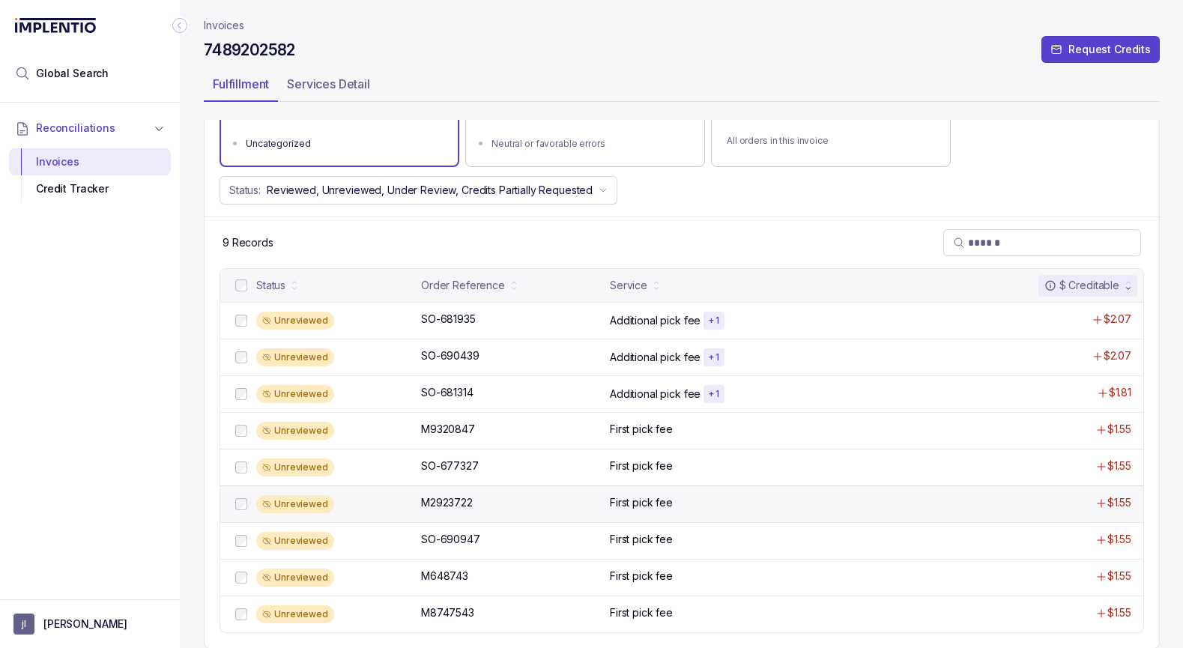
scroll to position [171, 0]
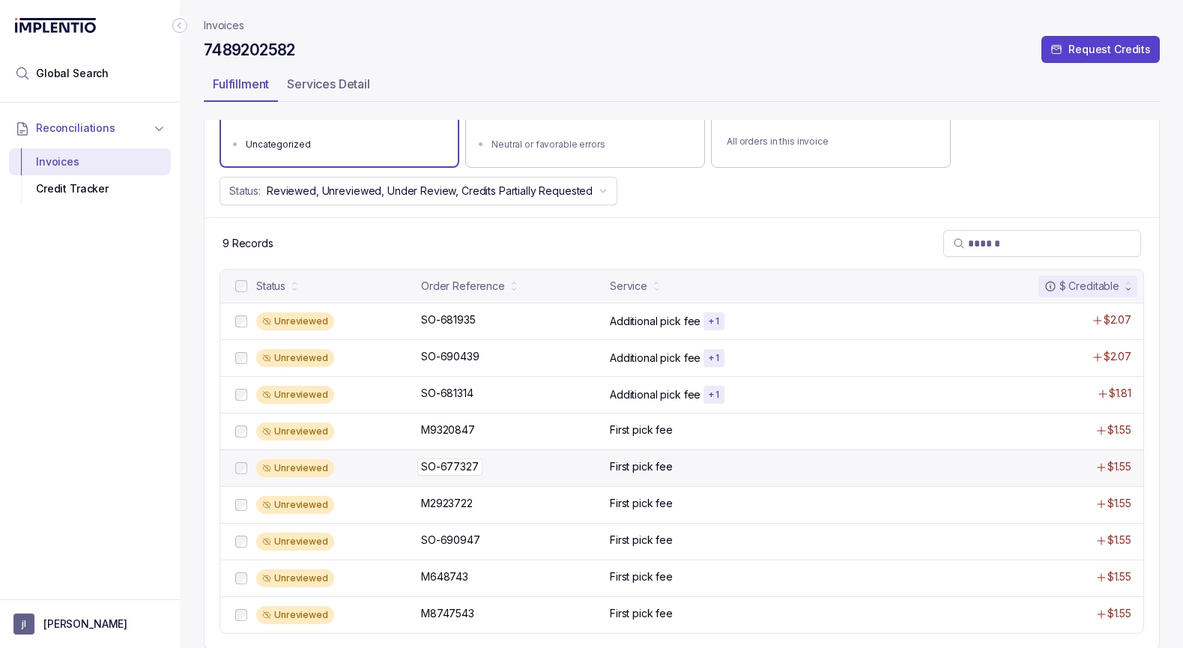
click at [451, 461] on p "SO-677327" at bounding box center [449, 466] width 65 height 16
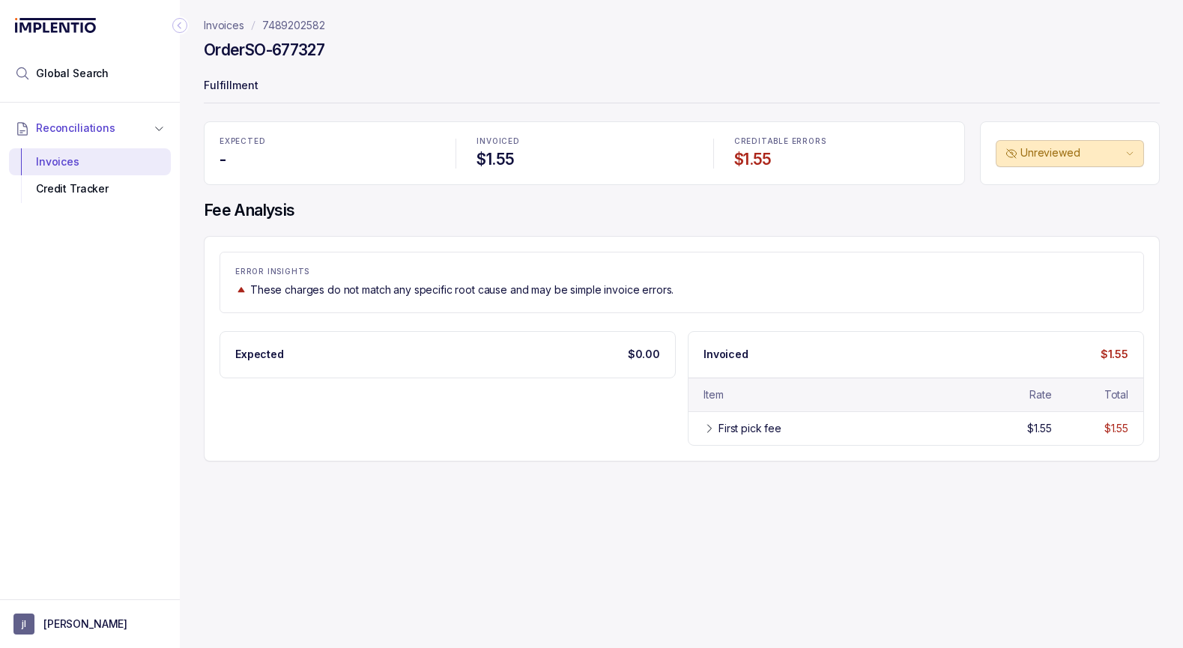
drag, startPoint x: 249, startPoint y: 45, endPoint x: 442, endPoint y: 49, distance: 192.6
click at [442, 49] on div "Order SO-677327" at bounding box center [682, 52] width 956 height 27
copy h4 "SO-677327"
click at [302, 25] on p "7489202582" at bounding box center [293, 25] width 63 height 15
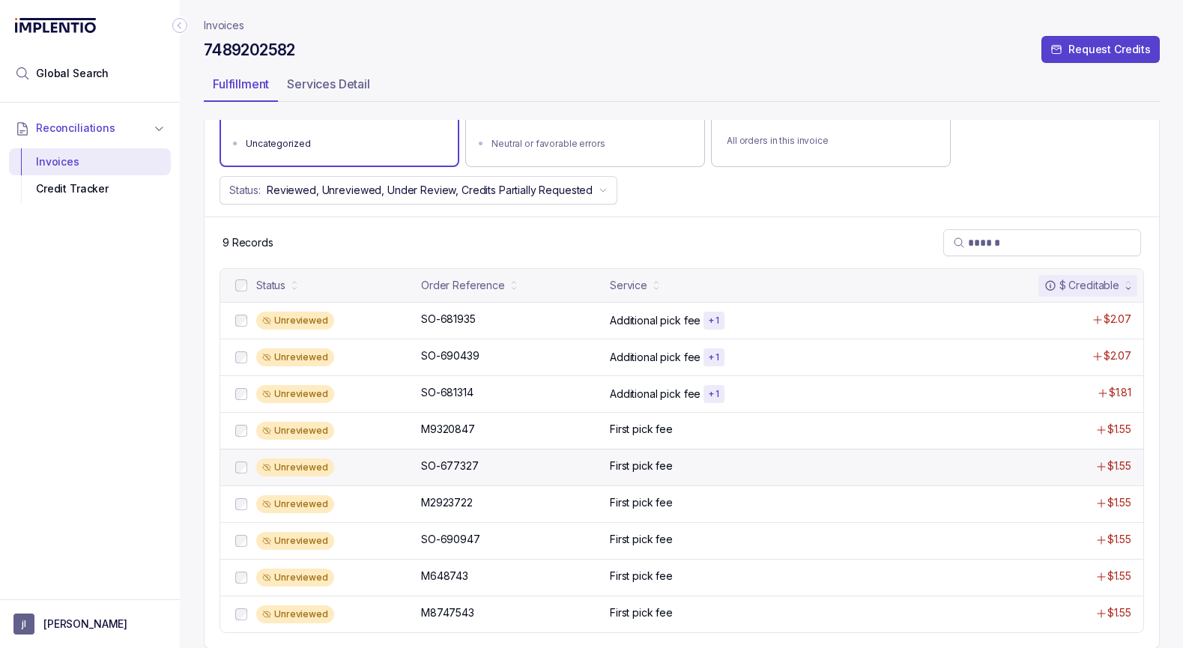
scroll to position [171, 0]
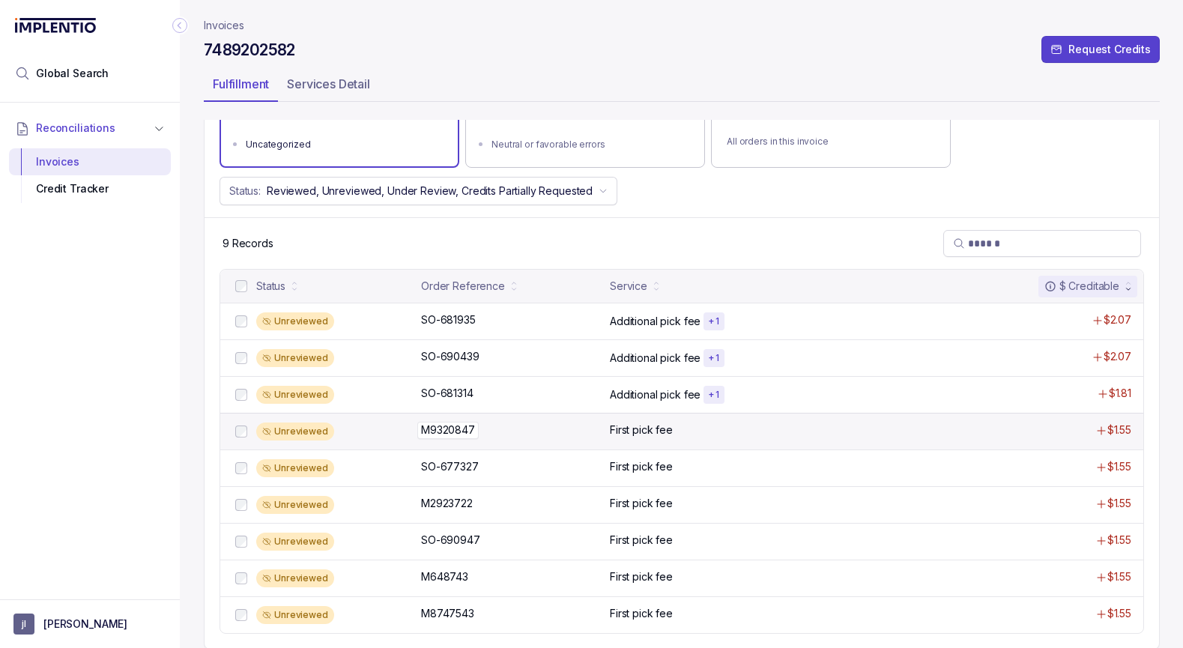
click at [451, 430] on p "M9320847" at bounding box center [447, 430] width 61 height 16
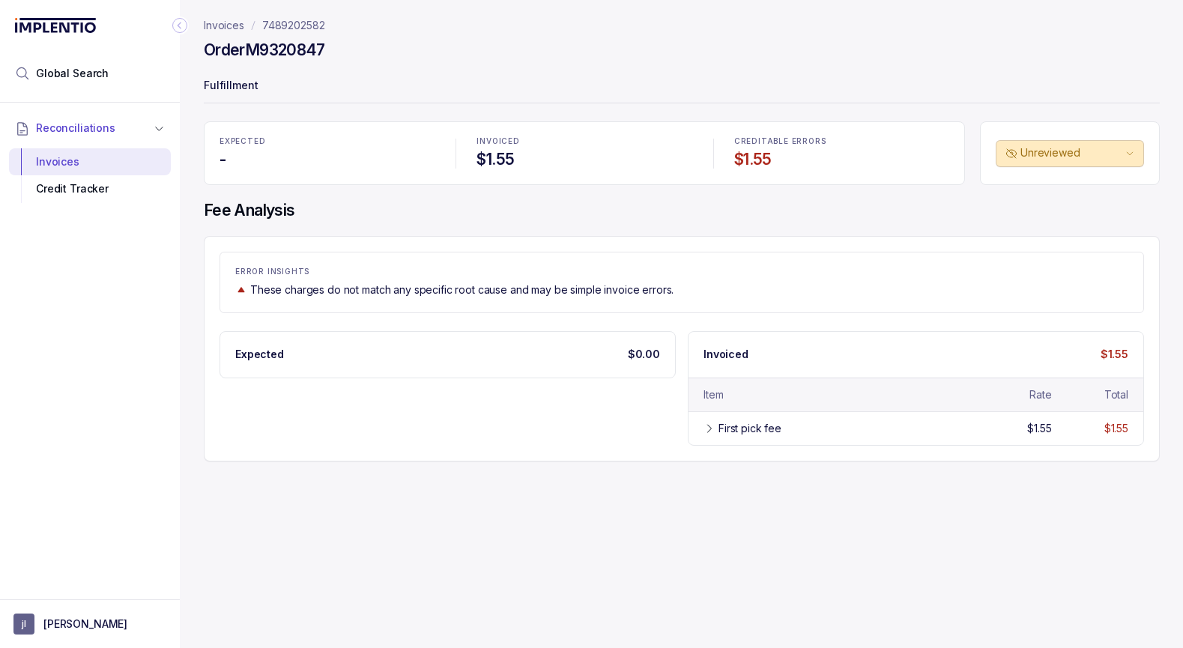
click at [291, 49] on h4 "Order M9320847" at bounding box center [264, 50] width 121 height 21
copy h4 "M9320847"
click at [237, 22] on p "Invoices" at bounding box center [224, 25] width 40 height 15
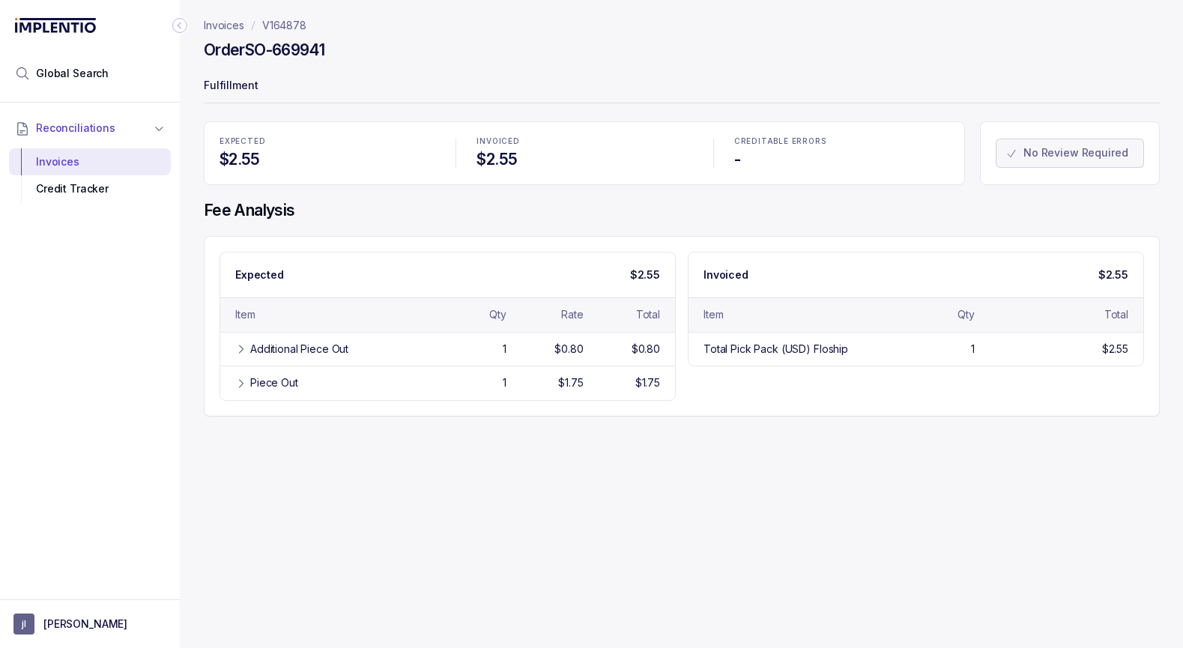
click at [289, 23] on p "V164878" at bounding box center [284, 25] width 44 height 15
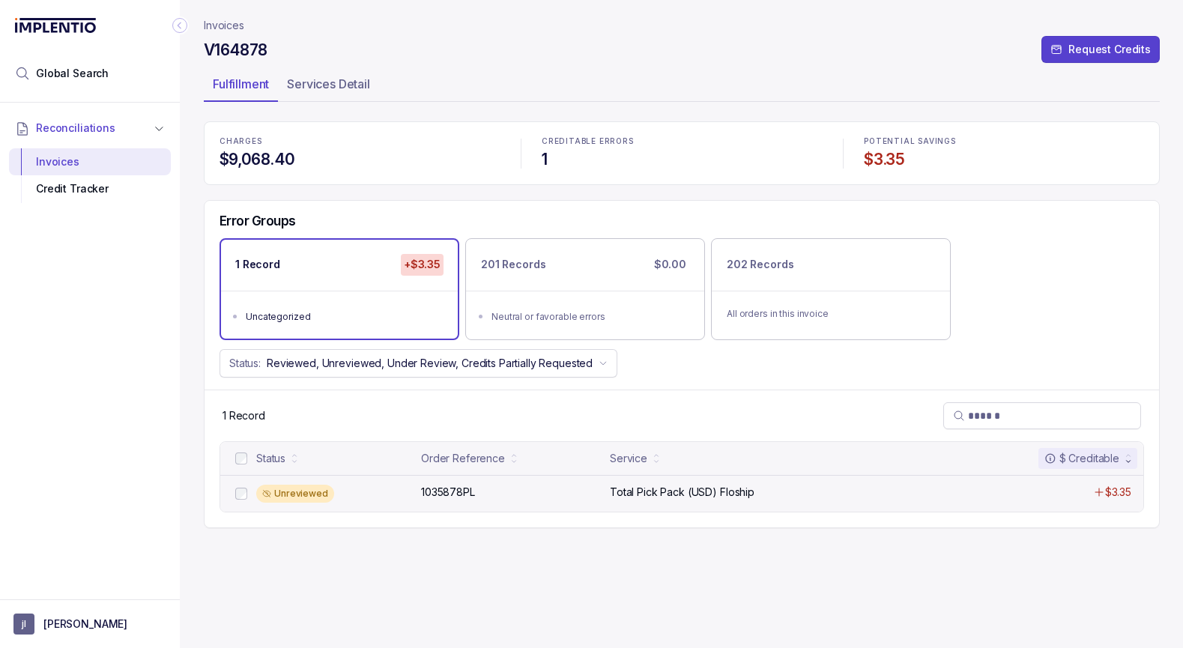
click at [419, 488] on div "Unreviewed 1035878PL 1035878PL Total Pick Pack (USD) Floship $3.35" at bounding box center [681, 493] width 923 height 37
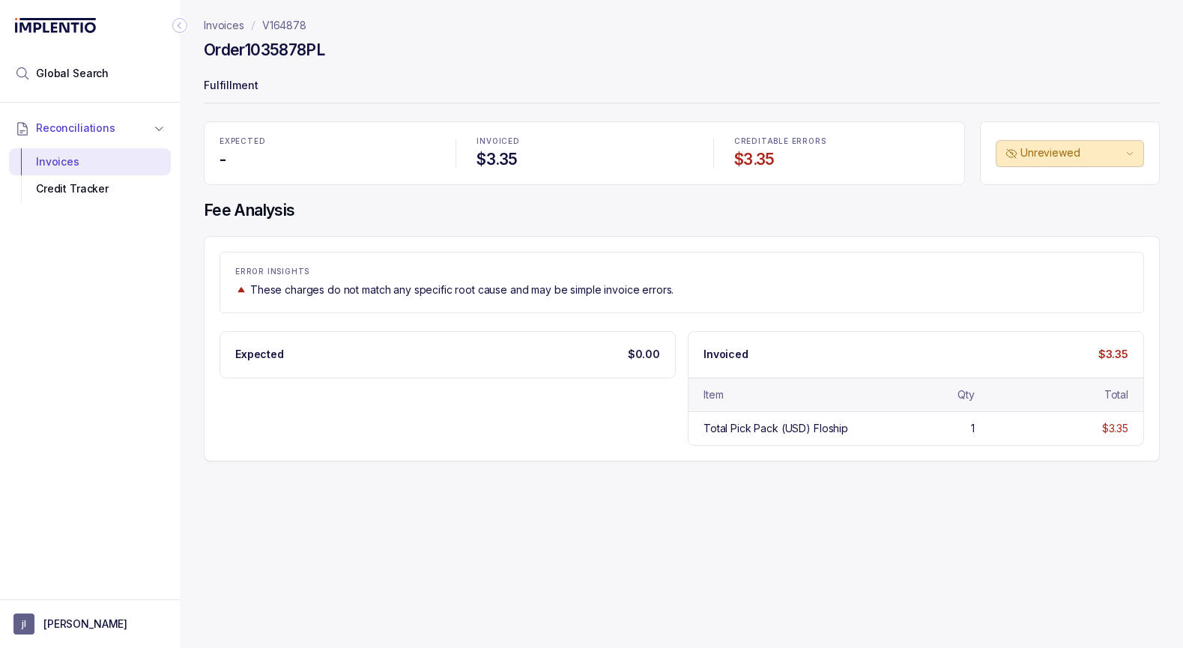
drag, startPoint x: 249, startPoint y: 49, endPoint x: 396, endPoint y: 47, distance: 146.1
click at [392, 49] on div "Order 1035878PL" at bounding box center [682, 52] width 956 height 27
copy h4 "1035878PL"
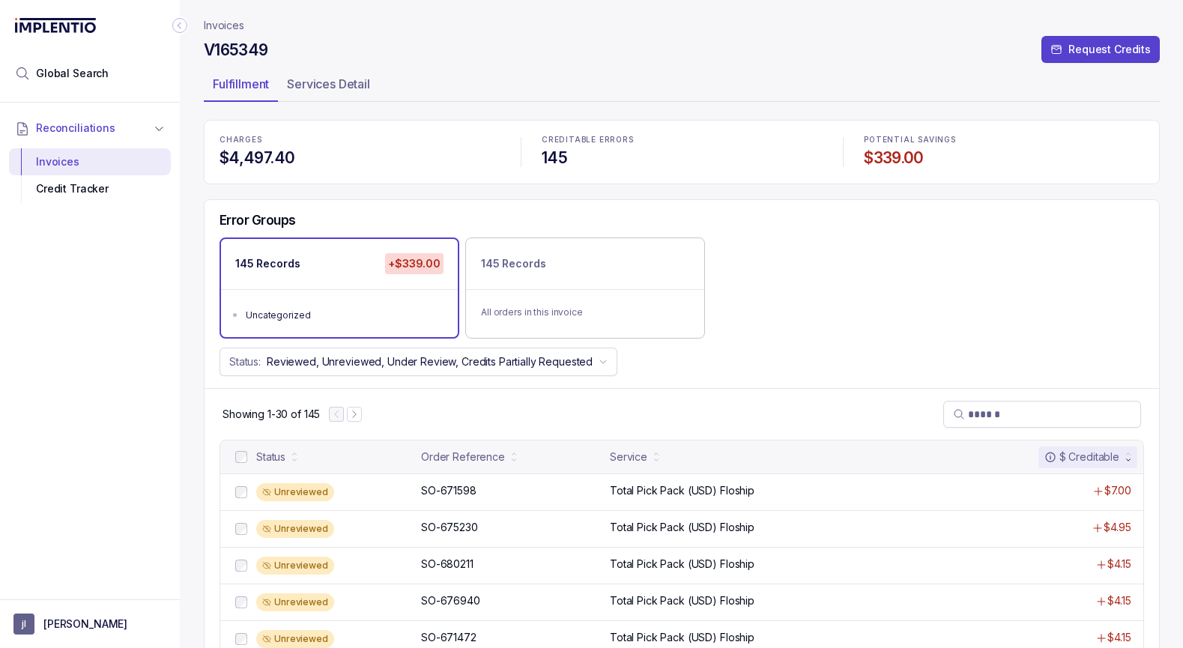
scroll to position [2, 0]
